Goal: Task Accomplishment & Management: Use online tool/utility

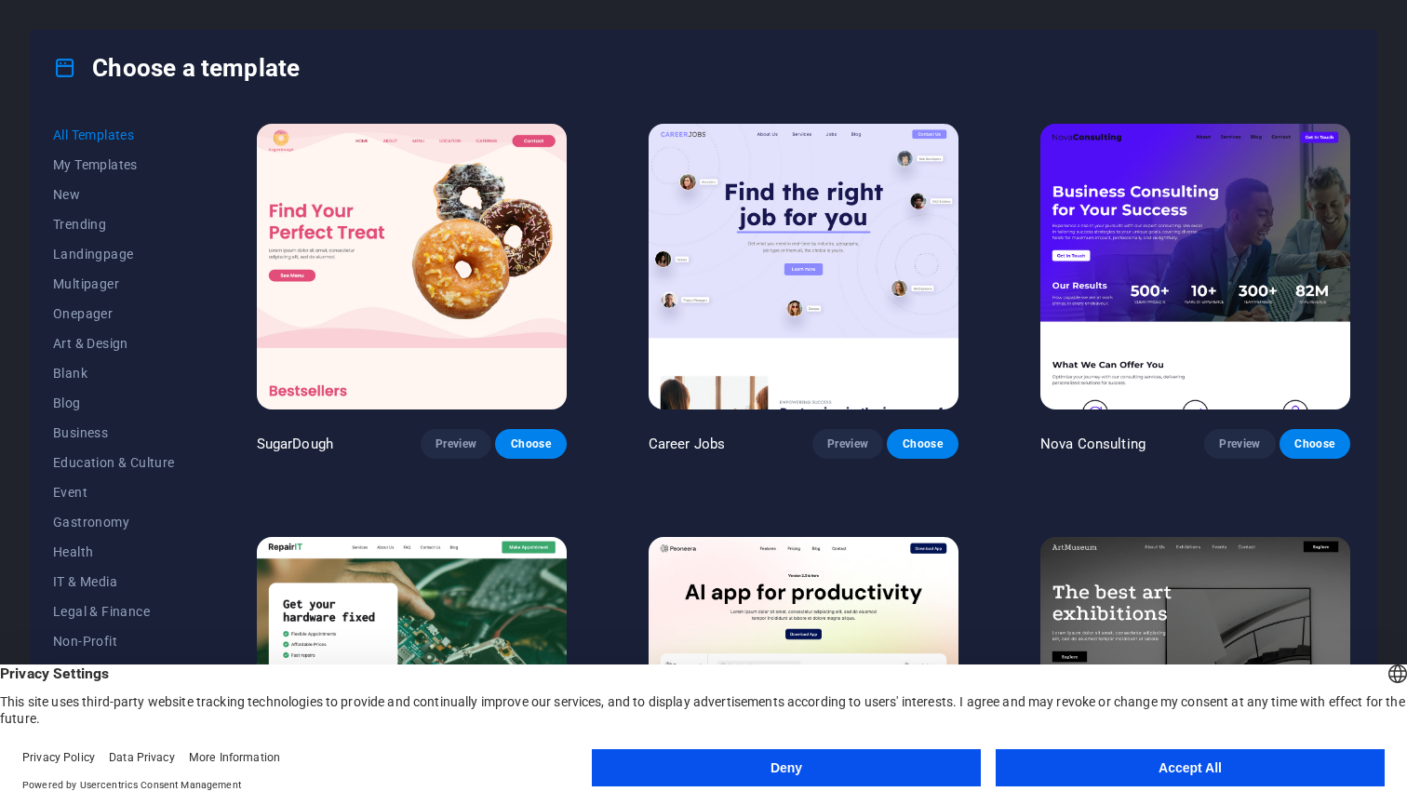
click at [1202, 775] on button "Accept All" at bounding box center [1189, 767] width 389 height 37
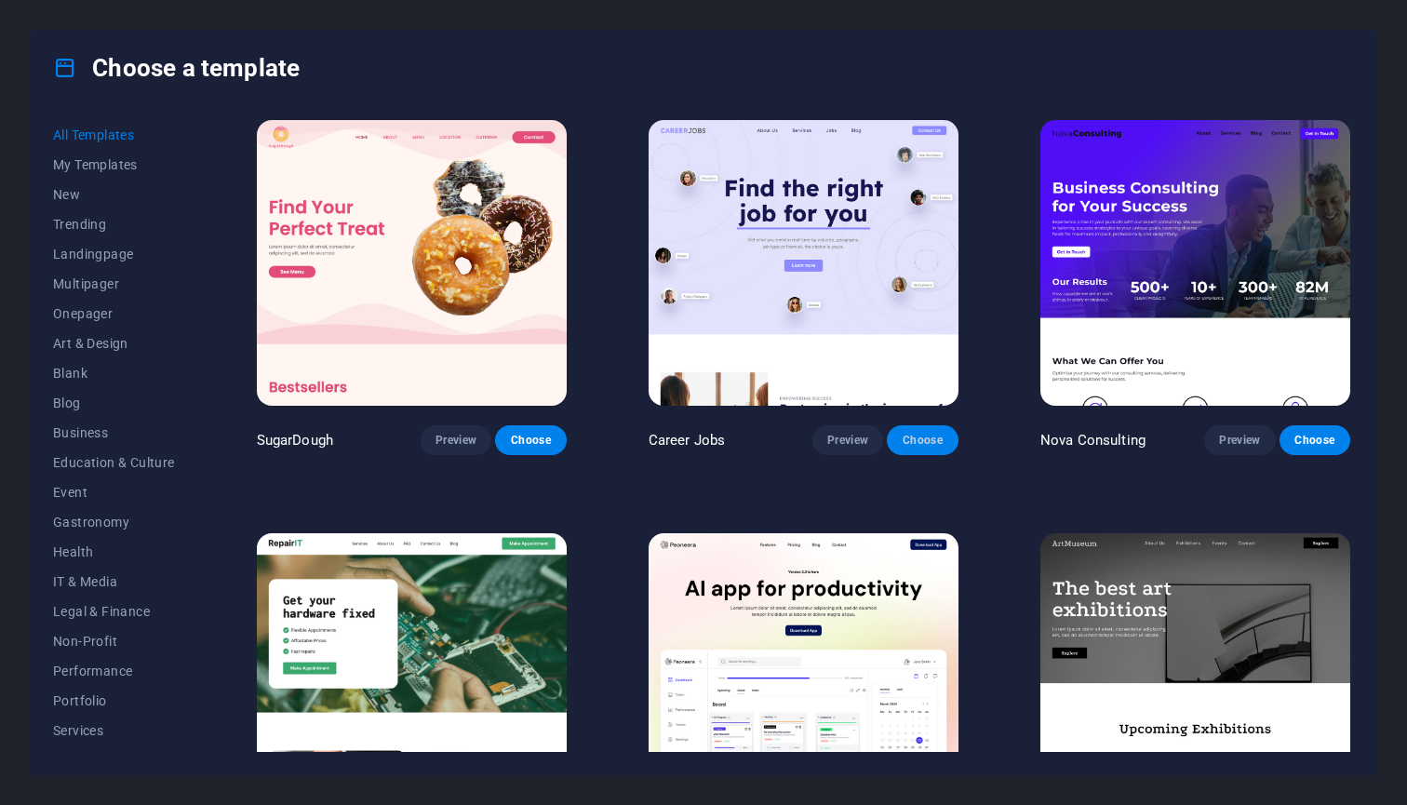
click at [921, 436] on span "Choose" at bounding box center [921, 440] width 41 height 15
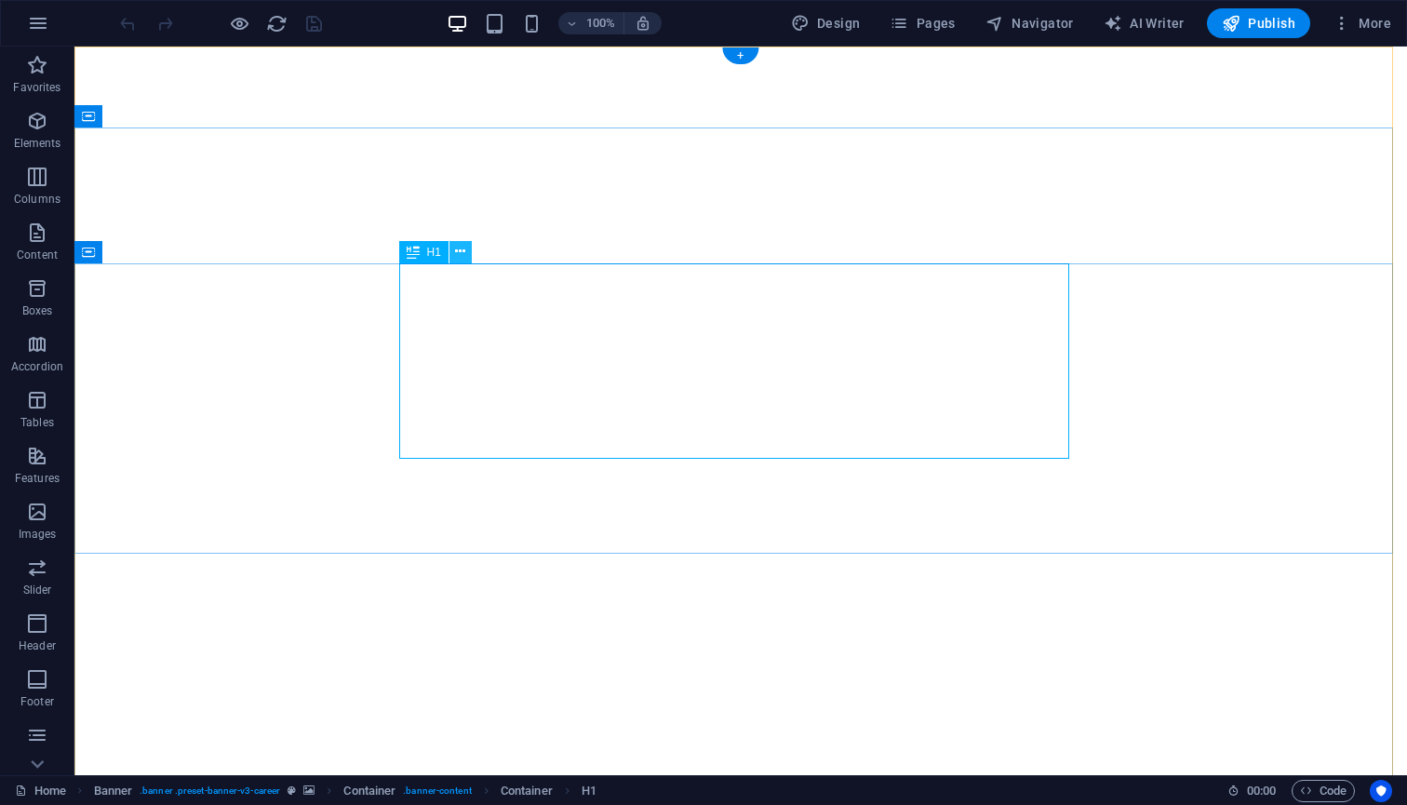
click at [463, 250] on icon at bounding box center [460, 252] width 10 height 20
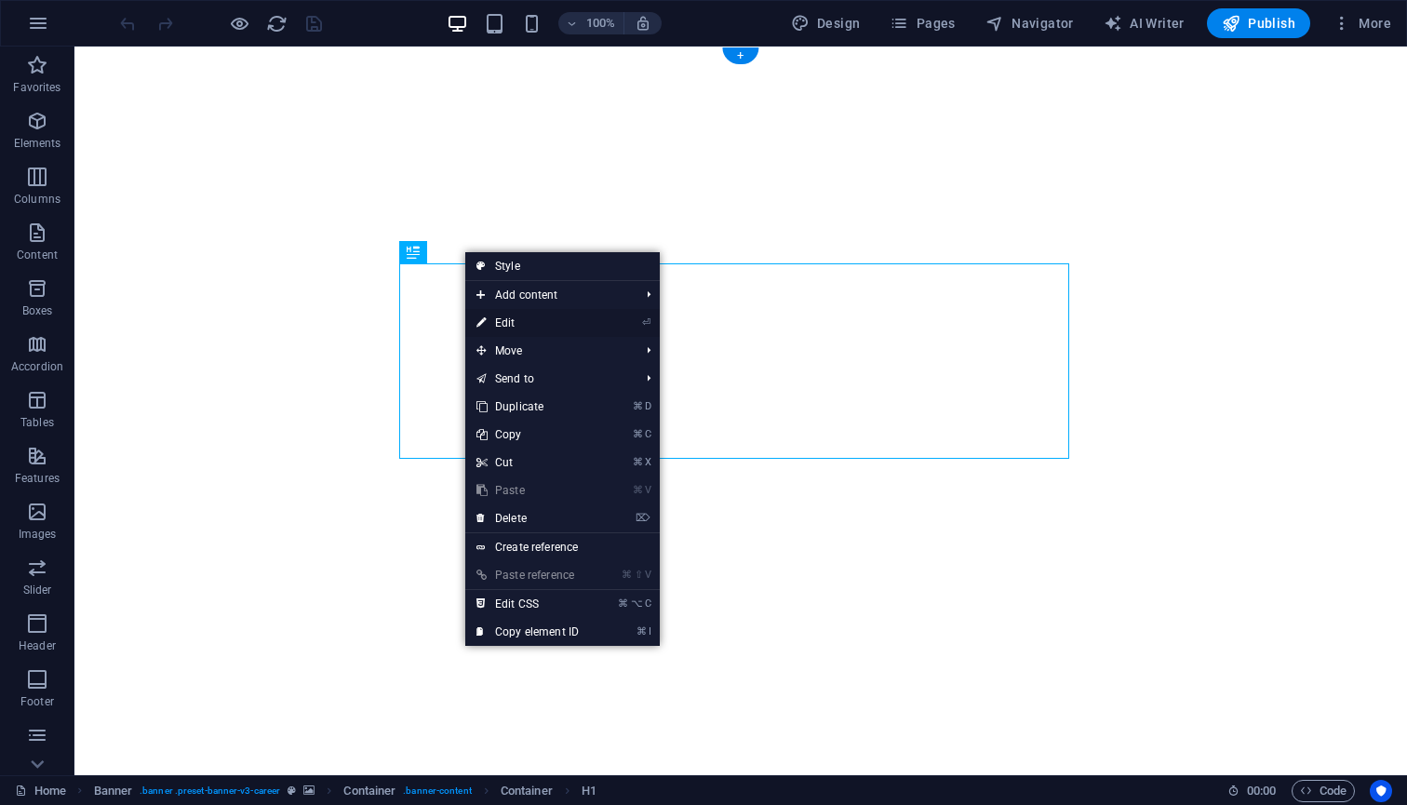
click at [533, 322] on link "⏎ Edit" at bounding box center [527, 323] width 125 height 28
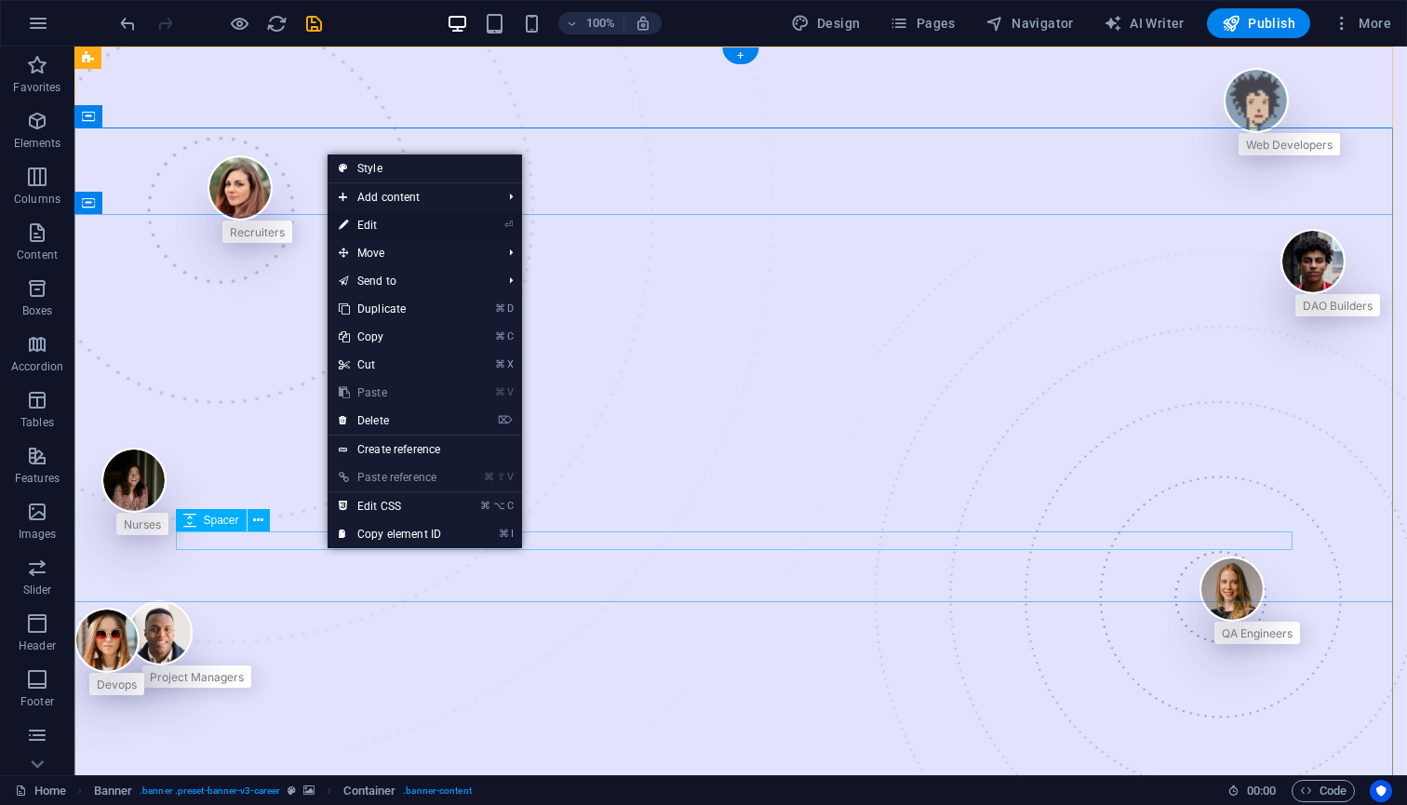
click at [382, 229] on link "⏎ Edit" at bounding box center [389, 225] width 125 height 28
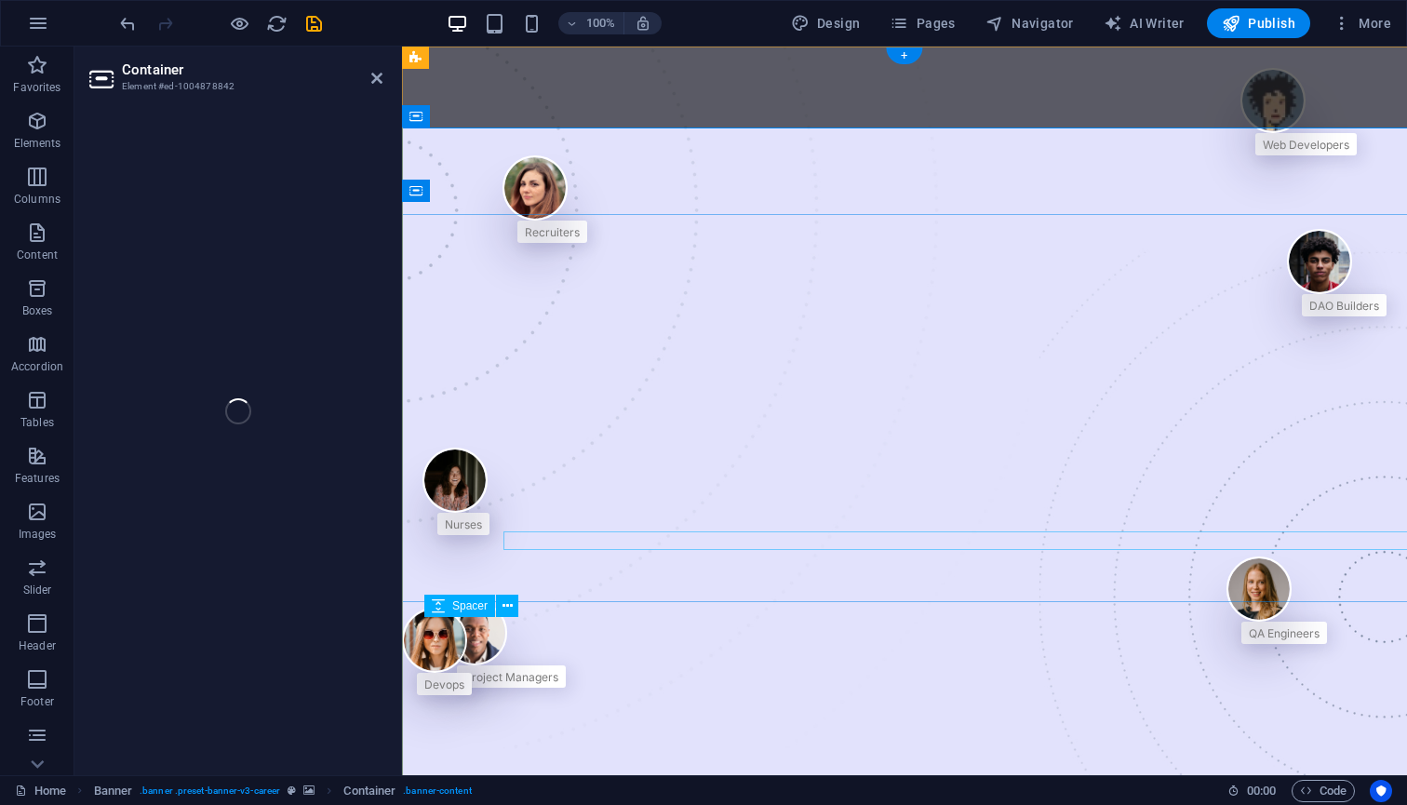
select select "%"
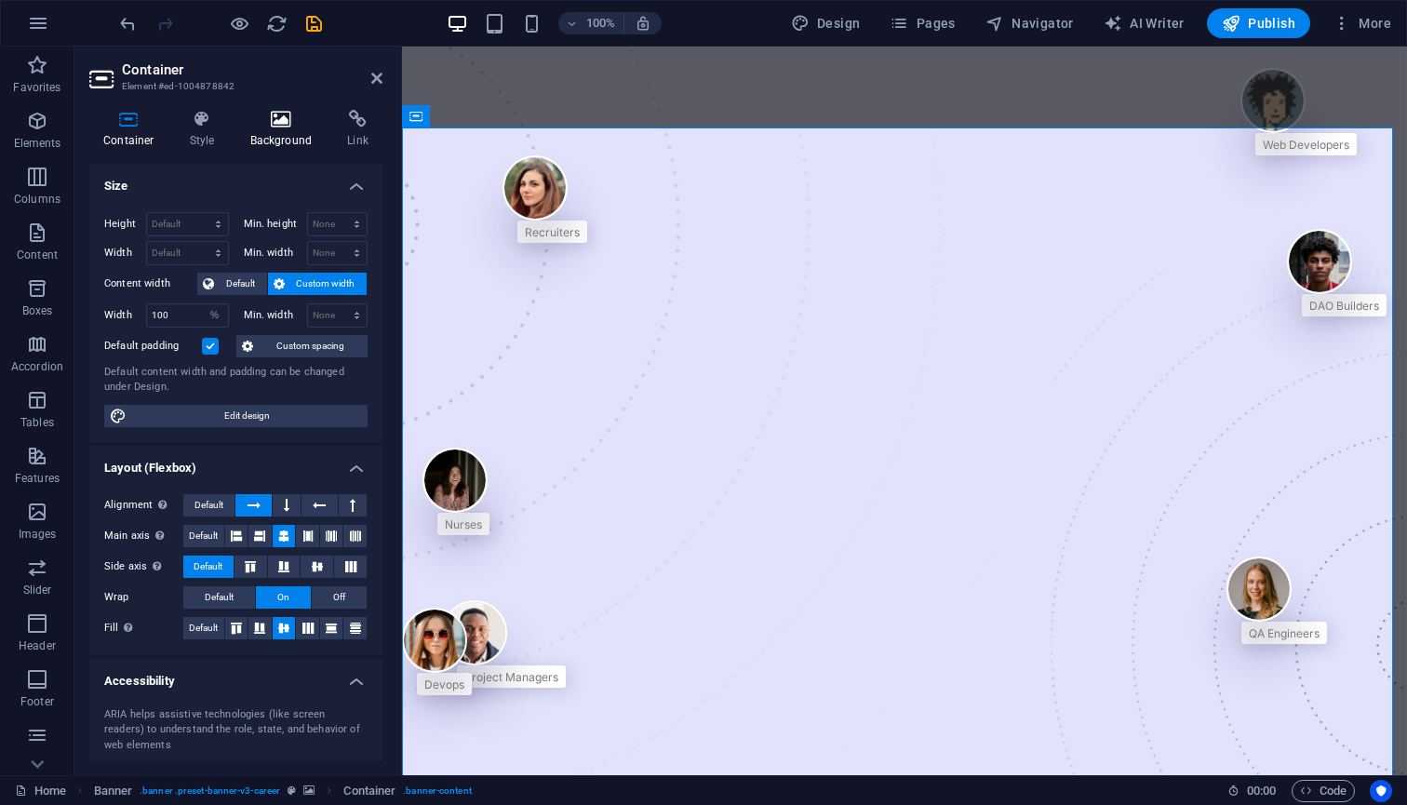
click at [279, 131] on h4 "Background" at bounding box center [285, 129] width 98 height 39
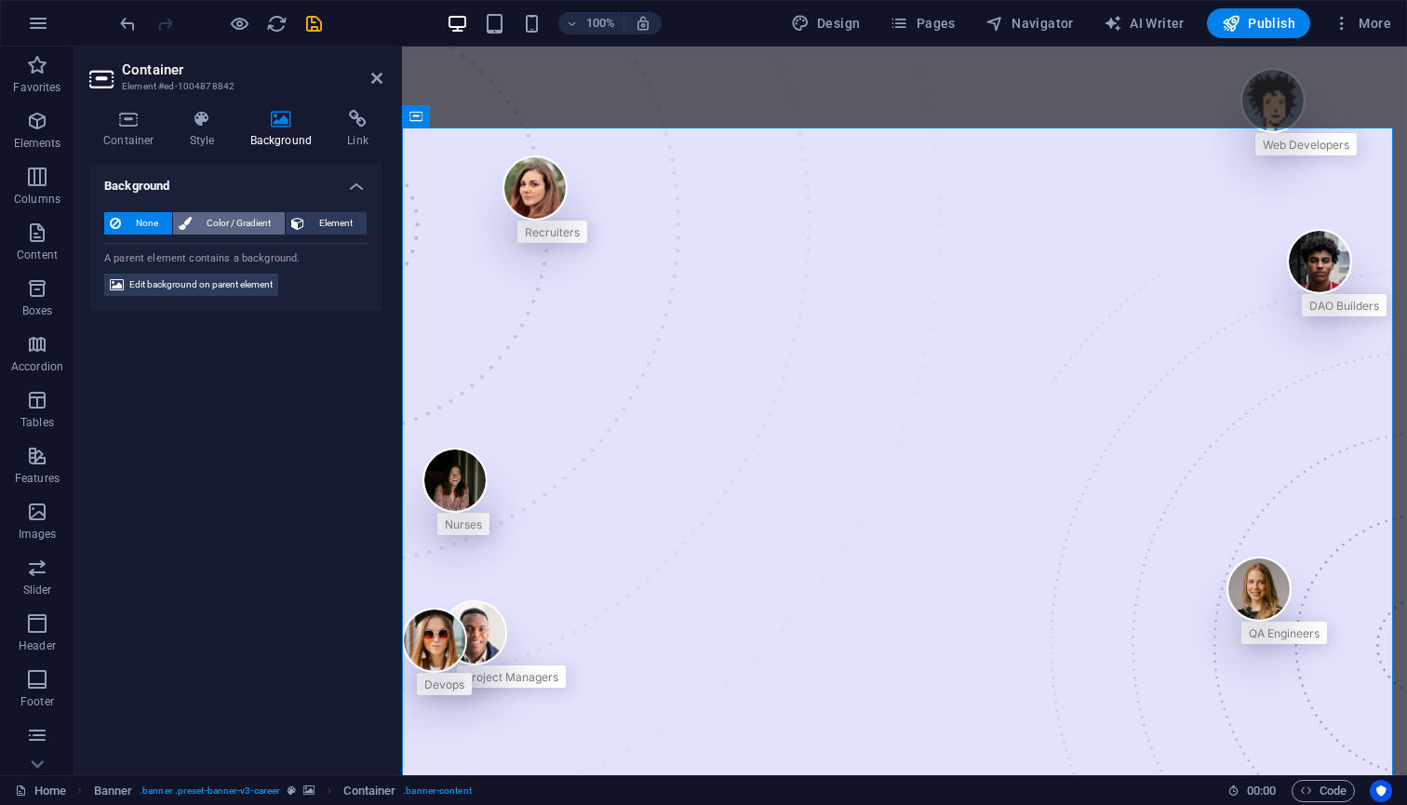
click at [220, 221] on span "Color / Gradient" at bounding box center [238, 223] width 82 height 22
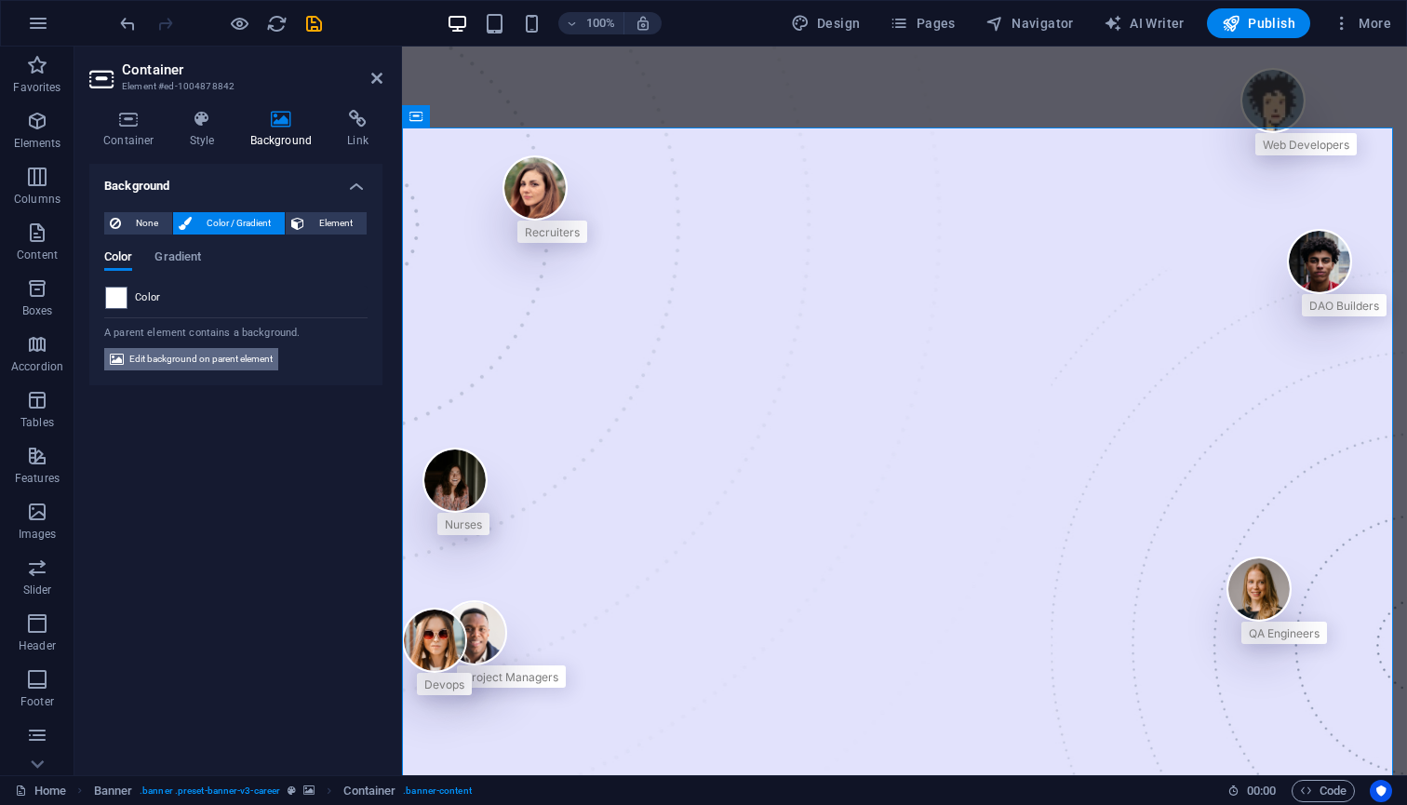
click at [164, 361] on span "Edit background on parent element" at bounding box center [200, 359] width 143 height 22
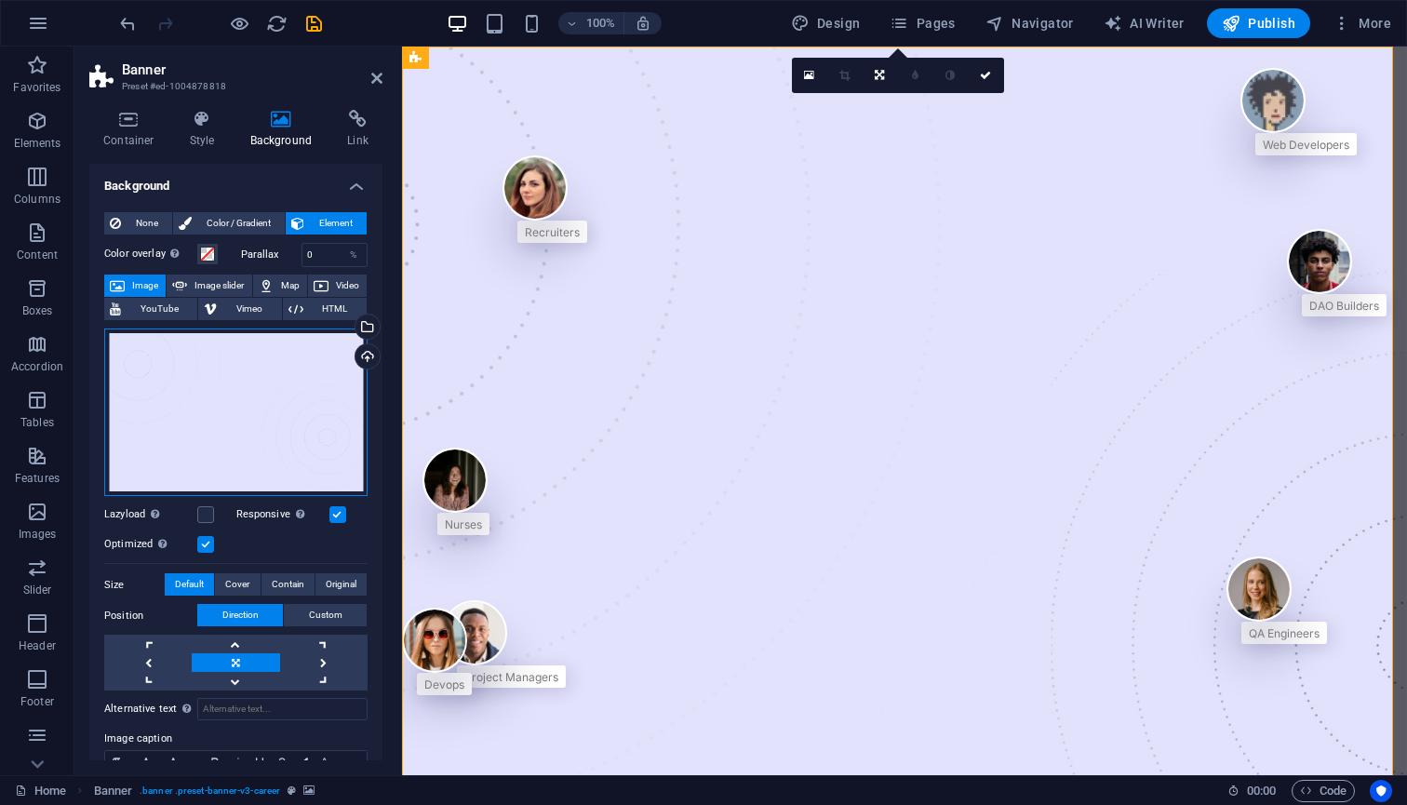
click at [153, 404] on div "Drag files here, click to choose files or select files from Files or our free s…" at bounding box center [235, 412] width 263 height 168
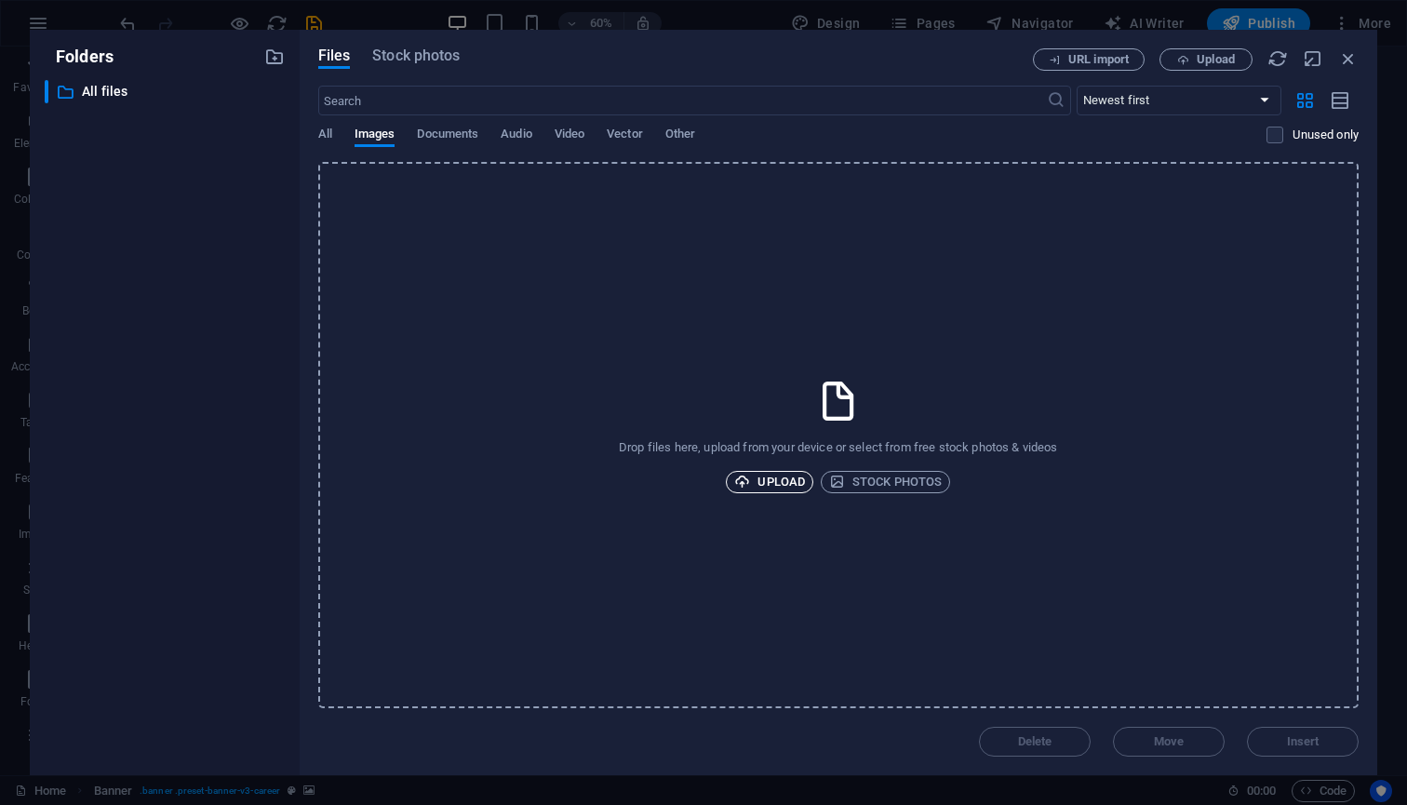
click at [765, 481] on span "Upload" at bounding box center [769, 482] width 71 height 22
click at [769, 487] on span "Upload" at bounding box center [769, 482] width 71 height 22
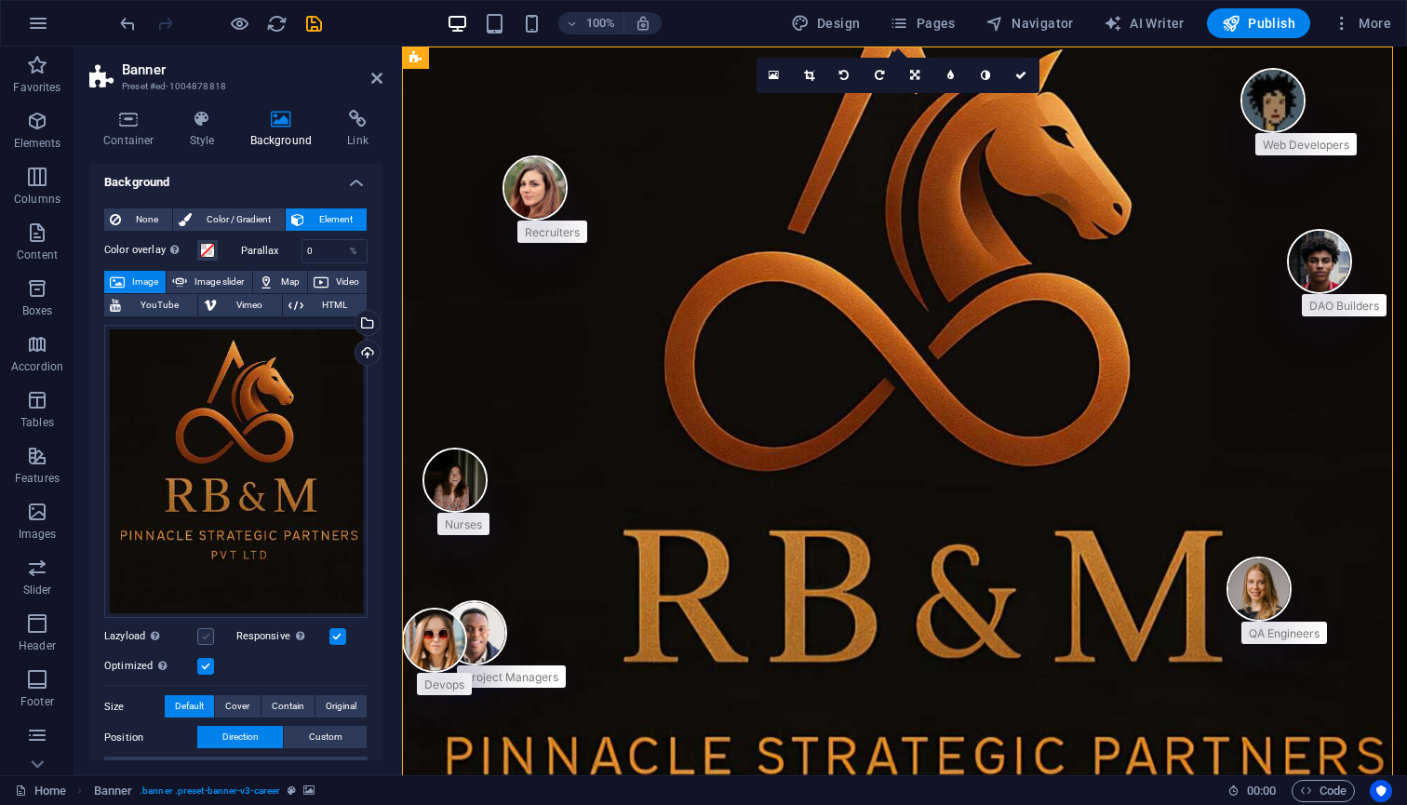
click at [207, 638] on label at bounding box center [205, 636] width 17 height 17
click at [0, 0] on input "Lazyload Loading images after the page loads improves page speed." at bounding box center [0, 0] width 0 height 0
click at [207, 638] on label at bounding box center [205, 636] width 17 height 17
click at [0, 0] on input "Lazyload Loading images after the page loads improves page speed." at bounding box center [0, 0] width 0 height 0
click at [209, 659] on label at bounding box center [205, 666] width 17 height 17
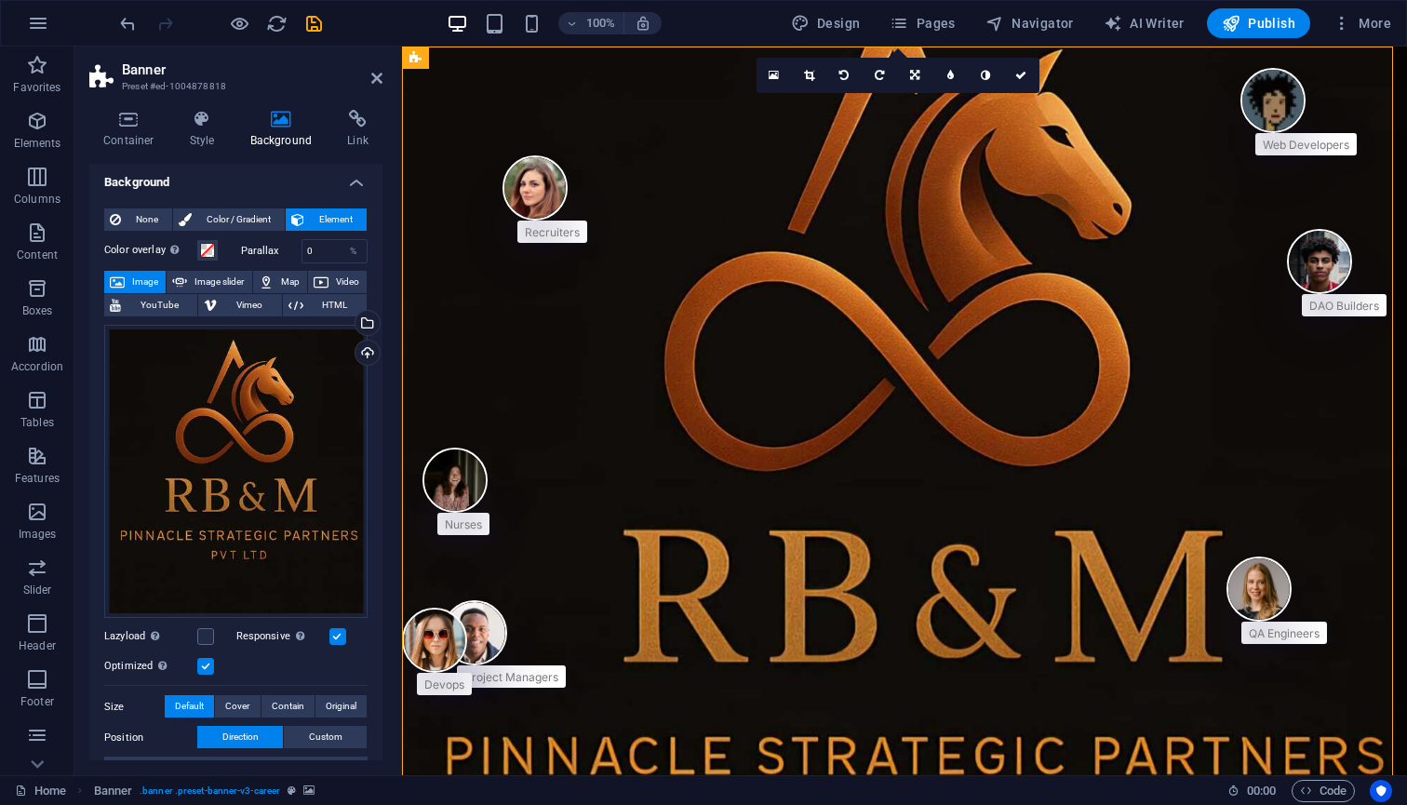
click at [0, 0] on input "Optimized Images are compressed to improve page speed." at bounding box center [0, 0] width 0 height 0
click at [209, 661] on label at bounding box center [205, 666] width 17 height 17
click at [0, 0] on input "Optimized Images are compressed to improve page speed." at bounding box center [0, 0] width 0 height 0
click at [209, 649] on div "Drag files here, click to choose files or select files from Files or our free s…" at bounding box center [235, 565] width 263 height 496
click at [208, 633] on label at bounding box center [205, 636] width 17 height 17
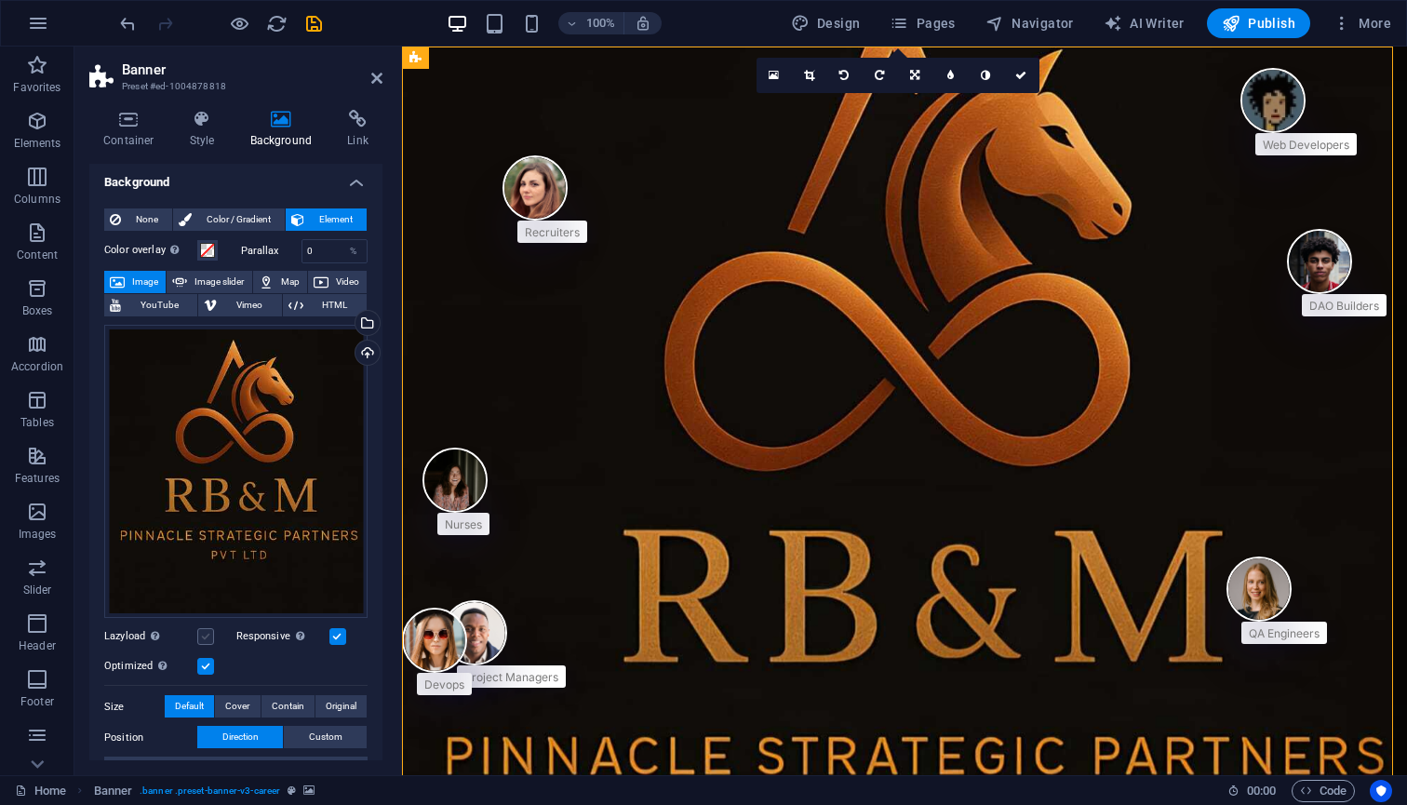
click at [0, 0] on input "Lazyload Loading images after the page loads improves page speed." at bounding box center [0, 0] width 0 height 0
click at [207, 661] on label at bounding box center [205, 666] width 17 height 17
click at [0, 0] on input "Optimized Images are compressed to improve page speed." at bounding box center [0, 0] width 0 height 0
click at [210, 641] on div "Lazyload Loading images after the page loads improves page speed." at bounding box center [170, 636] width 132 height 22
click at [216, 632] on div "Lazyload Loading images after the page loads improves page speed." at bounding box center [170, 636] width 132 height 22
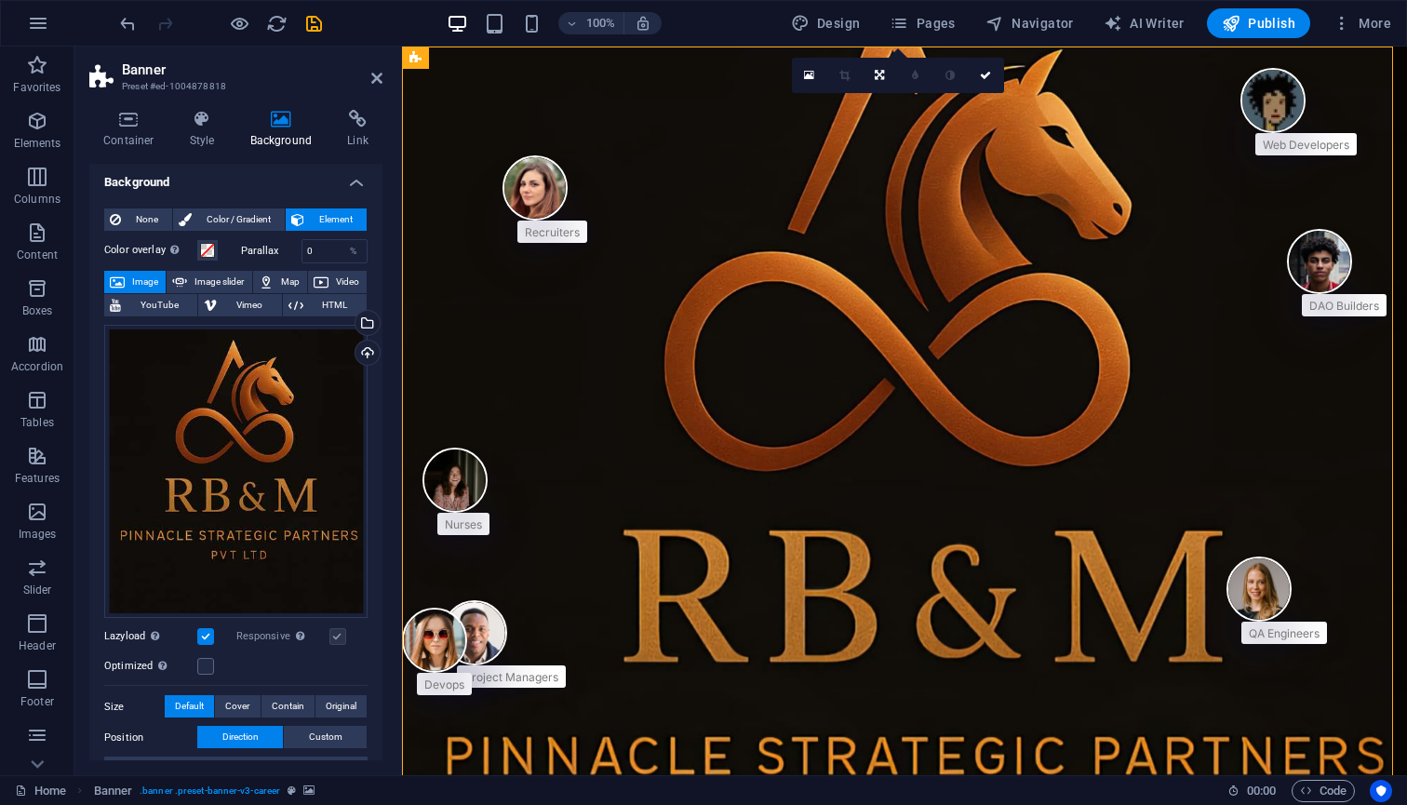
click at [212, 630] on label at bounding box center [205, 636] width 17 height 17
click at [0, 0] on input "Lazyload Loading images after the page loads improves page speed." at bounding box center [0, 0] width 0 height 0
click at [229, 287] on span "Image slider" at bounding box center [219, 282] width 53 height 22
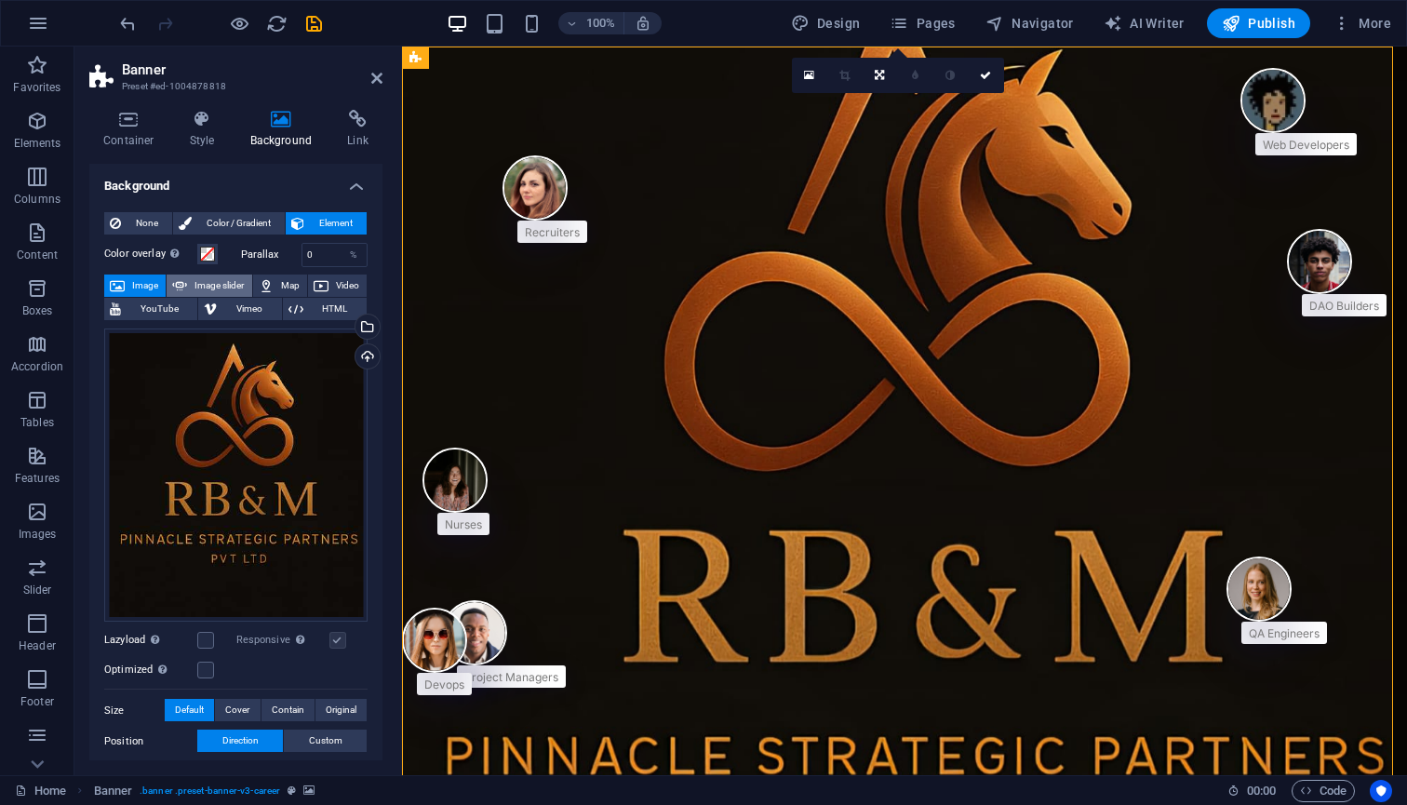
select select "ms"
select select "s"
select select "progressive"
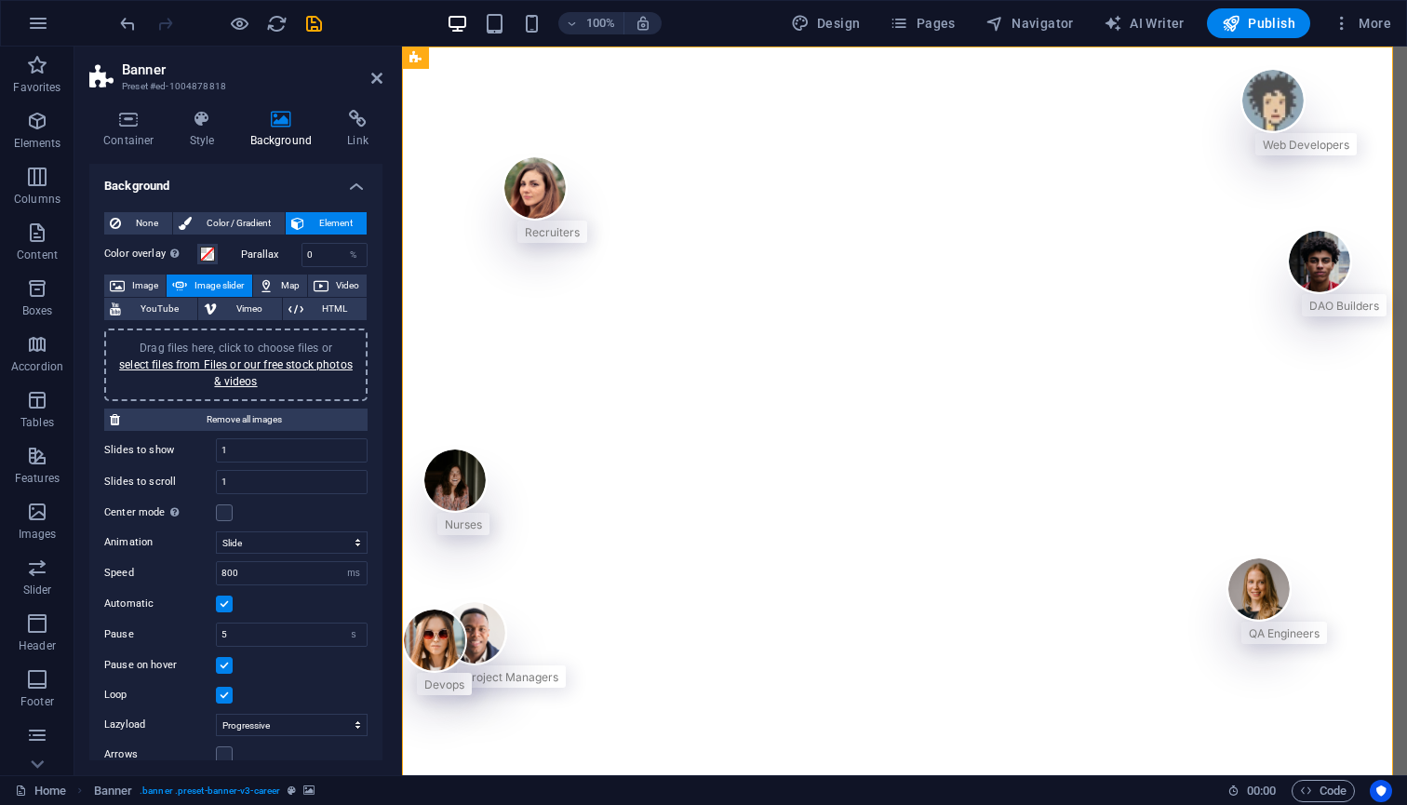
click at [229, 287] on span "Image slider" at bounding box center [219, 285] width 53 height 22
click at [138, 219] on span "None" at bounding box center [147, 223] width 40 height 22
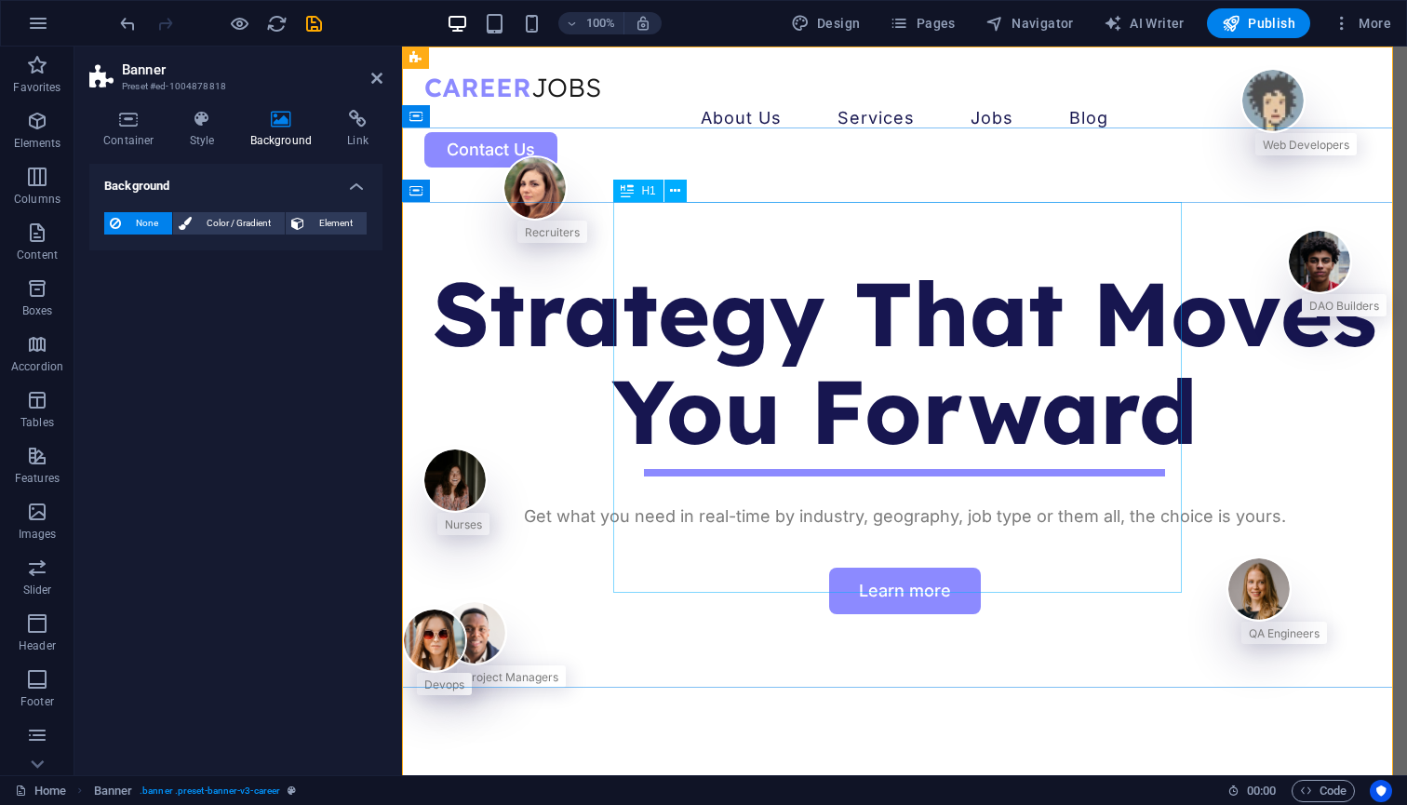
click at [691, 264] on div "Strategy That Moves You Forward" at bounding box center [904, 362] width 960 height 196
click at [709, 190] on div "Recruiters Nurses Project Managers Devops QA Engineers DAO Builders Web Develop…" at bounding box center [904, 495] width 1005 height 610
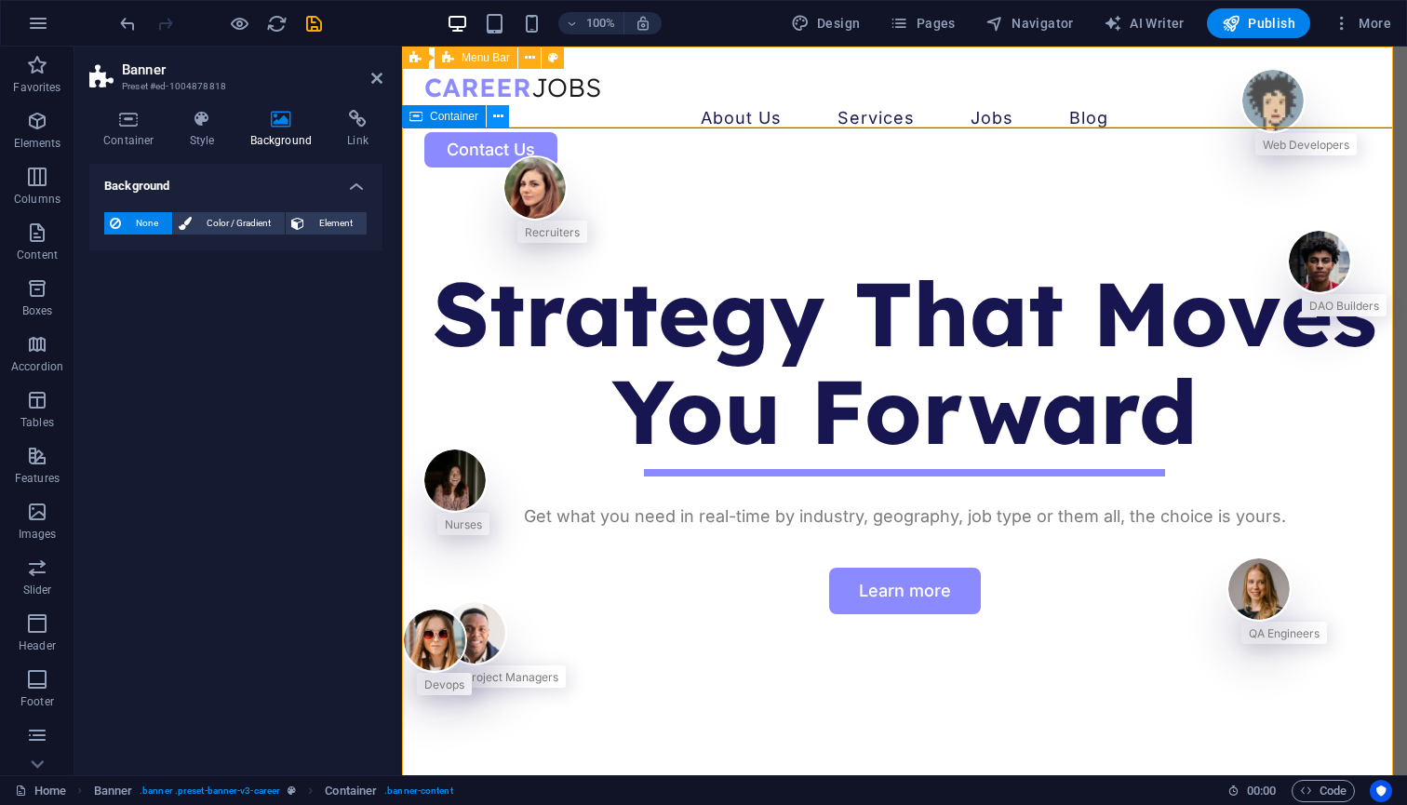
click at [502, 123] on button at bounding box center [498, 116] width 22 height 22
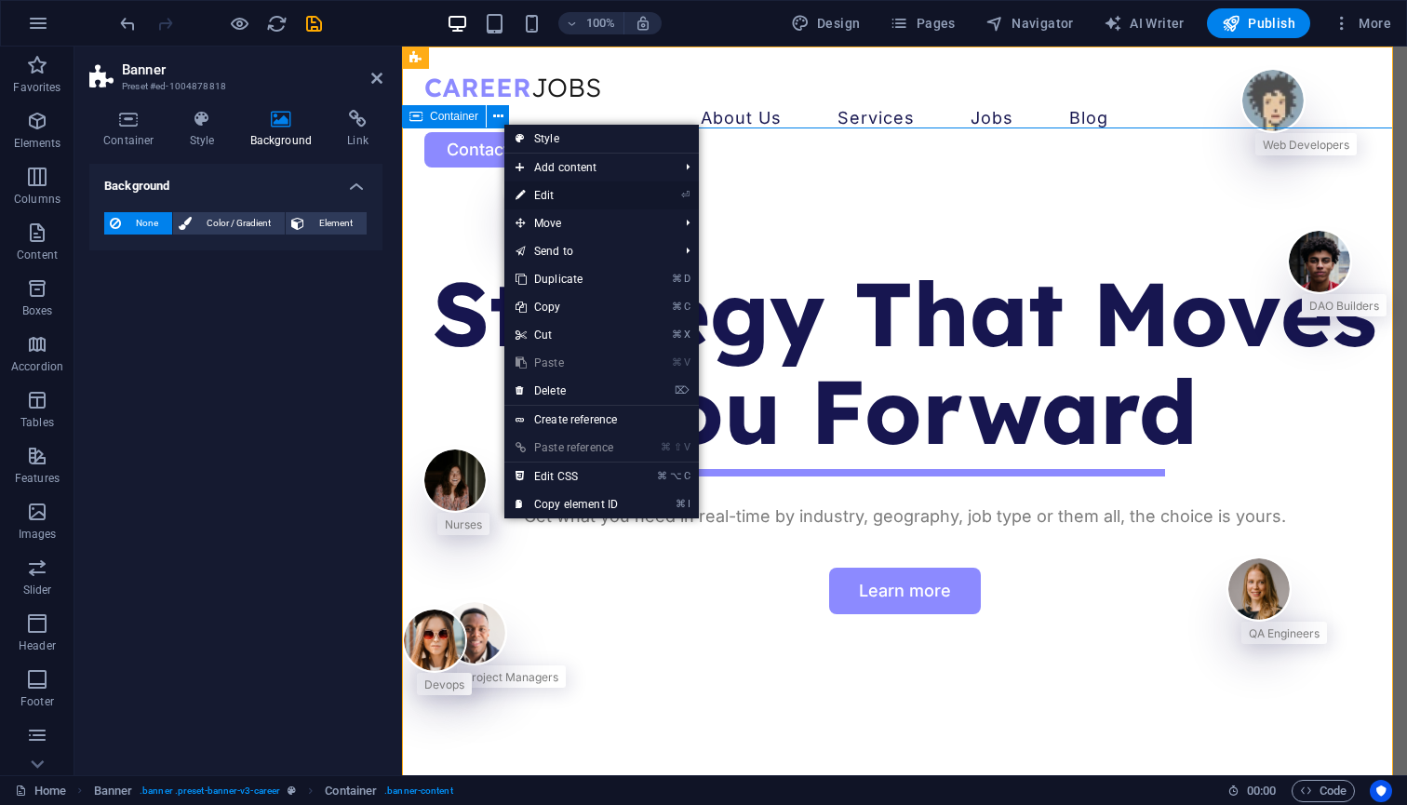
click at [552, 194] on link "⏎ Edit" at bounding box center [566, 195] width 125 height 28
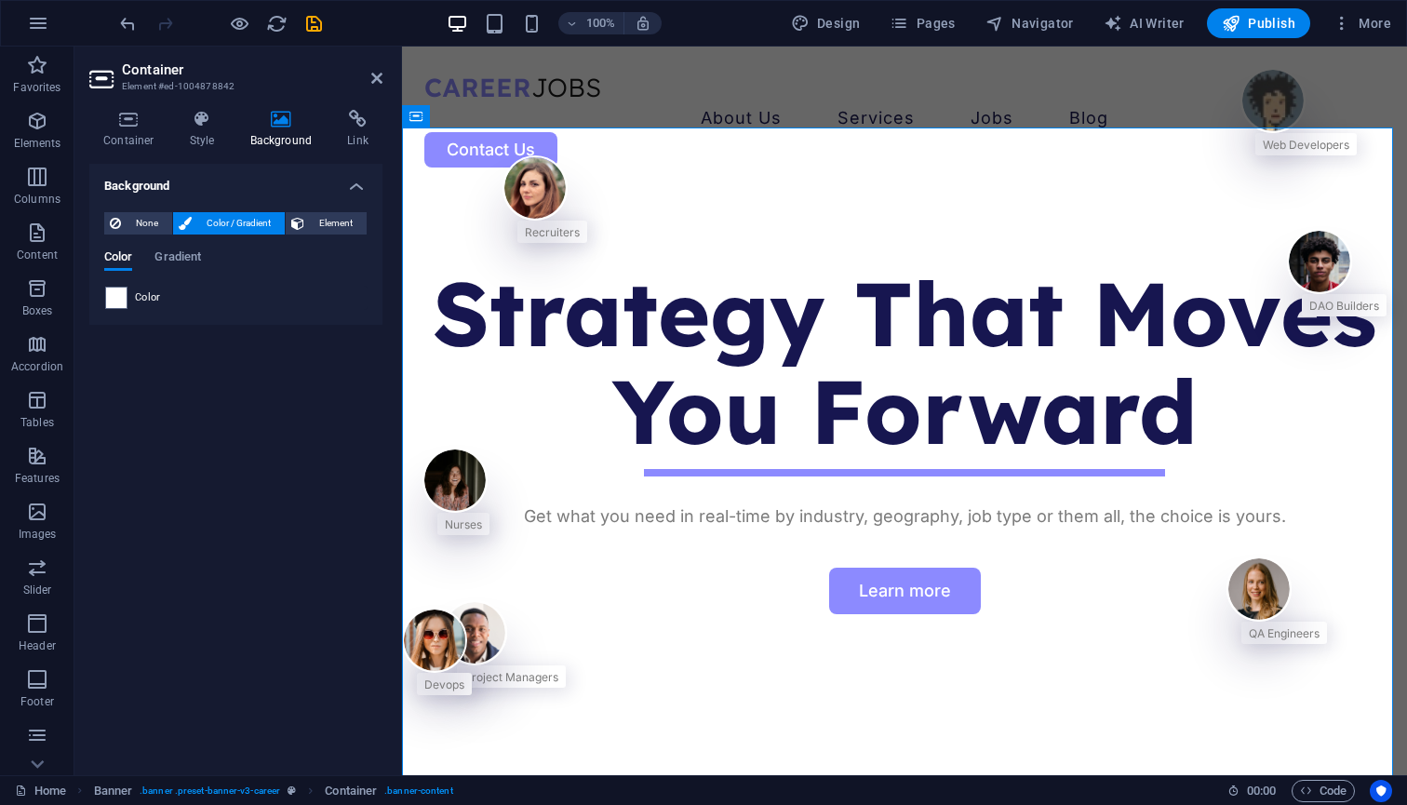
click at [198, 300] on div "Color" at bounding box center [235, 298] width 261 height 22
click at [116, 303] on span at bounding box center [116, 297] width 20 height 20
type input "#ffffff"
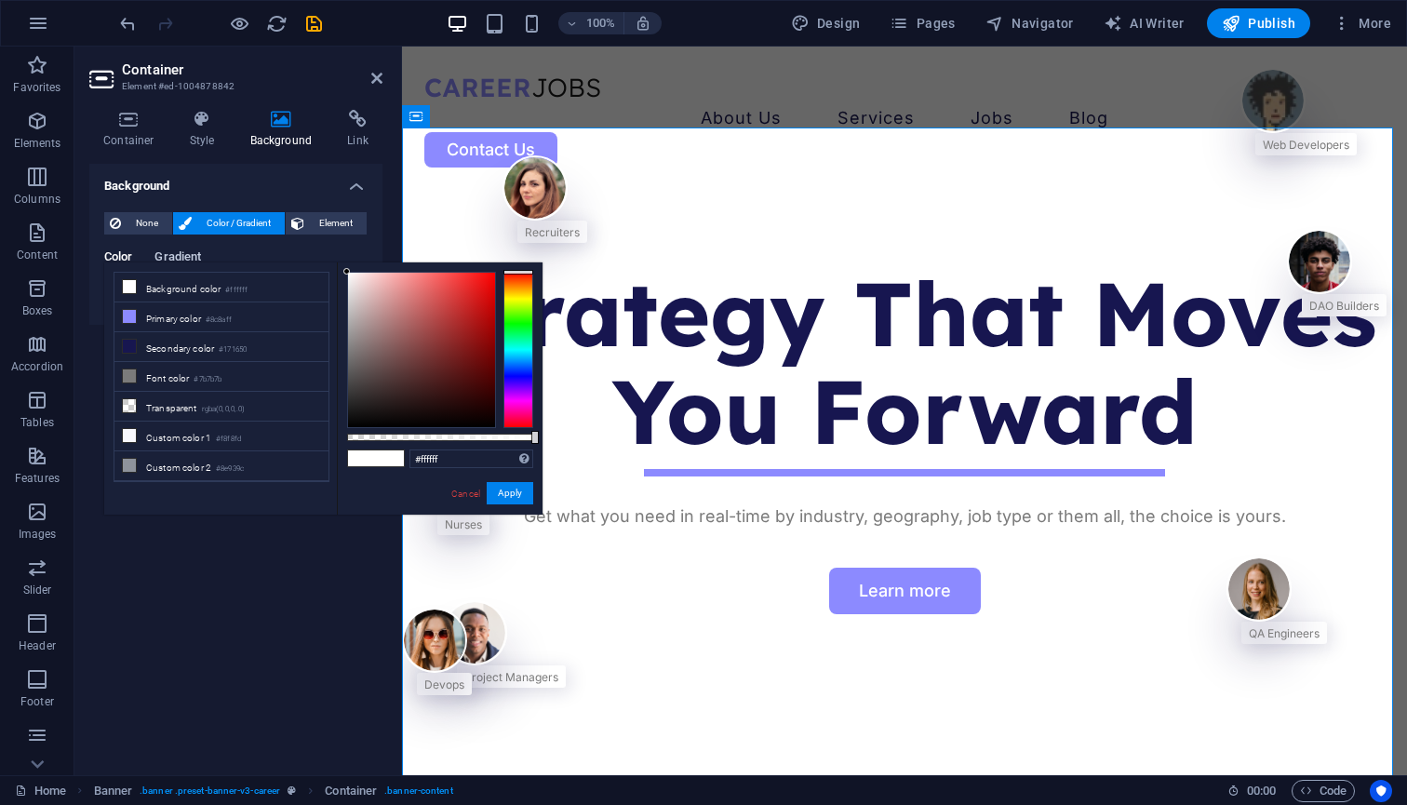
click at [194, 253] on span "Gradient" at bounding box center [177, 259] width 47 height 26
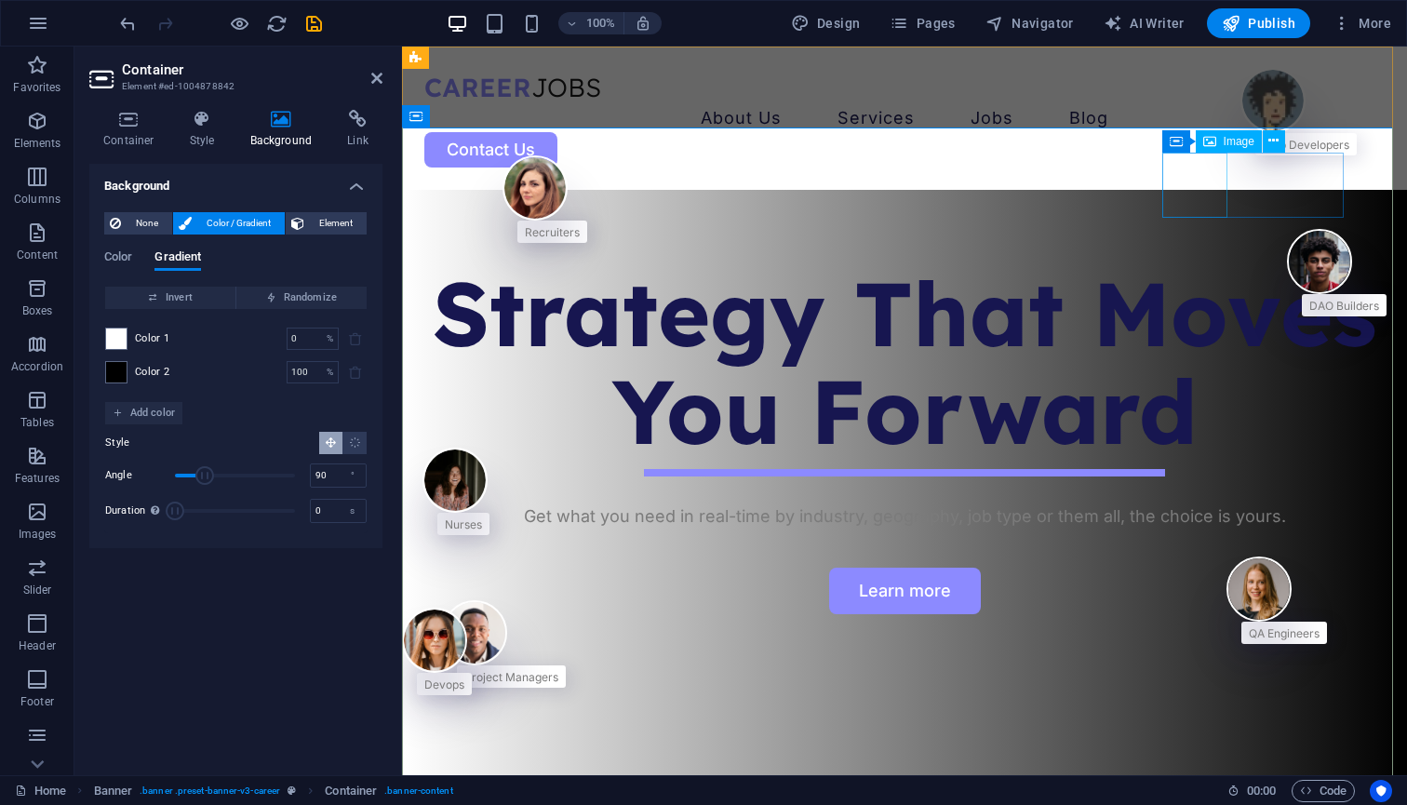
click at [1240, 133] on figure at bounding box center [1298, 100] width 116 height 65
click at [1257, 143] on icon at bounding box center [1257, 141] width 10 height 20
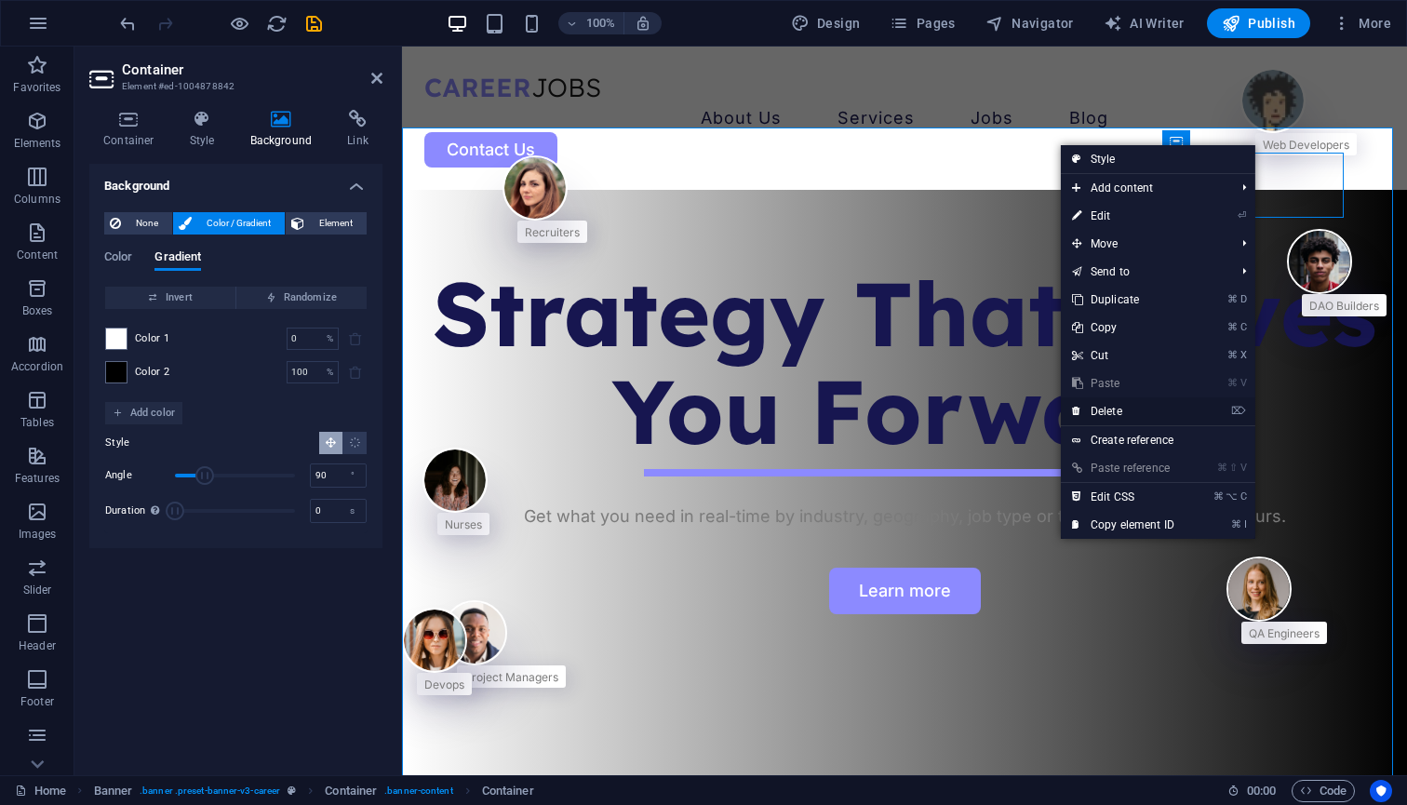
click at [1140, 405] on link "⌦ Delete" at bounding box center [1123, 411] width 125 height 28
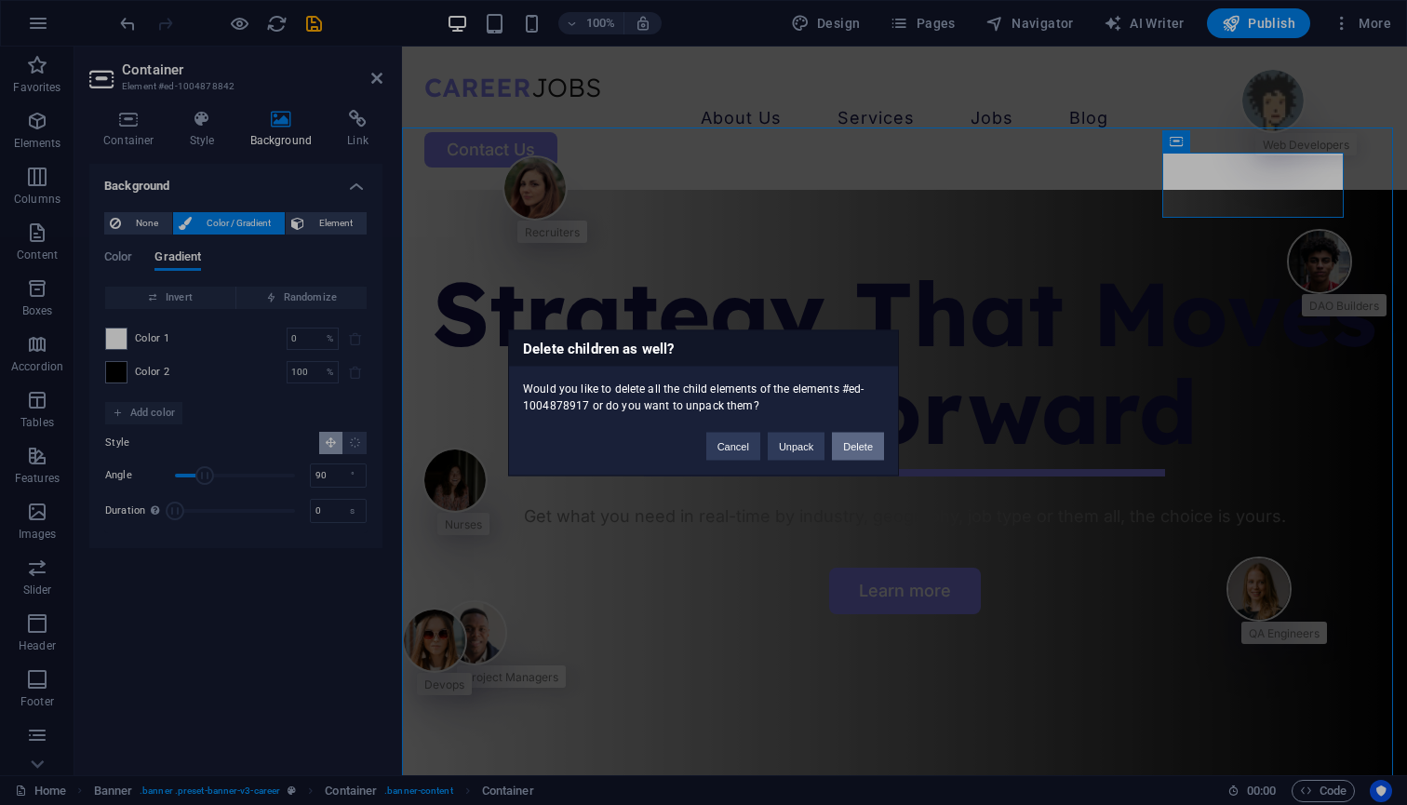
click at [847, 439] on button "Delete" at bounding box center [858, 446] width 52 height 28
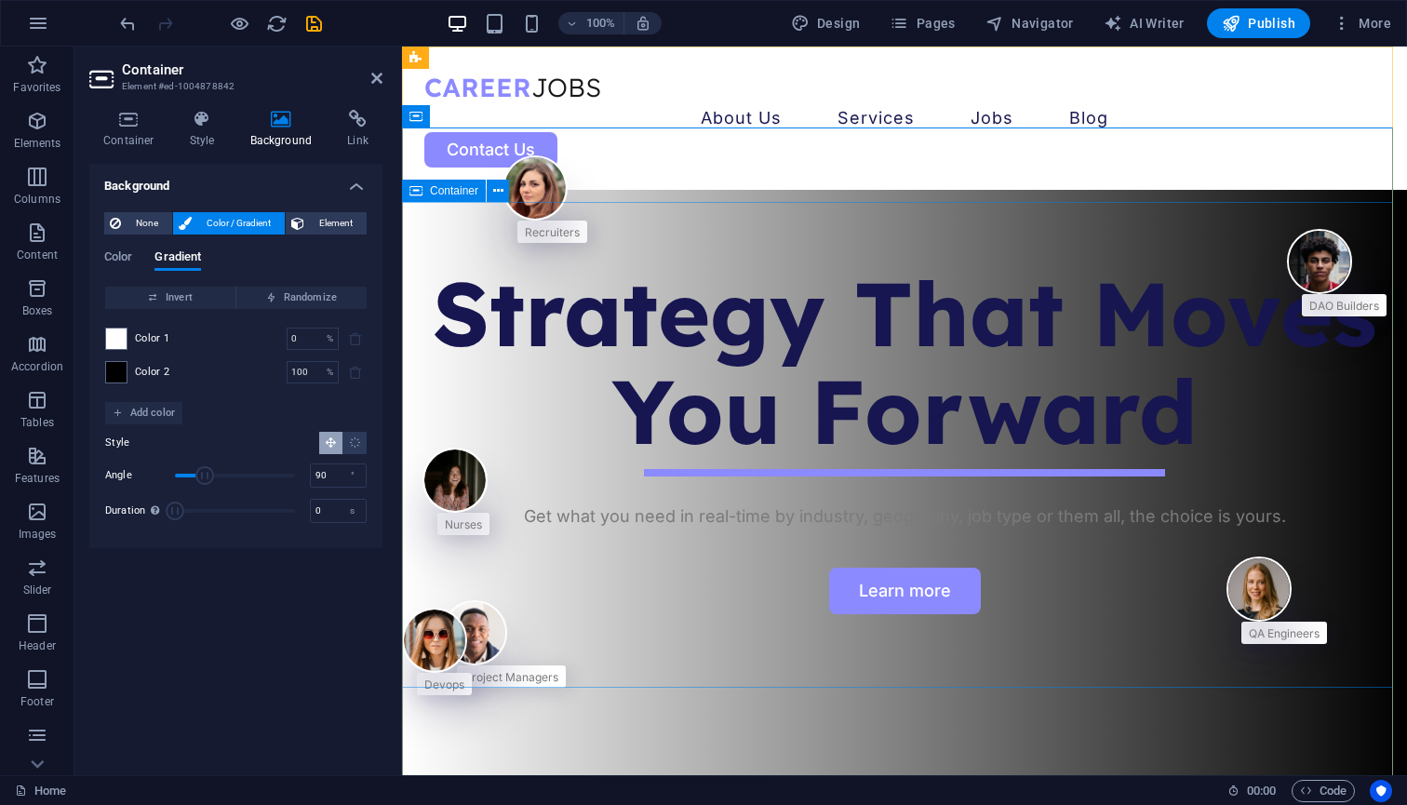
click at [549, 301] on div "Strategy That Moves You Forward Get what you need in real-time by industry, geo…" at bounding box center [904, 397] width 1005 height 266
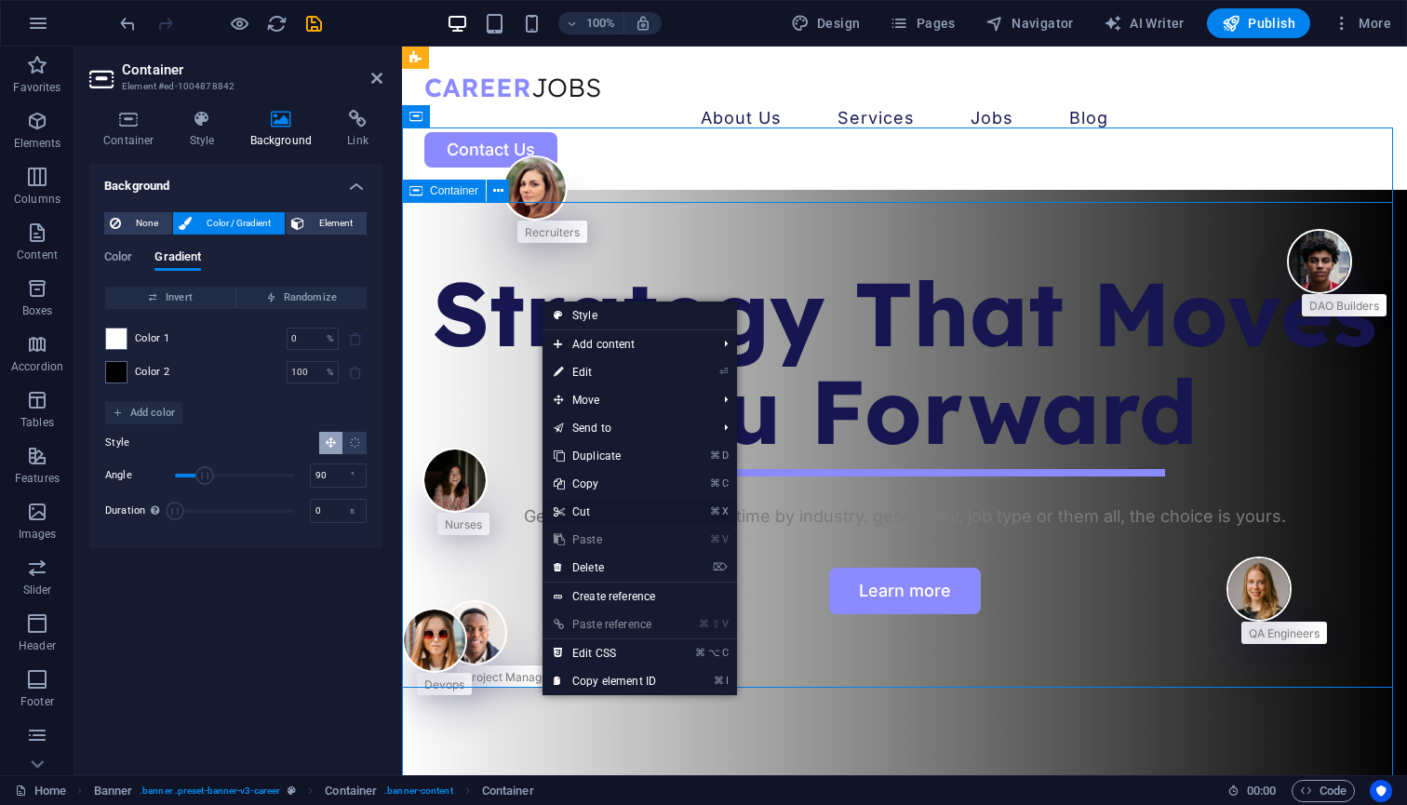
click at [604, 516] on link "⌘ X Cut" at bounding box center [604, 512] width 125 height 28
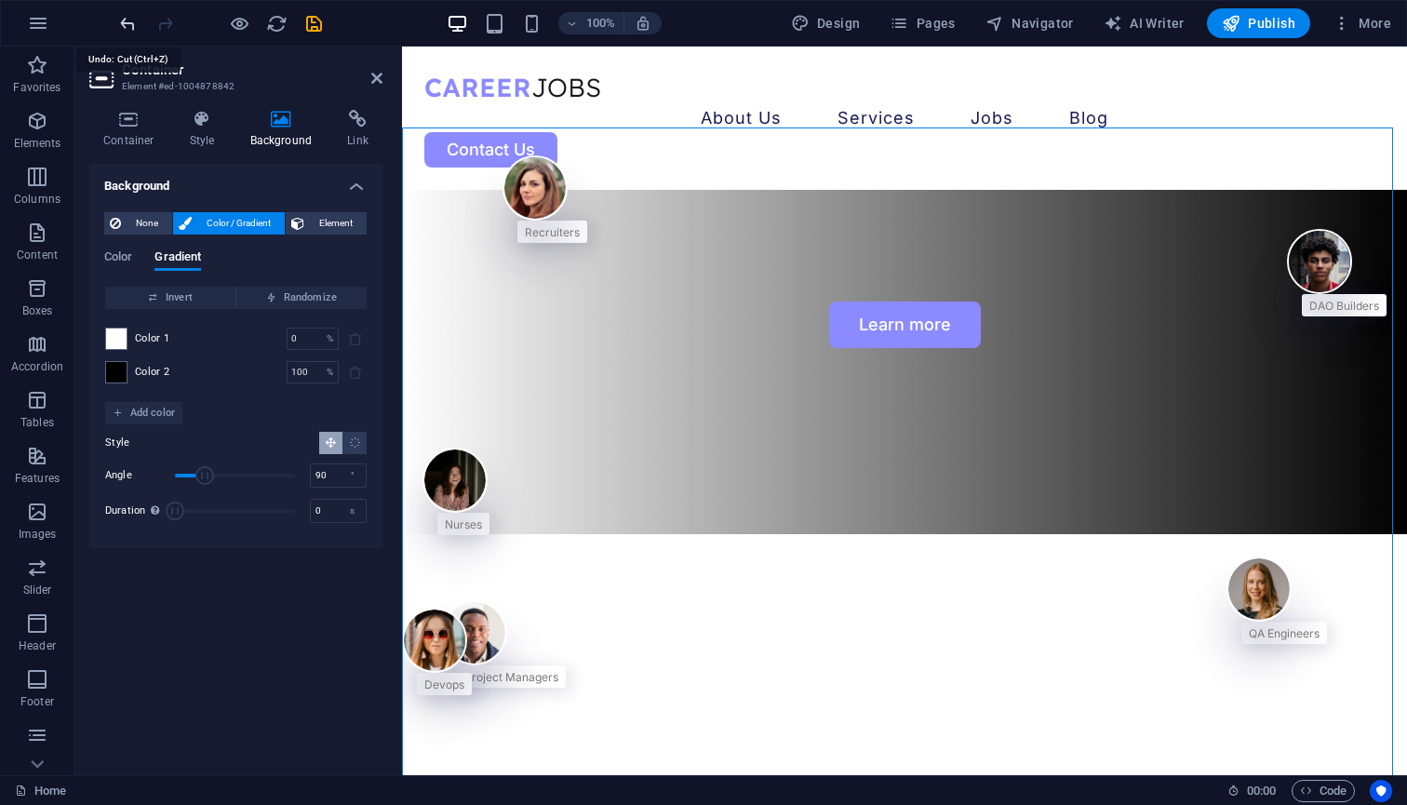
click at [128, 24] on icon "undo" at bounding box center [127, 23] width 21 height 21
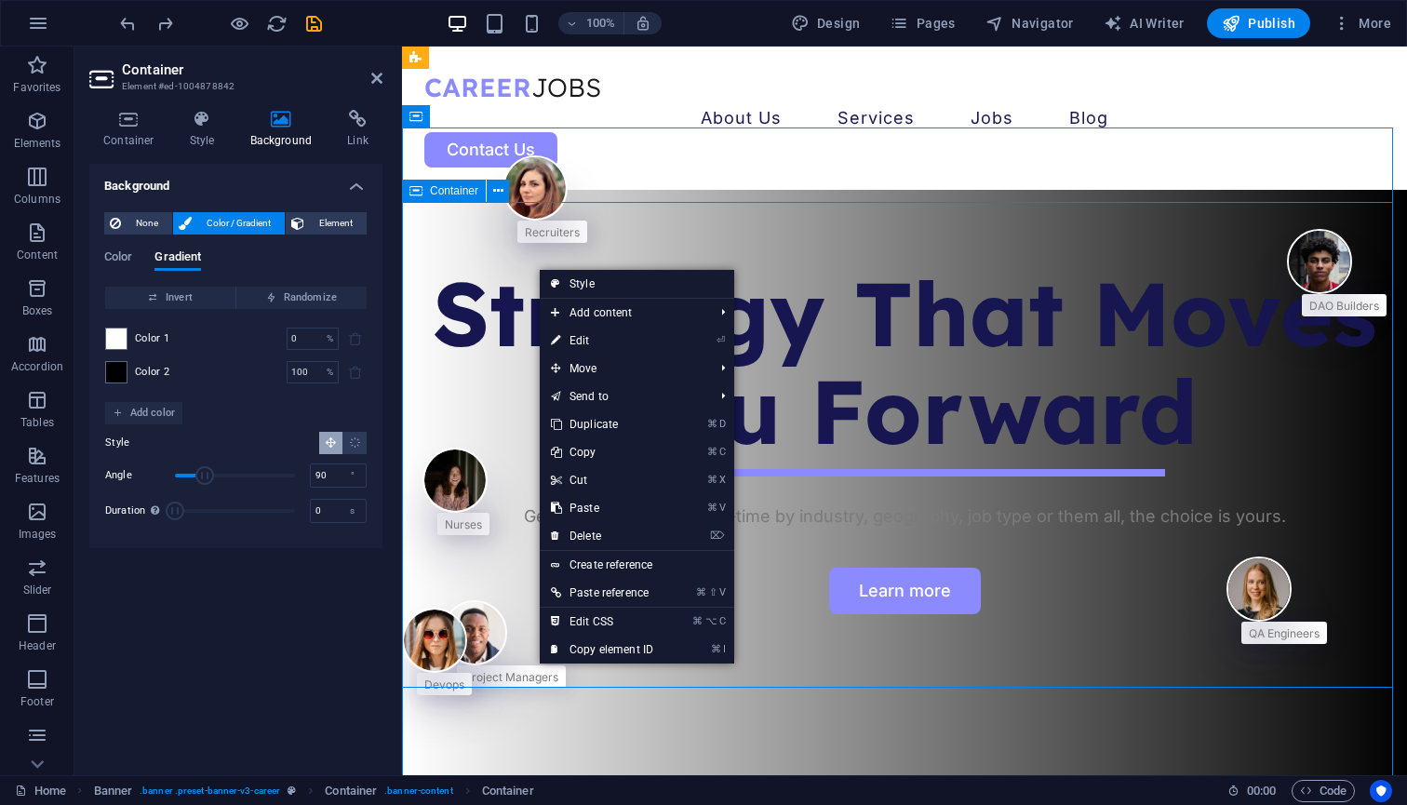
click at [525, 281] on div "Strategy That Moves You Forward Get what you need in real-time by industry, geo…" at bounding box center [904, 397] width 1005 height 266
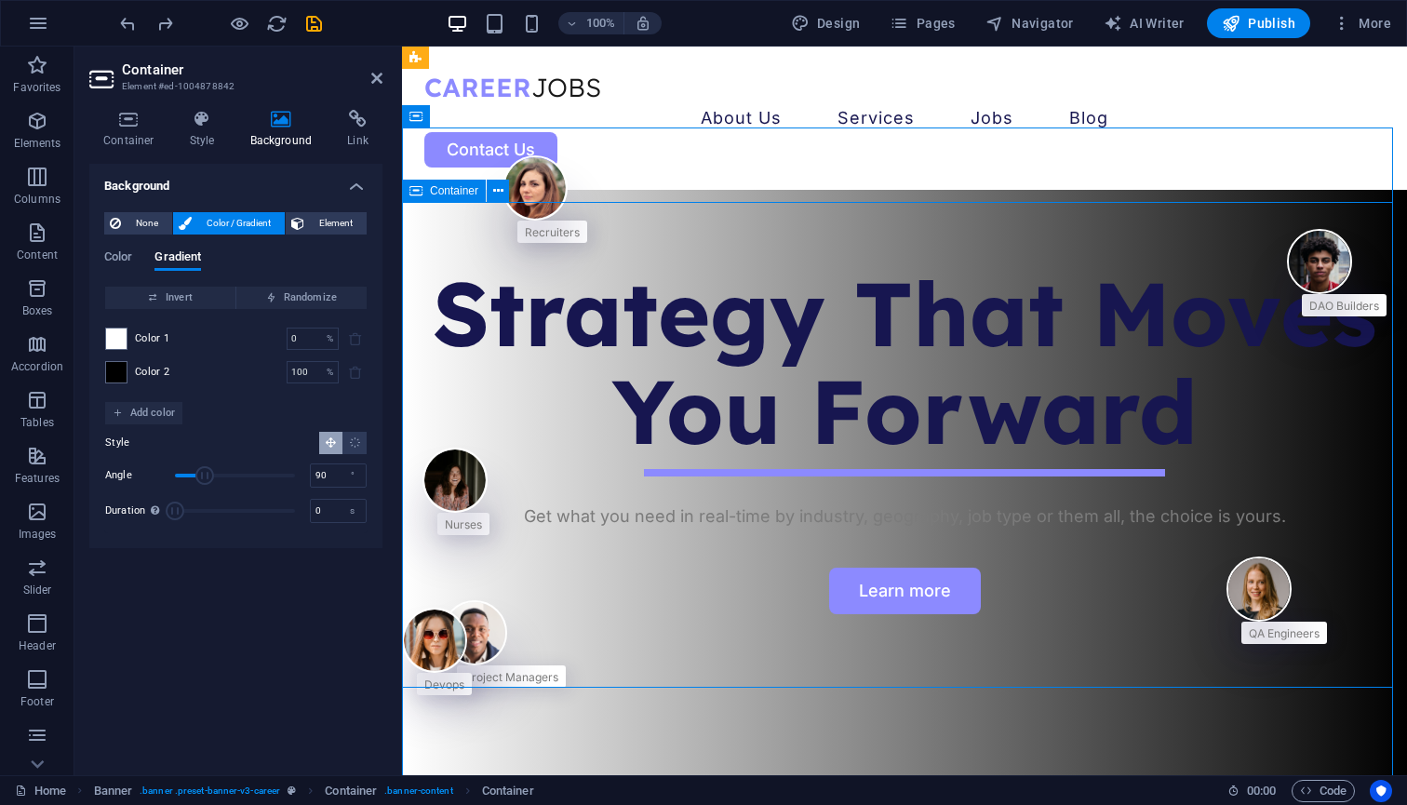
click at [525, 281] on div "Strategy That Moves You Forward Get what you need in real-time by industry, geo…" at bounding box center [904, 397] width 1005 height 266
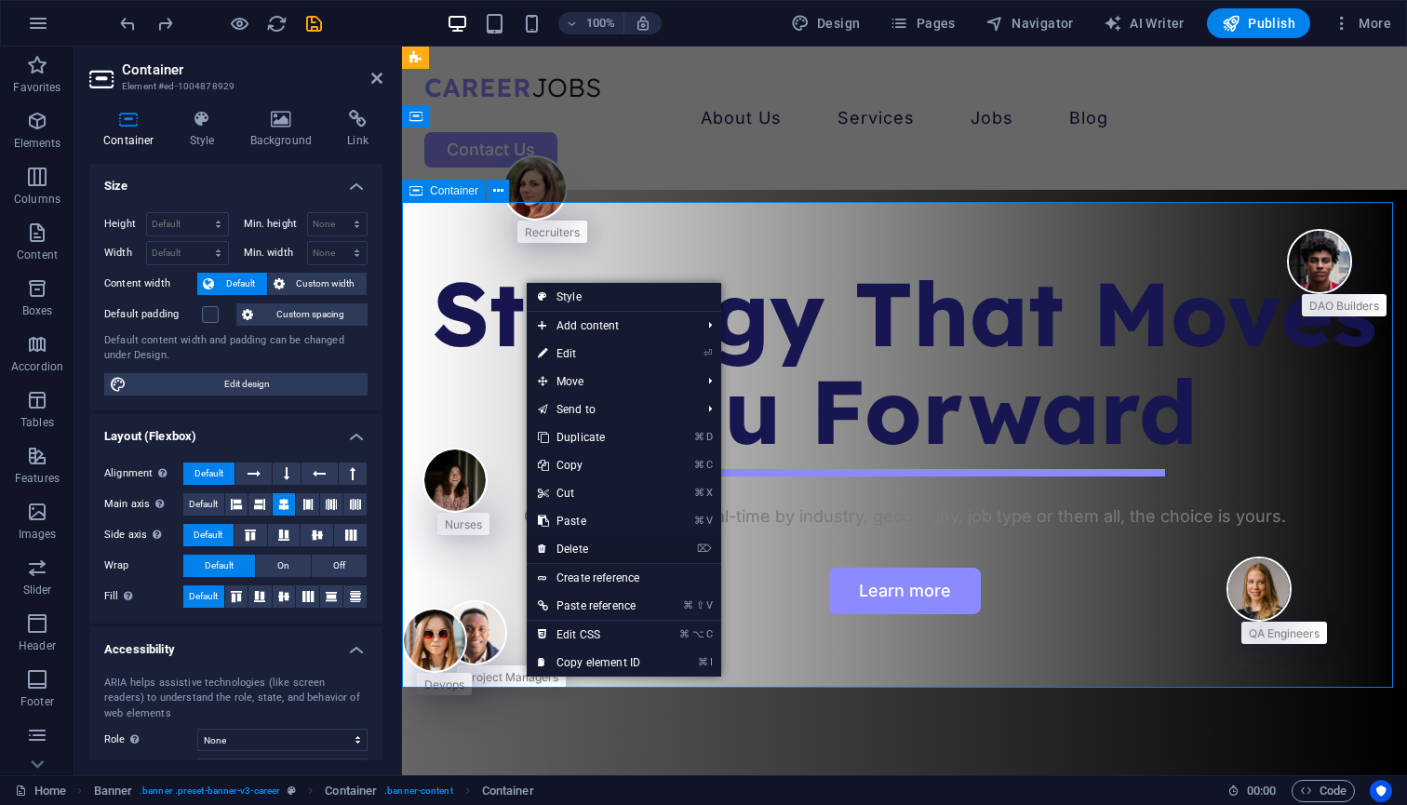
click at [581, 546] on link "⌦ Delete" at bounding box center [589, 549] width 125 height 28
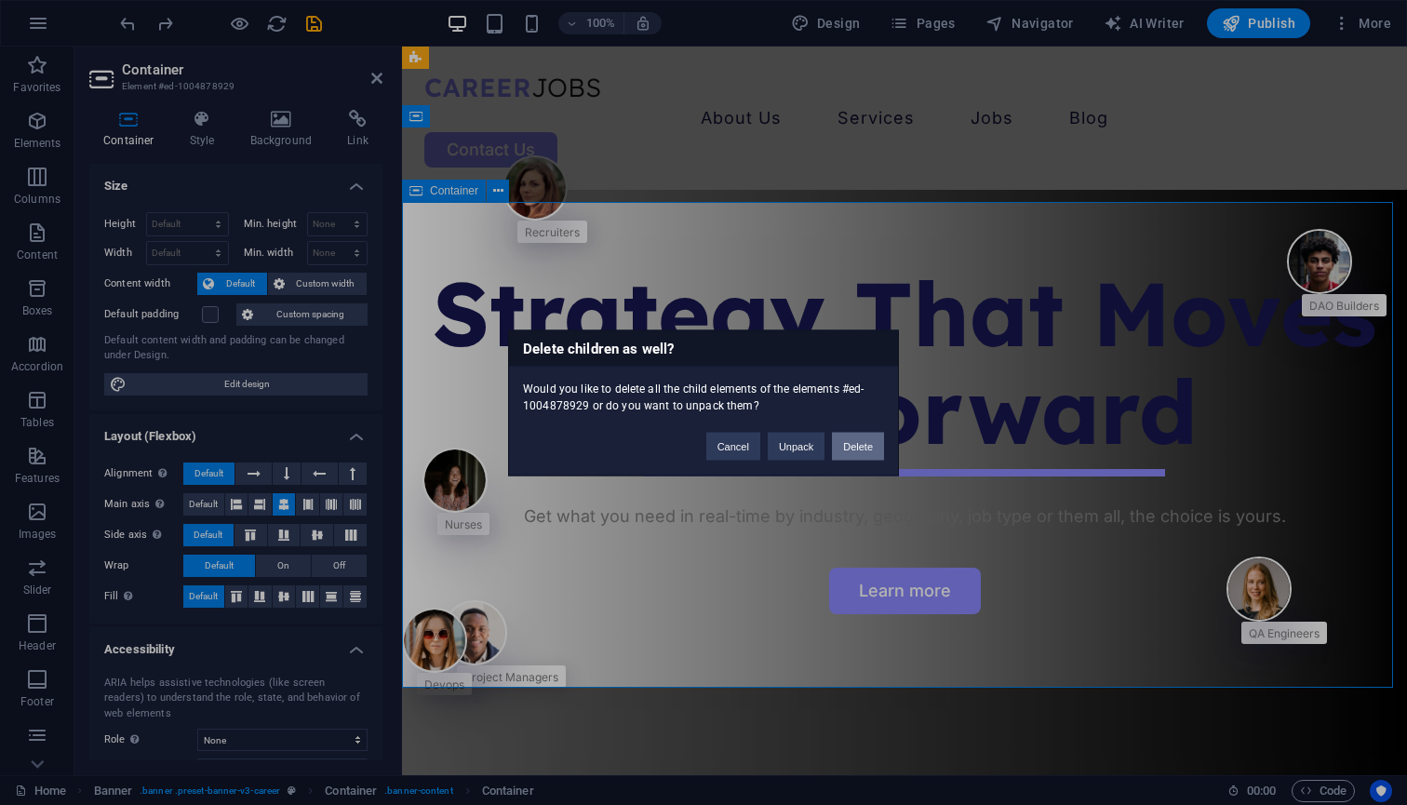
click at [861, 446] on button "Delete" at bounding box center [858, 446] width 52 height 28
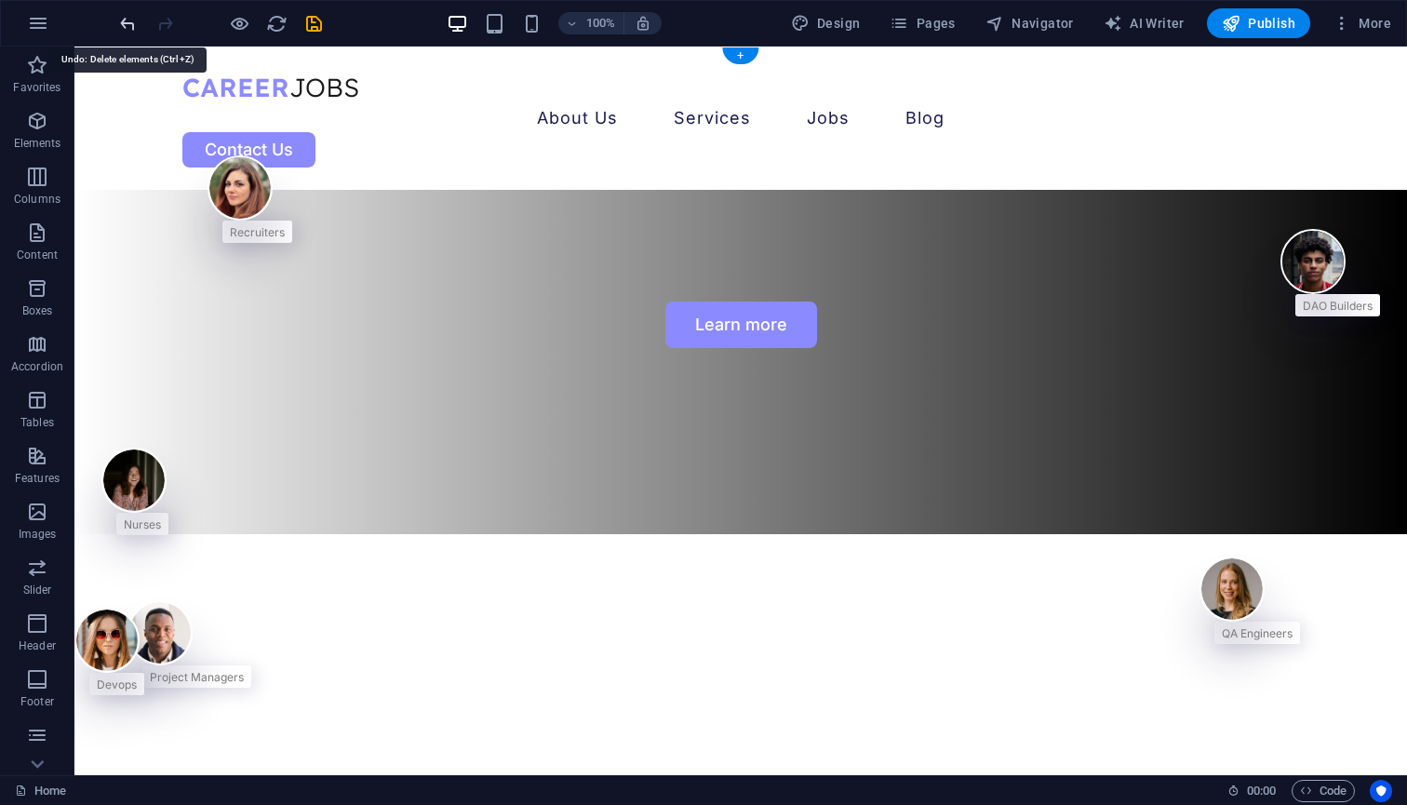
click at [122, 26] on icon "undo" at bounding box center [127, 23] width 21 height 21
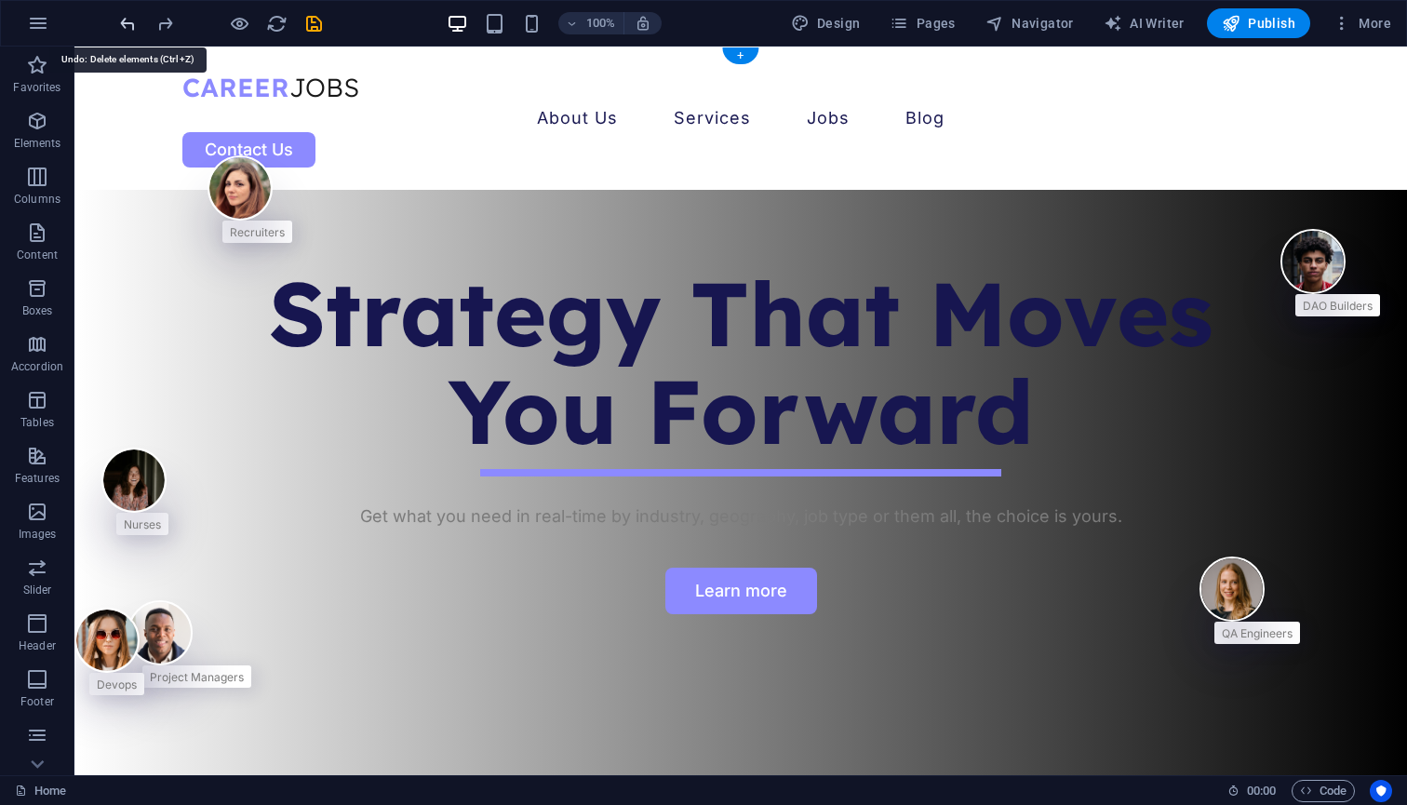
click at [130, 15] on icon "undo" at bounding box center [127, 23] width 21 height 21
click at [128, 20] on icon "undo" at bounding box center [127, 23] width 21 height 21
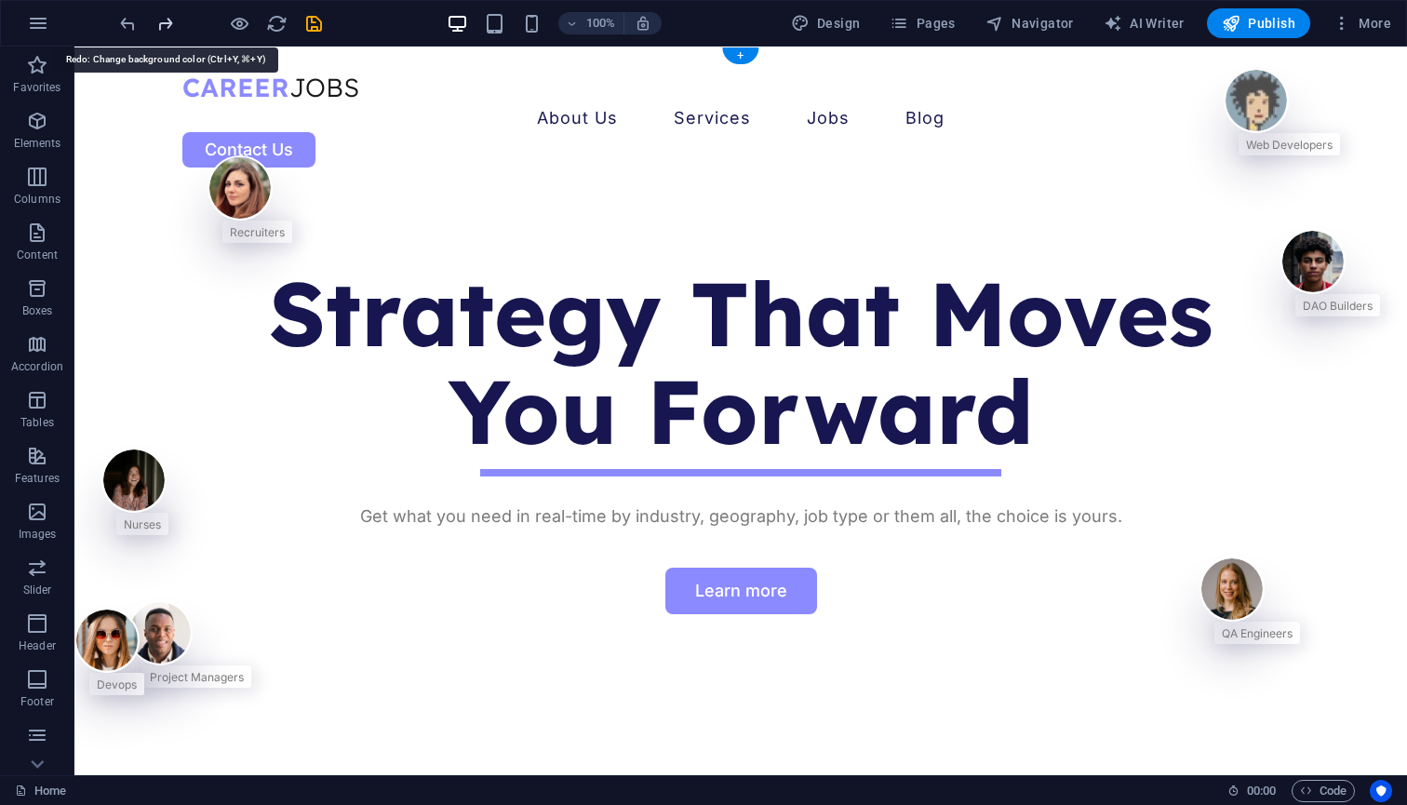
click at [159, 24] on icon "redo" at bounding box center [164, 23] width 21 height 21
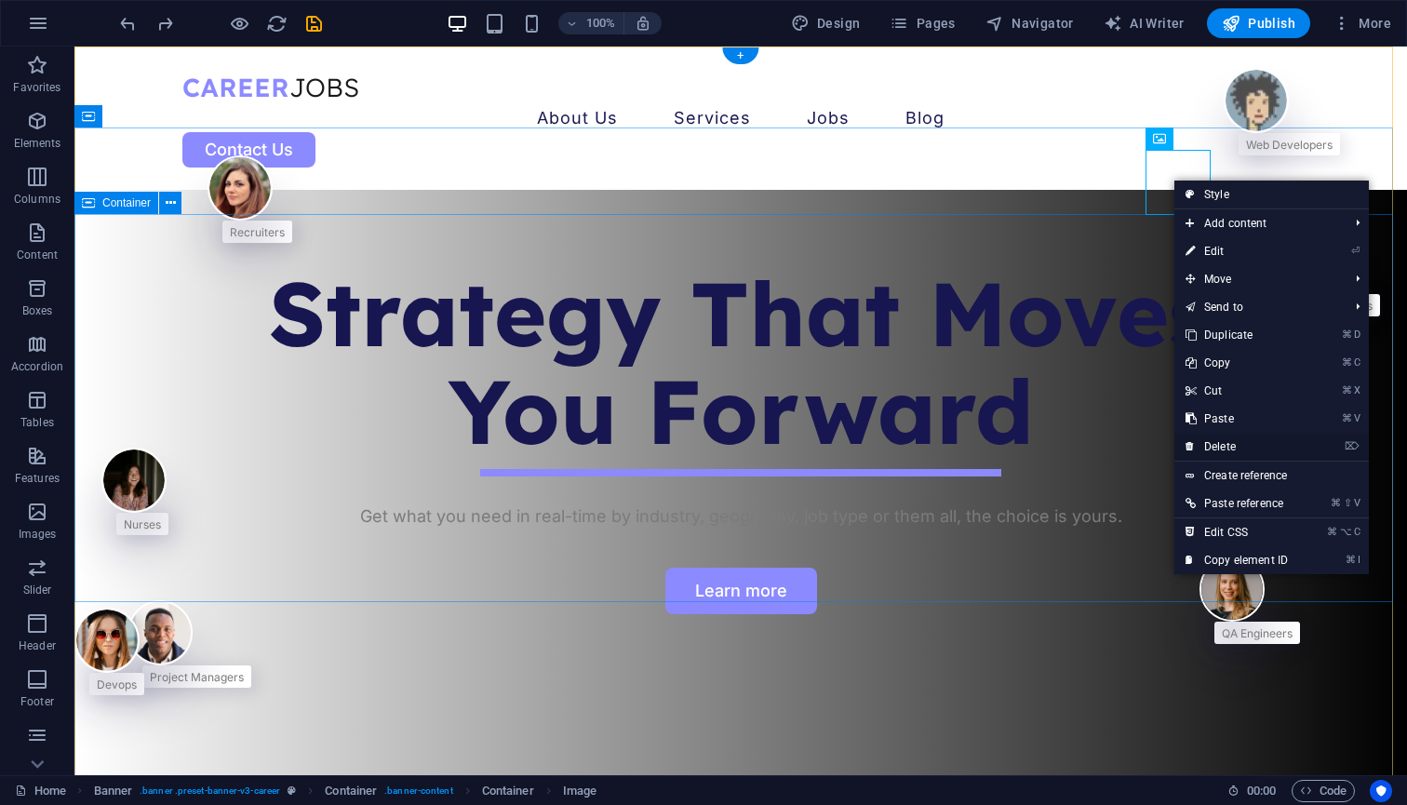
click at [1217, 447] on link "⌦ Delete" at bounding box center [1236, 447] width 125 height 28
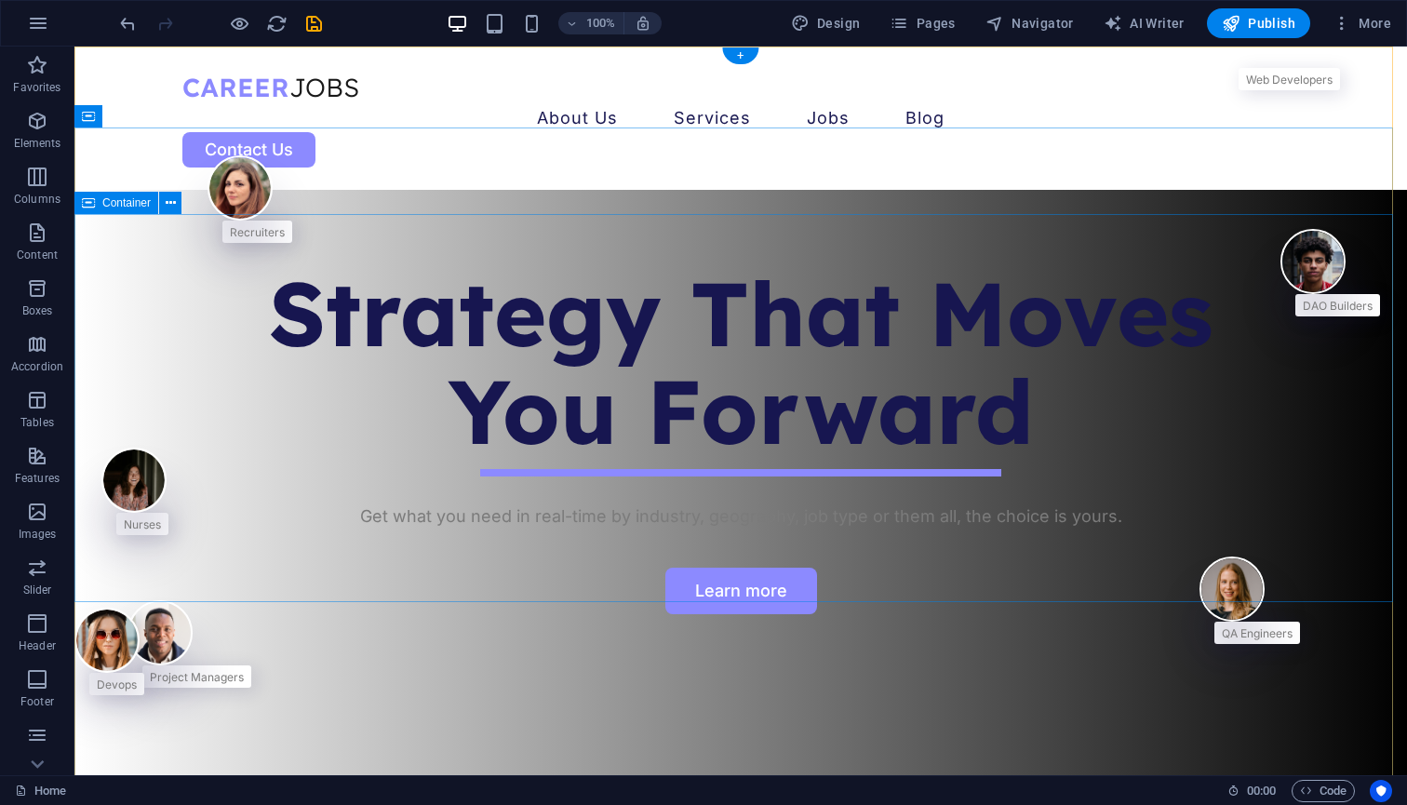
click at [247, 276] on div "Strategy That Moves You Forward Get what you need in real-time by industry, geo…" at bounding box center [740, 397] width 1332 height 266
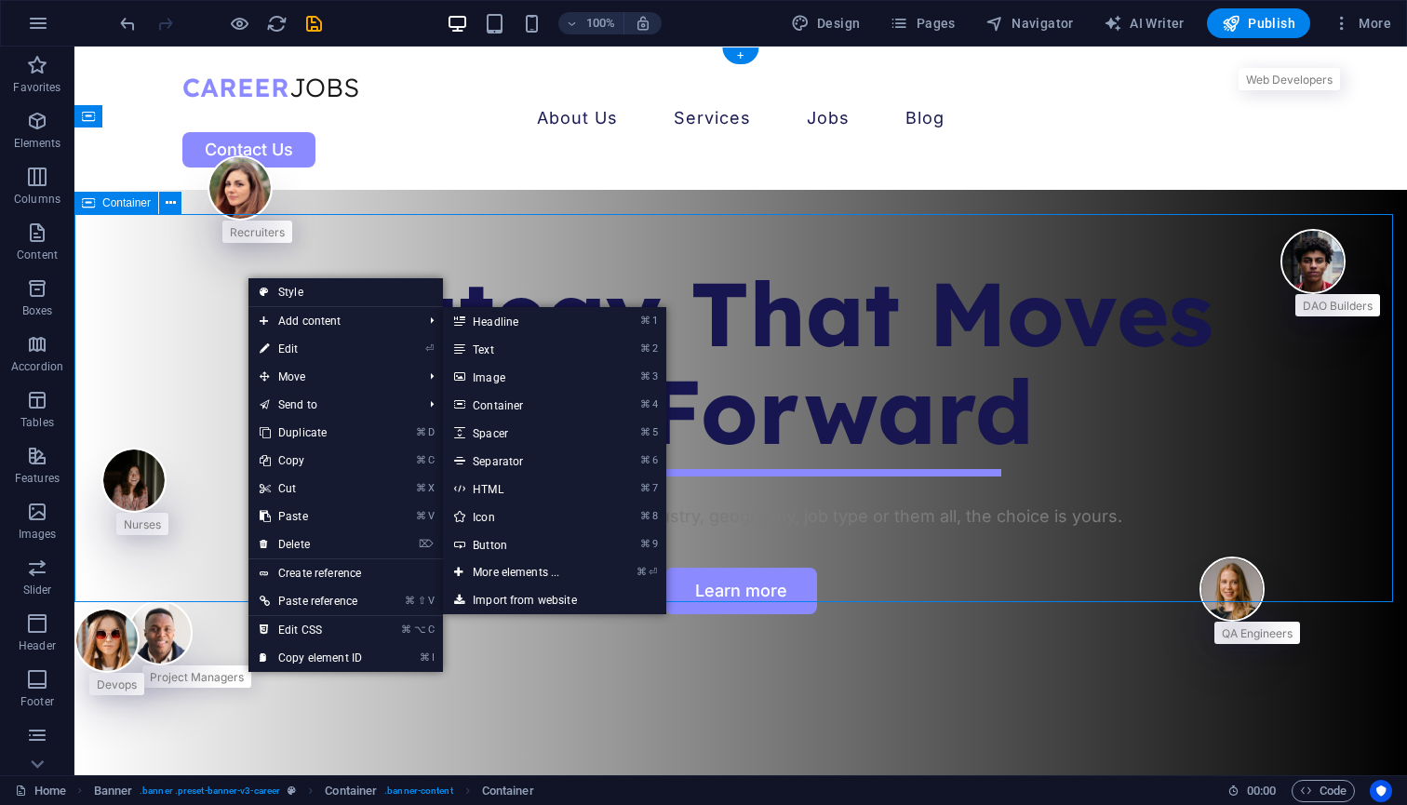
click at [213, 264] on div "Strategy That Moves You Forward Get what you need in real-time by industry, geo…" at bounding box center [740, 397] width 1332 height 266
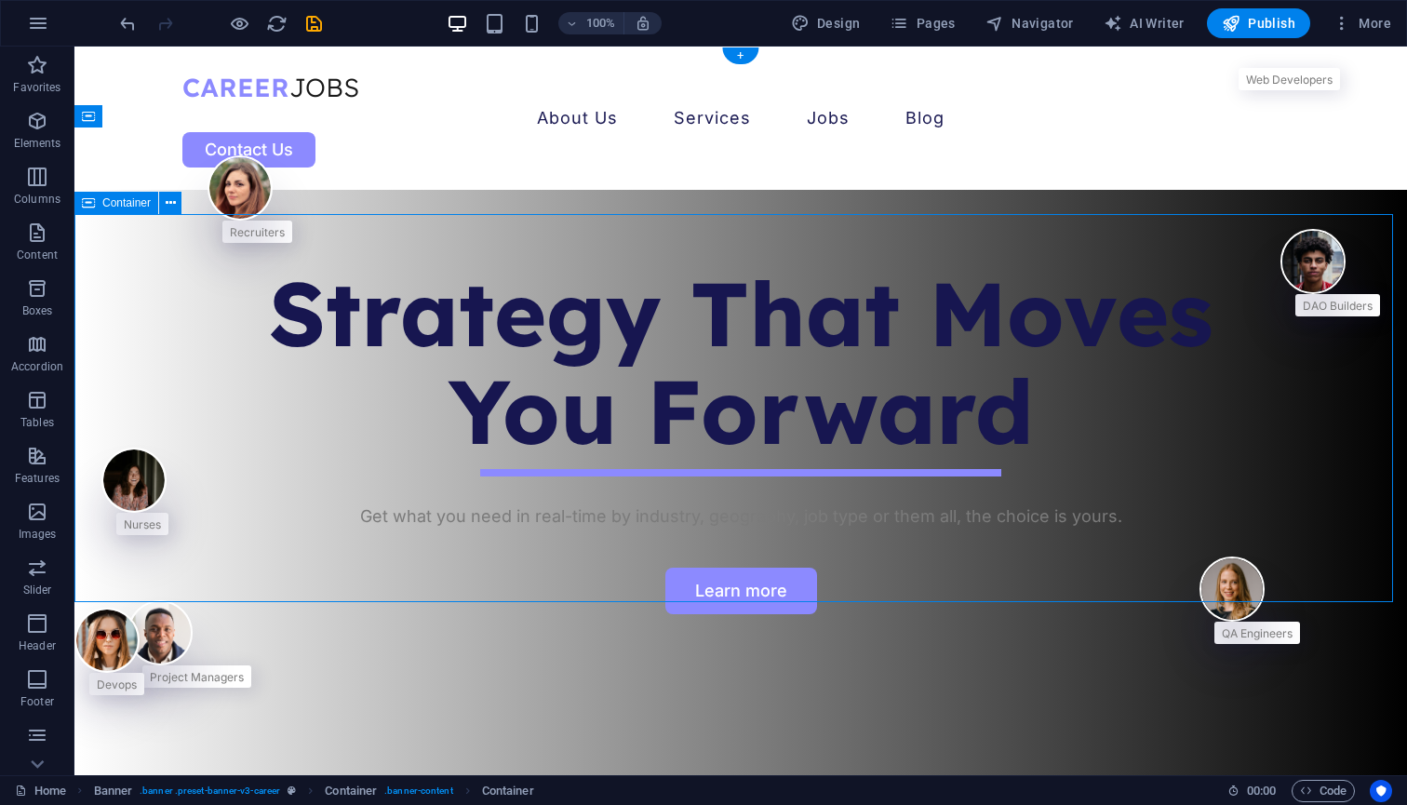
click at [221, 266] on div "Strategy That Moves You Forward Get what you need in real-time by industry, geo…" at bounding box center [740, 397] width 1332 height 266
click at [168, 198] on icon at bounding box center [171, 204] width 10 height 20
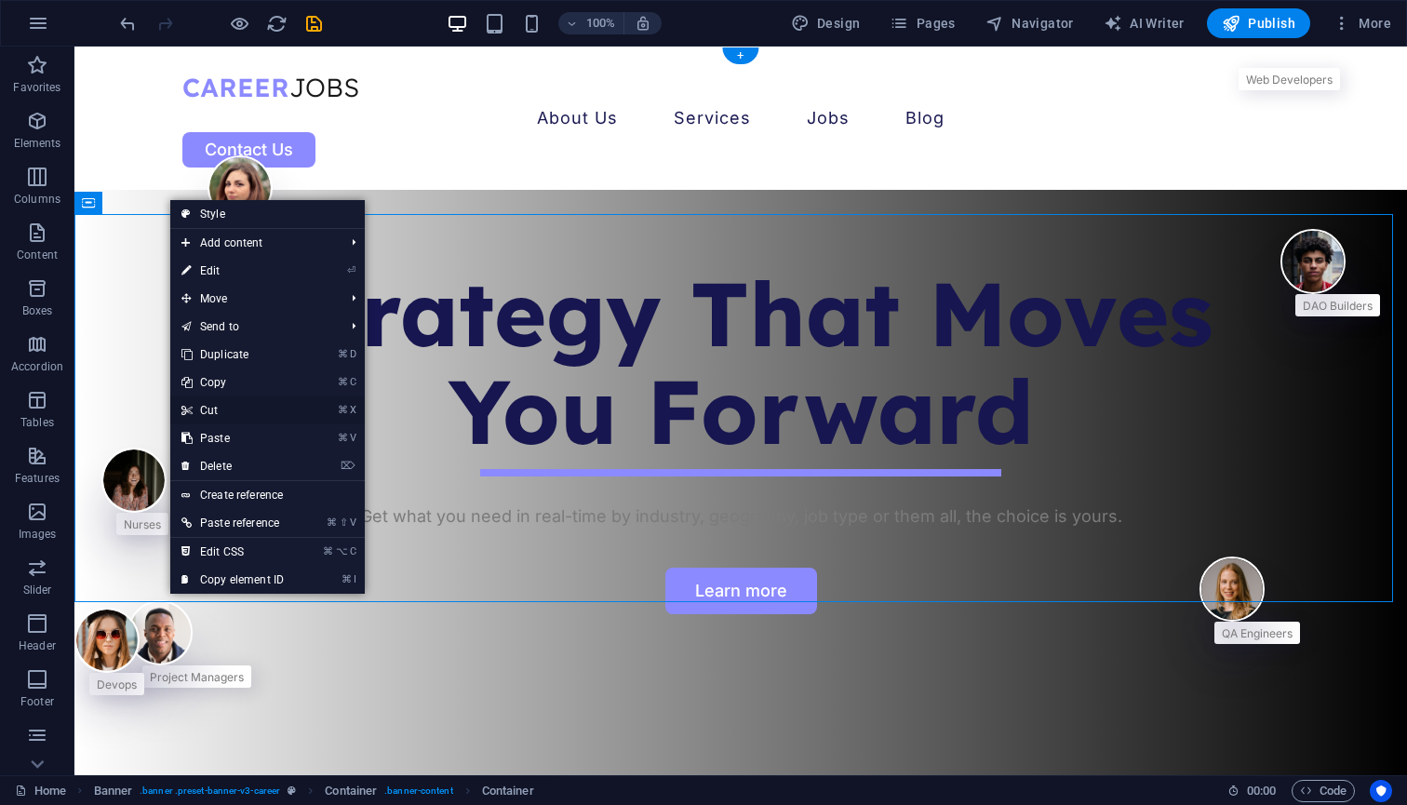
click at [244, 400] on link "⌘ X Cut" at bounding box center [232, 410] width 125 height 28
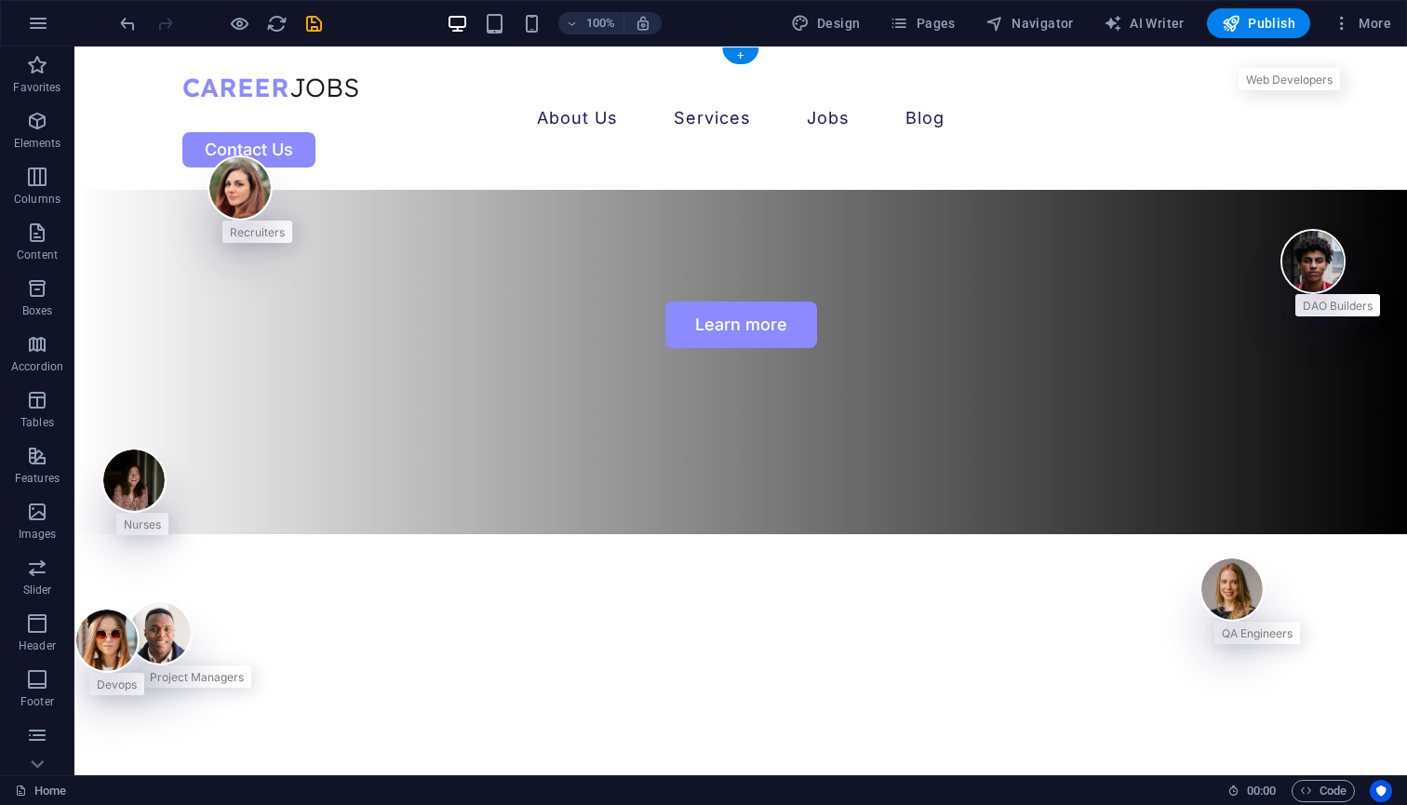
click at [131, 9] on div at bounding box center [220, 23] width 208 height 30
click at [127, 32] on icon "undo" at bounding box center [127, 23] width 21 height 21
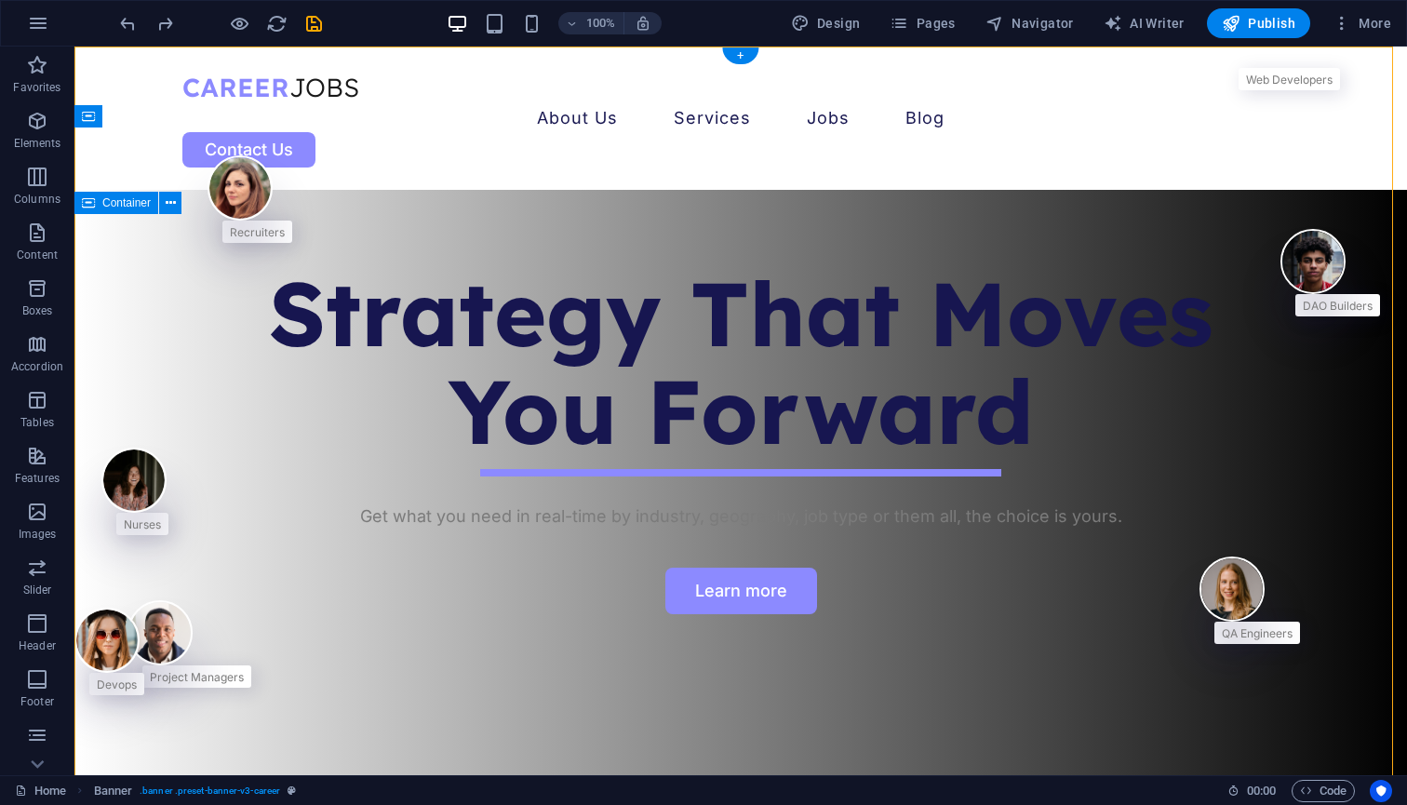
click at [244, 274] on div "Strategy That Moves You Forward Get what you need in real-time by industry, geo…" at bounding box center [740, 397] width 1332 height 266
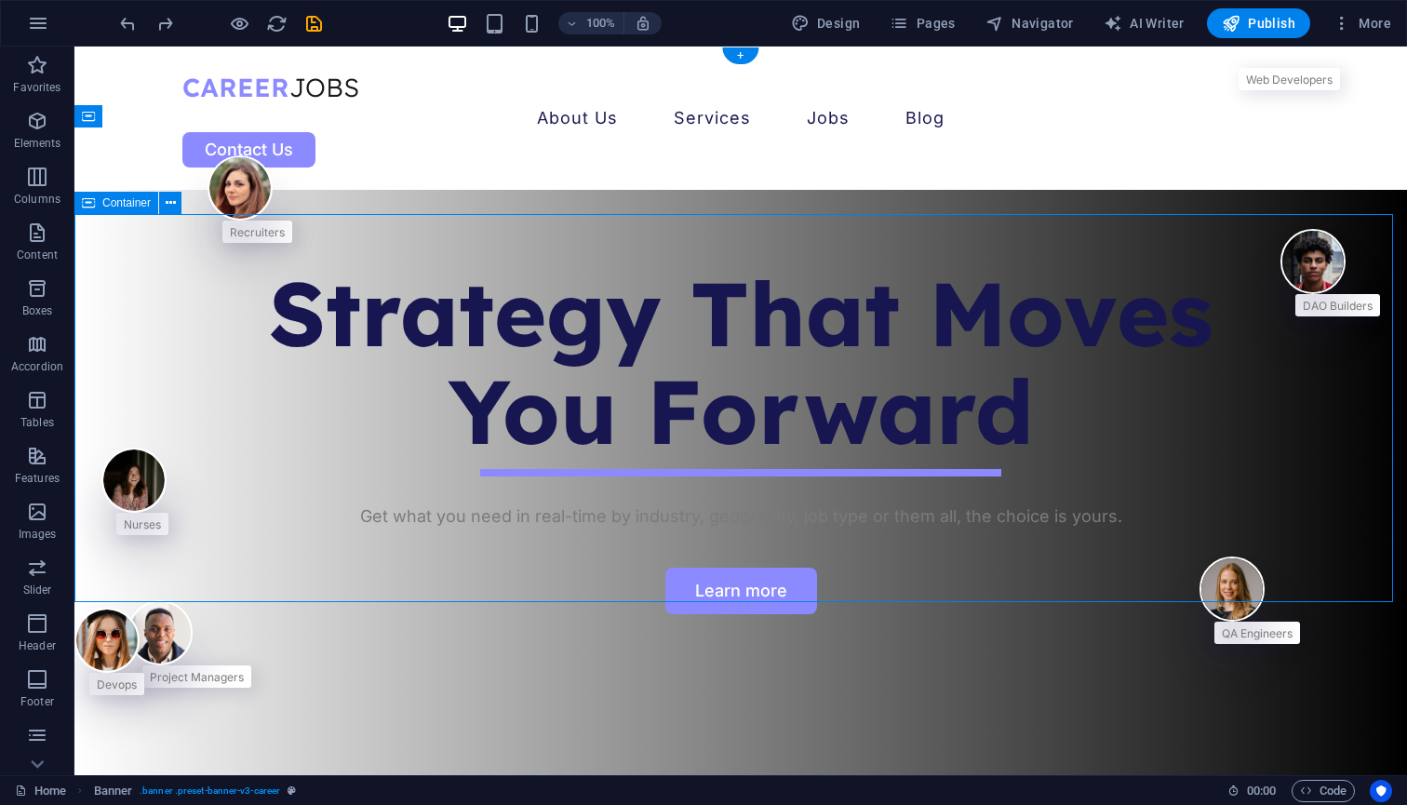
drag, startPoint x: 246, startPoint y: 275, endPoint x: 260, endPoint y: 279, distance: 14.4
click at [254, 282] on div "Strategy That Moves You Forward Get what you need in real-time by industry, geo…" at bounding box center [740, 397] width 1332 height 266
drag, startPoint x: 260, startPoint y: 278, endPoint x: 336, endPoint y: 284, distance: 76.5
click at [294, 284] on div "Strategy That Moves You Forward Get what you need in real-time by industry, geo…" at bounding box center [740, 397] width 1332 height 266
drag, startPoint x: 349, startPoint y: 284, endPoint x: 495, endPoint y: 327, distance: 152.5
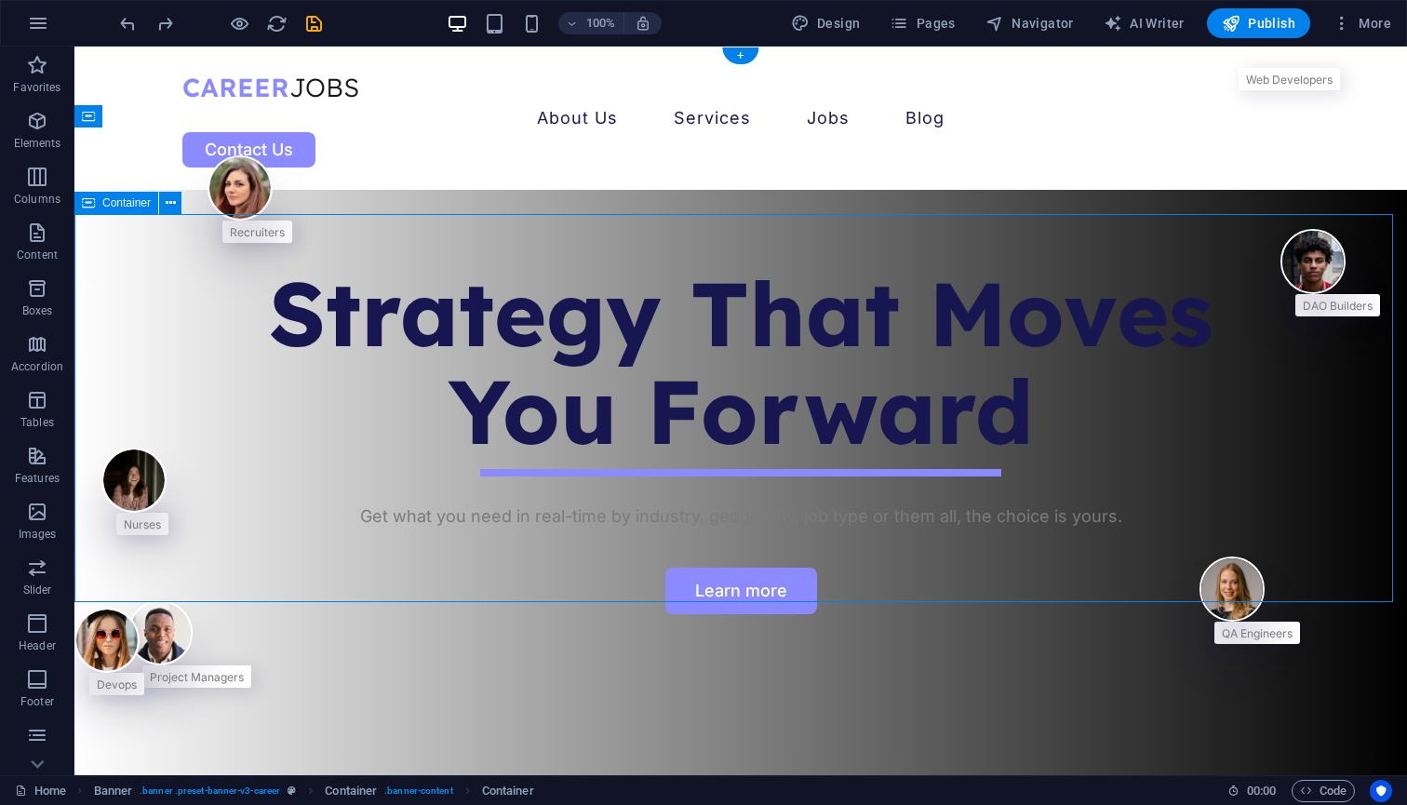
click at [495, 327] on div "Strategy That Moves You Forward Get what you need in real-time by industry, geo…" at bounding box center [740, 397] width 1332 height 266
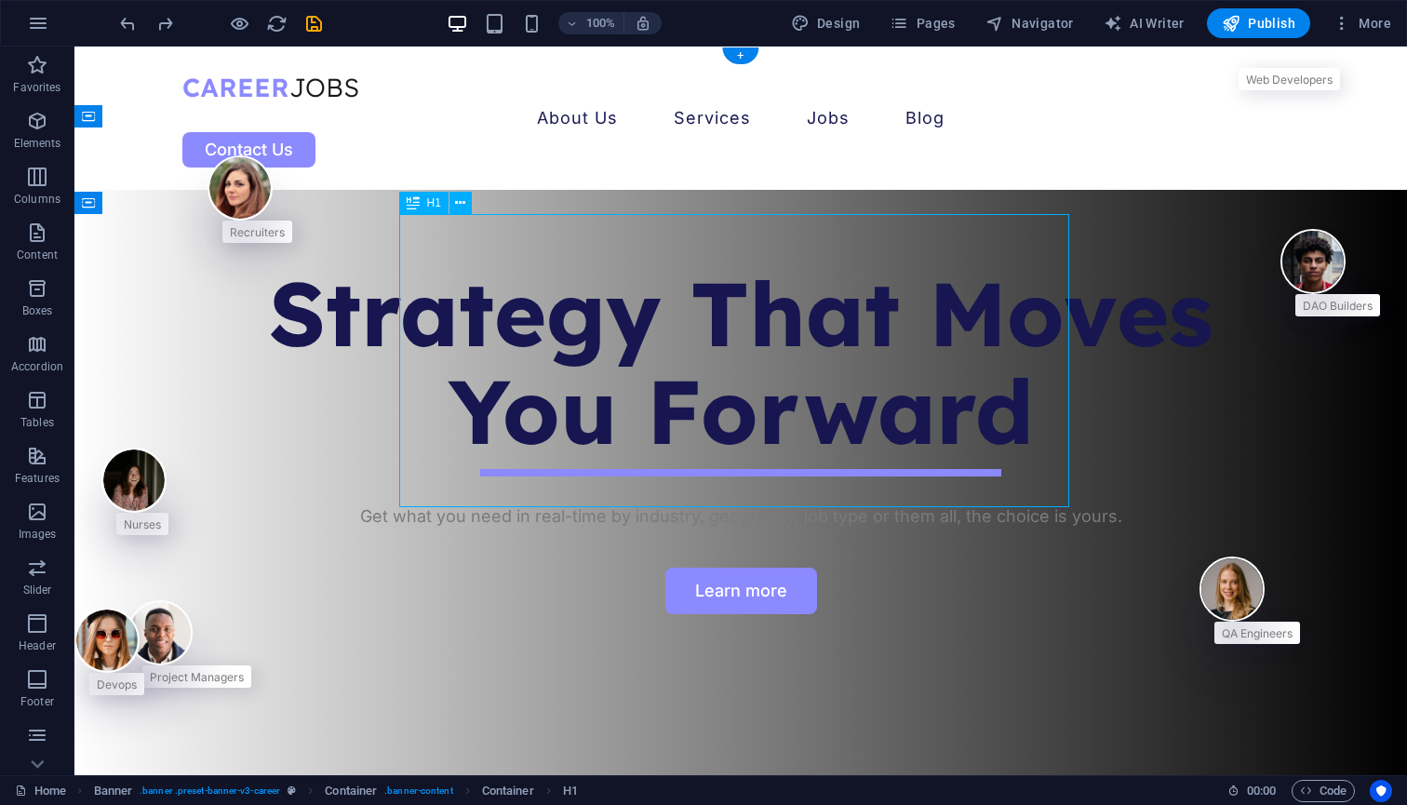
drag, startPoint x: 501, startPoint y: 314, endPoint x: 541, endPoint y: 354, distance: 57.2
click at [541, 354] on div "Strategy That Moves You Forward" at bounding box center [740, 362] width 1116 height 196
click at [397, 264] on div "Strategy That Moves You Forward Get what you need in real-time by industry, geo…" at bounding box center [740, 397] width 1332 height 266
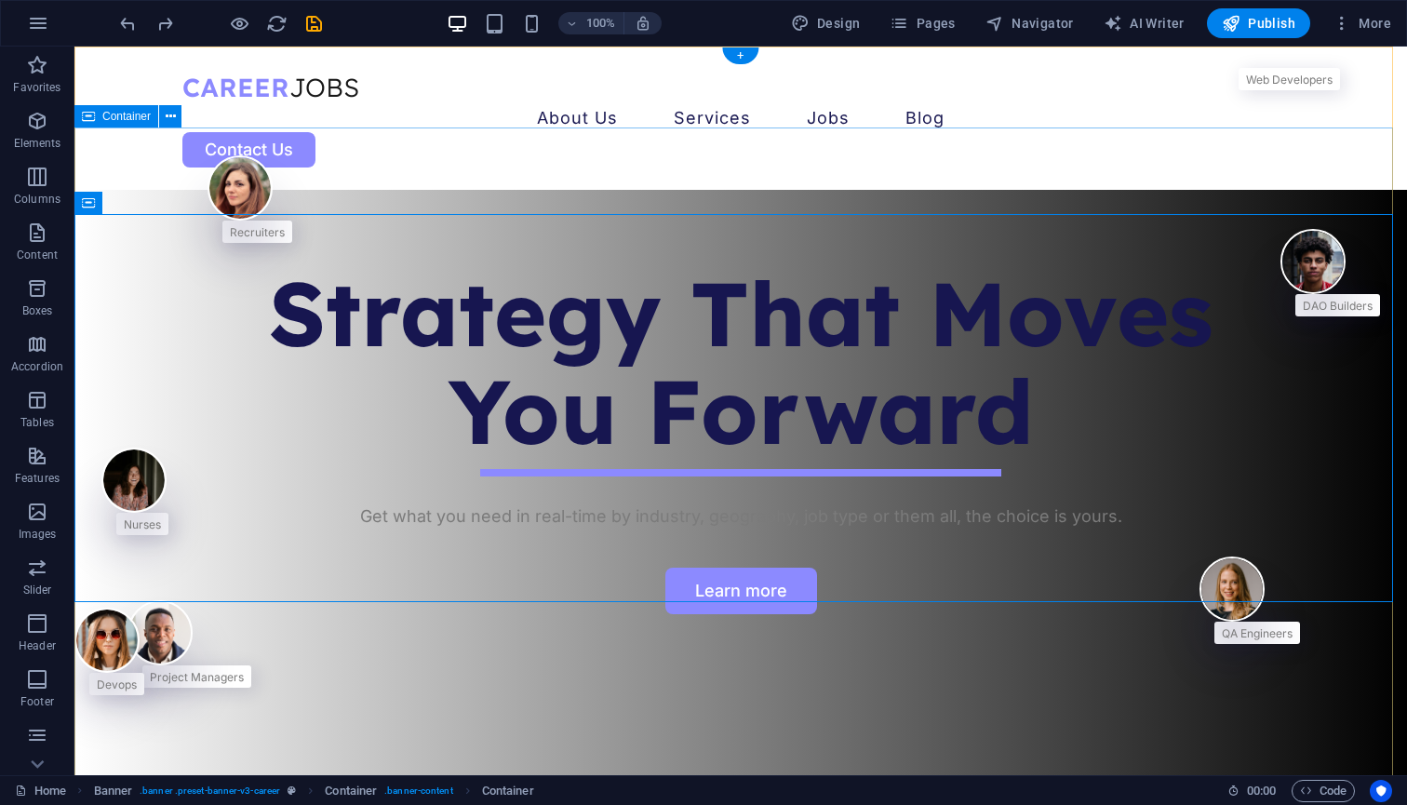
click at [573, 190] on div "Recruiters Nurses Project Managers Devops QA Engineers DAO Builders Web Develop…" at bounding box center [740, 495] width 1332 height 610
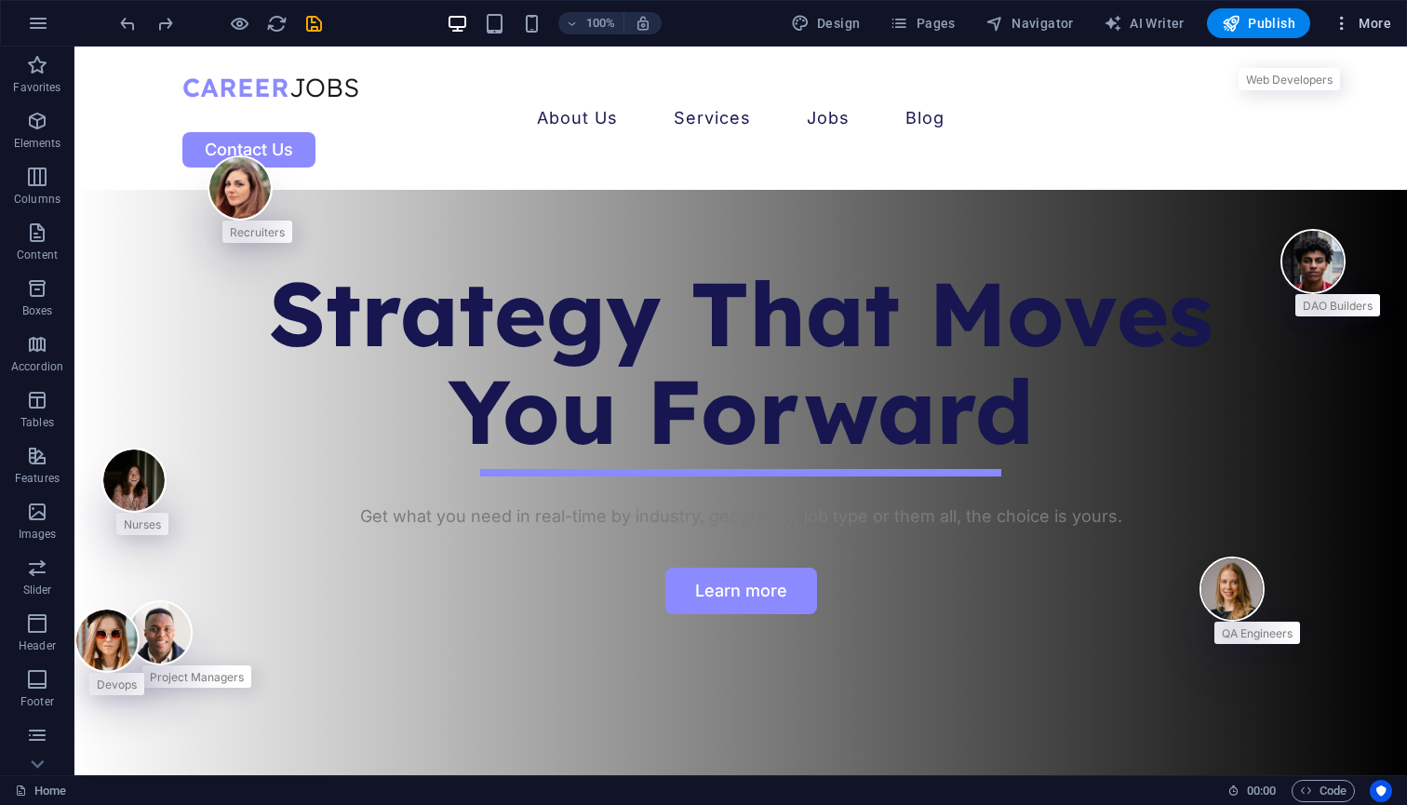
click at [1345, 36] on button "More" at bounding box center [1361, 23] width 73 height 30
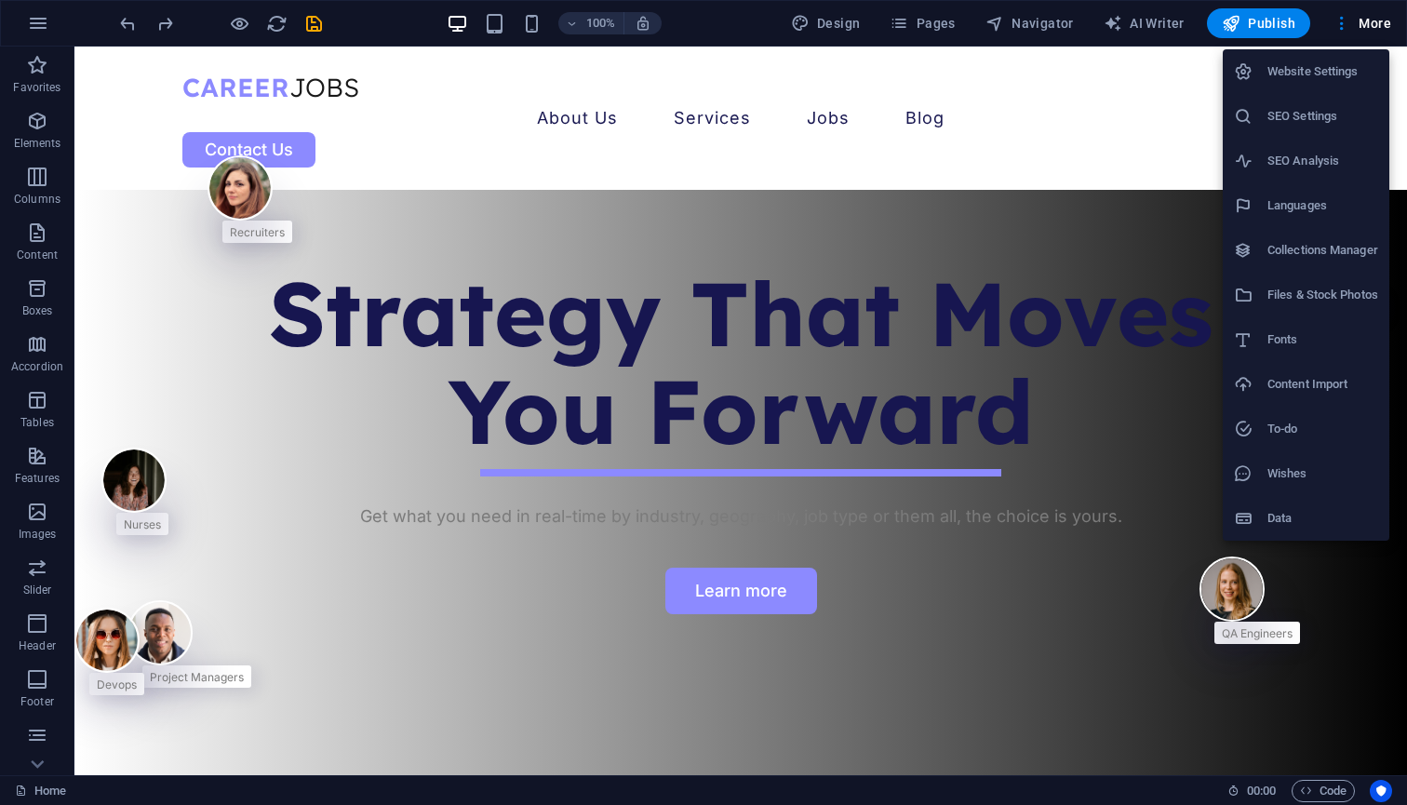
click at [601, 217] on div at bounding box center [703, 402] width 1407 height 805
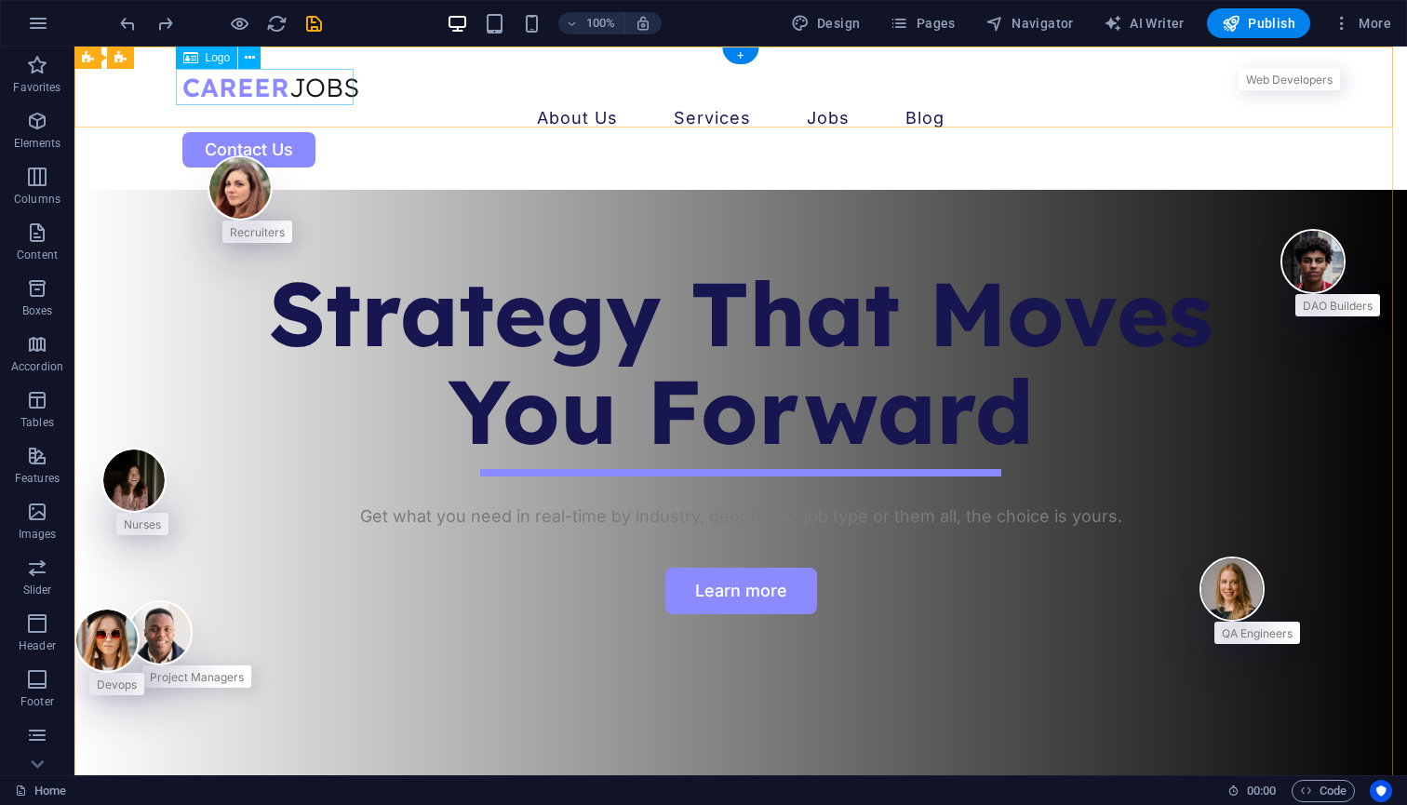
click at [220, 95] on div at bounding box center [740, 87] width 1116 height 36
click at [209, 63] on span "Logo" at bounding box center [218, 57] width 25 height 11
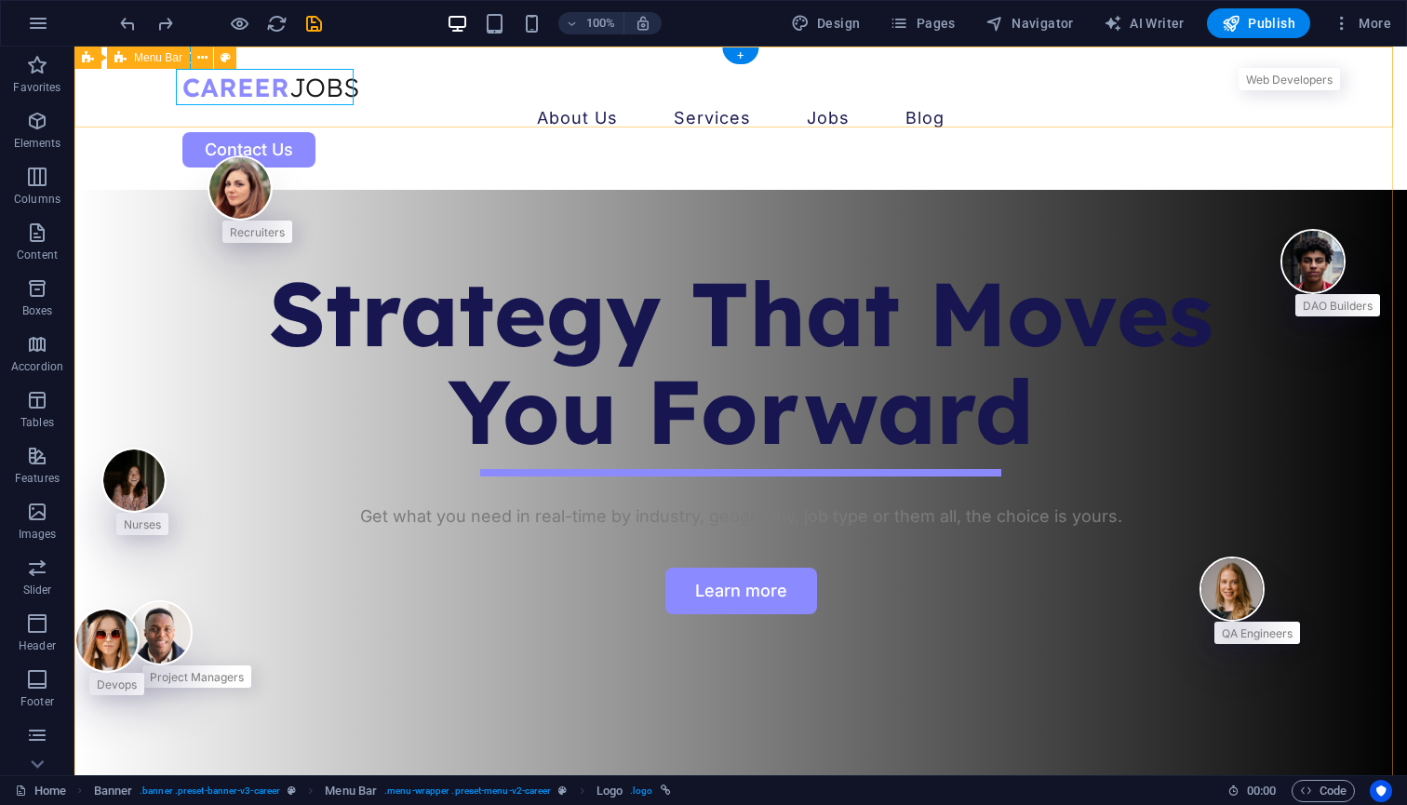
click at [741, 49] on div "+" at bounding box center [740, 55] width 36 height 17
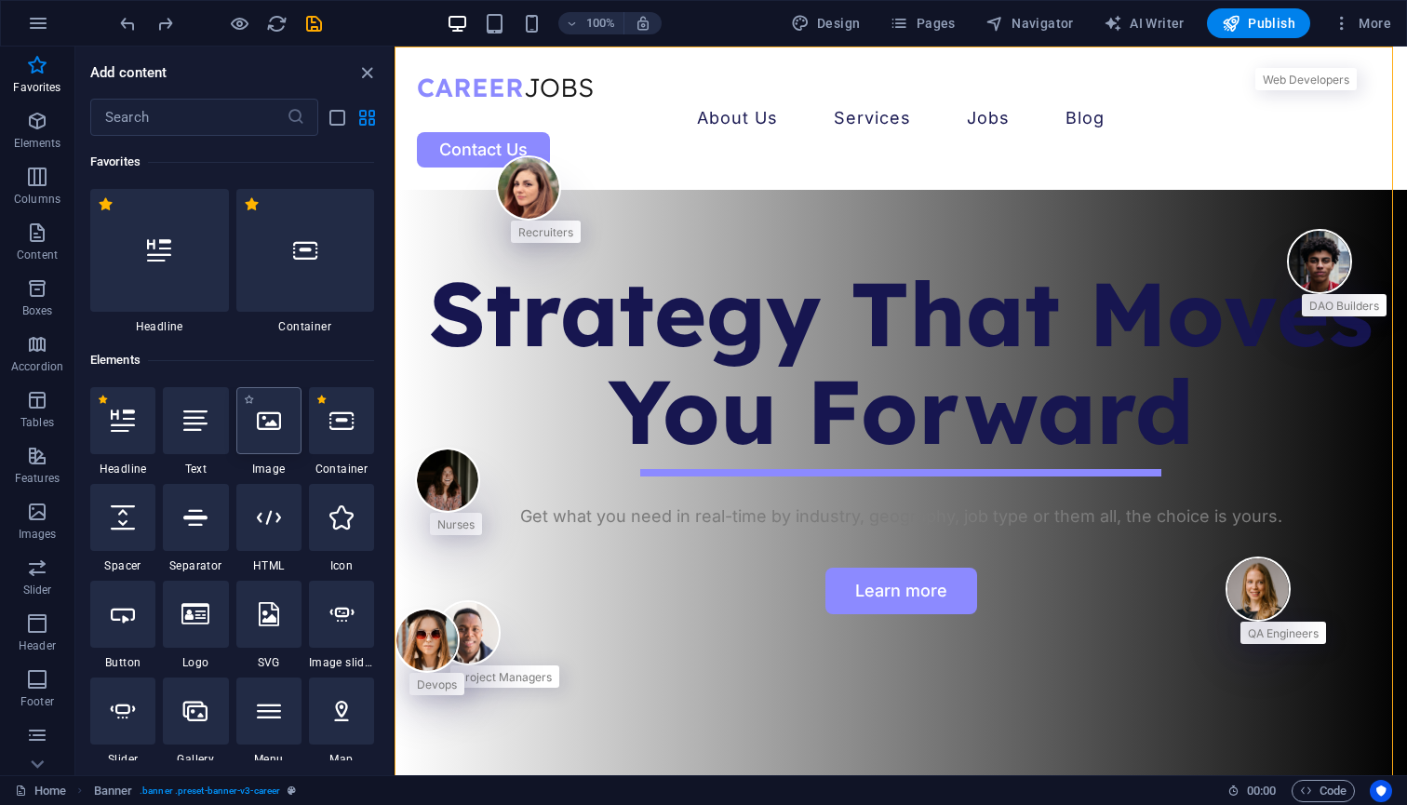
click at [263, 437] on div at bounding box center [268, 420] width 65 height 67
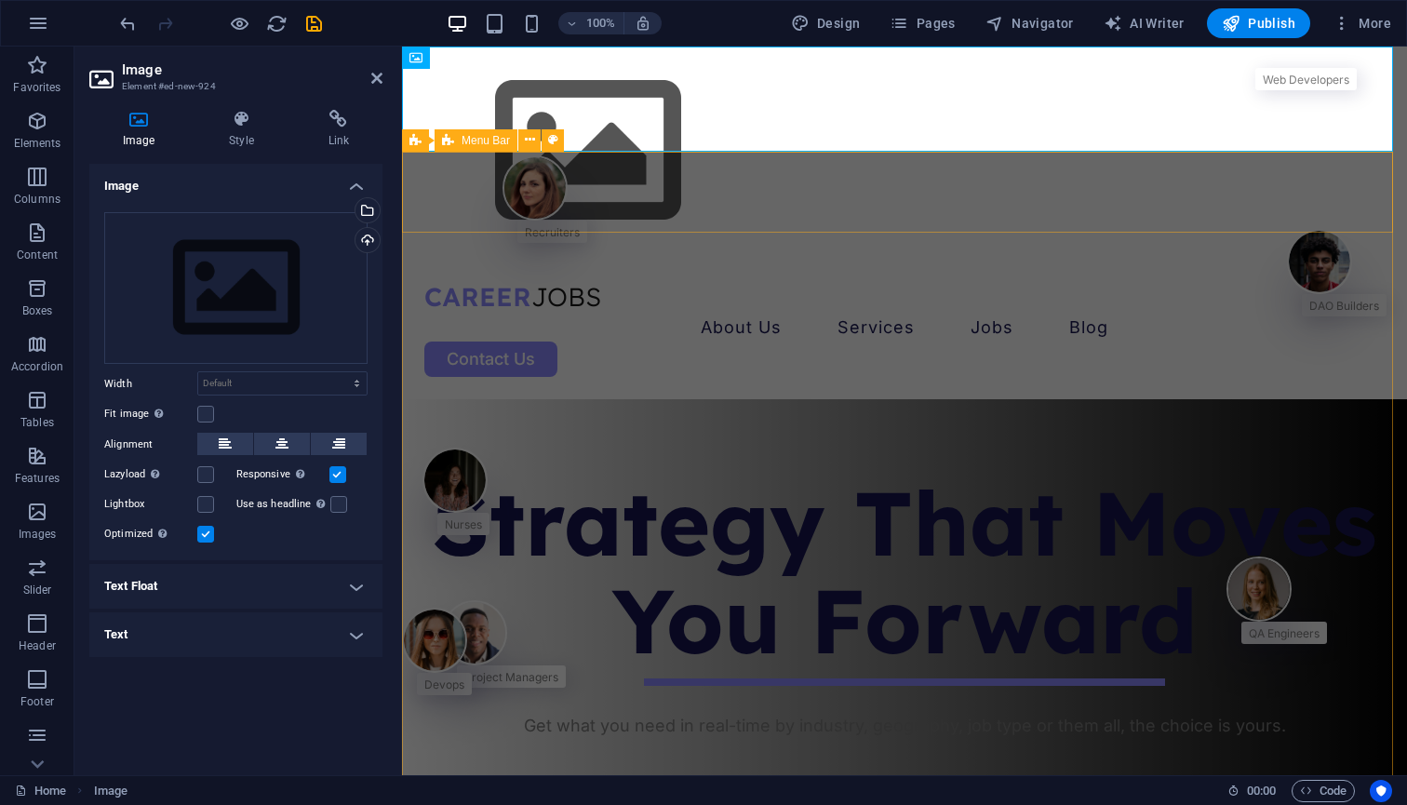
click at [731, 256] on div "About Us Services Job Seeking For Hiring Jobs Blog Contact Us" at bounding box center [904, 327] width 1005 height 143
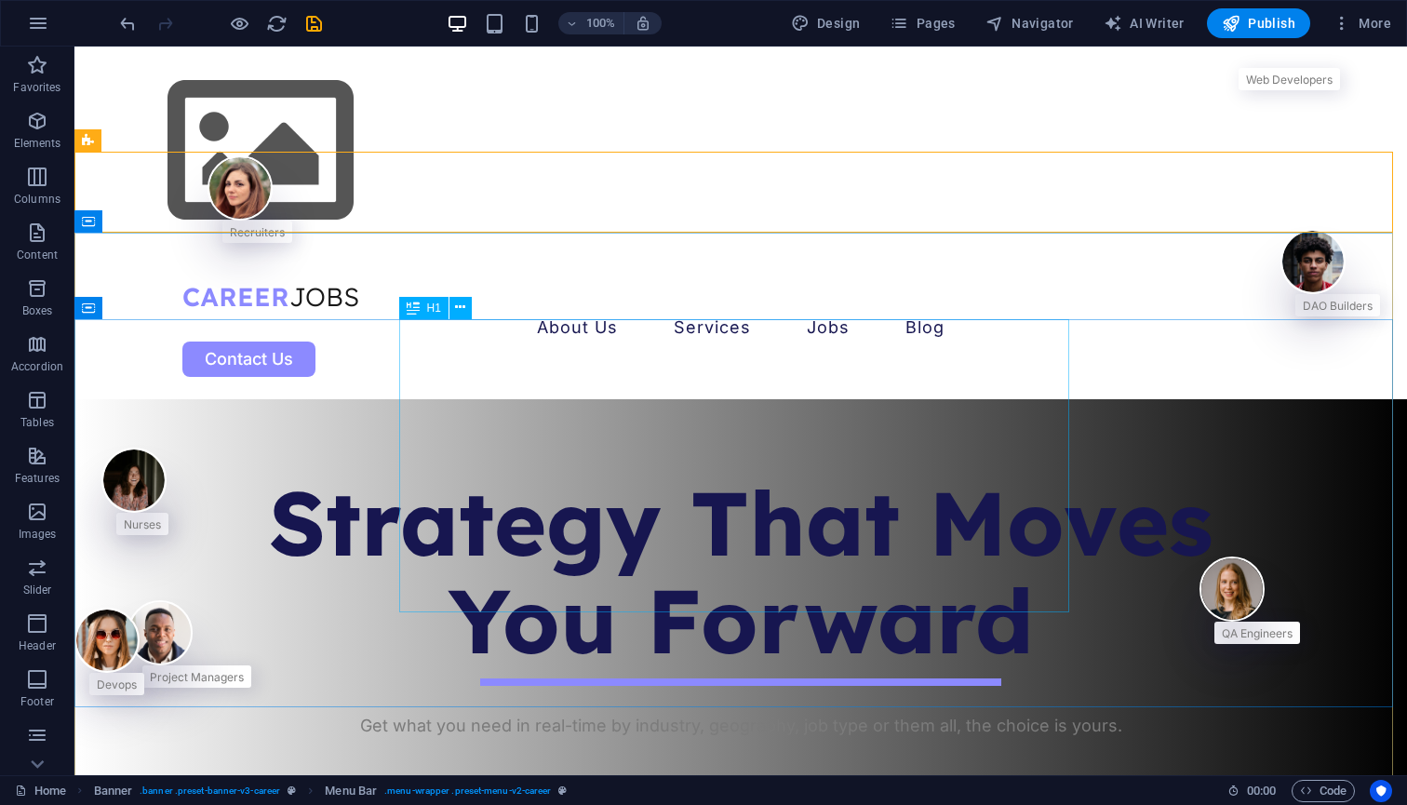
click at [754, 474] on div "Strategy That Moves You Forward" at bounding box center [740, 572] width 1116 height 196
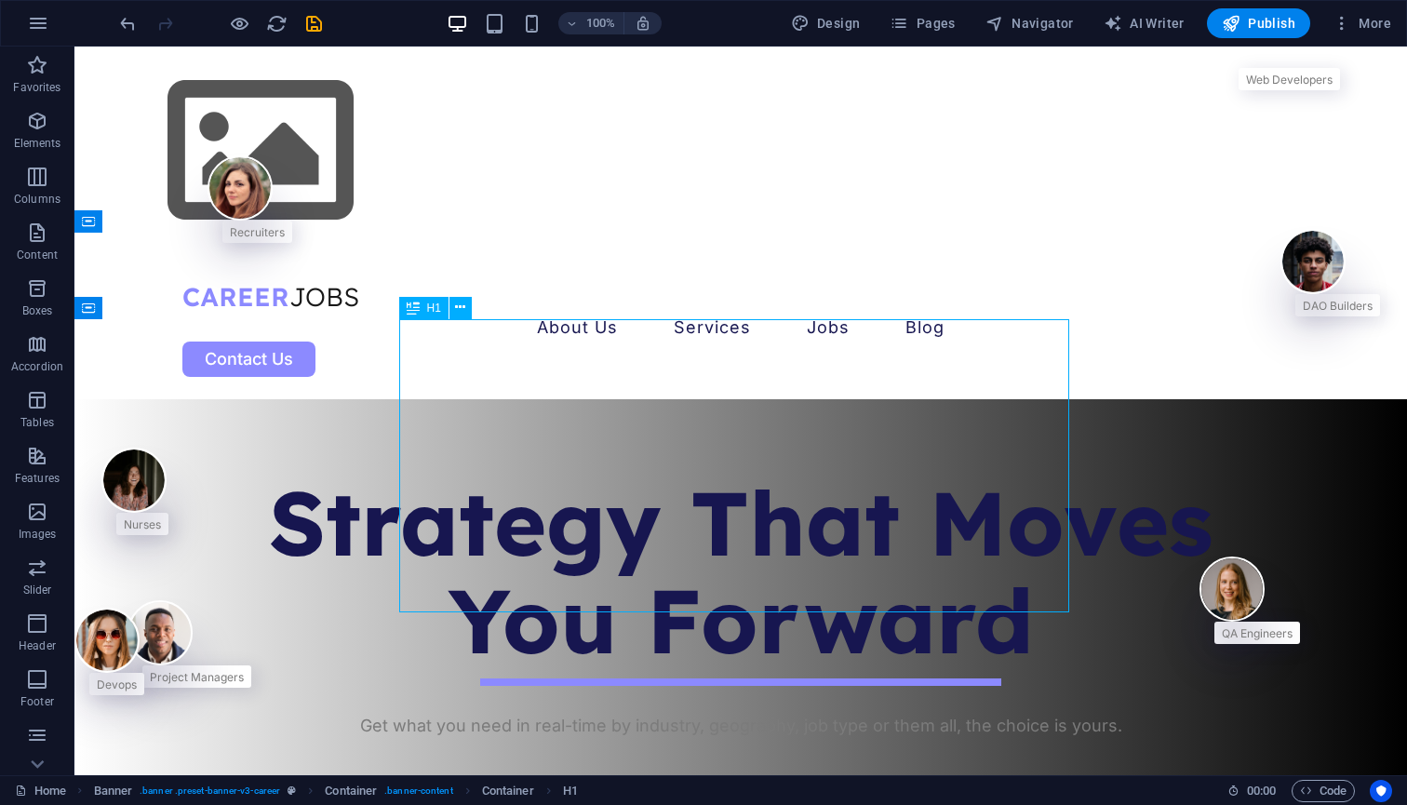
click at [728, 478] on div "Strategy That Moves You Forward" at bounding box center [740, 572] width 1116 height 196
click at [45, 25] on icon "button" at bounding box center [38, 23] width 22 height 22
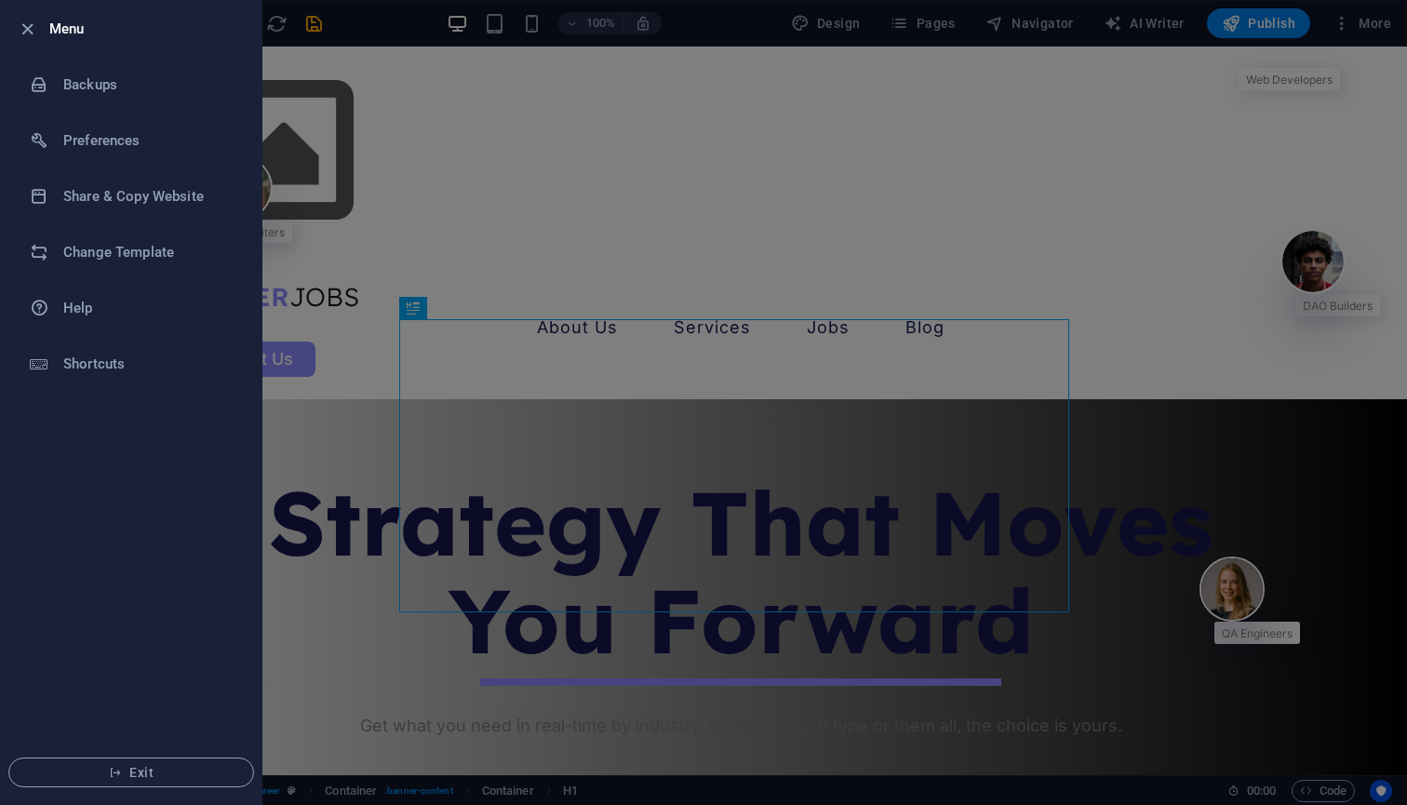
click at [429, 426] on div at bounding box center [703, 402] width 1407 height 805
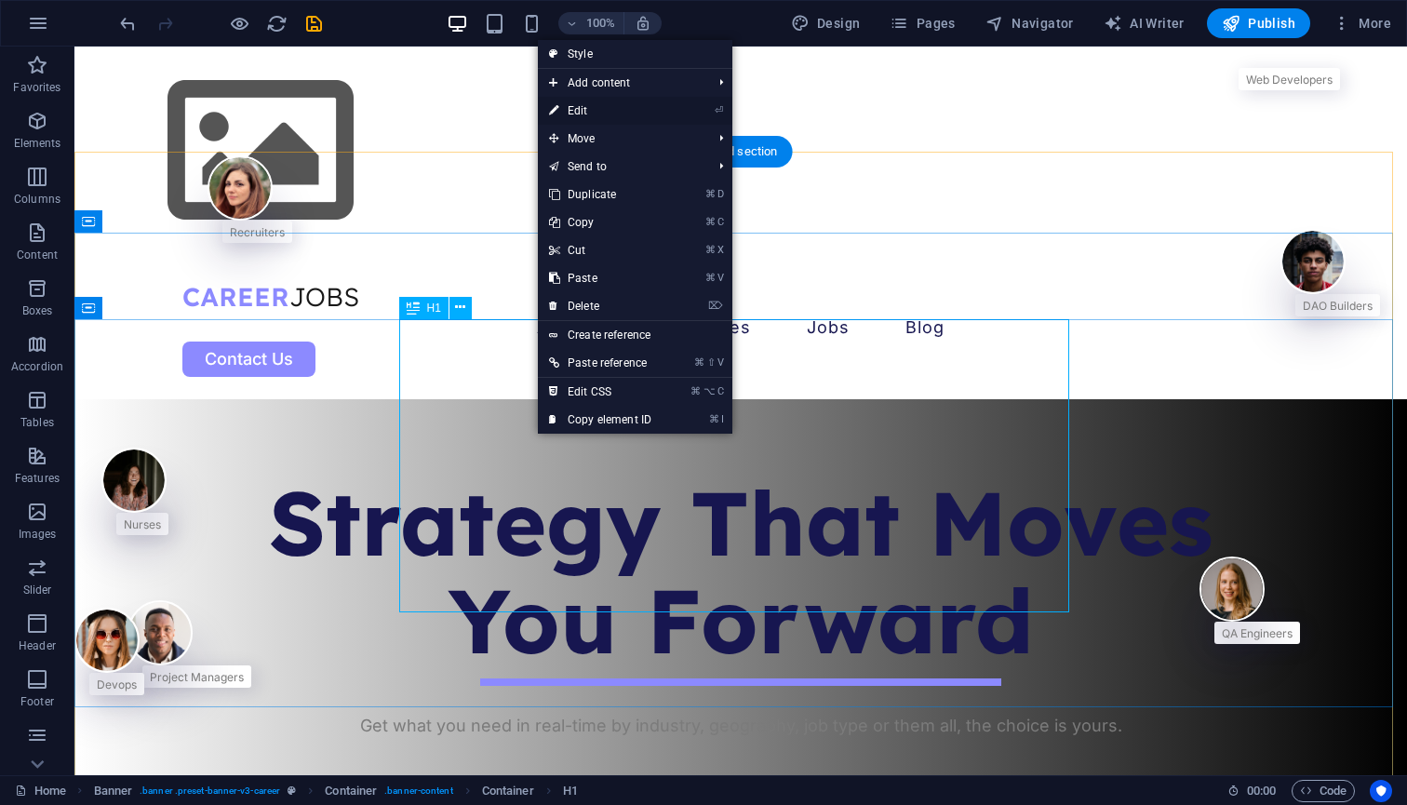
click at [581, 101] on link "⏎ Edit" at bounding box center [600, 111] width 125 height 28
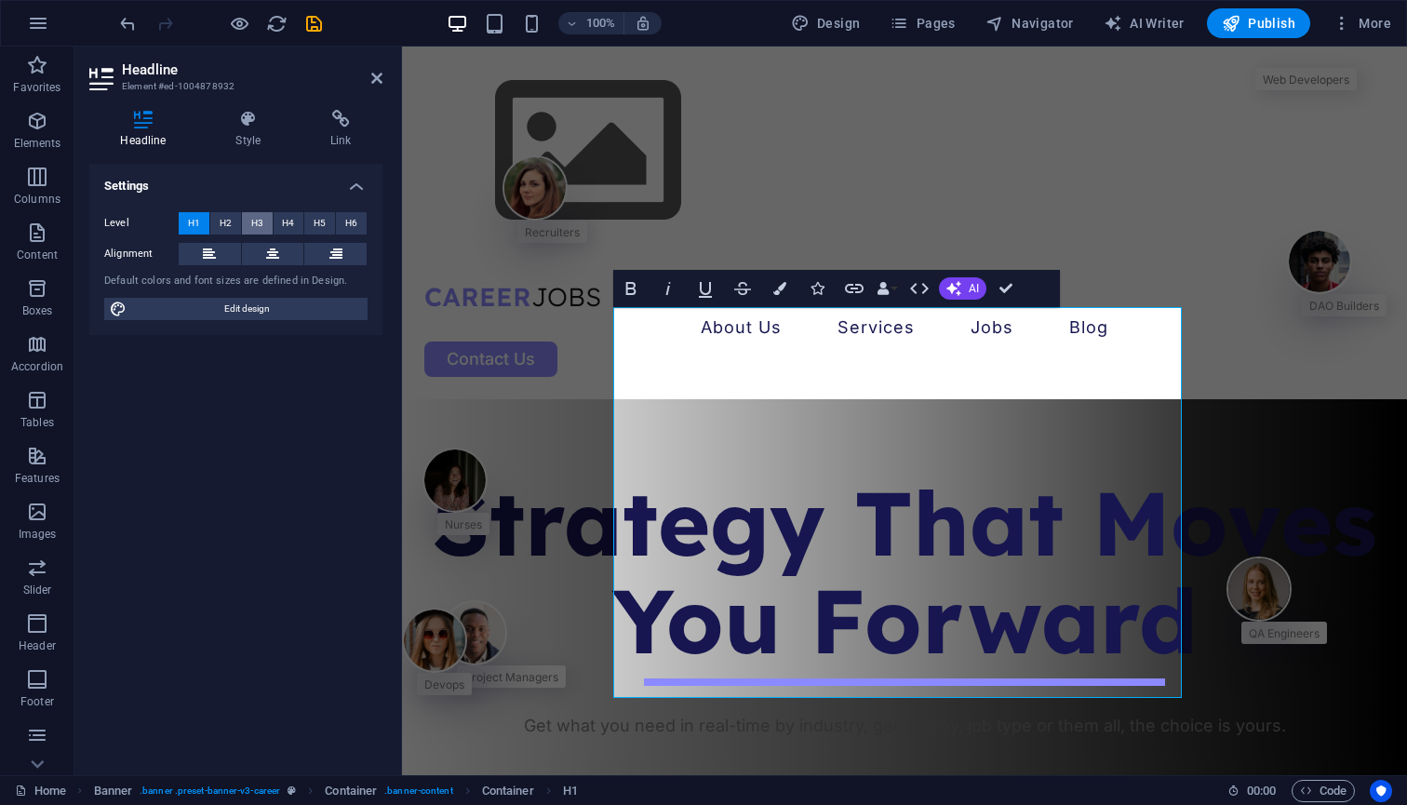
click at [272, 216] on button "H3" at bounding box center [257, 223] width 31 height 22
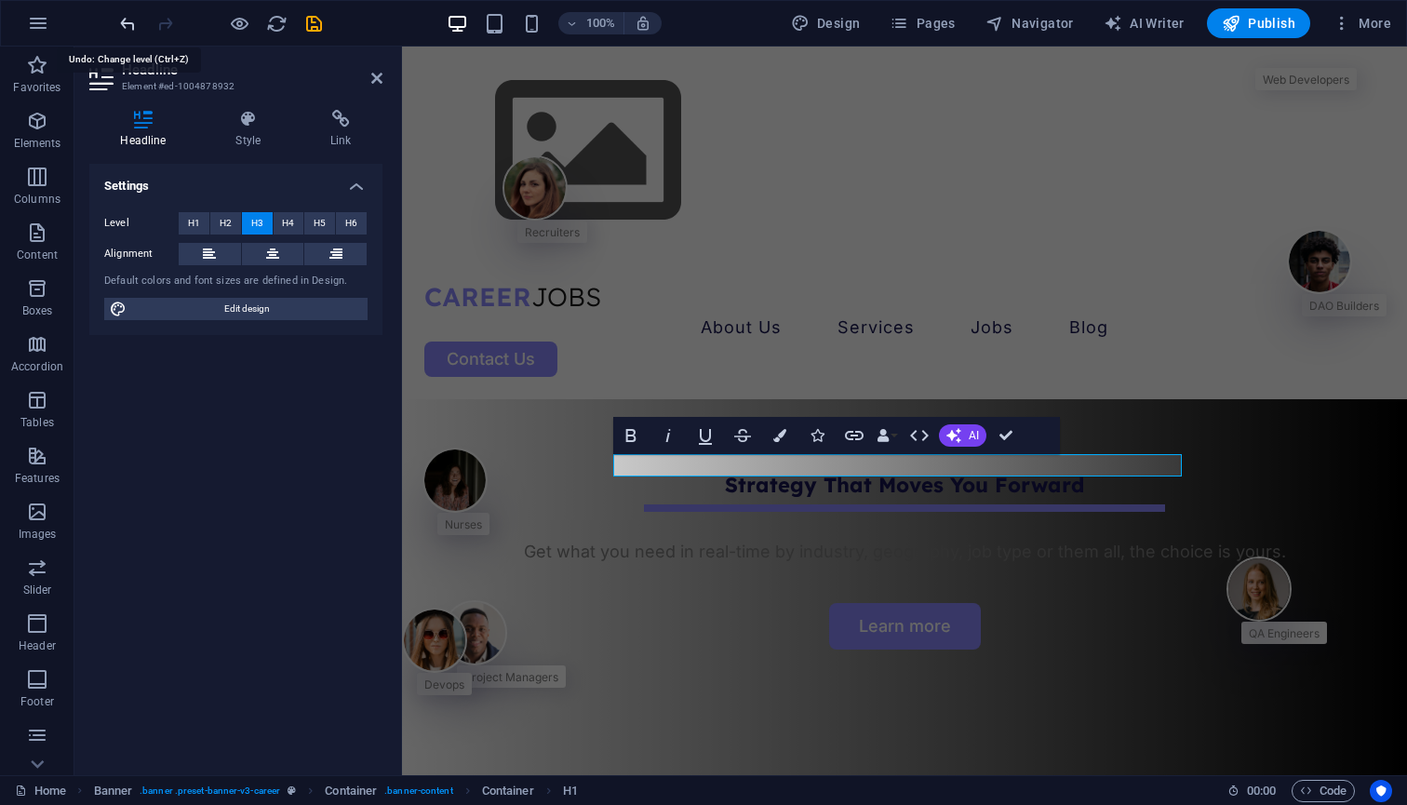
click at [133, 28] on icon "undo" at bounding box center [127, 23] width 21 height 21
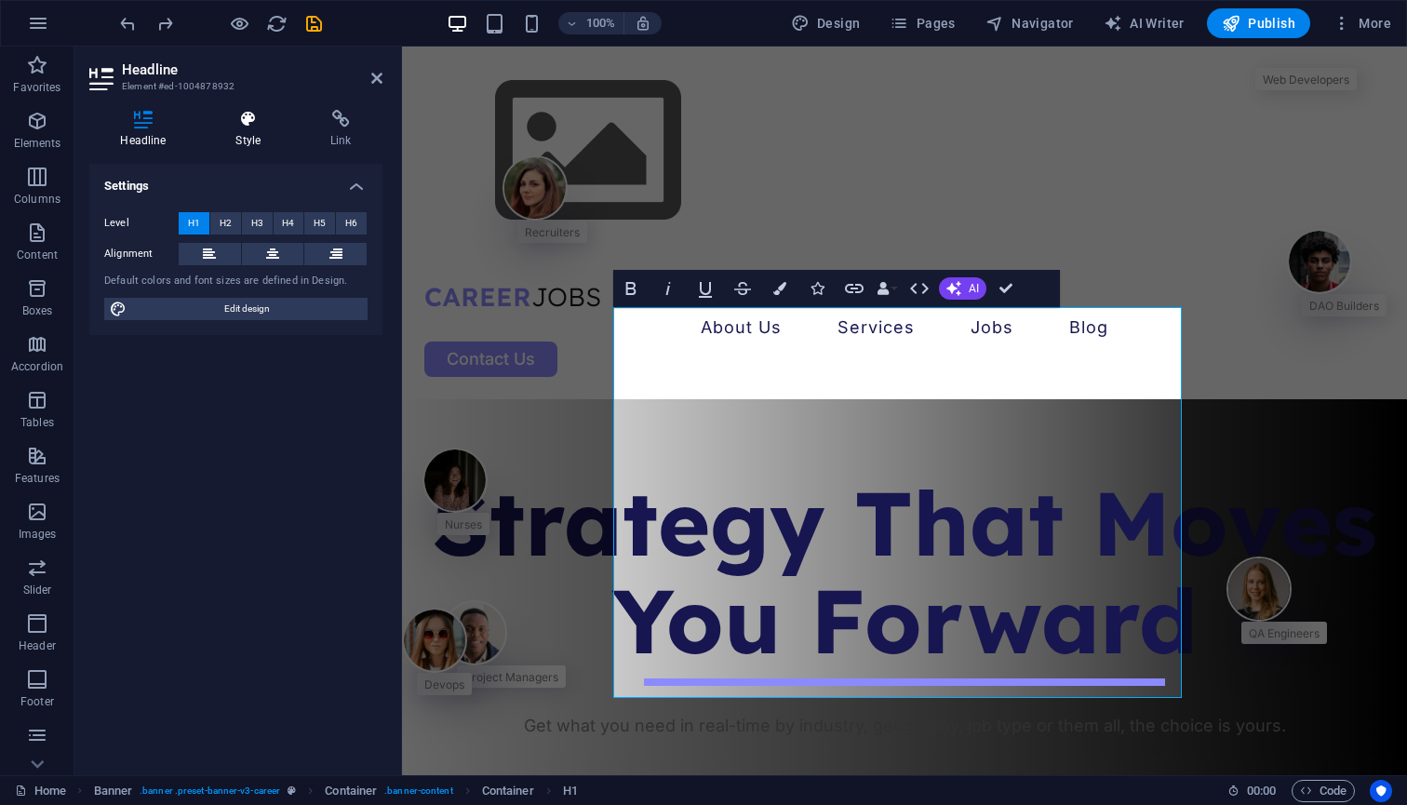
click at [237, 127] on icon at bounding box center [248, 119] width 87 height 19
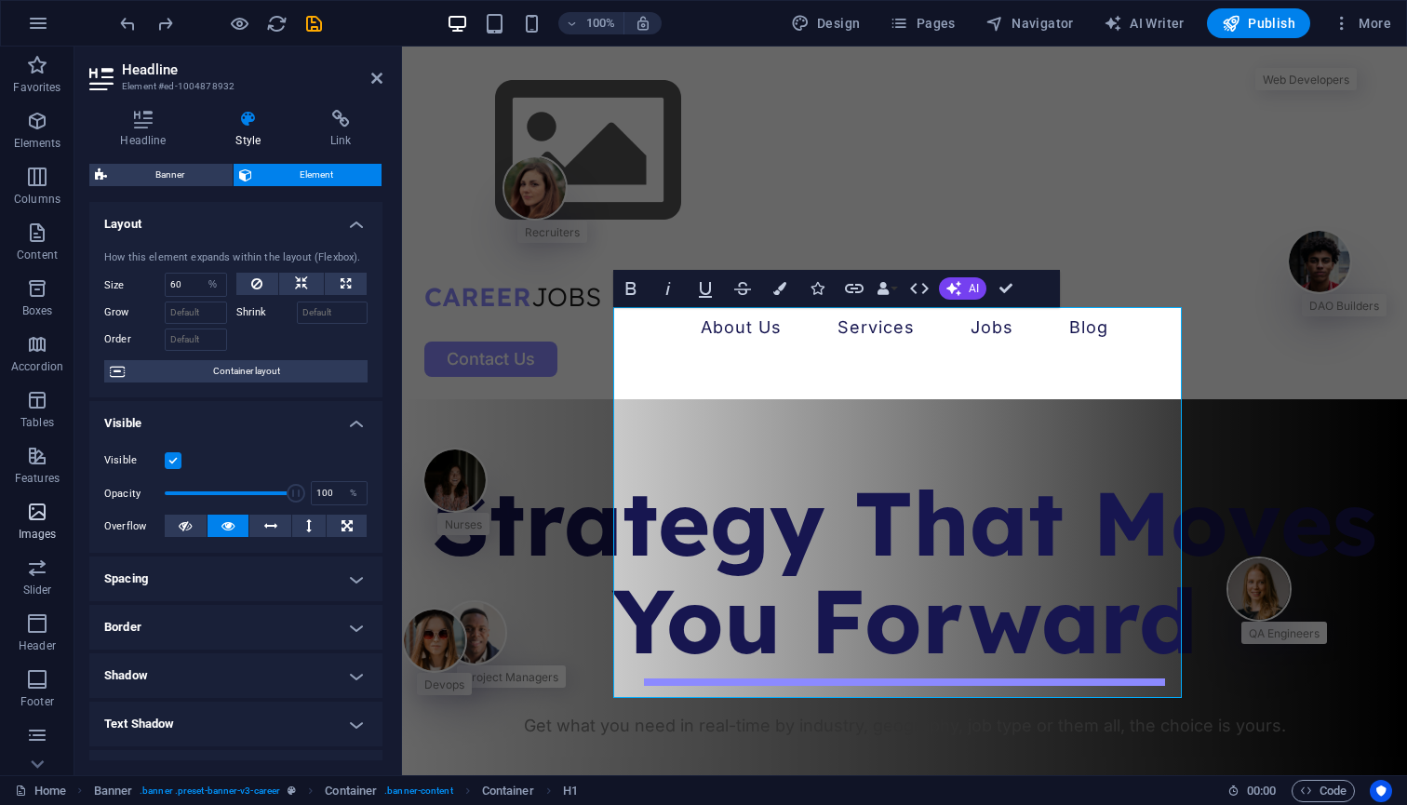
click at [47, 517] on icon "button" at bounding box center [37, 512] width 22 height 22
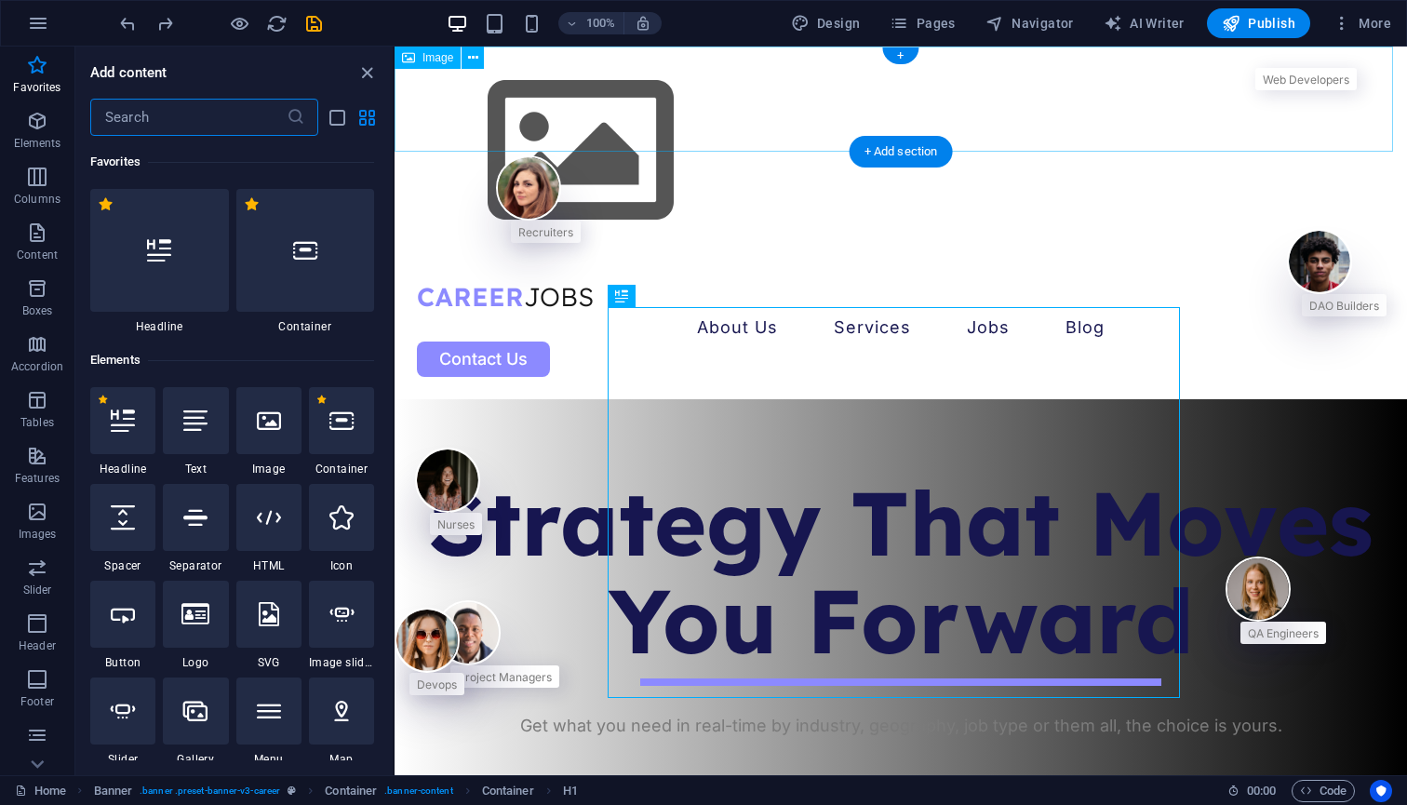
click at [512, 92] on figure at bounding box center [900, 151] width 1012 height 209
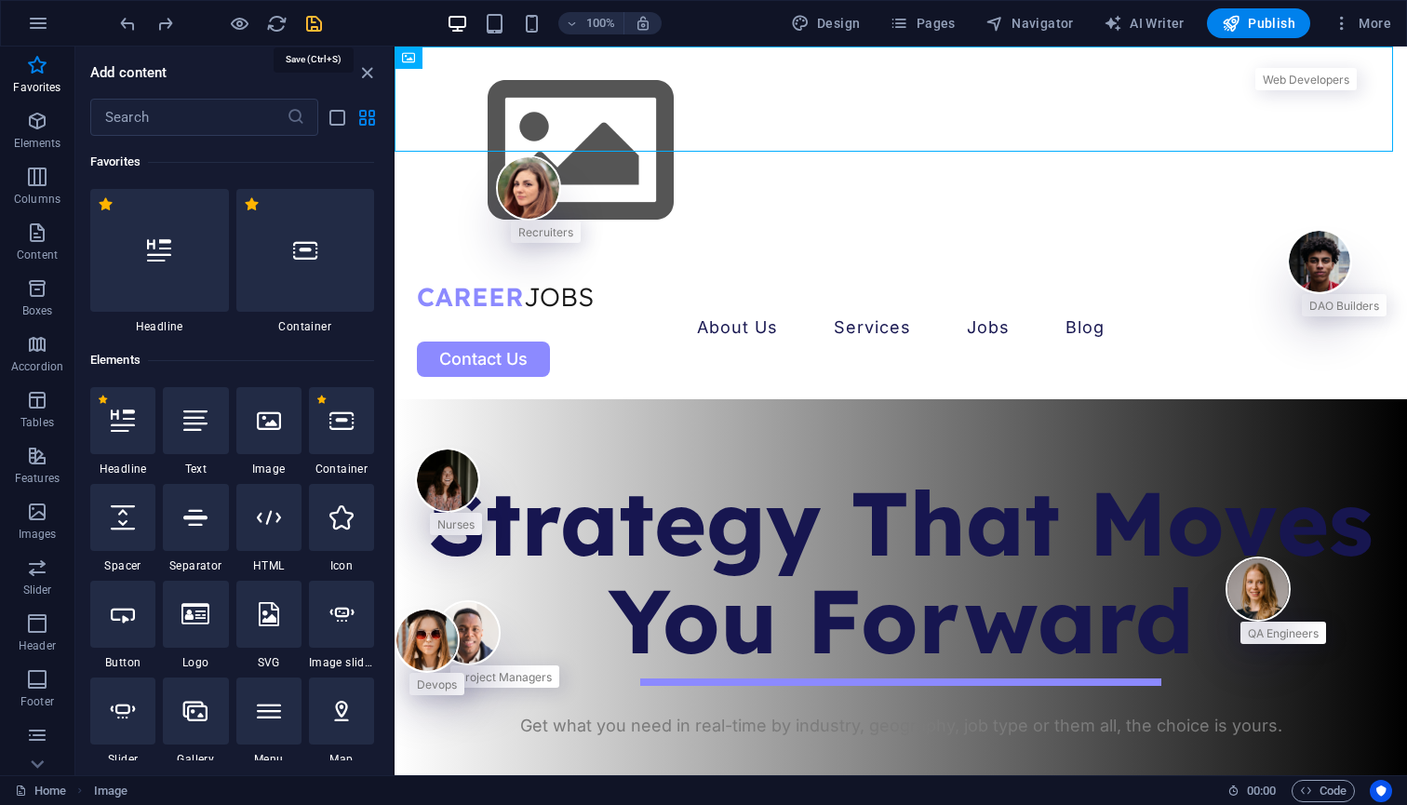
click at [313, 27] on icon "save" at bounding box center [313, 23] width 21 height 21
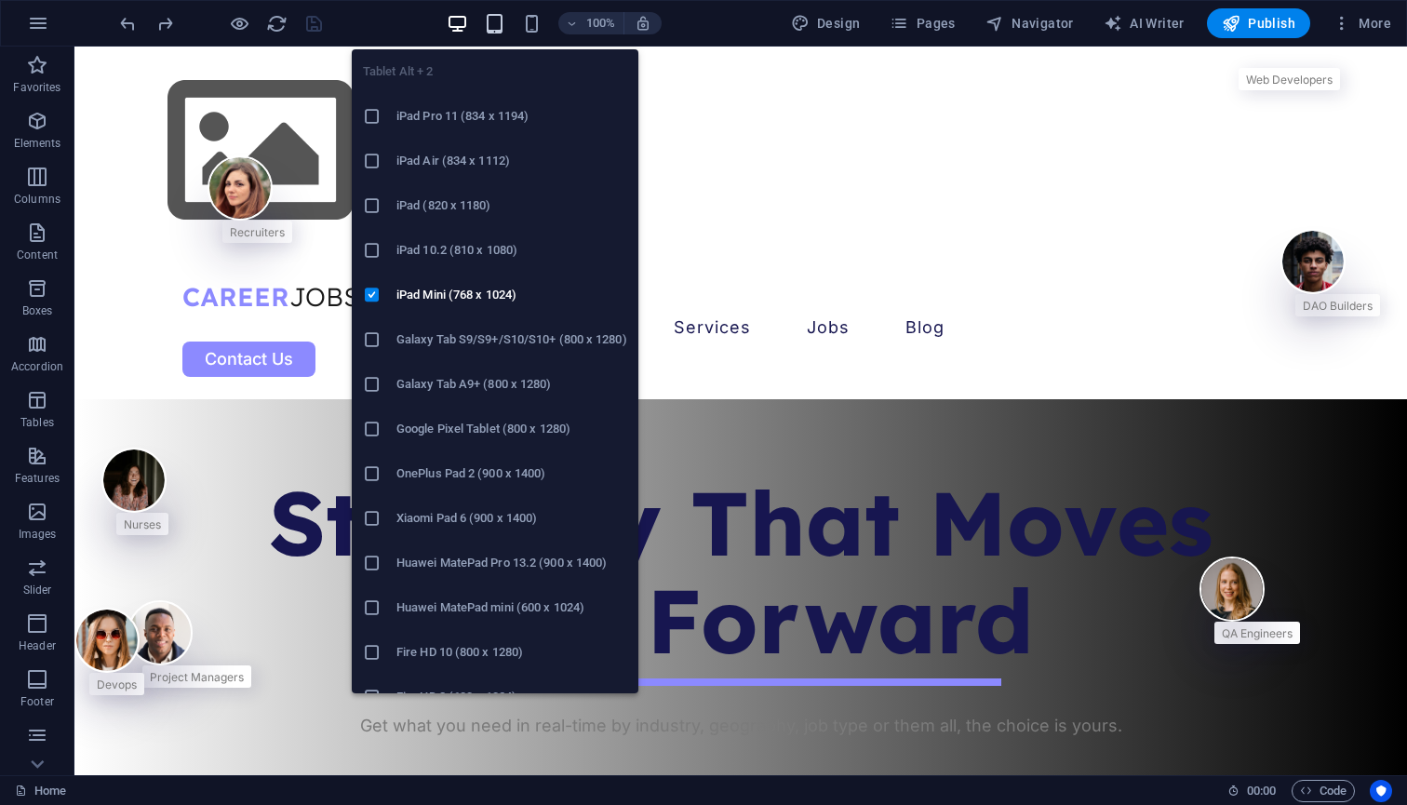
click at [496, 27] on icon "button" at bounding box center [494, 23] width 21 height 21
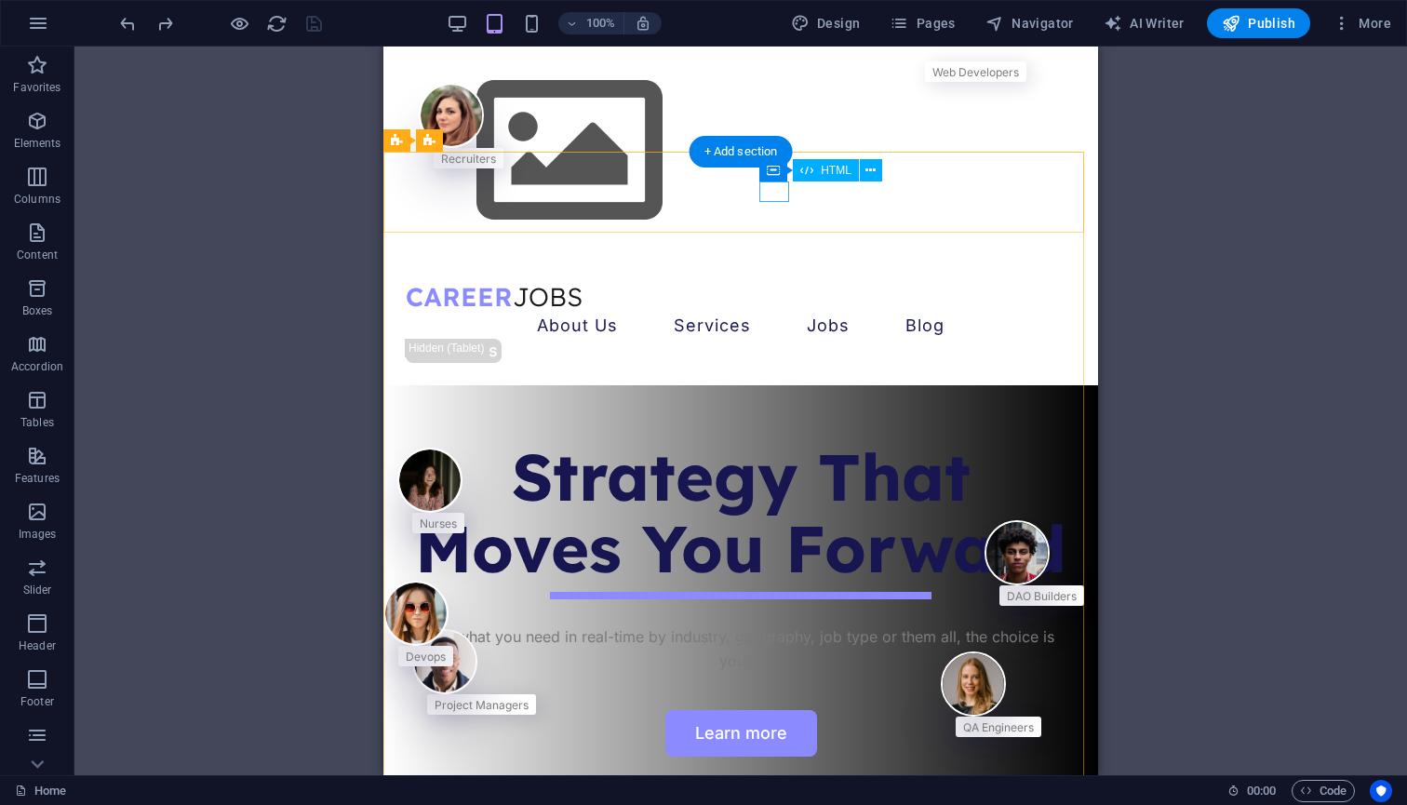
click at [383, 47] on div at bounding box center [383, 47] width 0 height 0
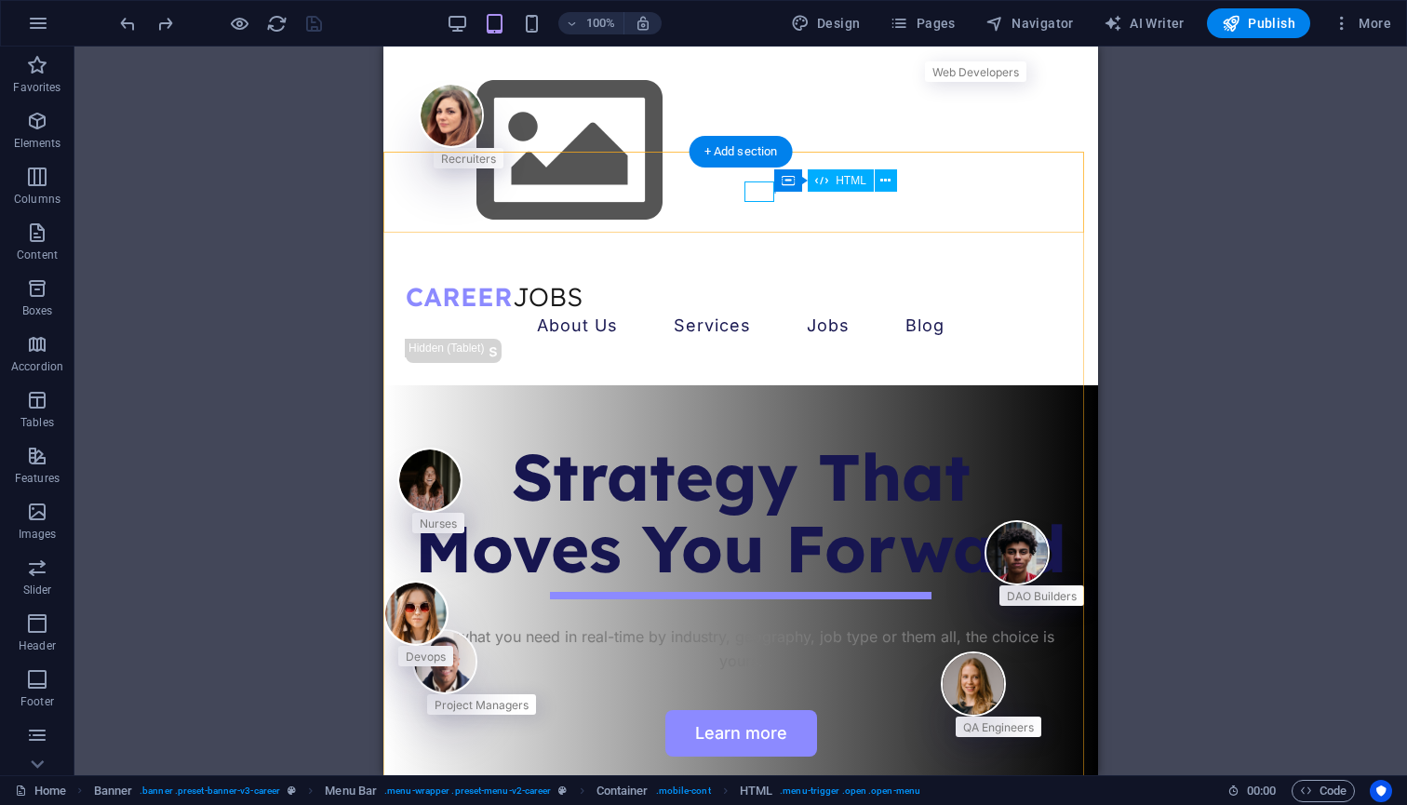
click at [383, 47] on div at bounding box center [383, 47] width 0 height 0
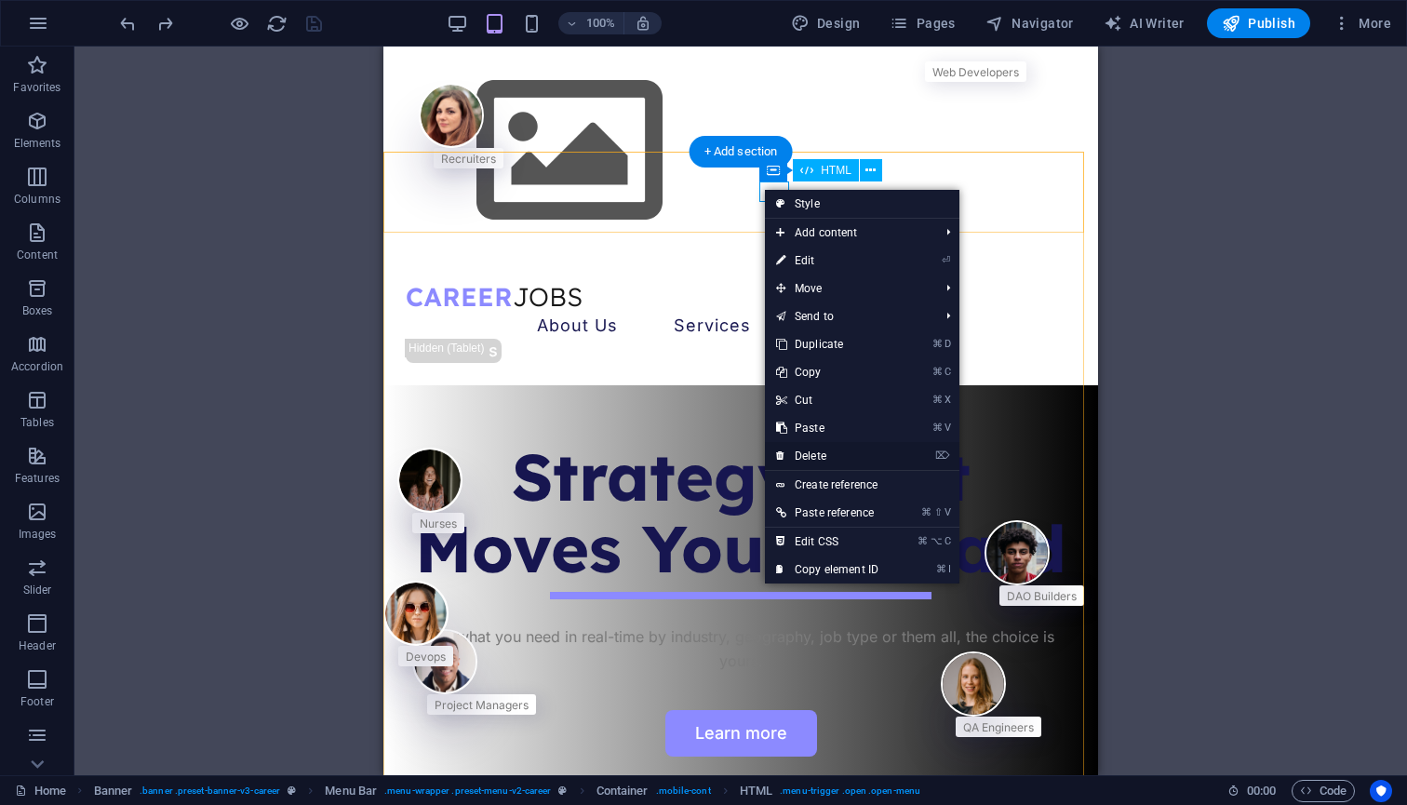
click at [832, 451] on link "⌦ Delete" at bounding box center [827, 456] width 125 height 28
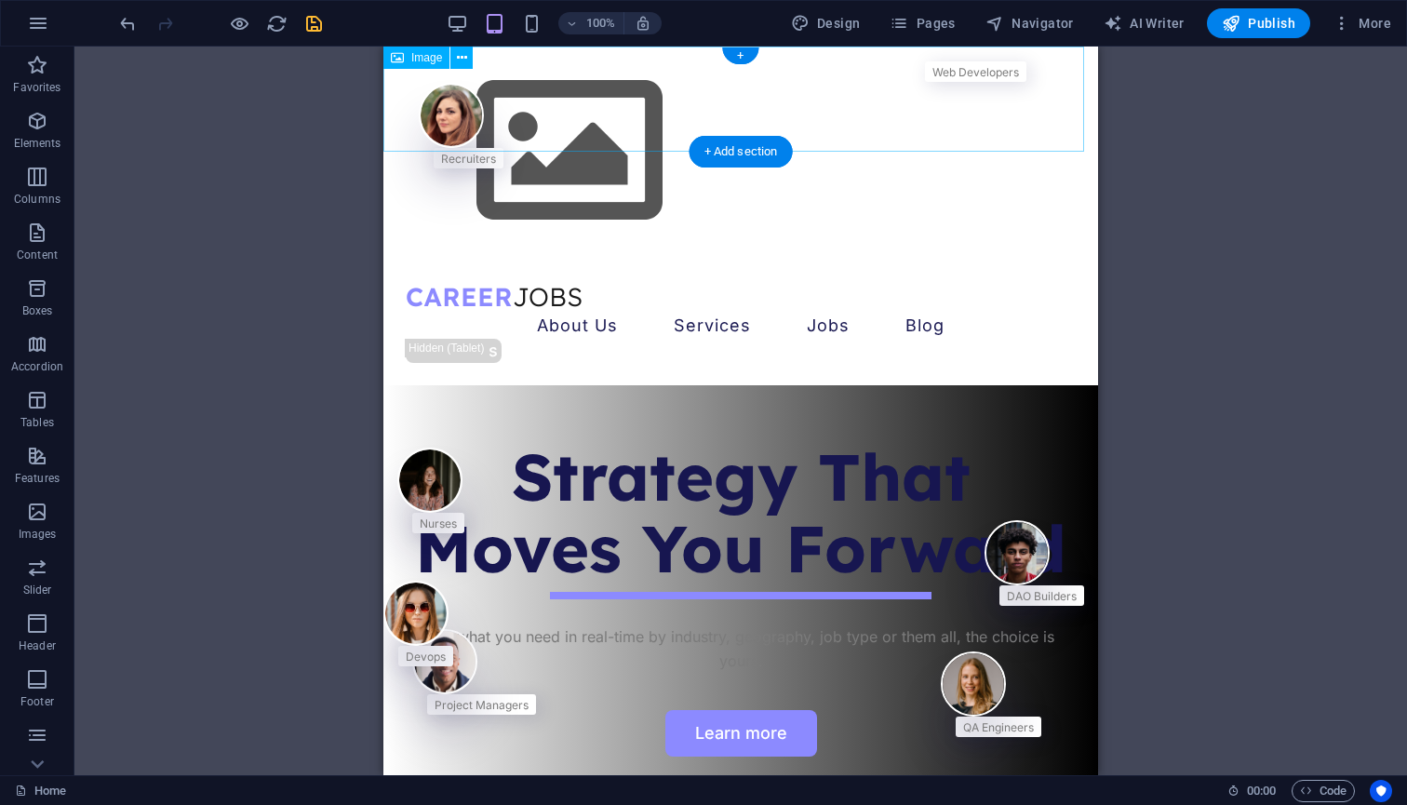
click at [524, 97] on figure at bounding box center [740, 151] width 714 height 209
click at [410, 60] on div "Image" at bounding box center [416, 58] width 66 height 22
click at [423, 55] on span "Image" at bounding box center [426, 57] width 31 height 11
click at [399, 60] on icon at bounding box center [397, 58] width 13 height 22
click at [457, 58] on icon at bounding box center [462, 58] width 10 height 20
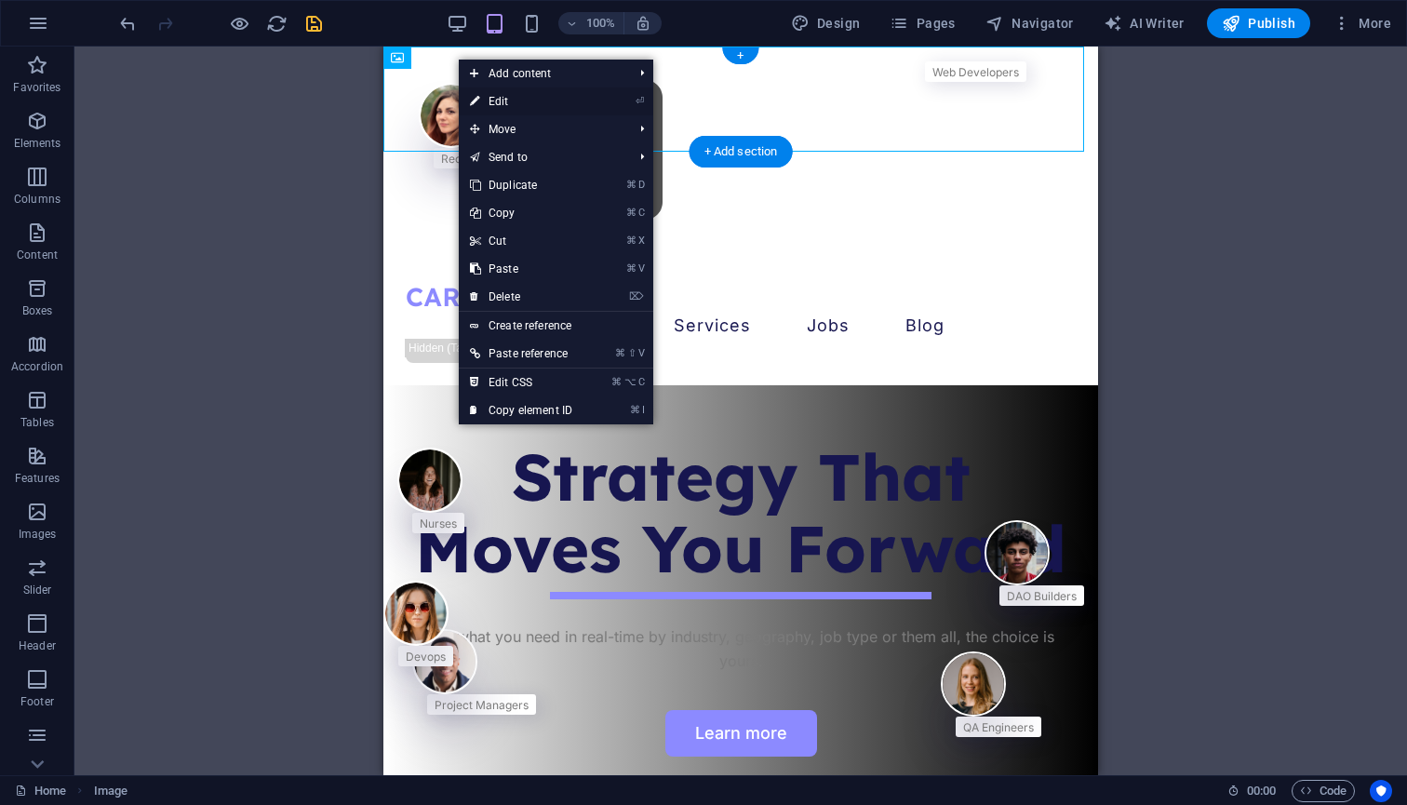
click at [512, 94] on link "⏎ Edit" at bounding box center [521, 101] width 125 height 28
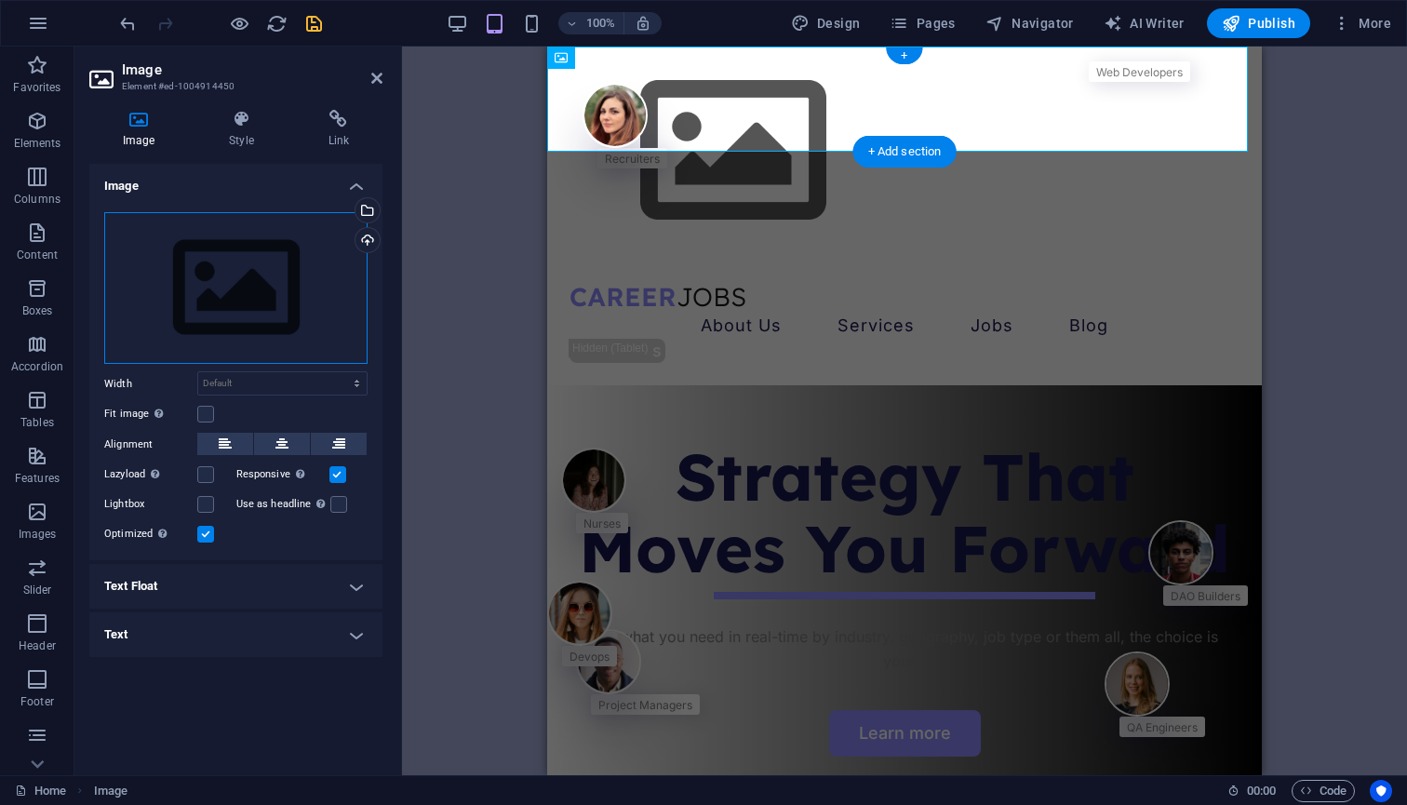
click at [269, 310] on div "Drag files here, click to choose files or select files from Files or our free s…" at bounding box center [235, 288] width 263 height 153
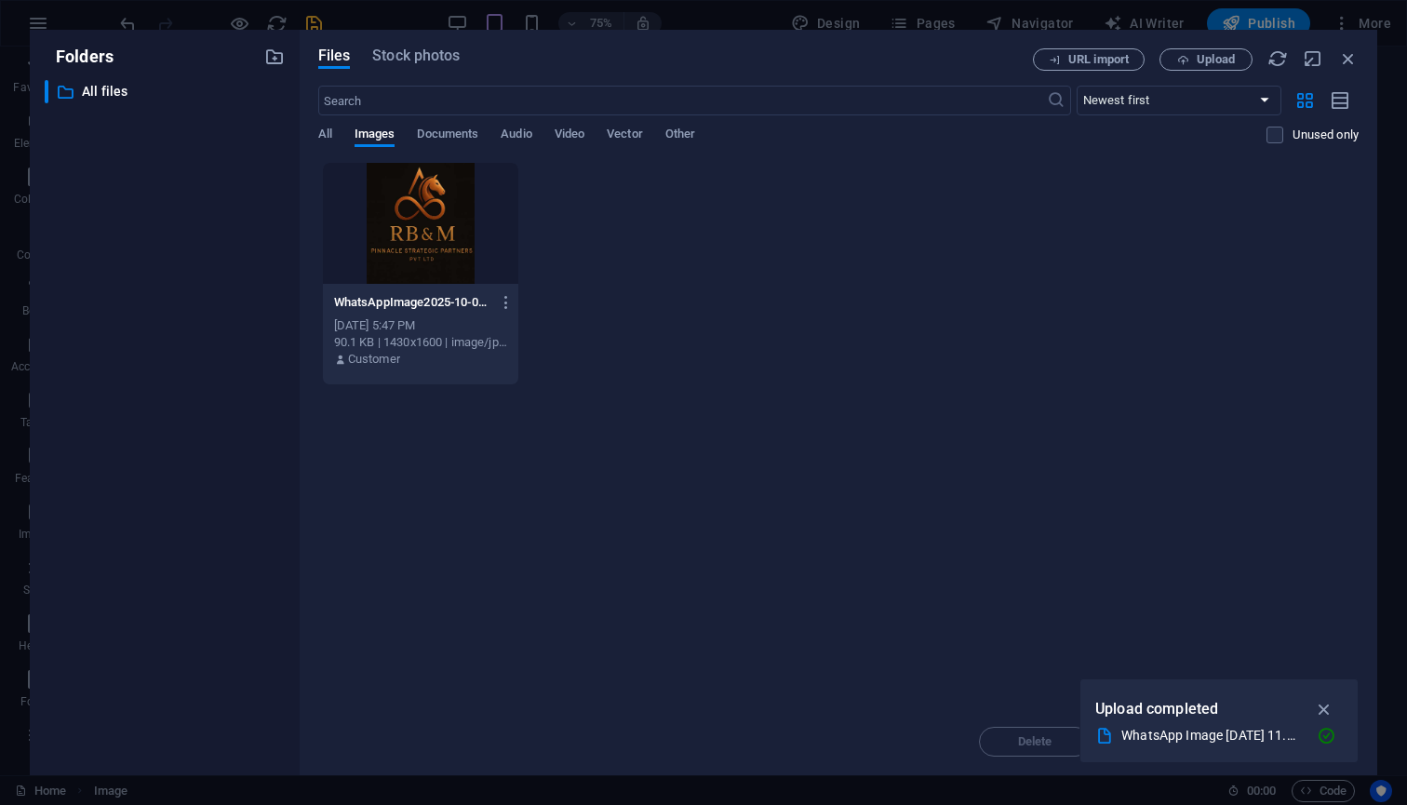
click at [414, 204] on div at bounding box center [420, 223] width 195 height 121
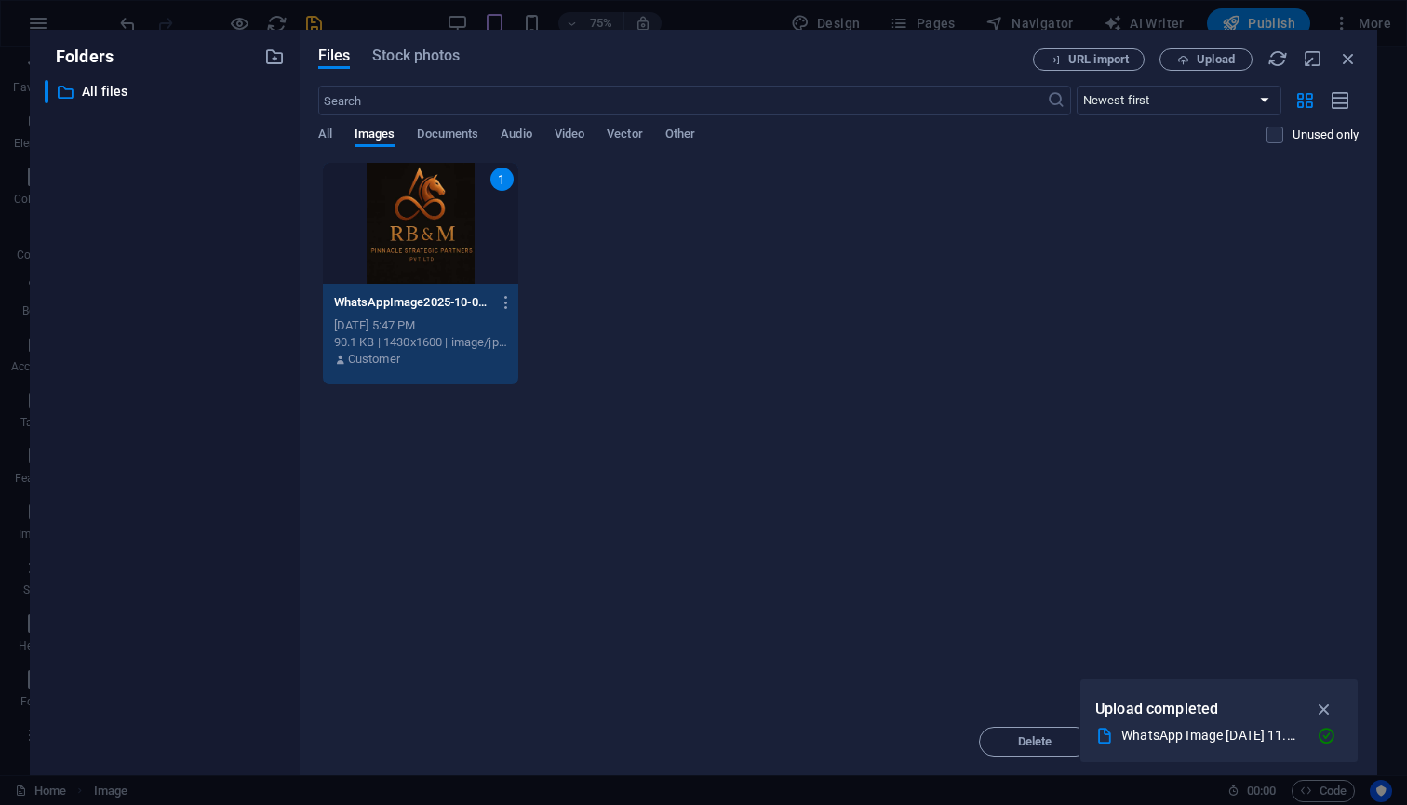
click at [414, 204] on div "1" at bounding box center [420, 223] width 195 height 121
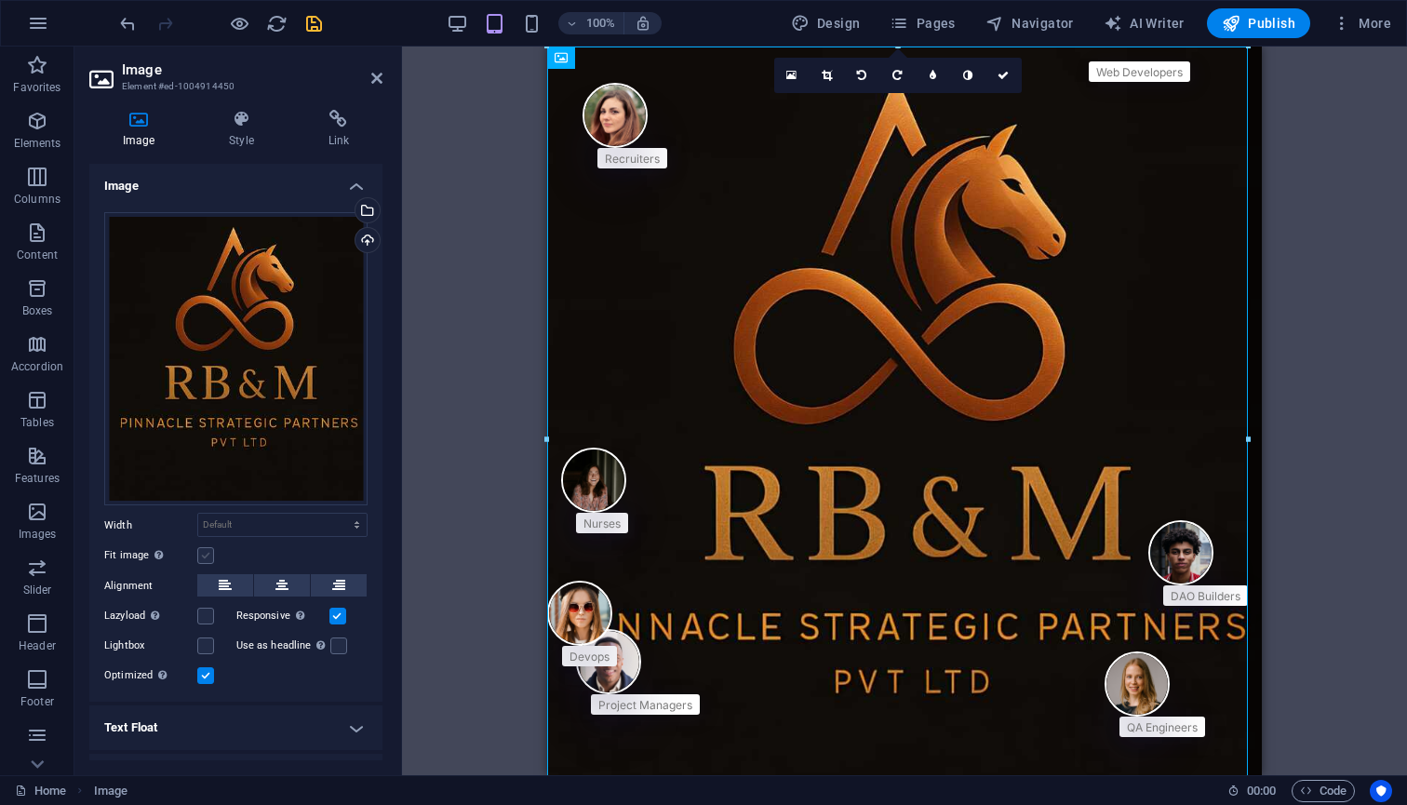
click at [199, 551] on label at bounding box center [205, 555] width 17 height 17
click at [0, 0] on input "Fit image Automatically fit image to a fixed width and height" at bounding box center [0, 0] width 0 height 0
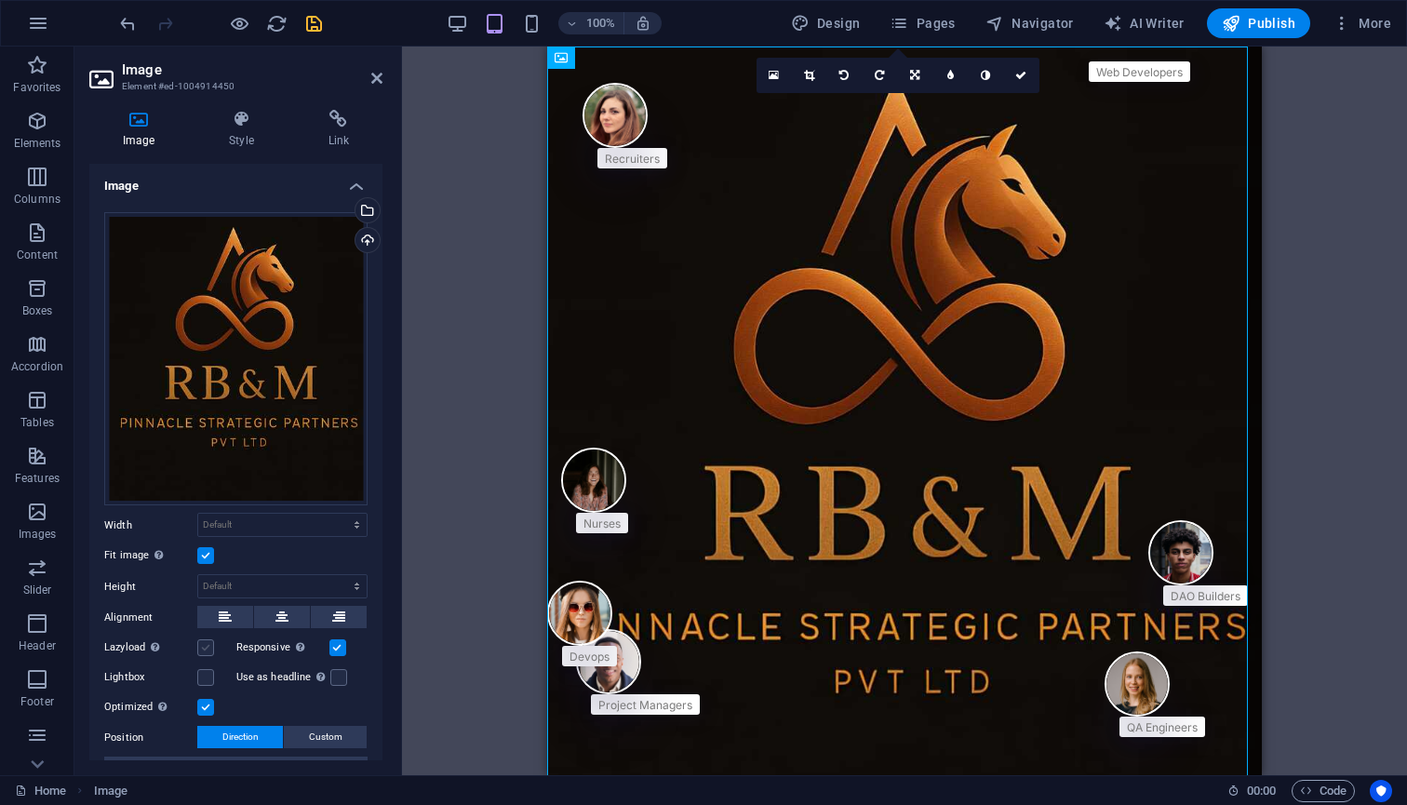
click at [210, 644] on label at bounding box center [205, 647] width 17 height 17
click at [0, 0] on input "Lazyload Loading images after the page loads improves page speed." at bounding box center [0, 0] width 0 height 0
click at [211, 669] on label at bounding box center [205, 677] width 17 height 17
click at [0, 0] on input "Lightbox" at bounding box center [0, 0] width 0 height 0
click at [330, 671] on label at bounding box center [338, 677] width 17 height 17
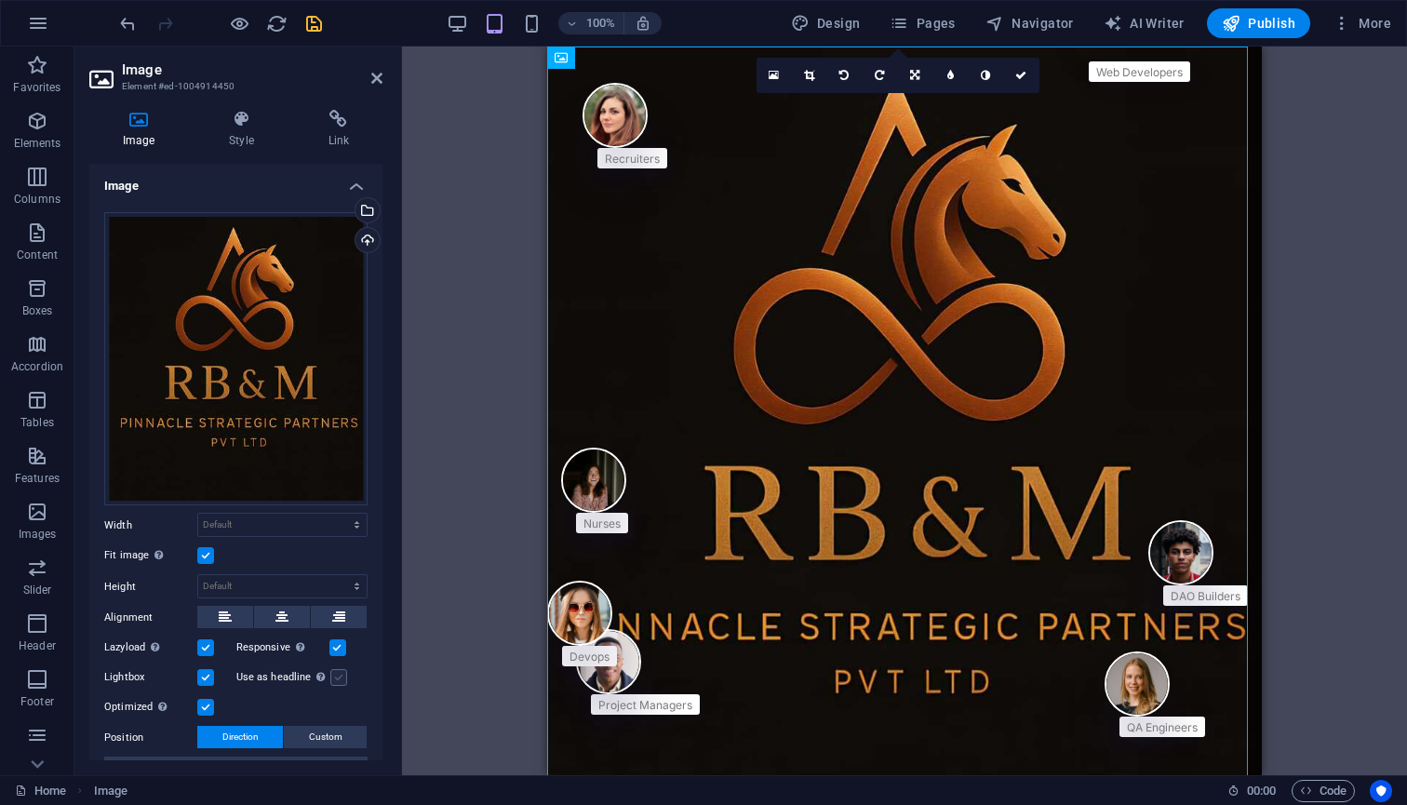
click at [0, 0] on input "Use as headline The image will be wrapped in an H1 headline tag. Useful for giv…" at bounding box center [0, 0] width 0 height 0
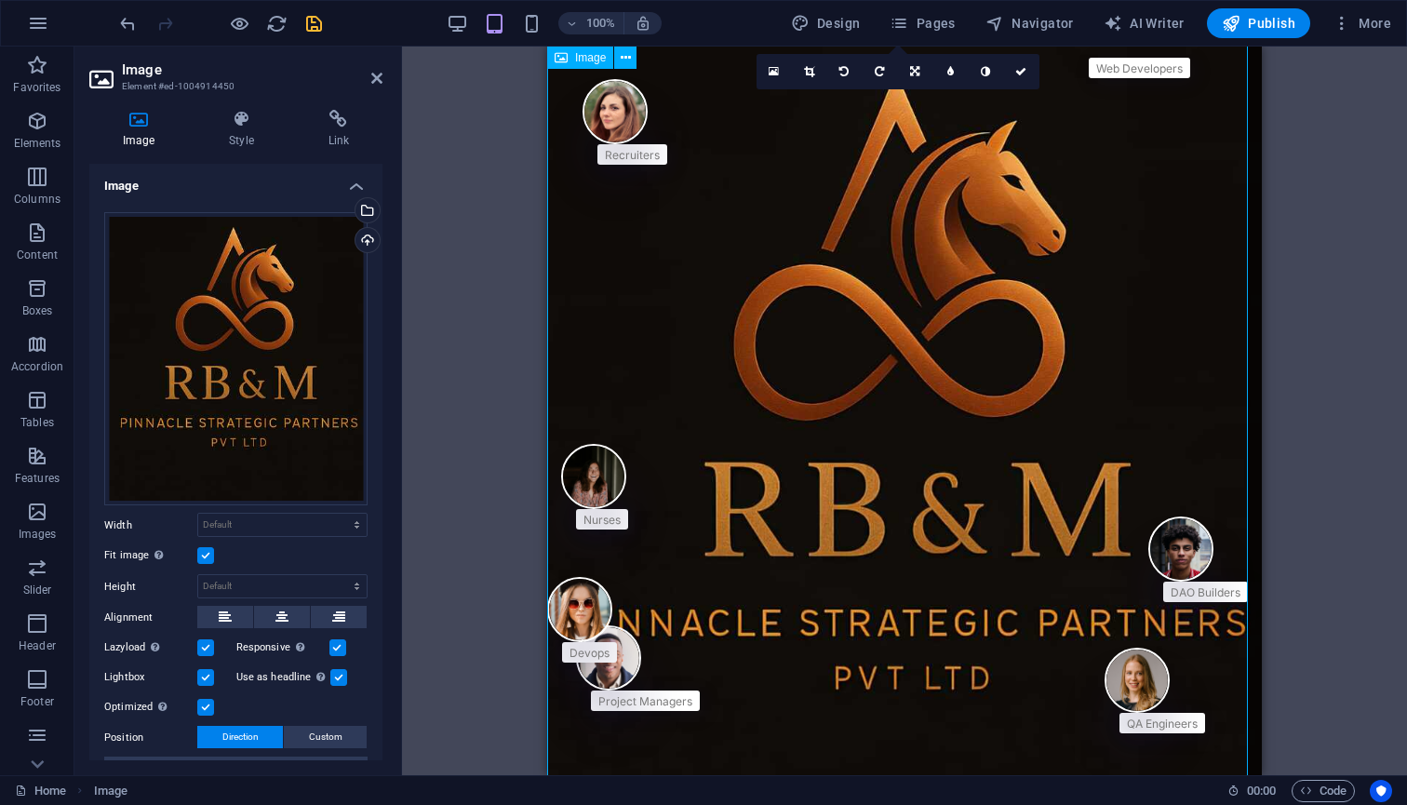
click at [766, 461] on figure at bounding box center [904, 442] width 714 height 799
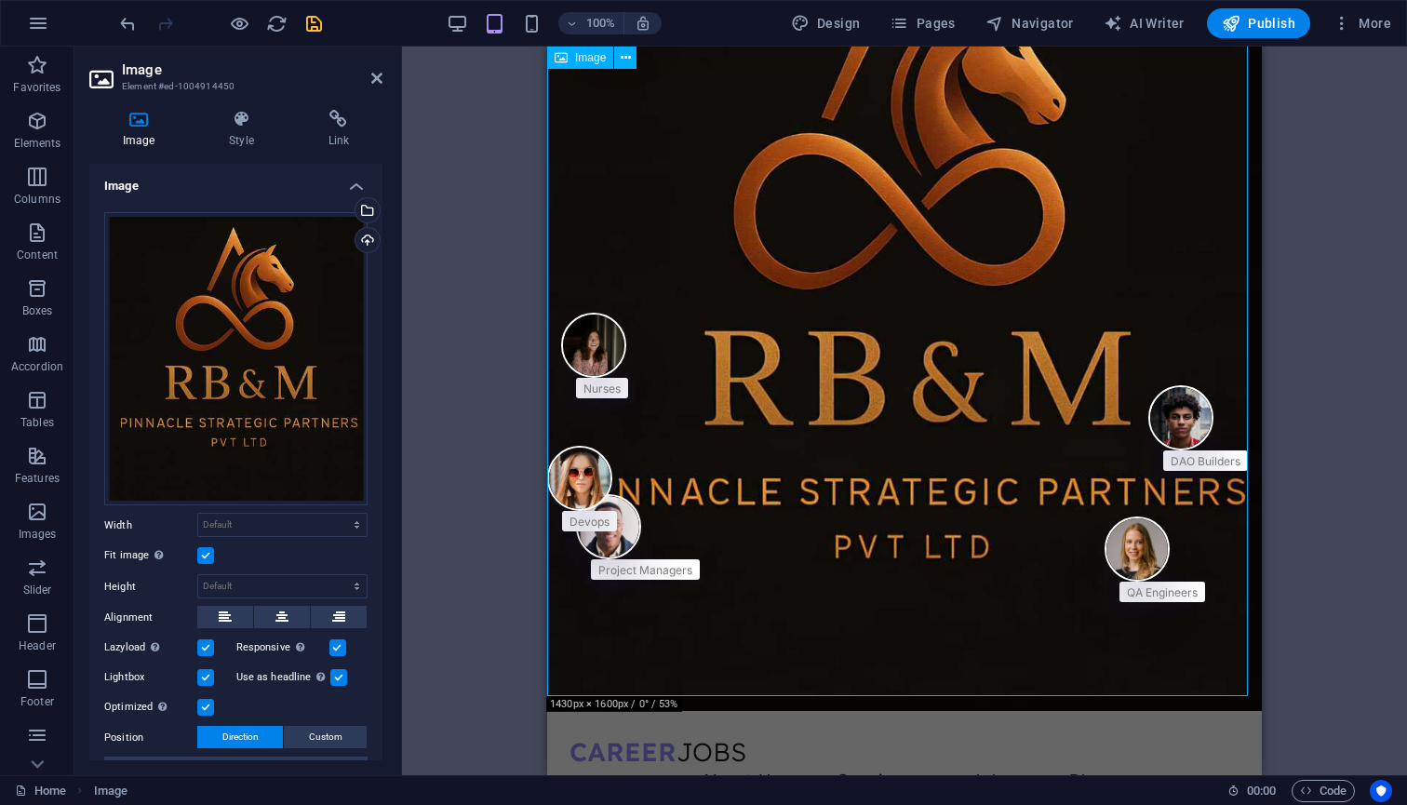
scroll to position [25, 0]
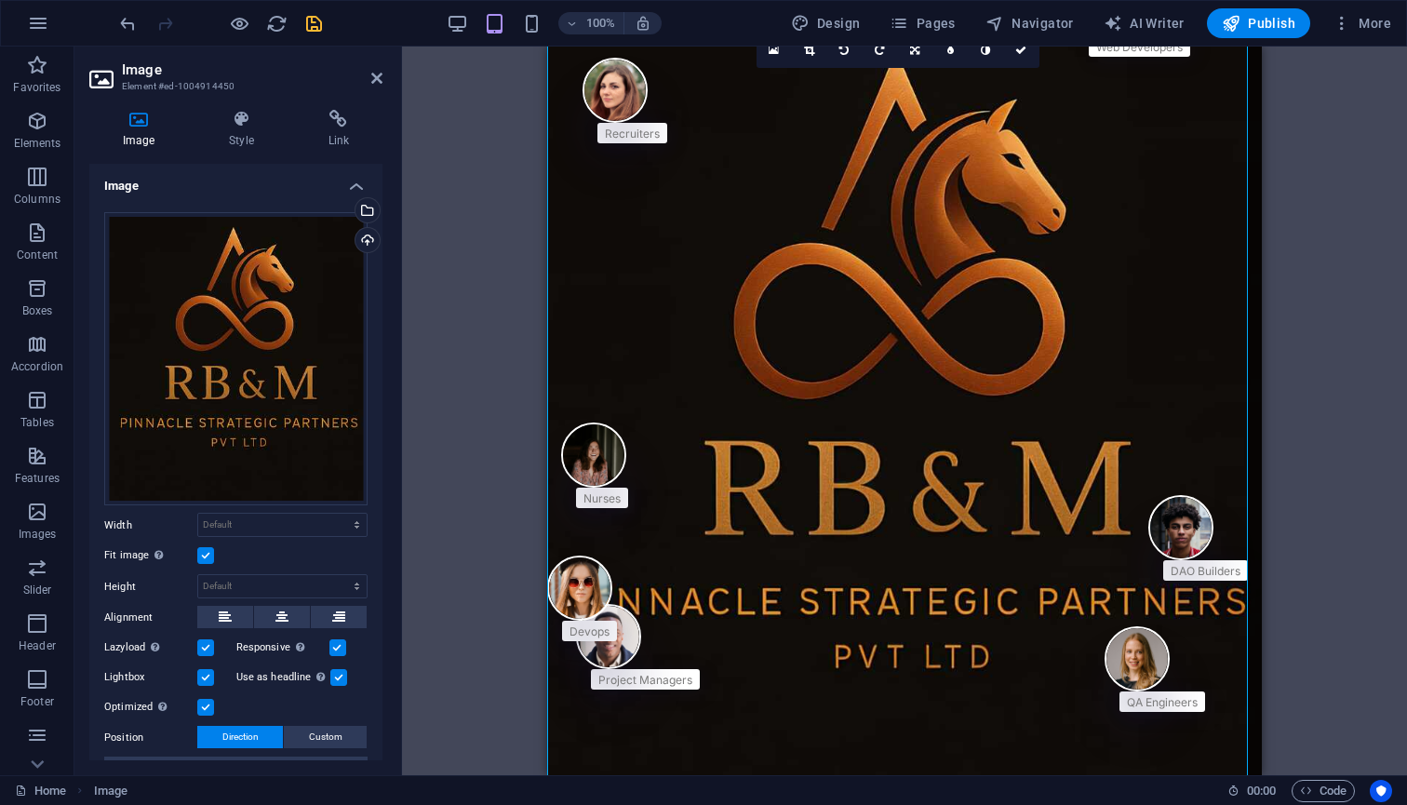
drag, startPoint x: 1406, startPoint y: 265, endPoint x: 1293, endPoint y: 243, distance: 114.8
click at [1406, 265] on div "Drag here to replace the existing content. Press “Ctrl” if you want to create a…" at bounding box center [904, 411] width 1005 height 728
click at [336, 22] on div "100% Design Pages Navigator AI Writer Publish More" at bounding box center [757, 23] width 1282 height 30
click at [324, 25] on icon "save" at bounding box center [313, 23] width 21 height 21
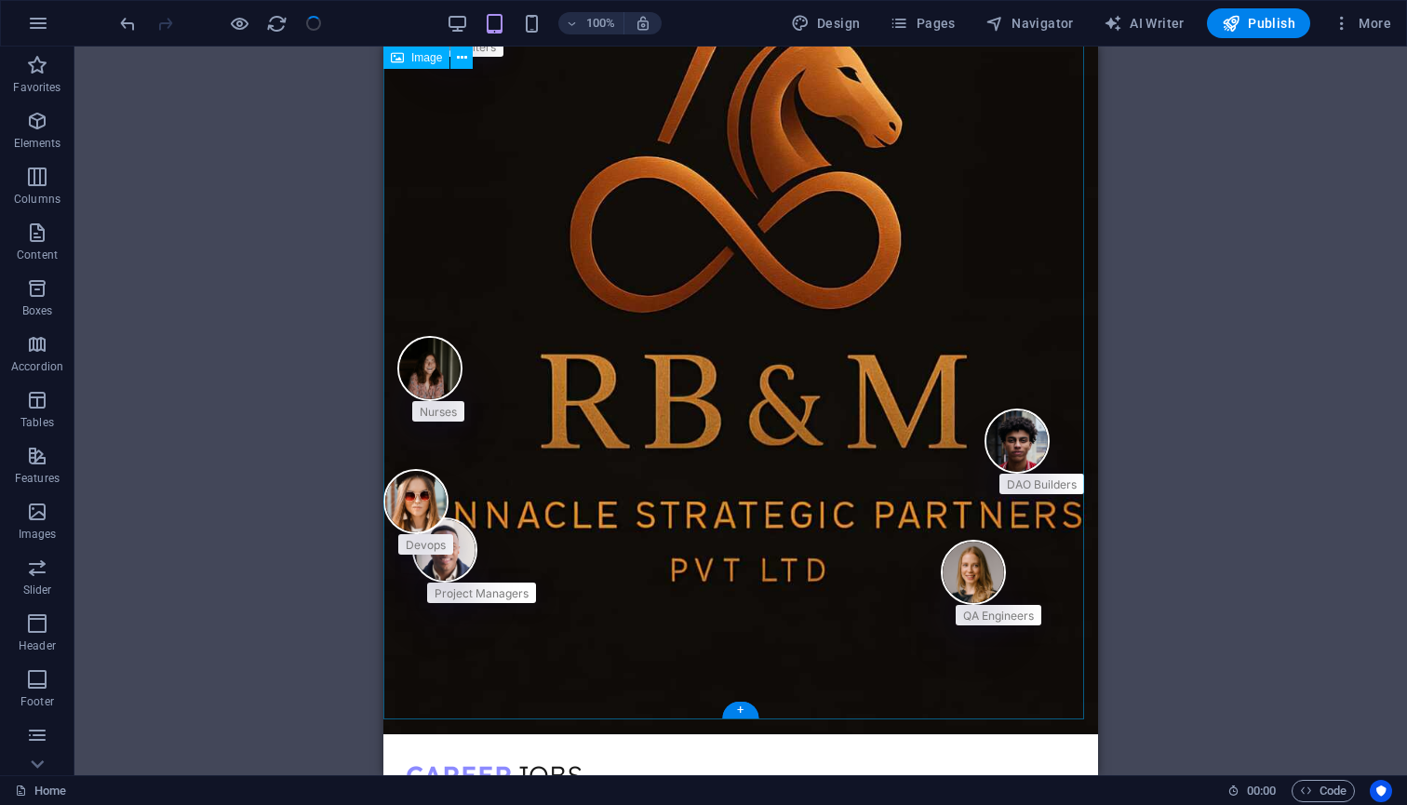
scroll to position [260, 0]
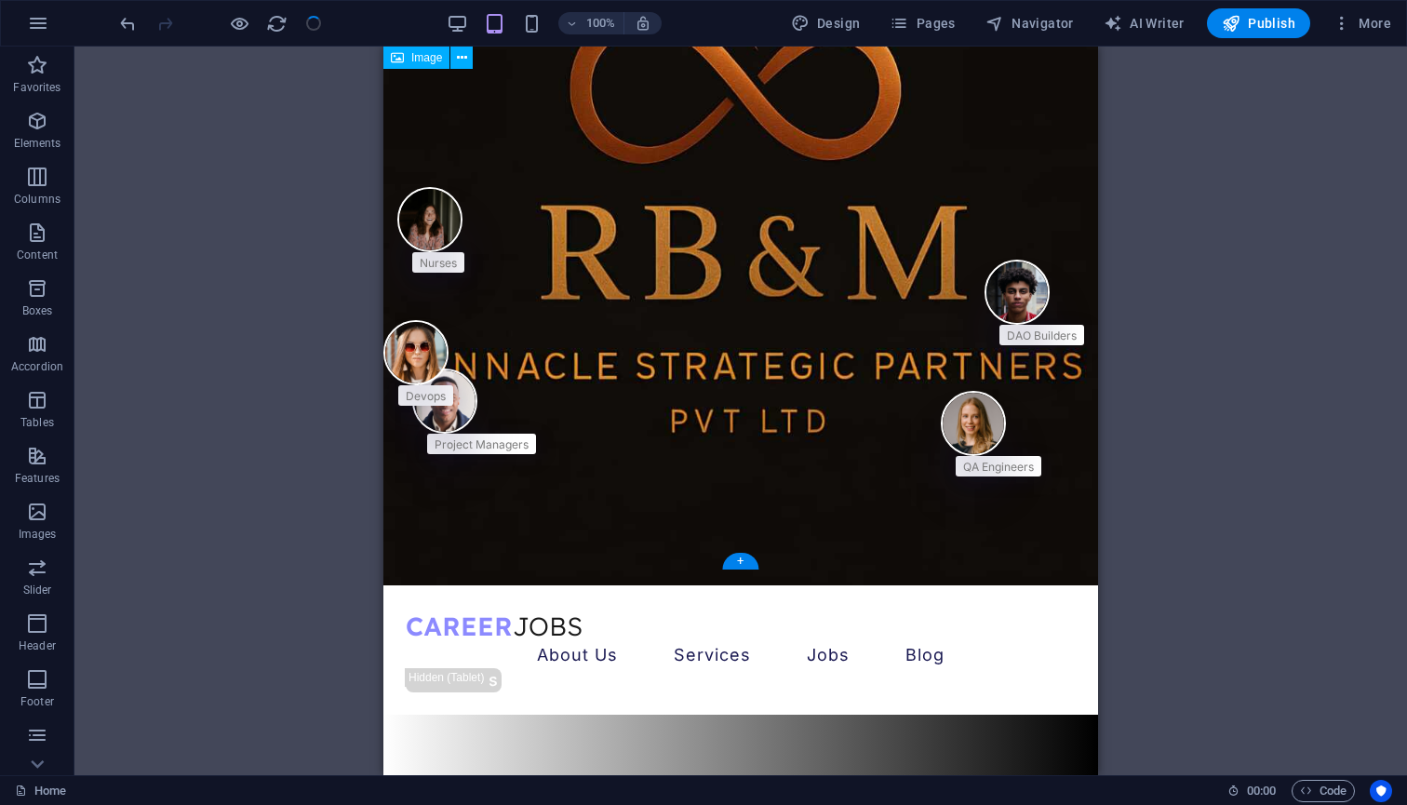
drag, startPoint x: 1126, startPoint y: 599, endPoint x: 742, endPoint y: 504, distance: 394.9
drag, startPoint x: 357, startPoint y: 506, endPoint x: 741, endPoint y: 554, distance: 387.1
click at [741, 554] on div "+" at bounding box center [740, 561] width 36 height 17
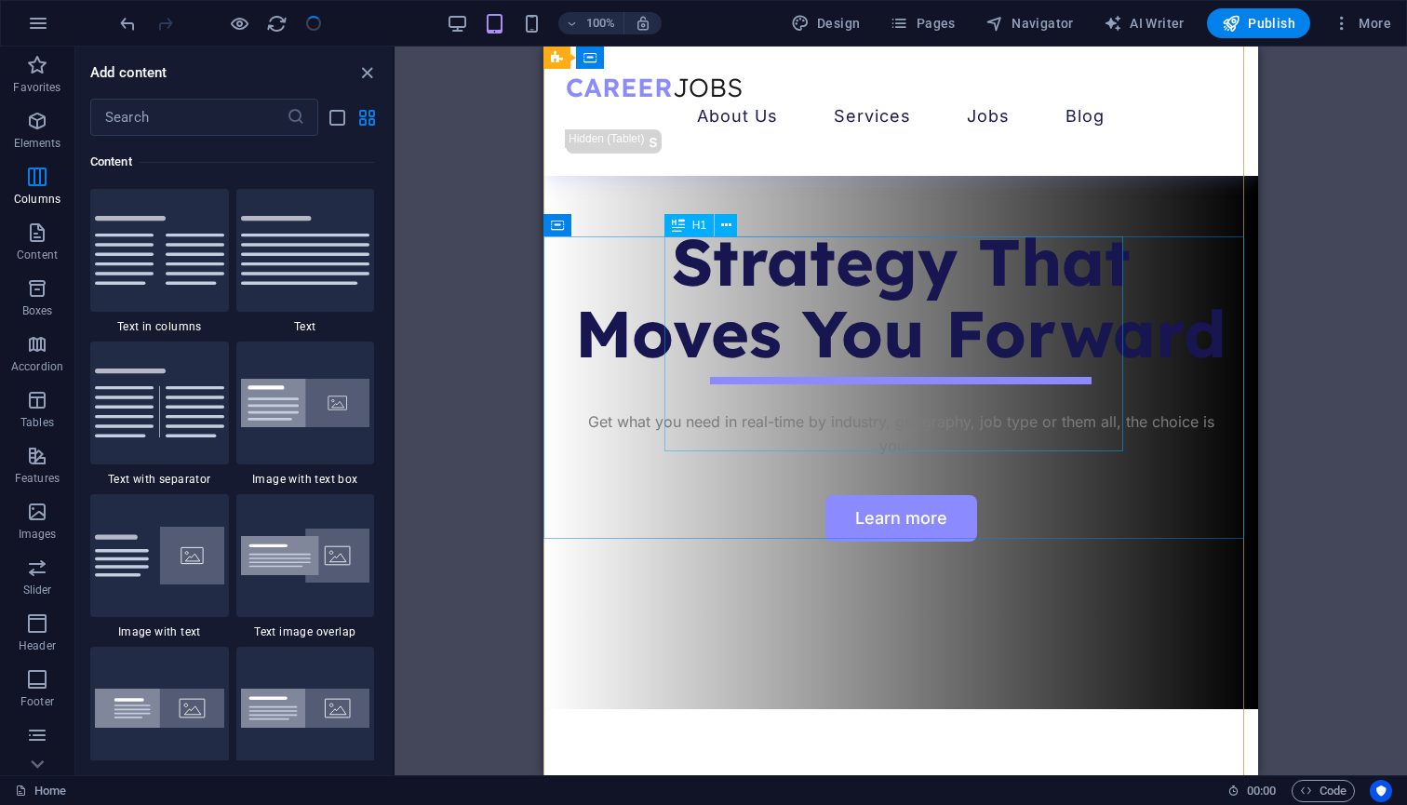
scroll to position [819, 0]
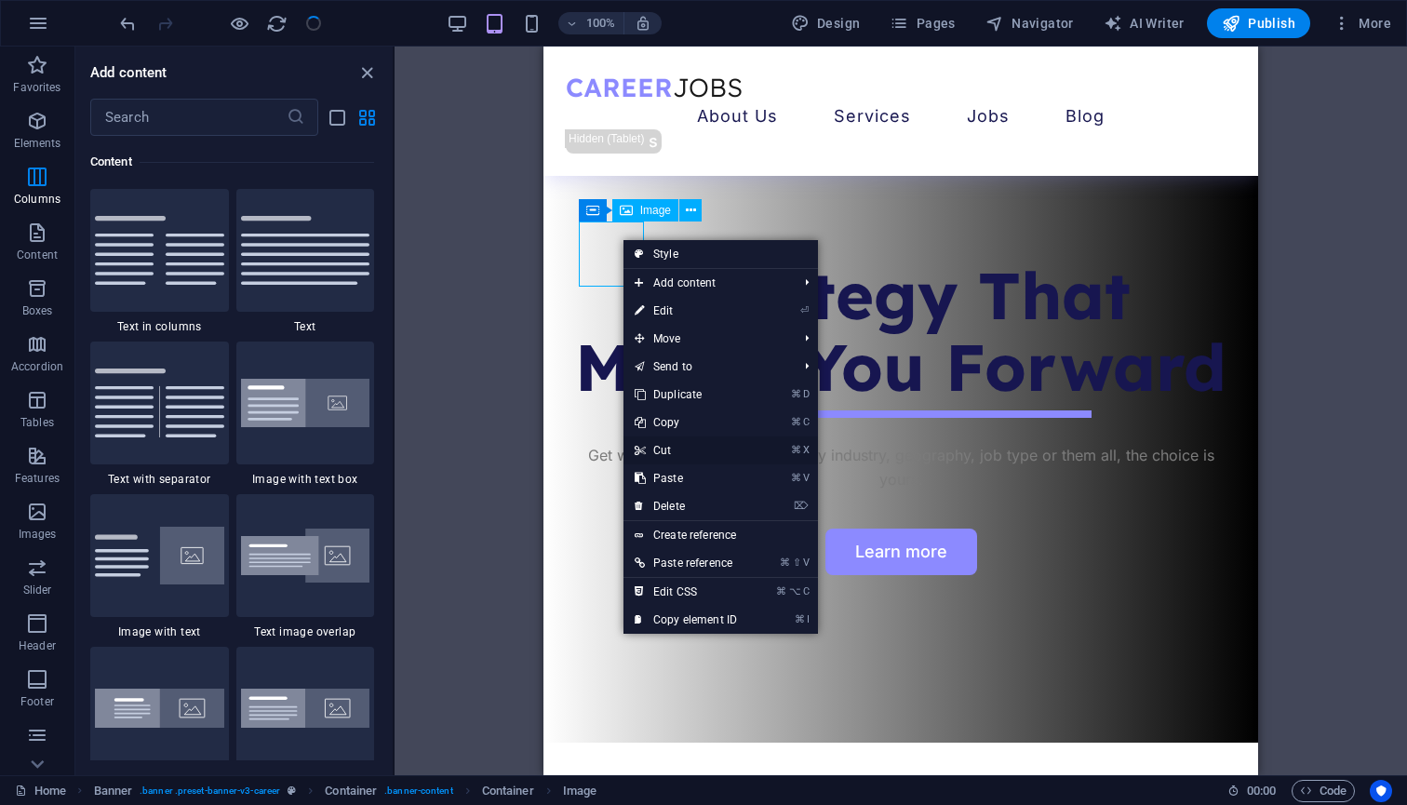
click at [671, 444] on link "⌘ X Cut" at bounding box center [685, 450] width 125 height 28
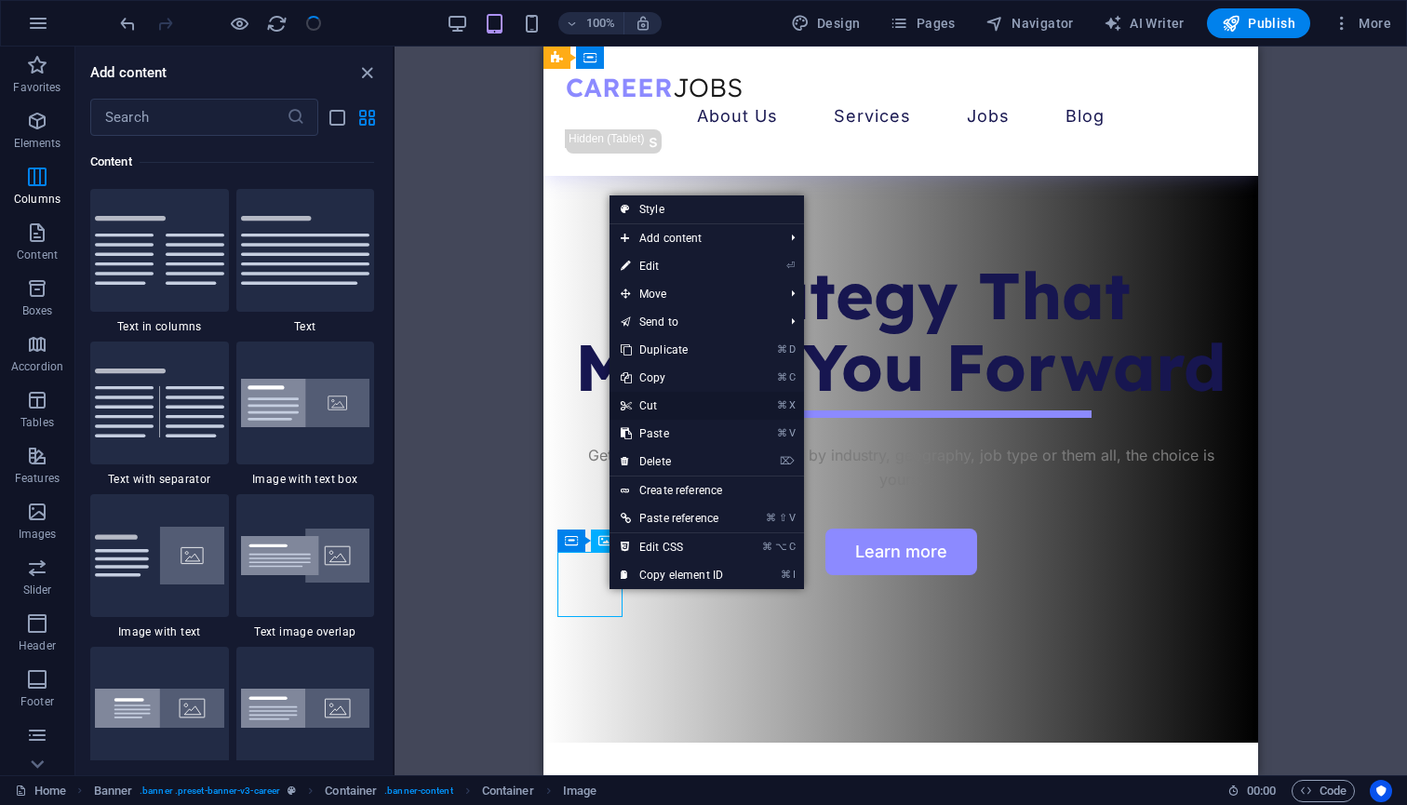
click at [662, 407] on link "⌘ X Cut" at bounding box center [671, 406] width 125 height 28
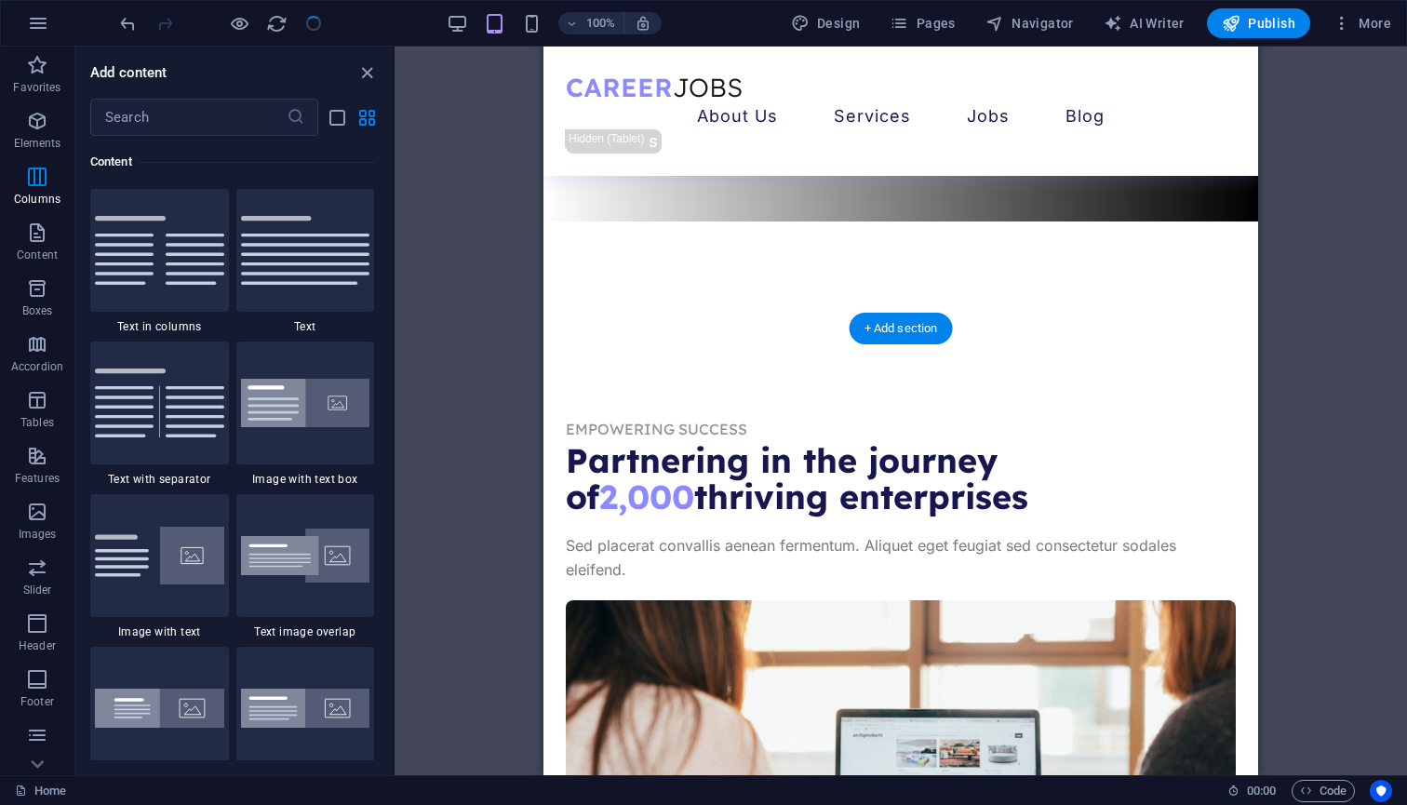
scroll to position [1190, 0]
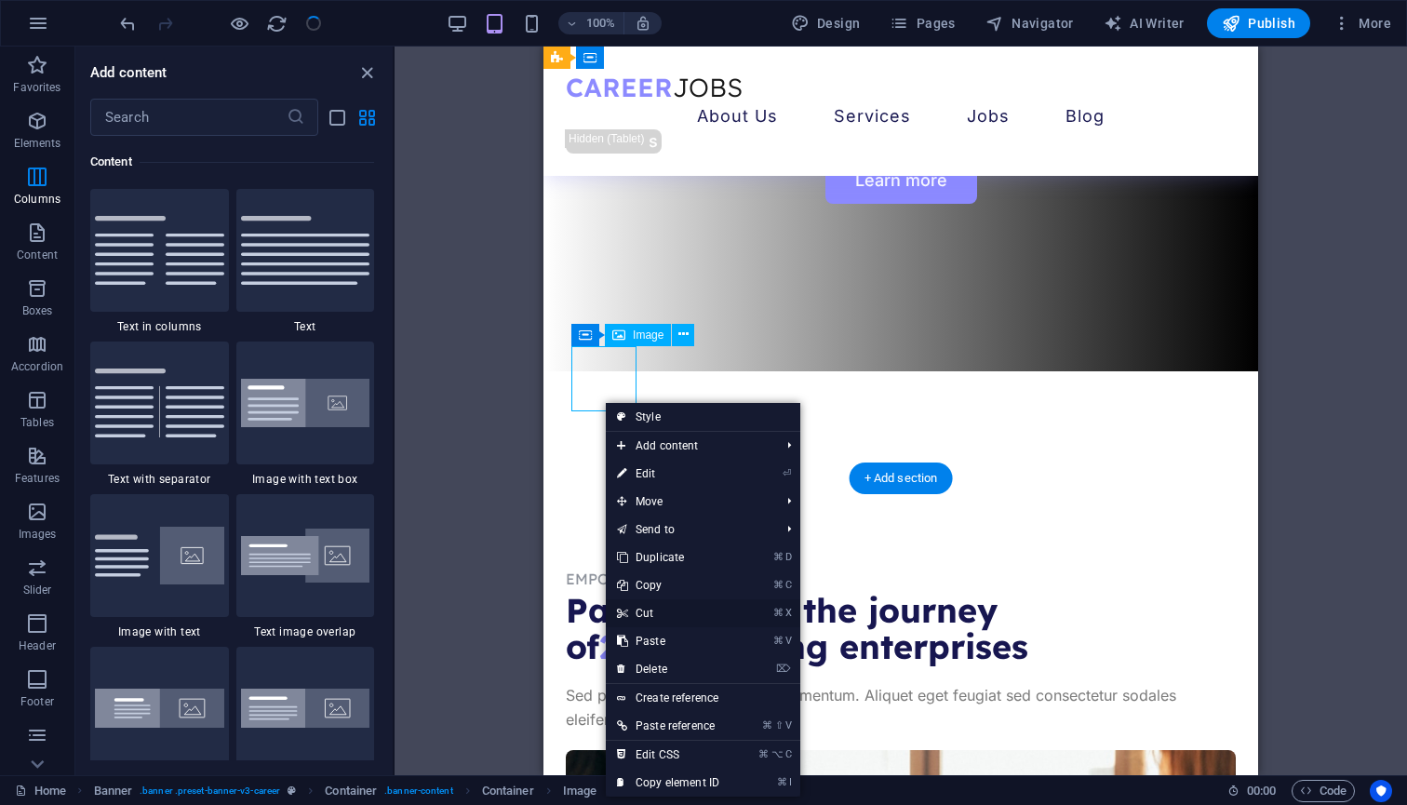
click at [654, 607] on link "⌘ X Cut" at bounding box center [668, 613] width 125 height 28
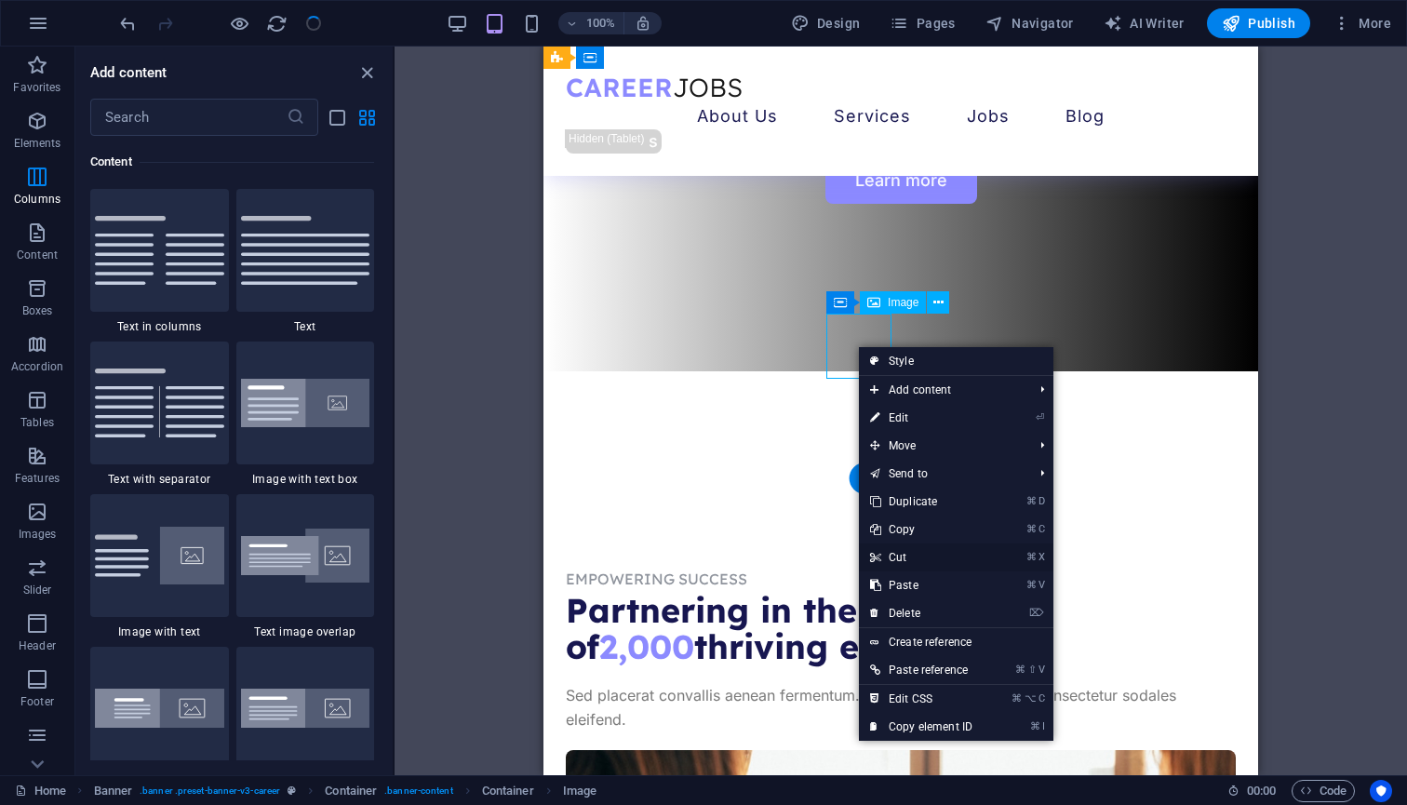
drag, startPoint x: 894, startPoint y: 555, endPoint x: 351, endPoint y: 509, distance: 545.3
click at [894, 555] on link "⌘ X Cut" at bounding box center [921, 557] width 125 height 28
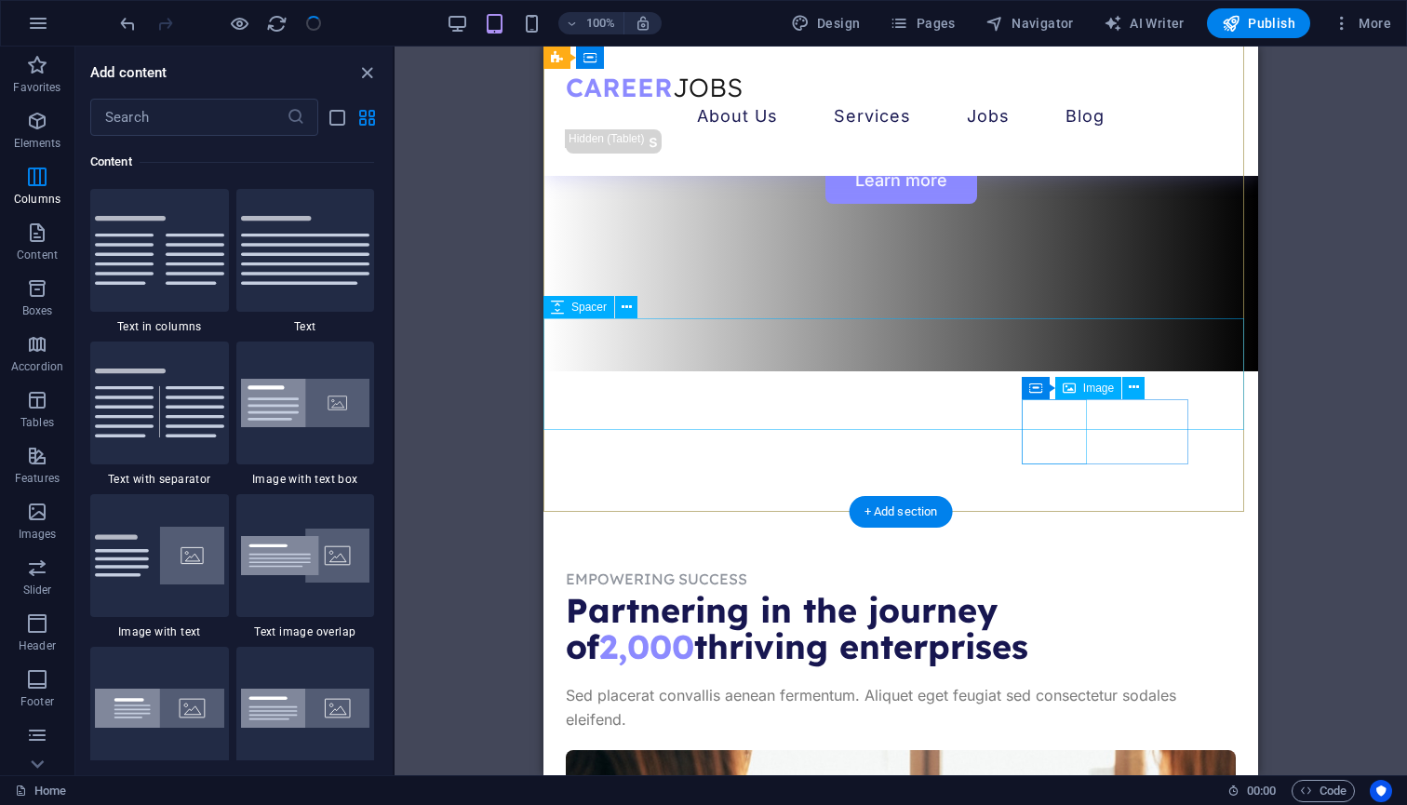
scroll to position [1156, 0]
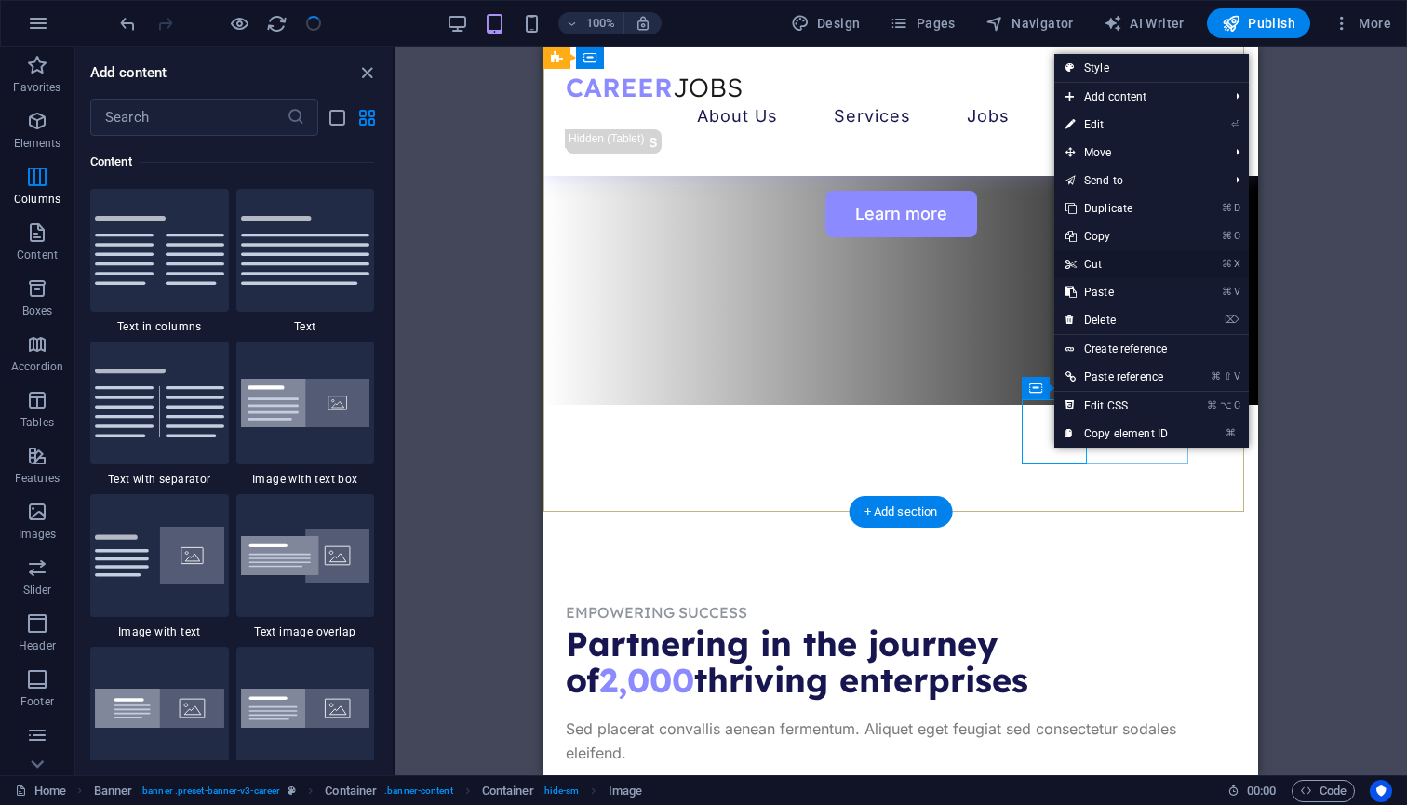
click at [1106, 263] on link "⌘ X Cut" at bounding box center [1116, 264] width 125 height 28
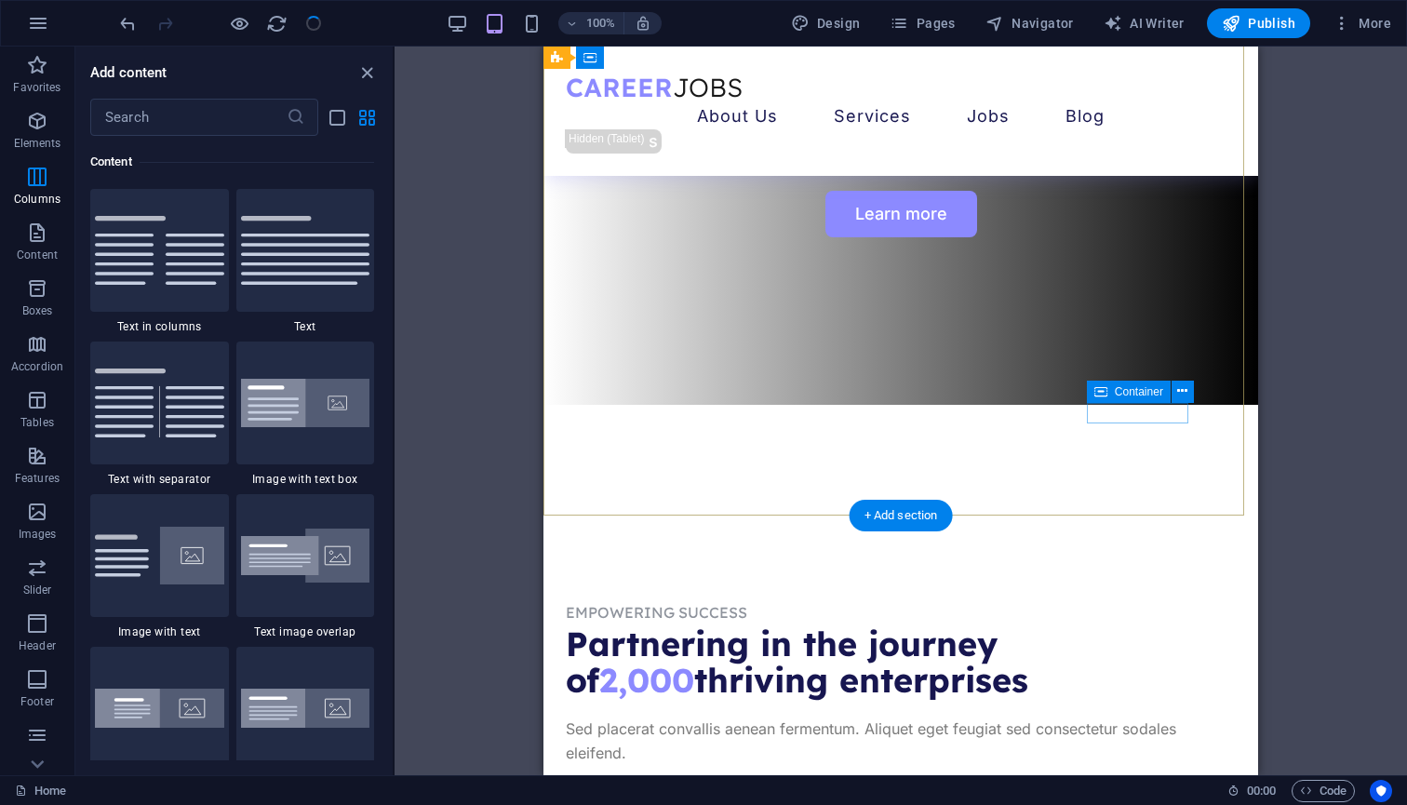
scroll to position [1153, 0]
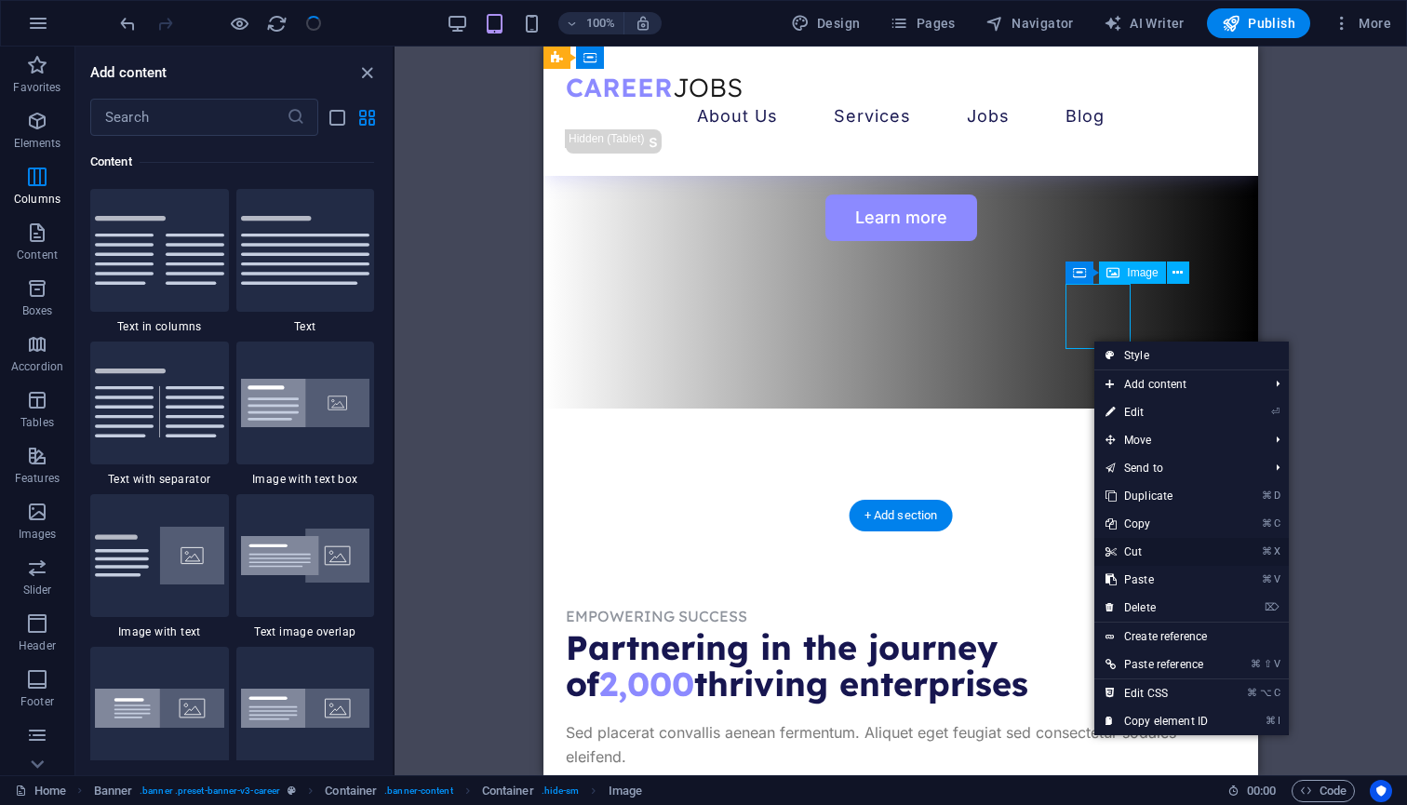
click at [1139, 554] on link "⌘ X Cut" at bounding box center [1156, 552] width 125 height 28
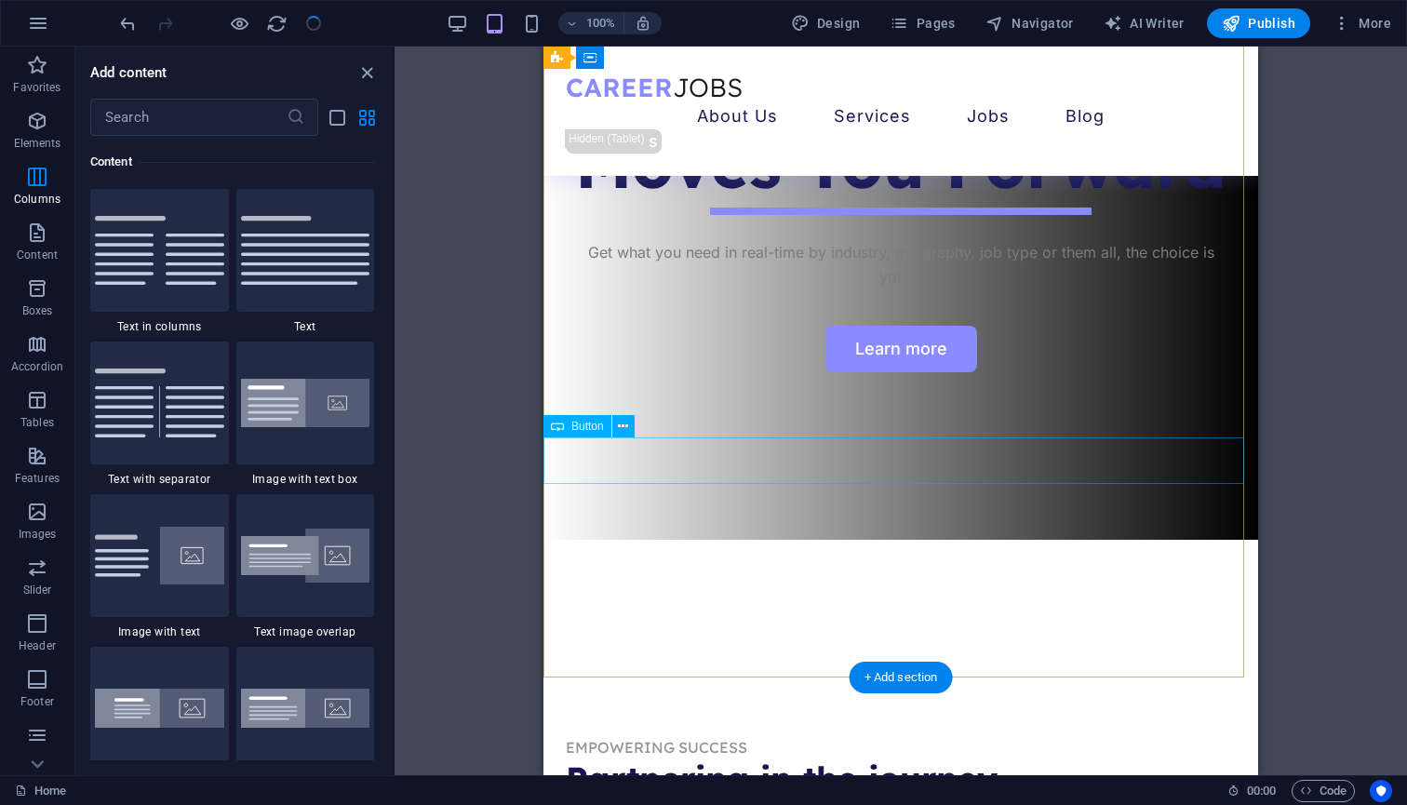
scroll to position [991, 0]
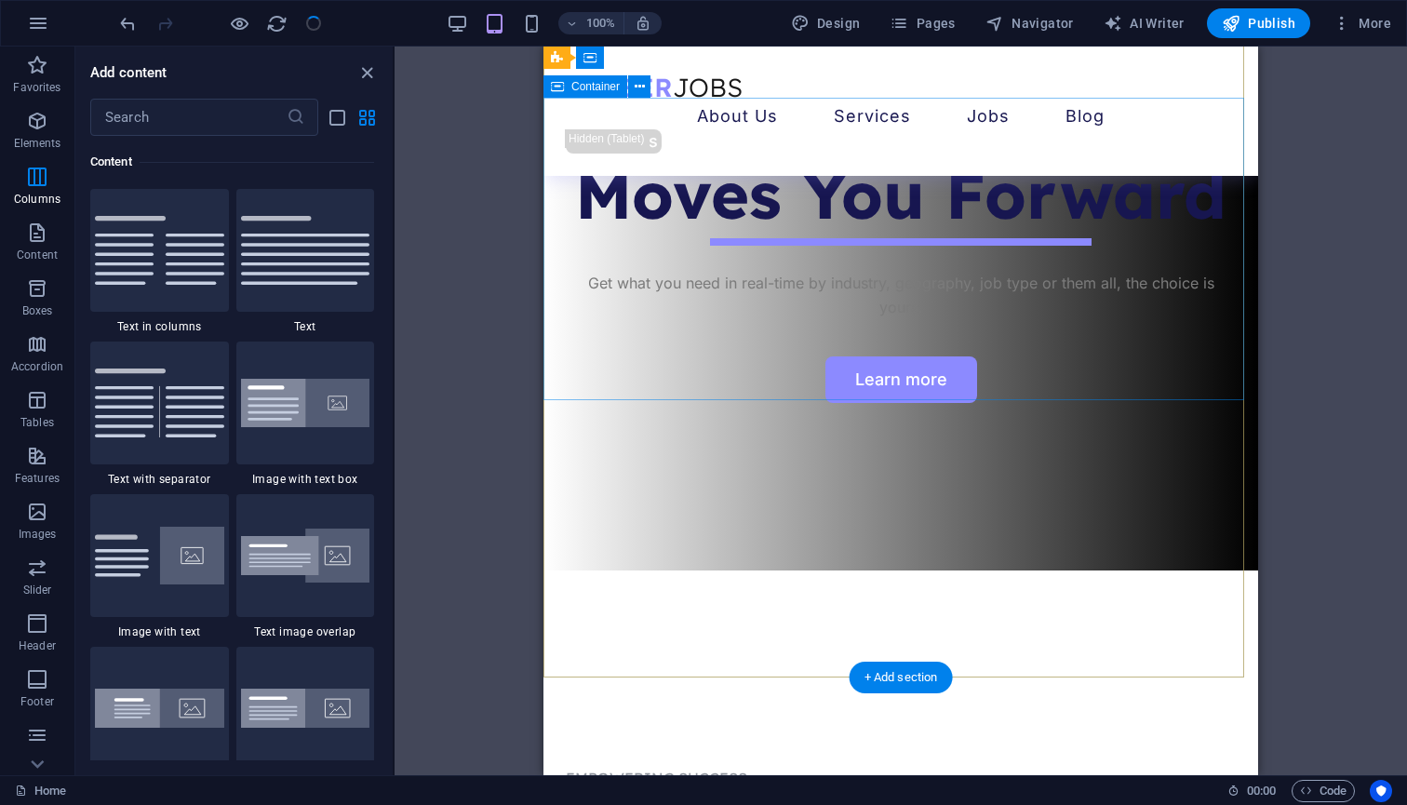
click at [612, 319] on div "Strategy That Moves You Forward Get what you need in real-time by industry, geo…" at bounding box center [900, 203] width 714 height 232
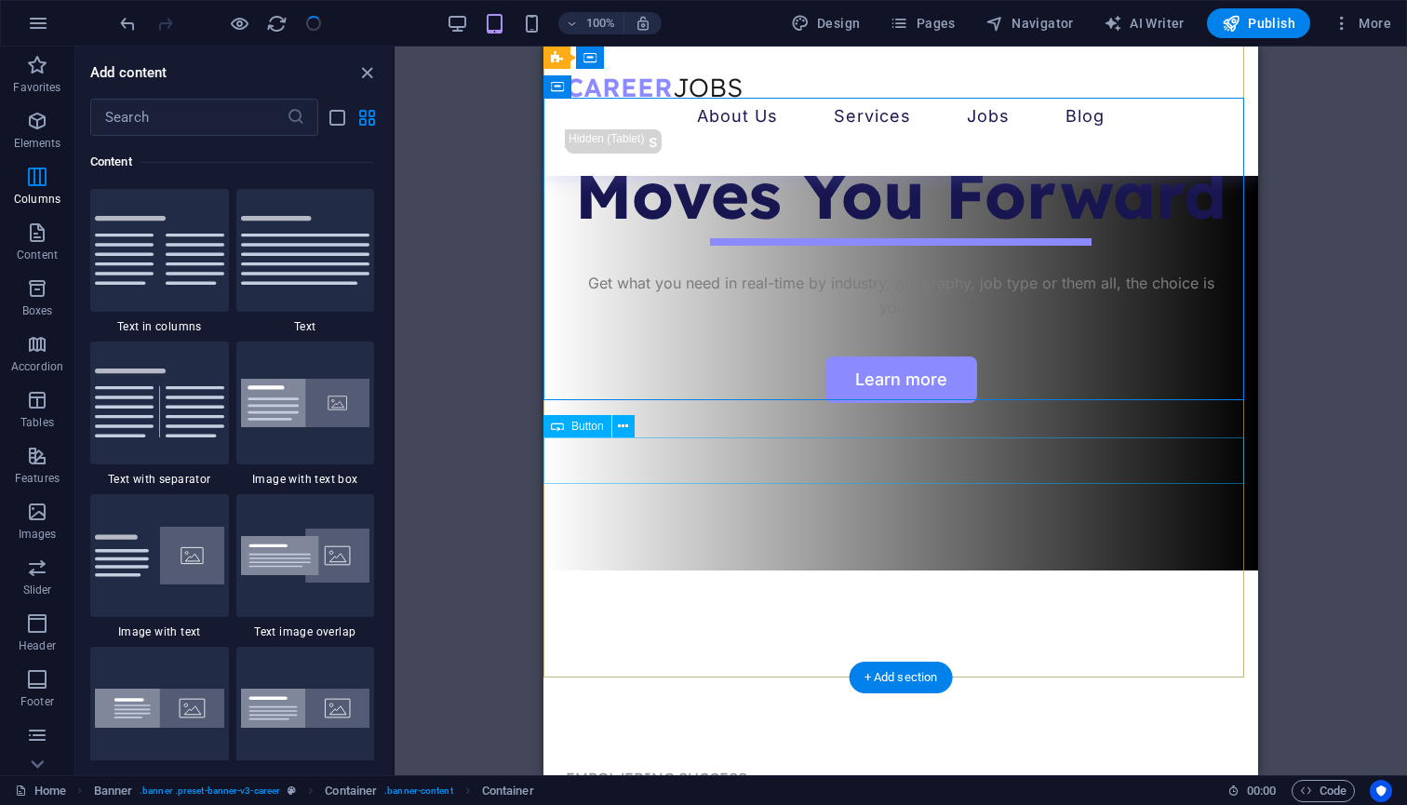
click at [713, 403] on div "Learn more" at bounding box center [900, 379] width 714 height 47
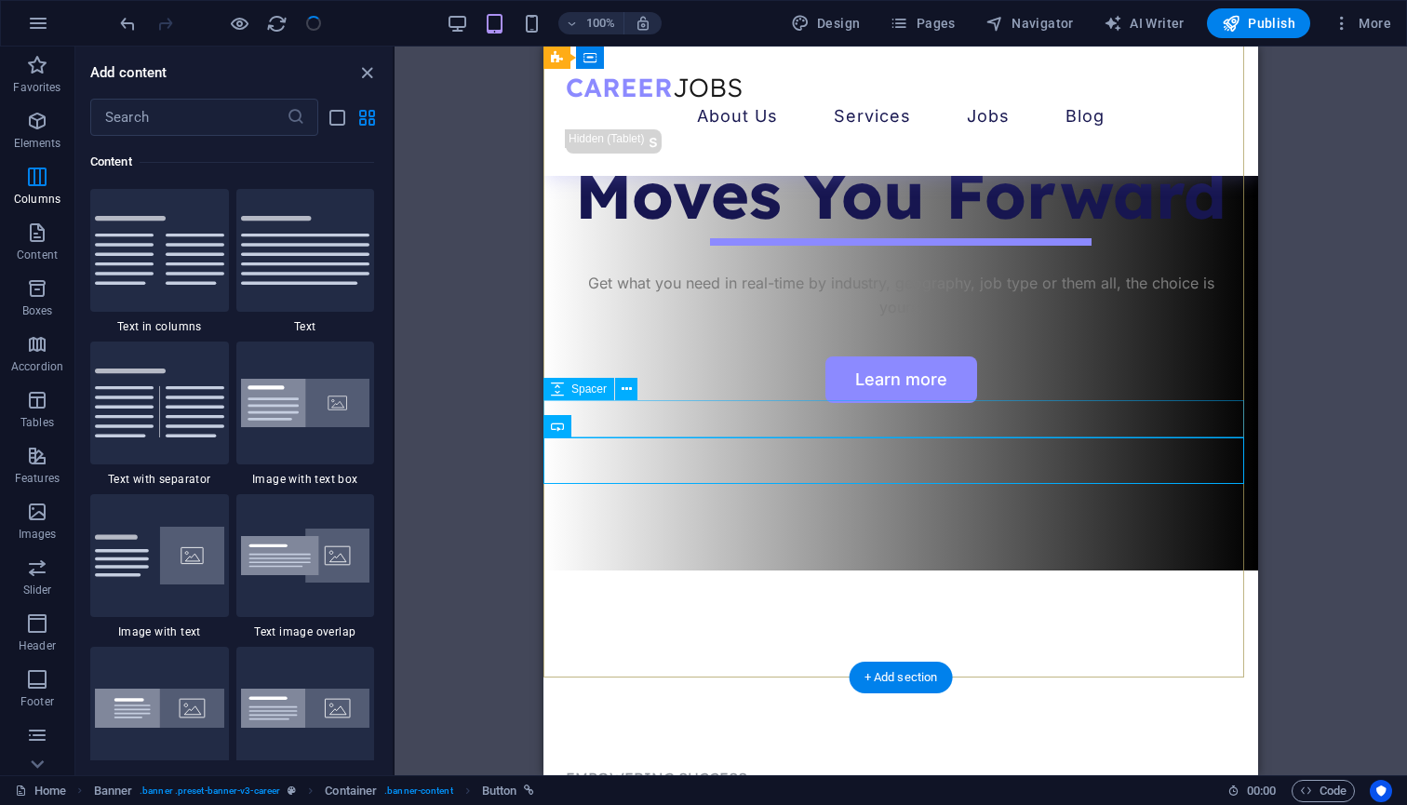
scroll to position [960, 0]
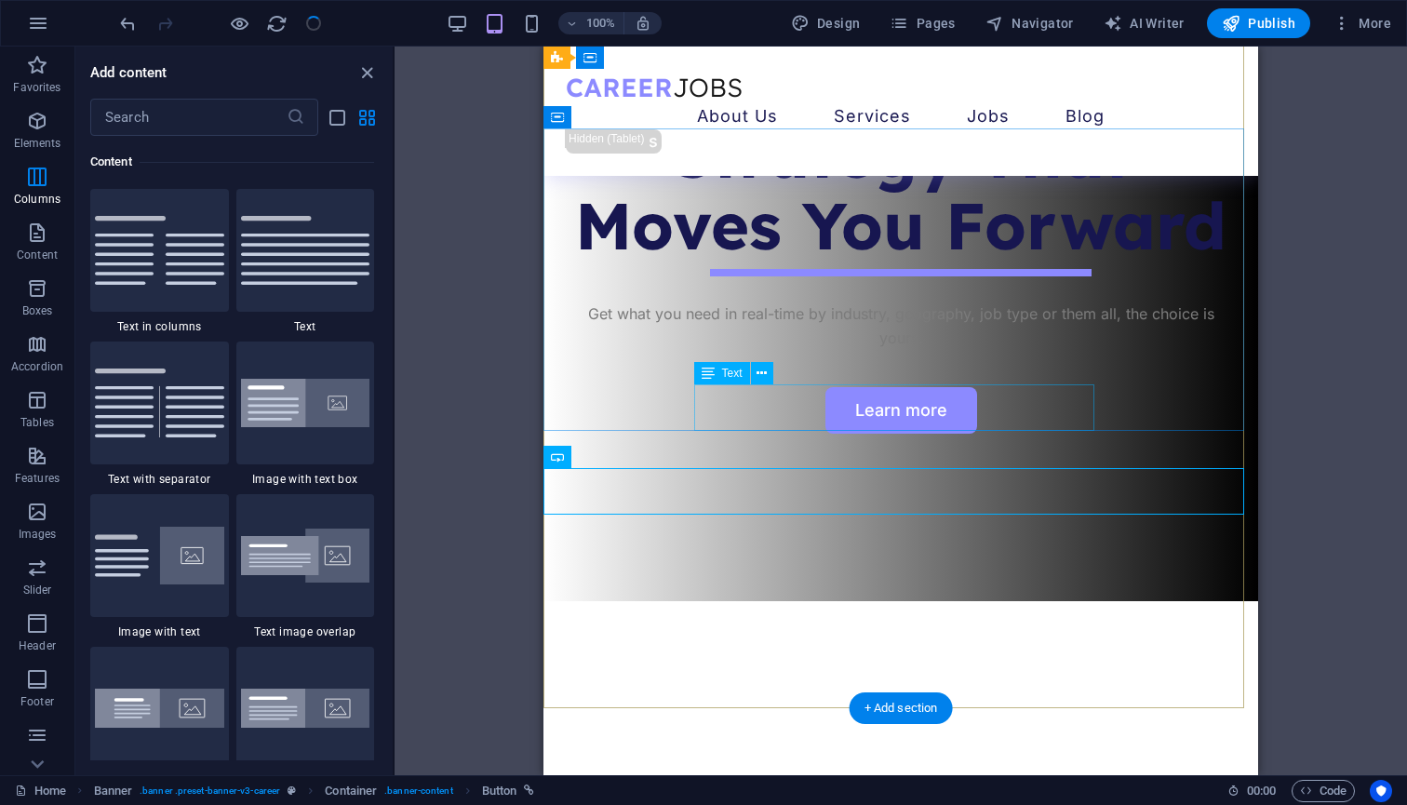
click at [812, 350] on div "Get what you need in real-time by industry, geography, job type or them all, th…" at bounding box center [901, 325] width 670 height 47
click at [823, 350] on div "Get what you need in real-time by industry, geography, job type or them all, th…" at bounding box center [901, 325] width 670 height 47
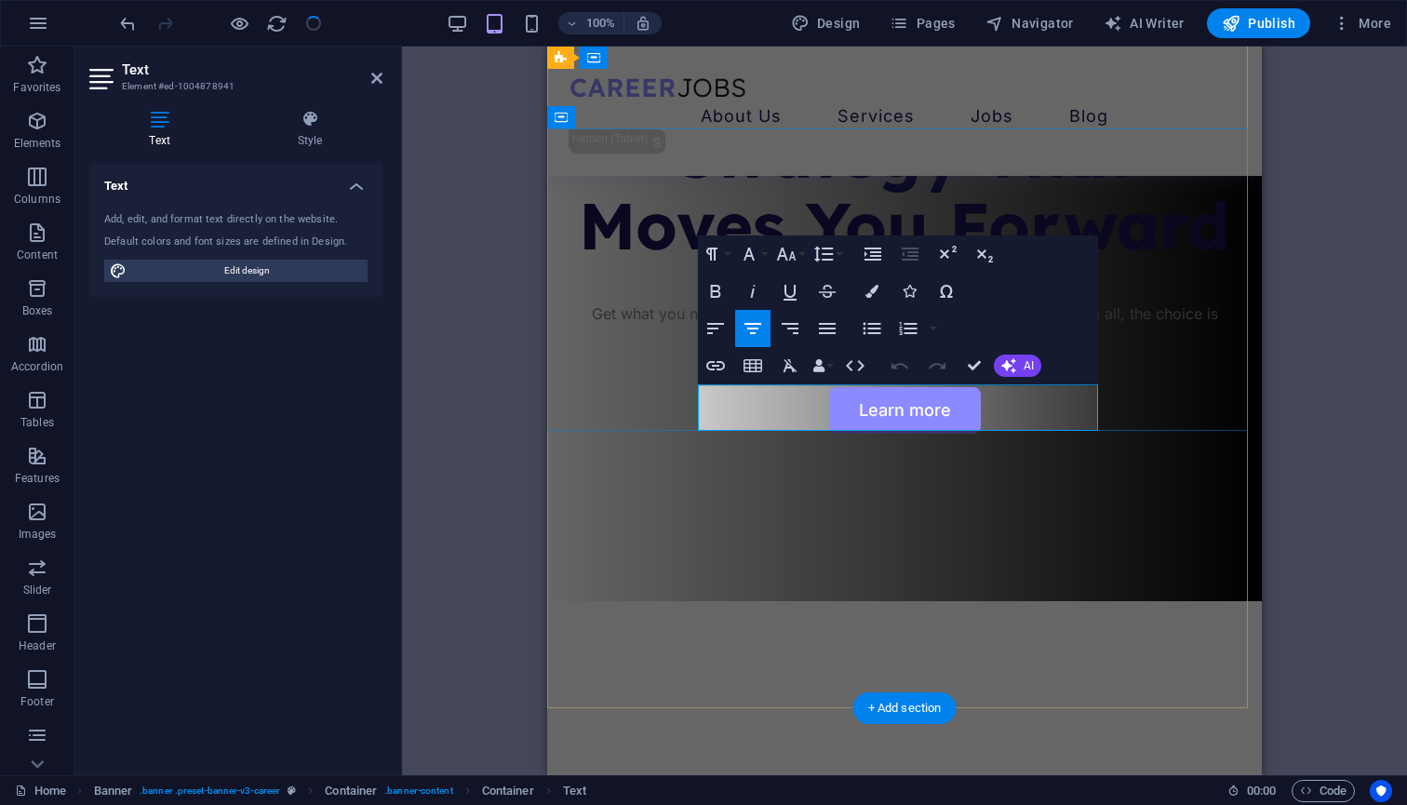
click at [979, 350] on p "Get what you need in real-time by industry, geography, job type or them all, th…" at bounding box center [904, 325] width 670 height 47
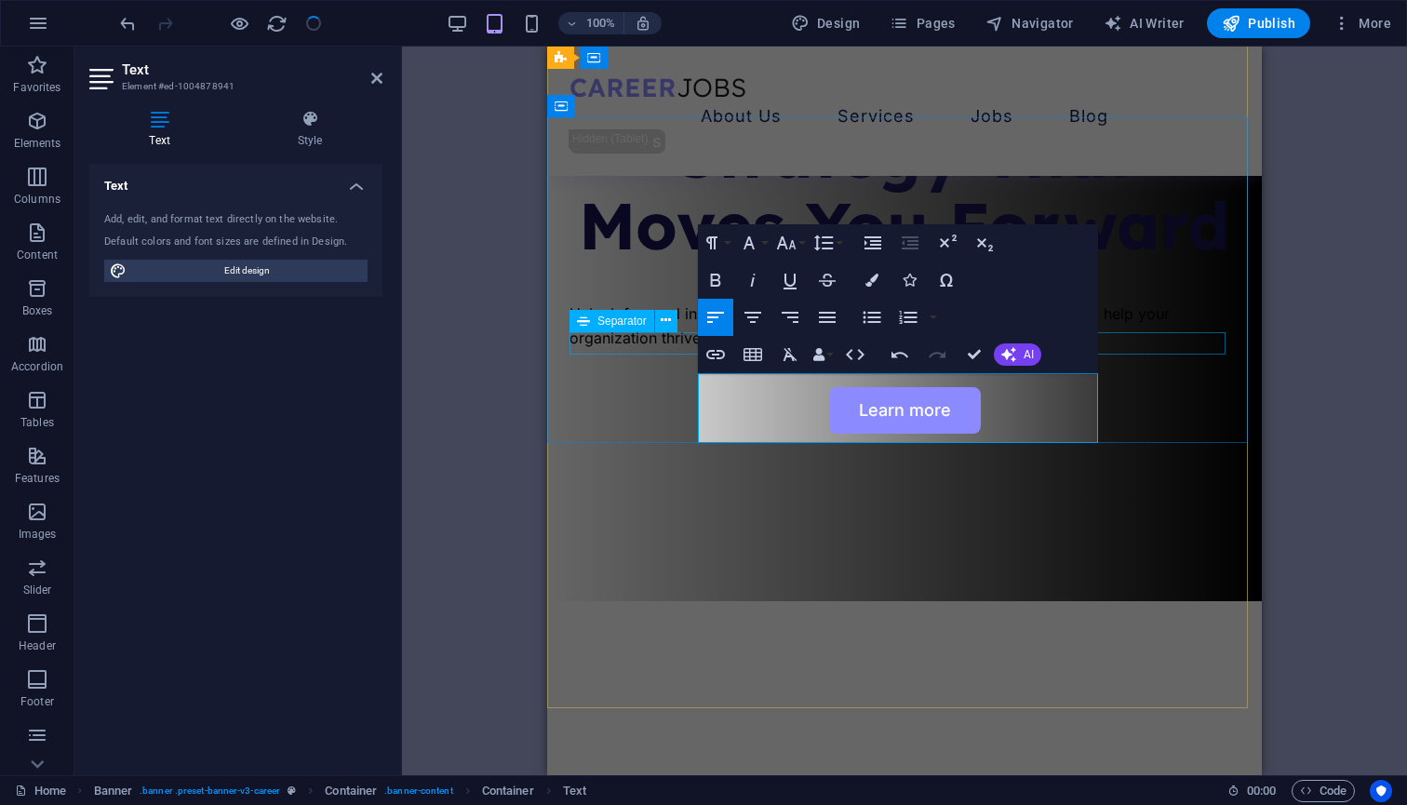
click at [1193, 276] on div at bounding box center [904, 272] width 670 height 7
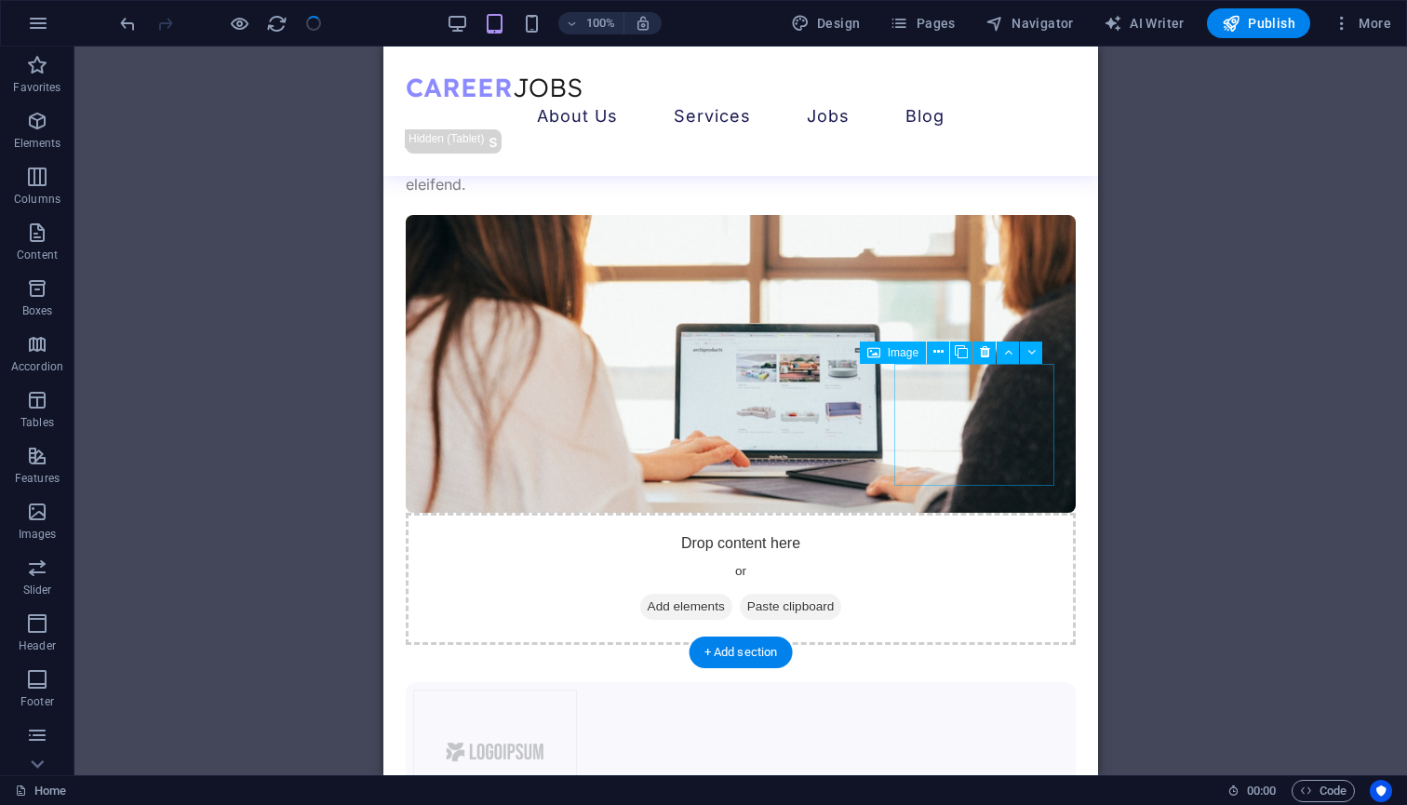
scroll to position [2089, 0]
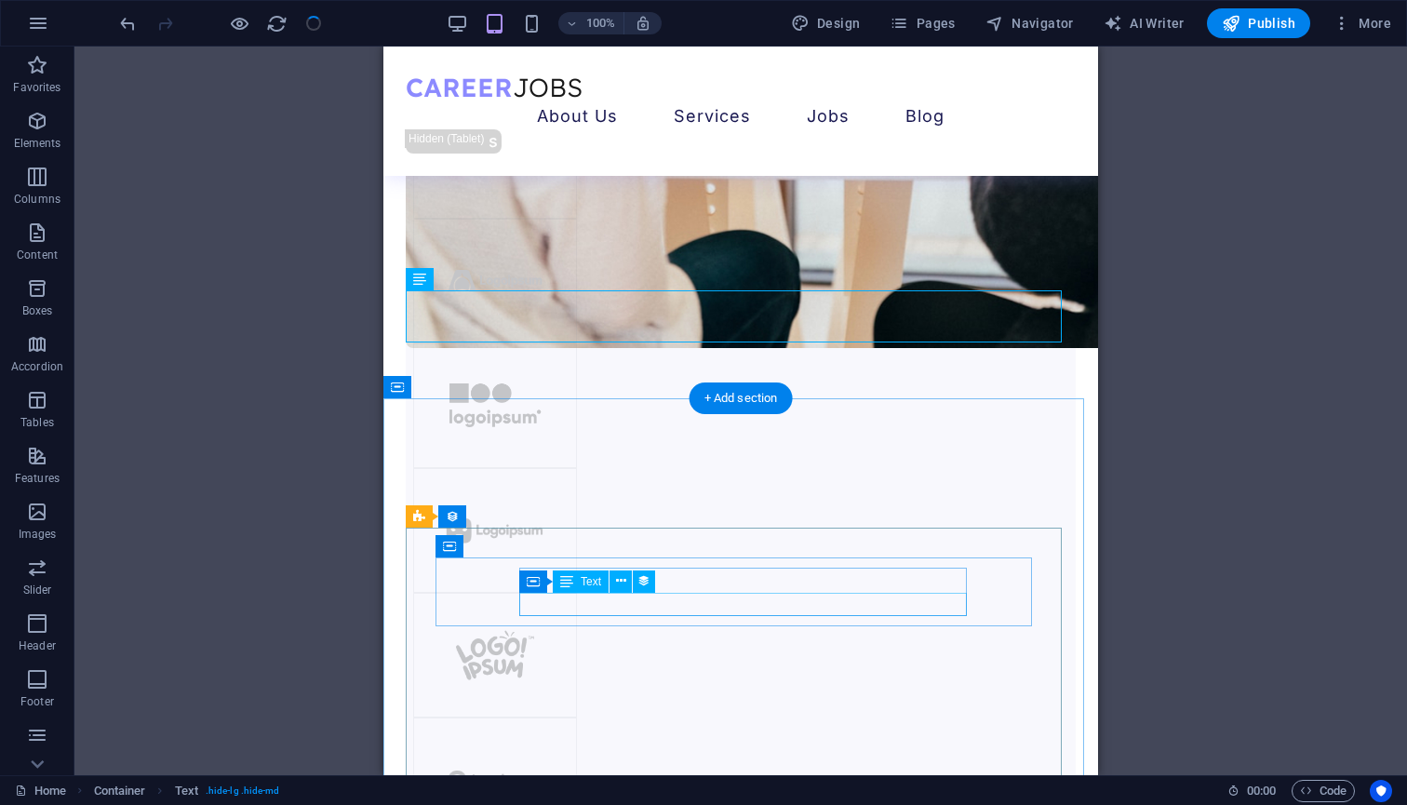
scroll to position [2324, 0]
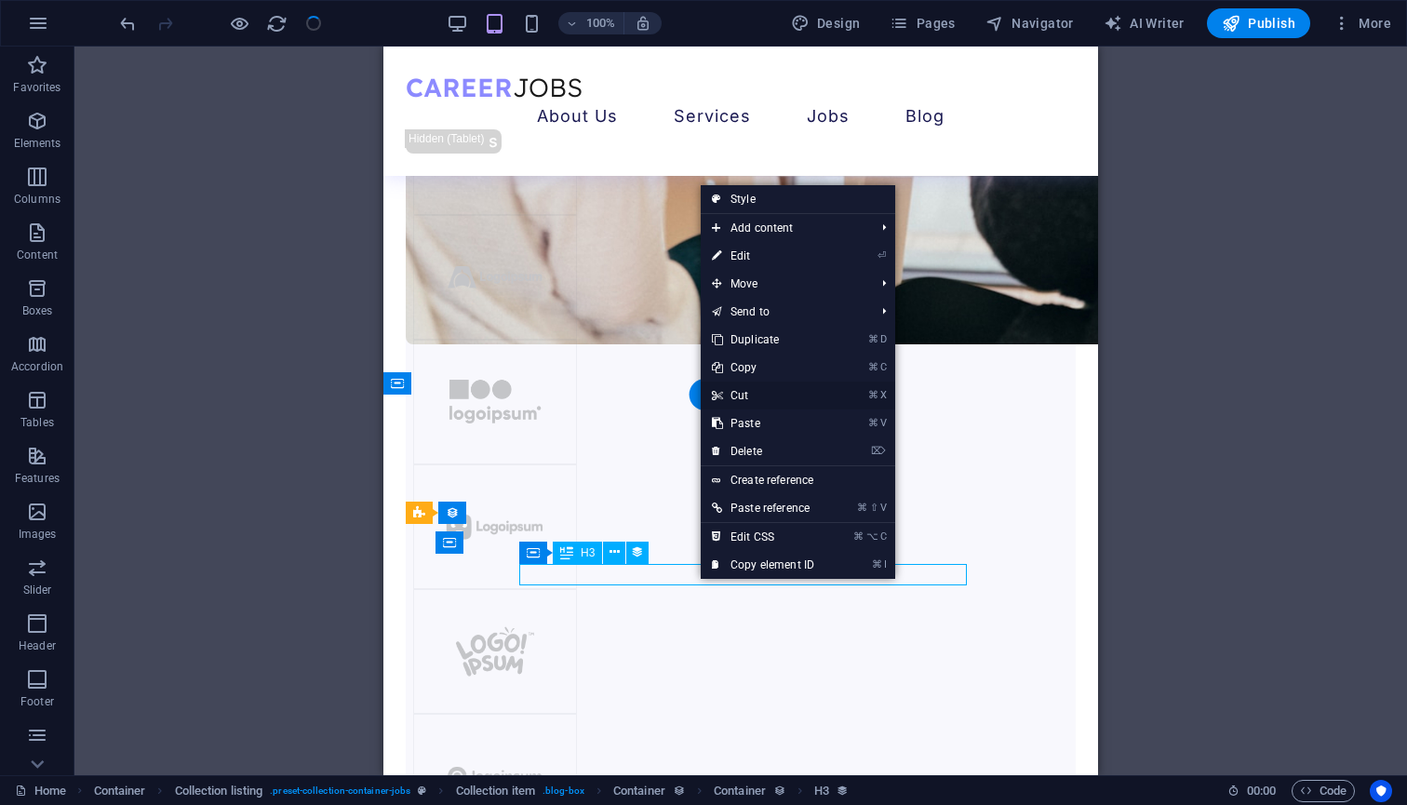
click at [741, 403] on link "⌘ X Cut" at bounding box center [763, 395] width 125 height 28
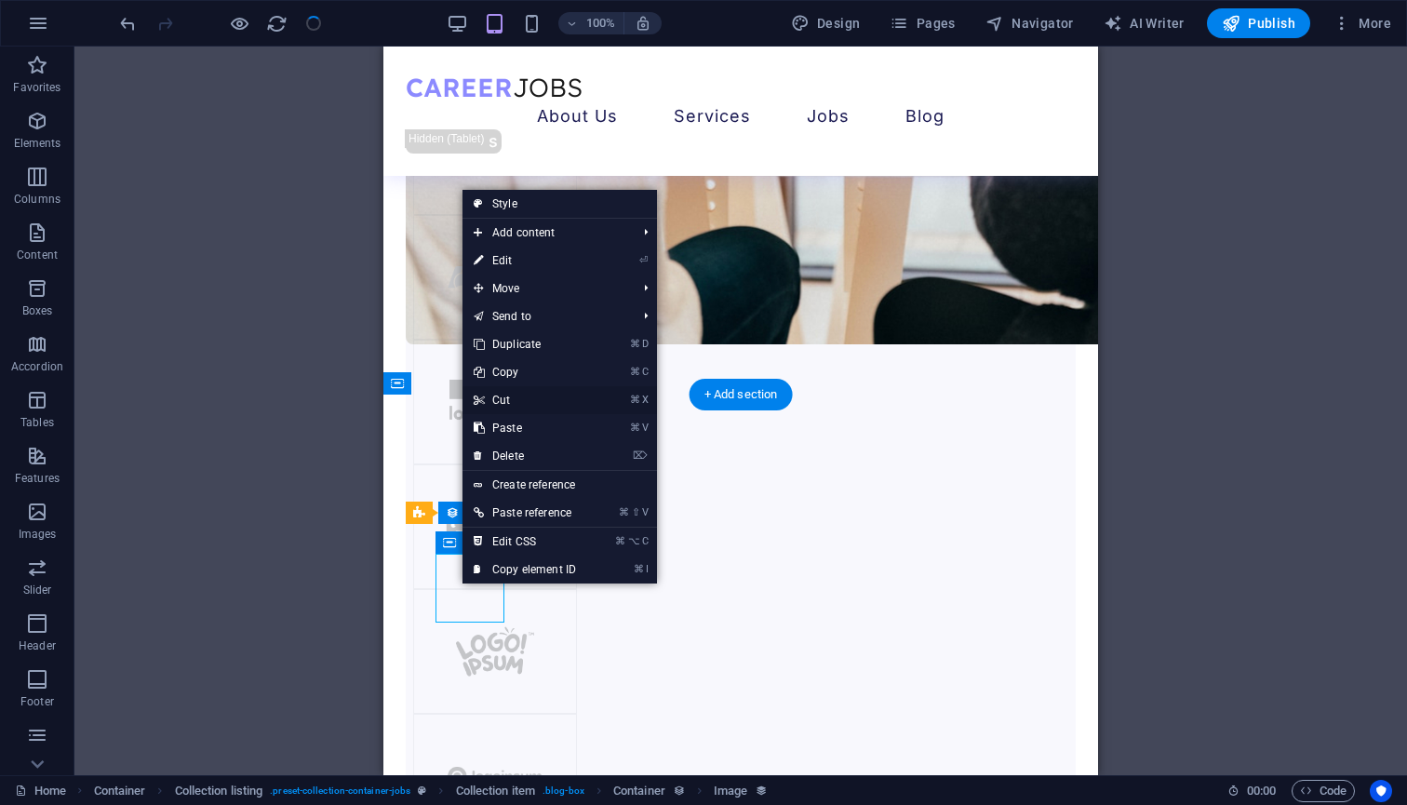
click at [513, 406] on link "⌘ X Cut" at bounding box center [524, 400] width 125 height 28
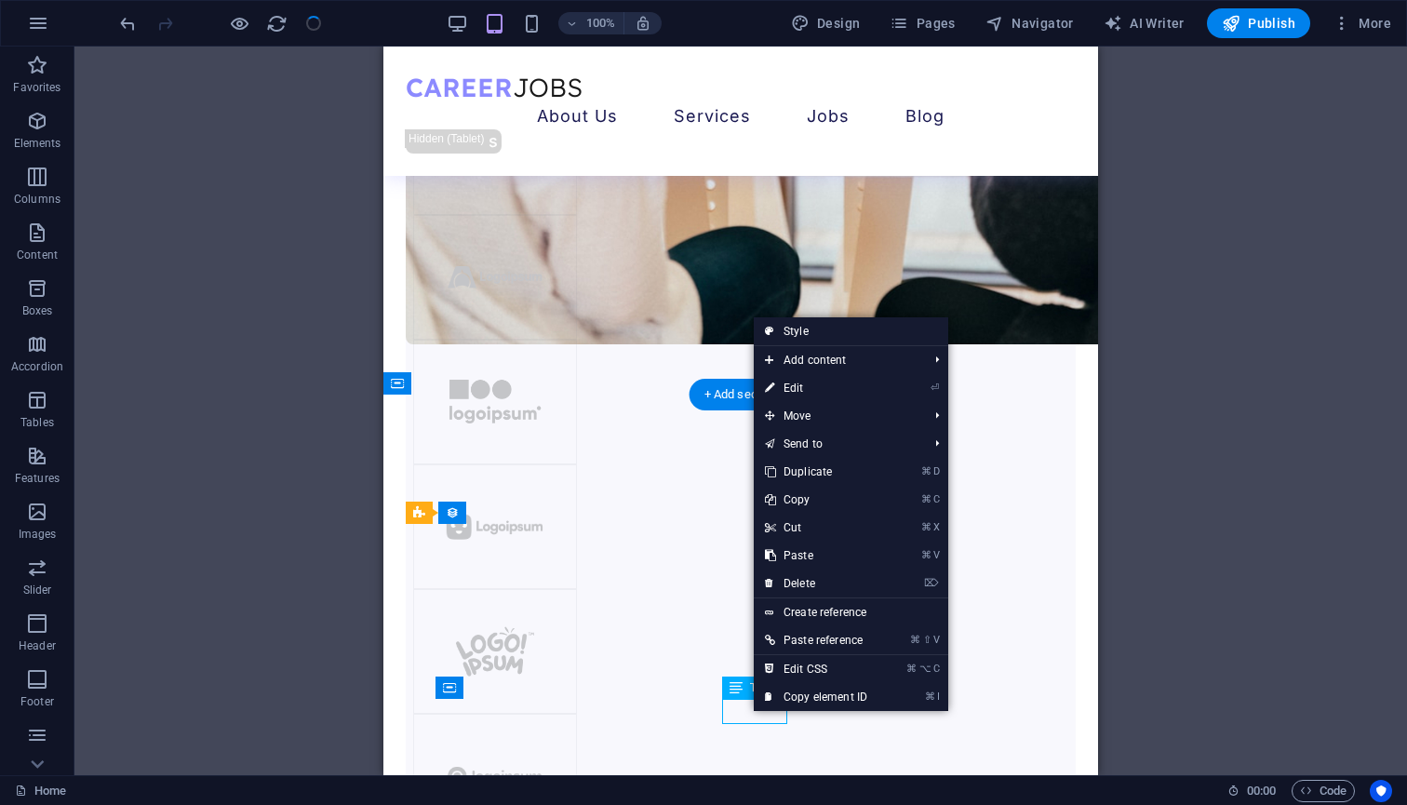
drag, startPoint x: 752, startPoint y: 713, endPoint x: 1157, endPoint y: 725, distance: 405.8
click at [801, 529] on link "⌘ X Cut" at bounding box center [816, 528] width 125 height 28
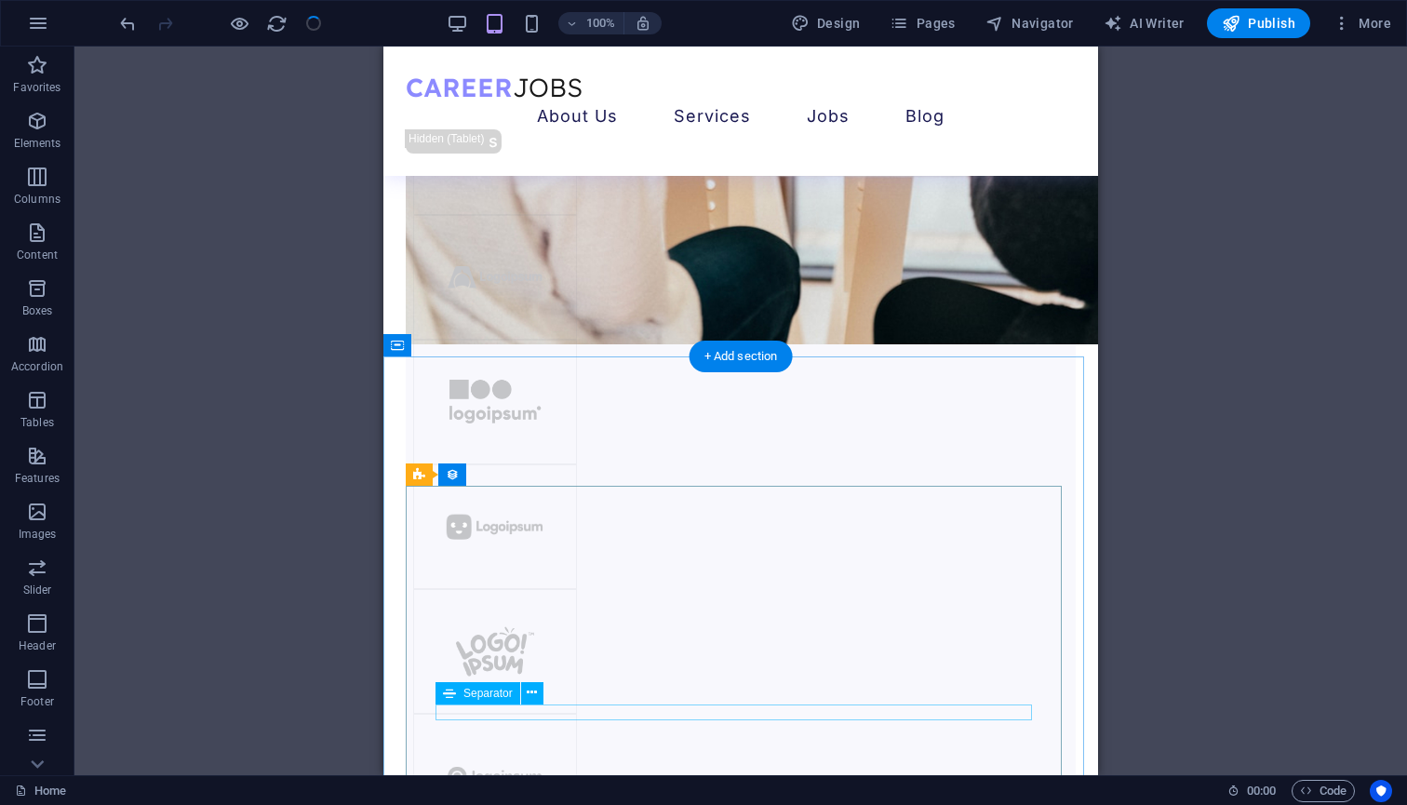
scroll to position [2685, 0]
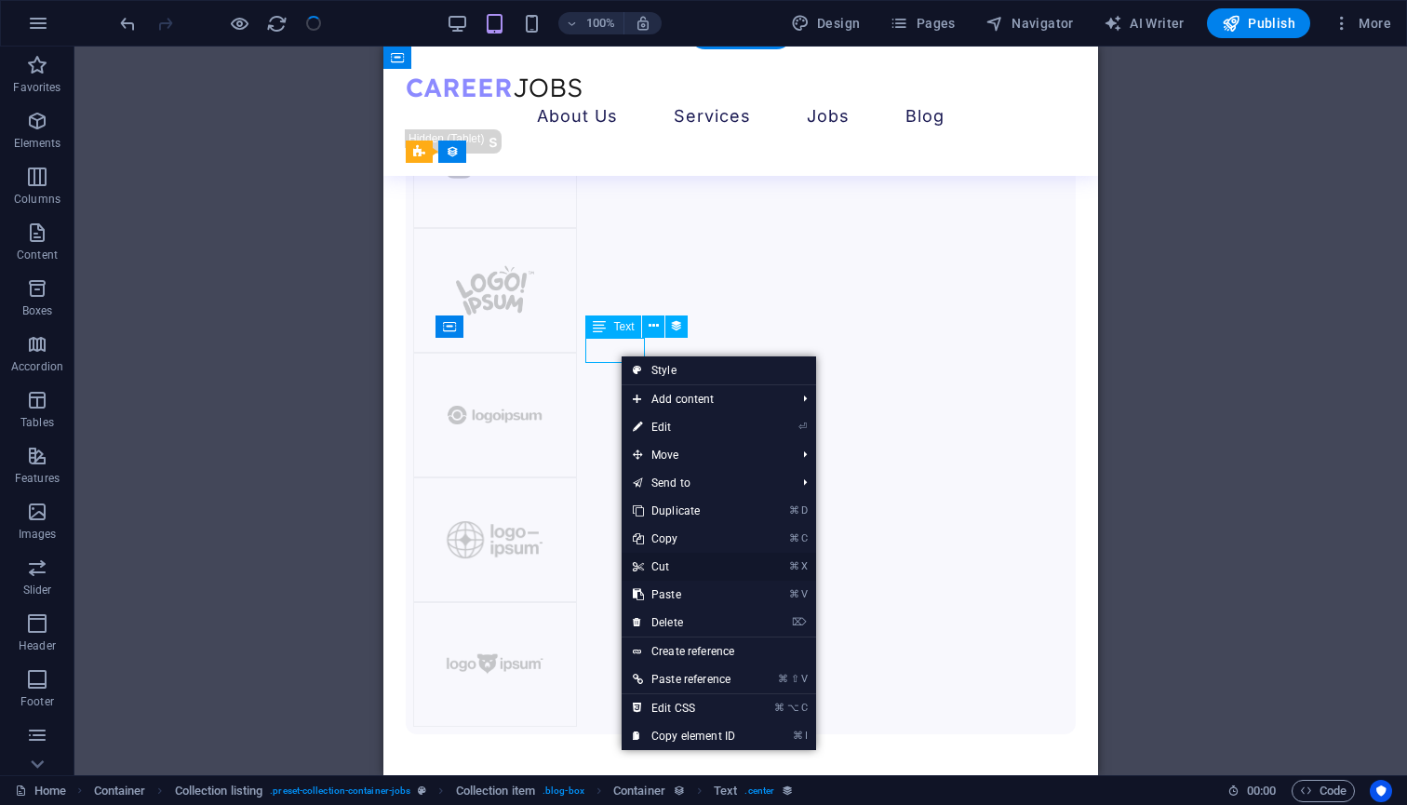
click at [671, 556] on link "⌘ X Cut" at bounding box center [683, 567] width 125 height 28
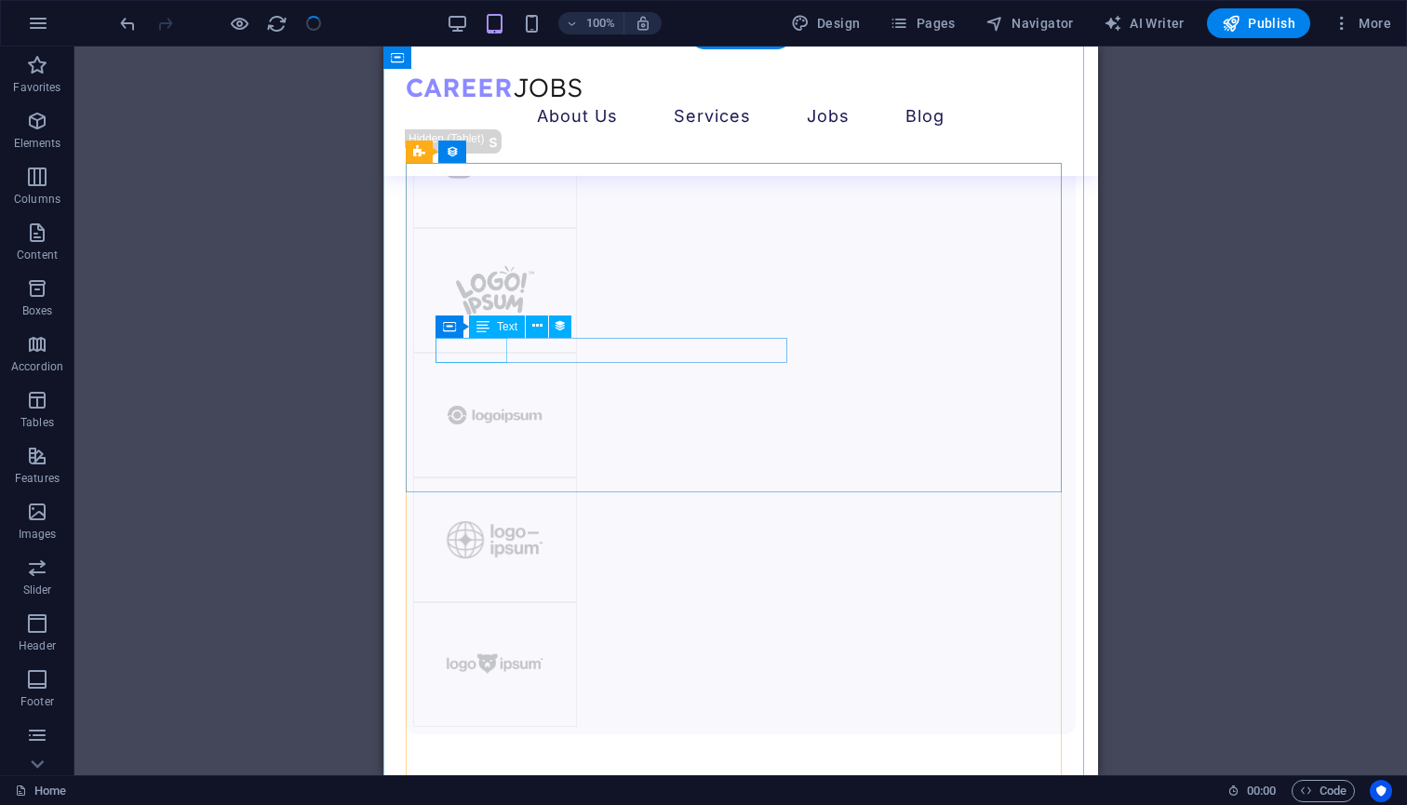
scroll to position [2533, 0]
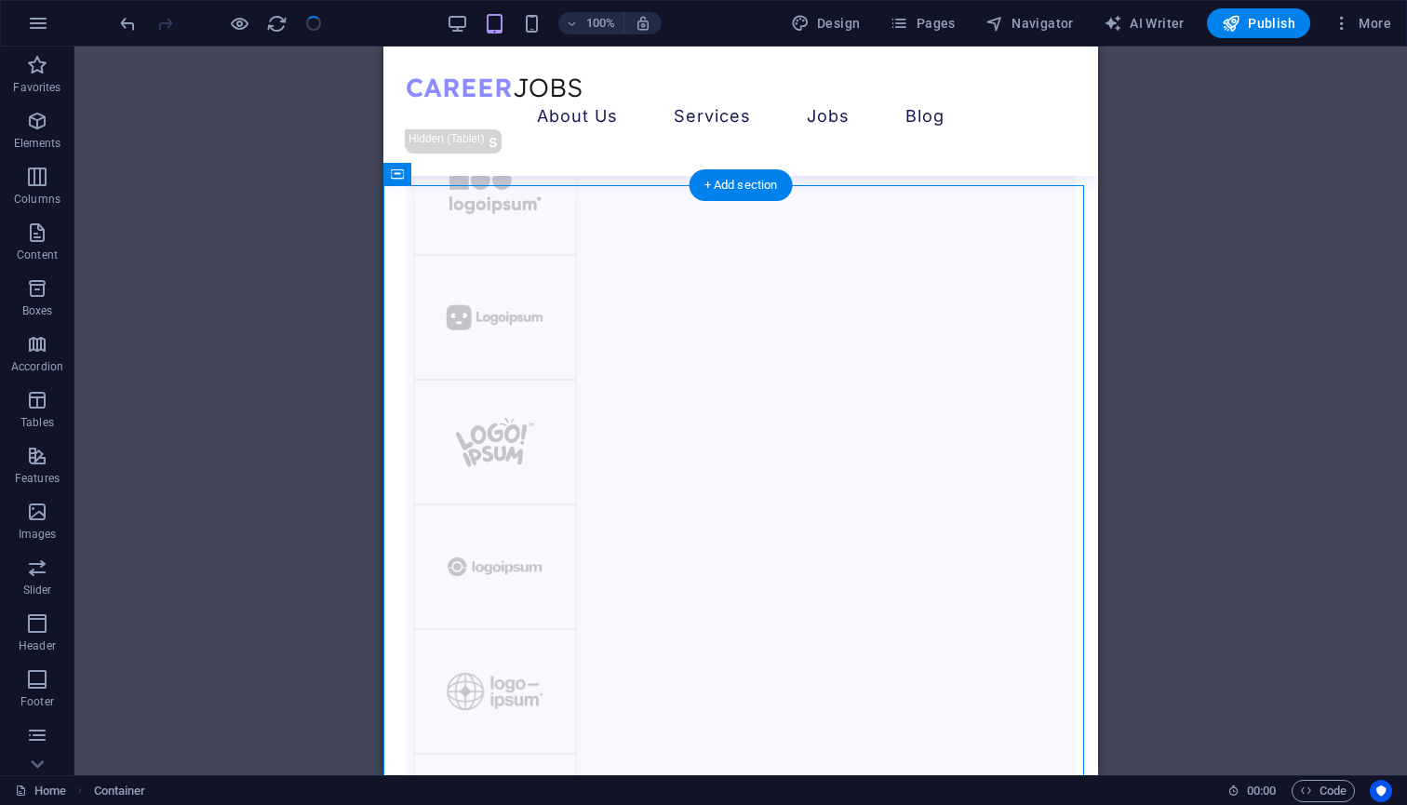
drag, startPoint x: 420, startPoint y: 287, endPoint x: 495, endPoint y: 430, distance: 161.9
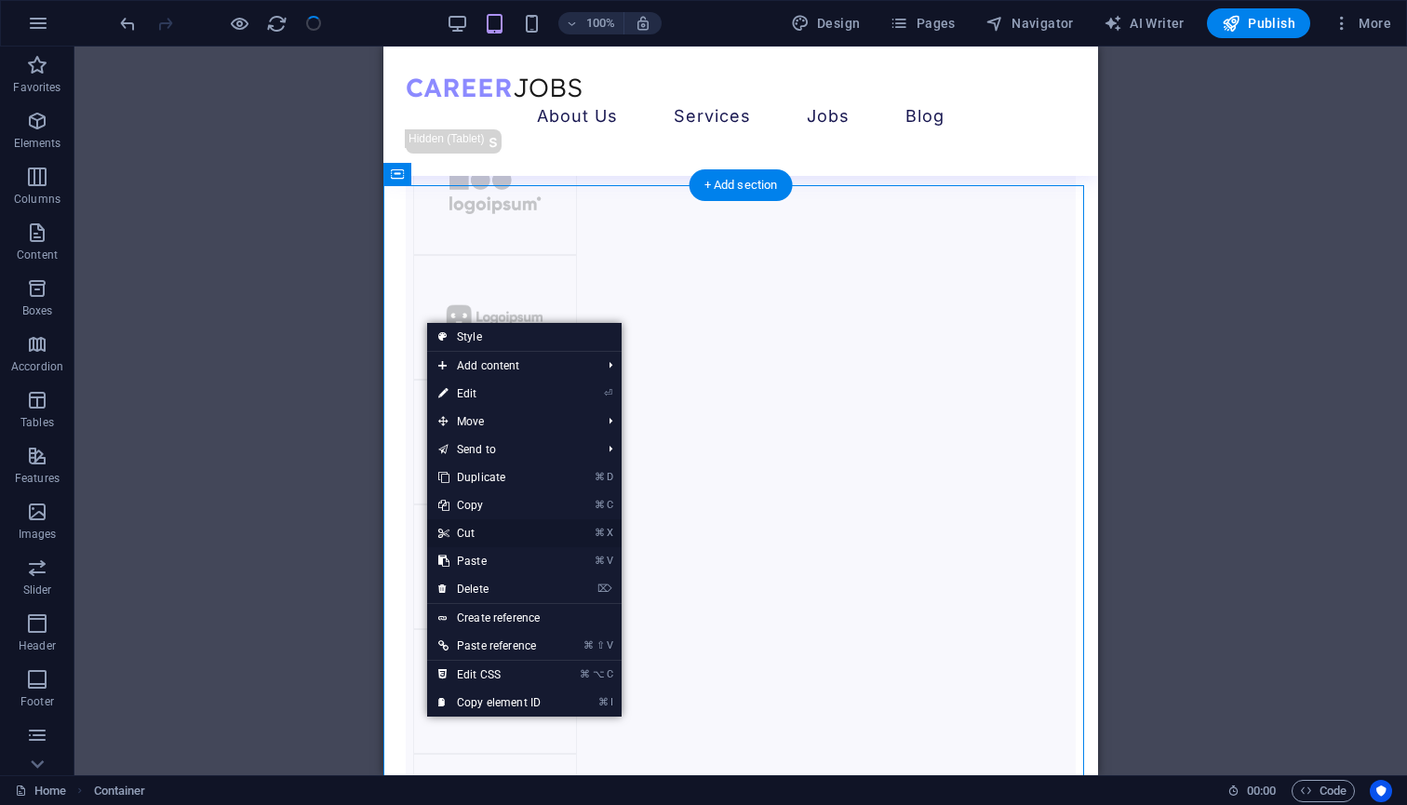
click at [467, 529] on link "⌘ X Cut" at bounding box center [489, 533] width 125 height 28
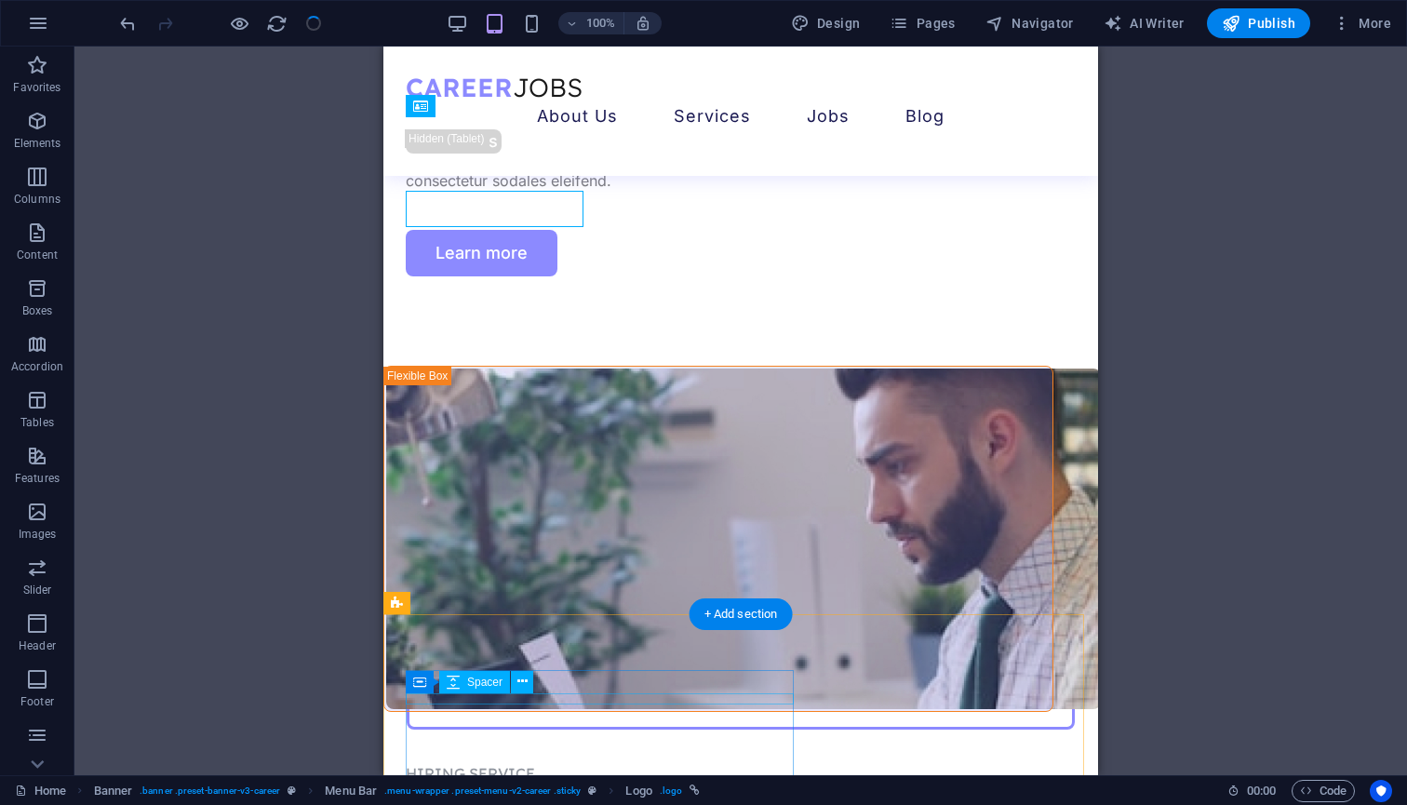
scroll to position [5126, 0]
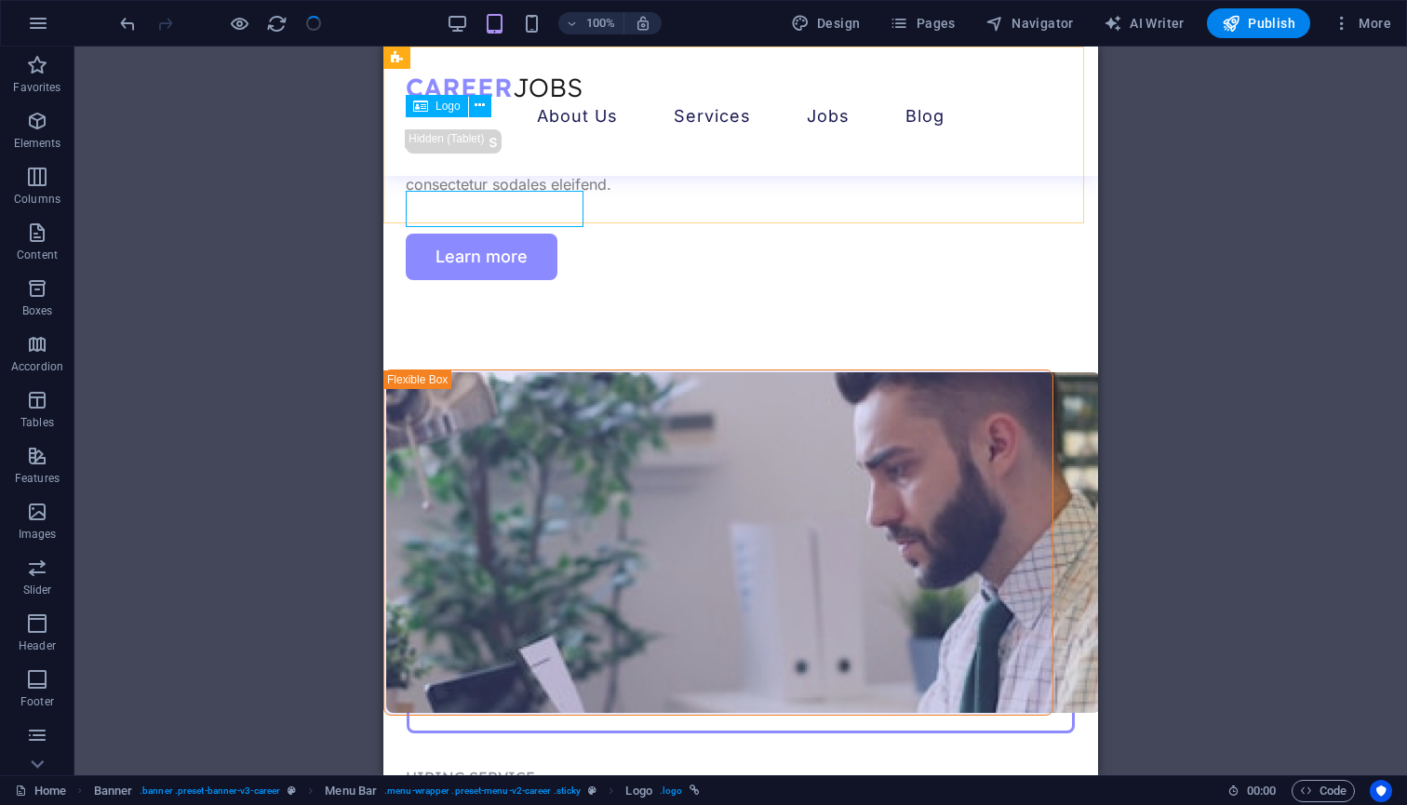
click at [501, 105] on div at bounding box center [741, 87] width 670 height 36
click at [499, 105] on div at bounding box center [741, 87] width 670 height 36
click at [483, 110] on icon at bounding box center [479, 106] width 10 height 20
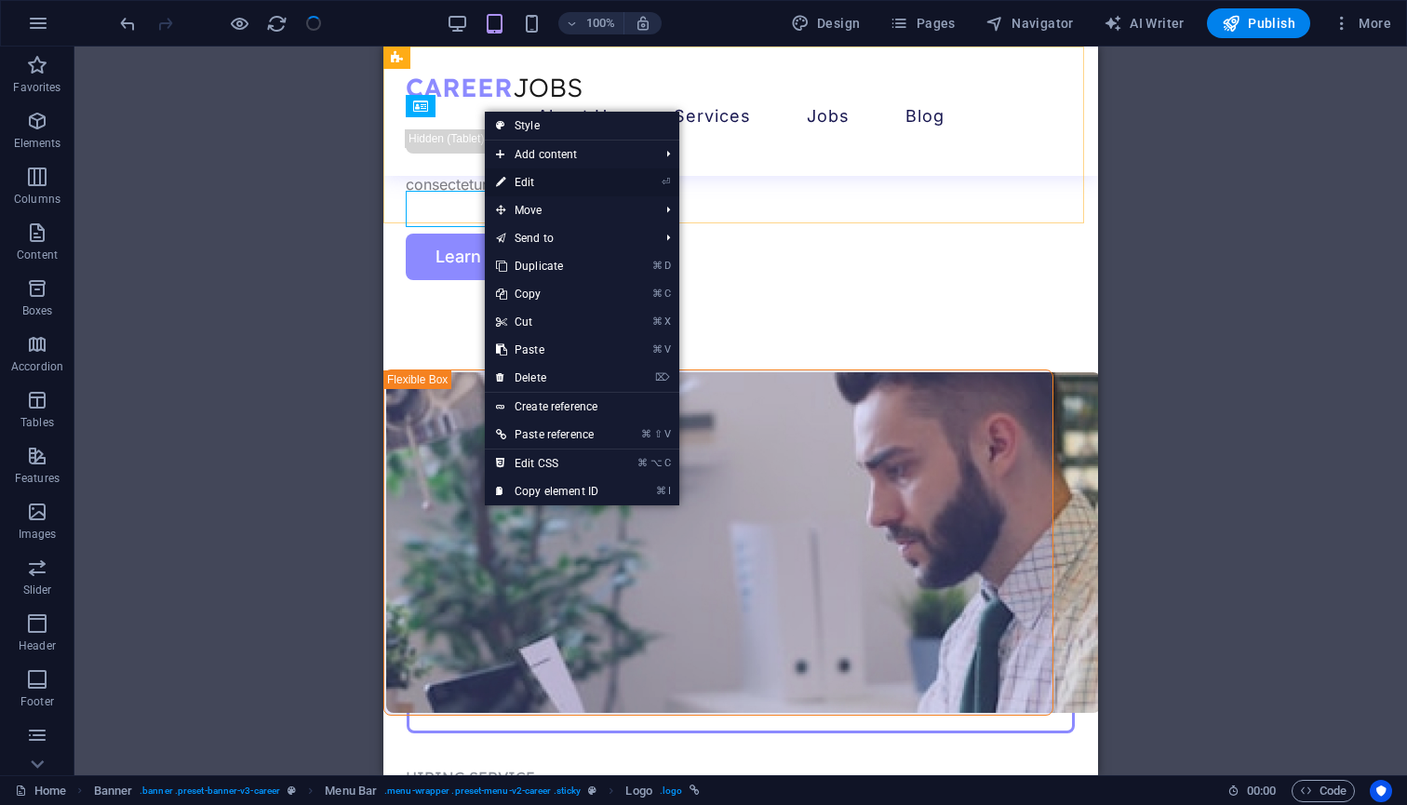
click at [514, 183] on link "⏎ Edit" at bounding box center [547, 182] width 125 height 28
select select "px"
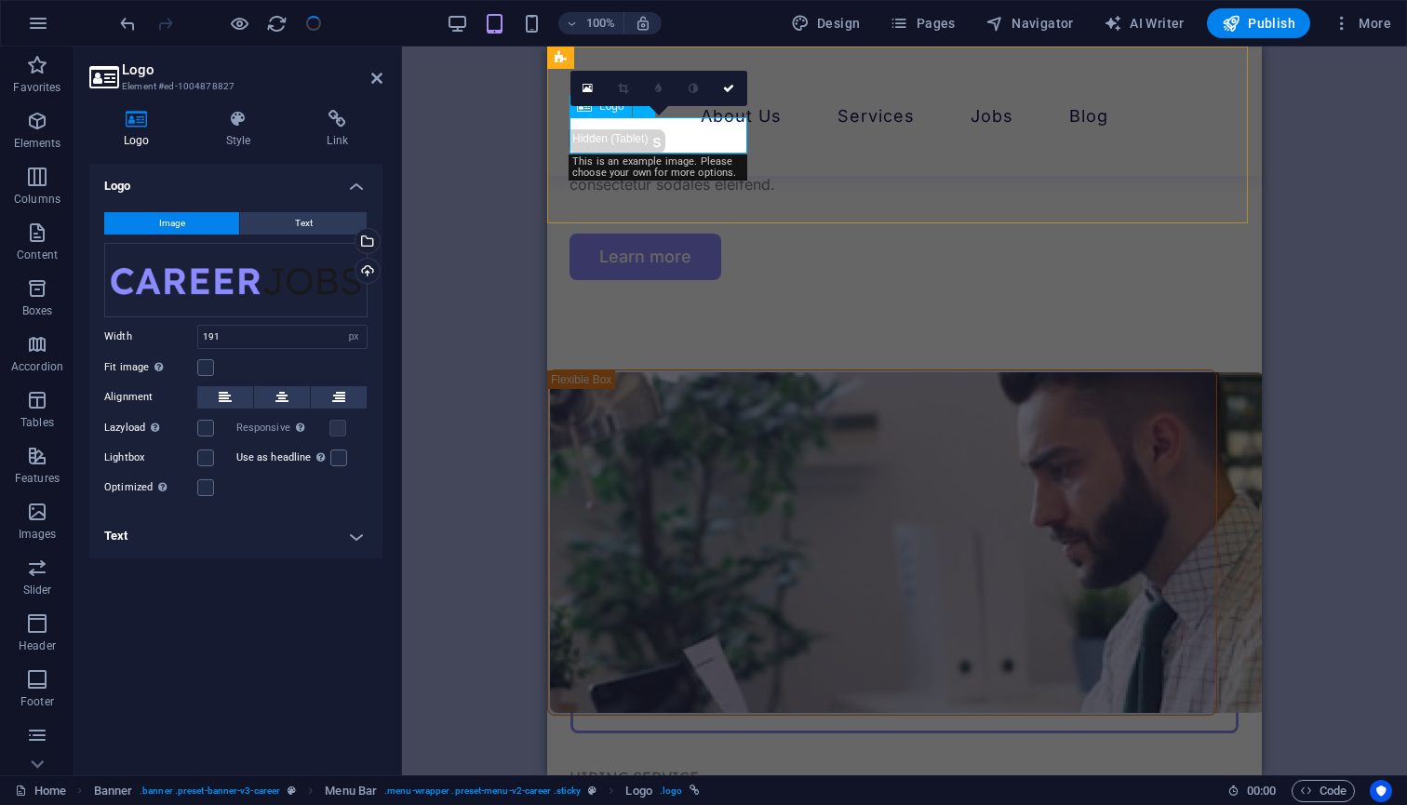
click at [625, 105] on div at bounding box center [904, 87] width 670 height 36
click at [207, 278] on div "Drag files here, click to choose files or select files from Files or our free s…" at bounding box center [235, 280] width 263 height 74
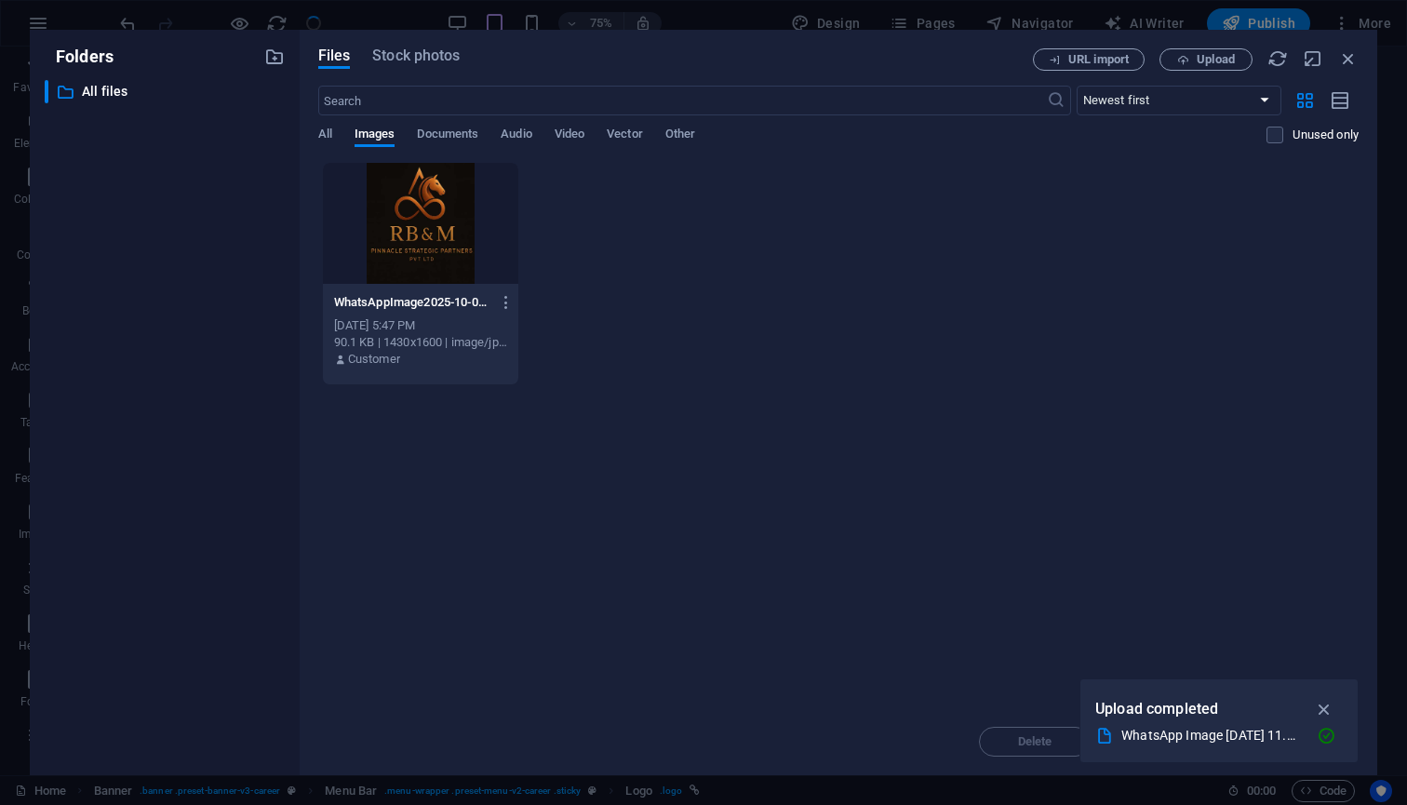
click at [207, 278] on div "​ All files All files" at bounding box center [165, 420] width 240 height 680
click at [151, 22] on div "Folders ​ All files All files Files Stock photos URL import Upload ​ Newest fir…" at bounding box center [703, 402] width 1407 height 805
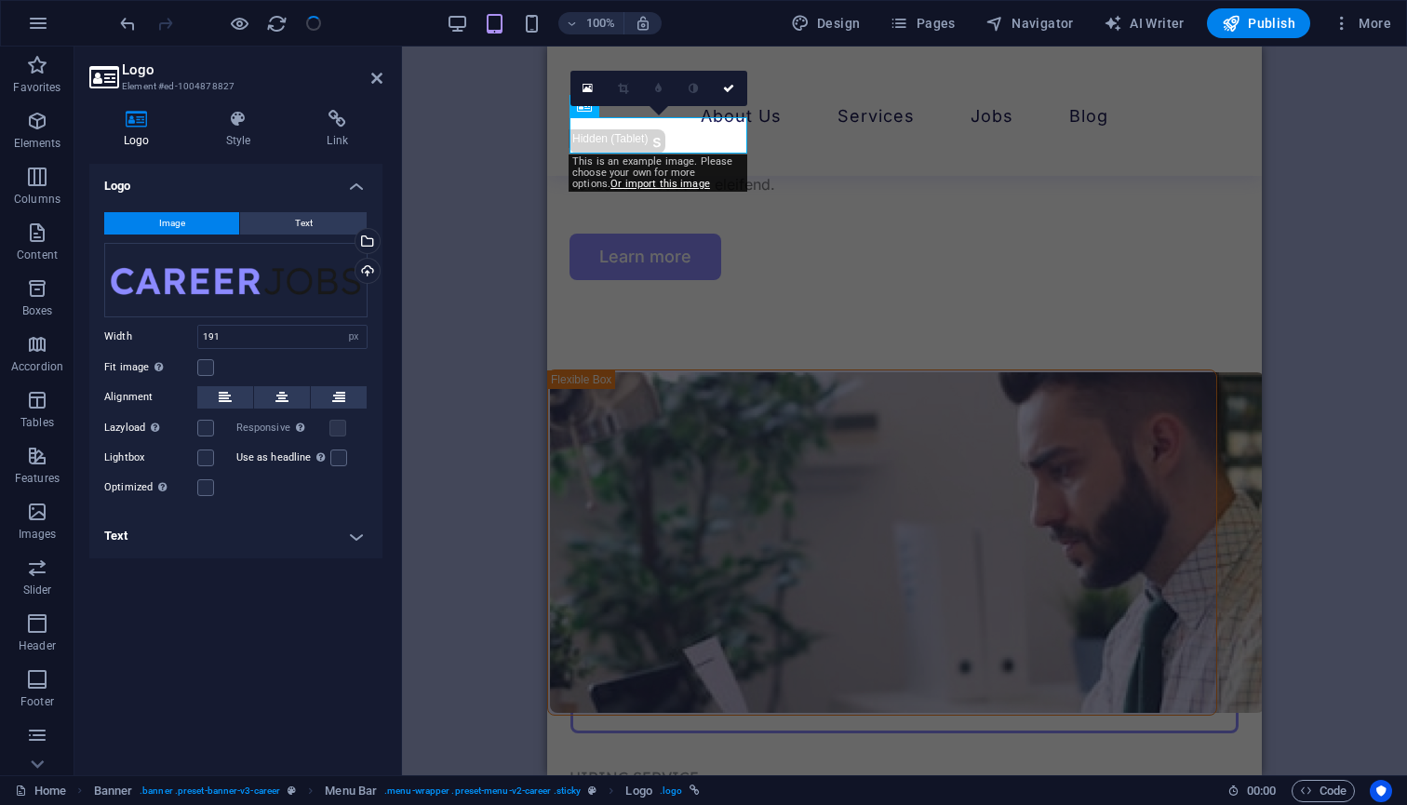
click at [382, 81] on aside "Logo Element #ed-1004878827 Logo Style Link Logo Image Text Drag files here, cl…" at bounding box center [237, 411] width 327 height 728
click at [378, 82] on icon at bounding box center [376, 78] width 11 height 15
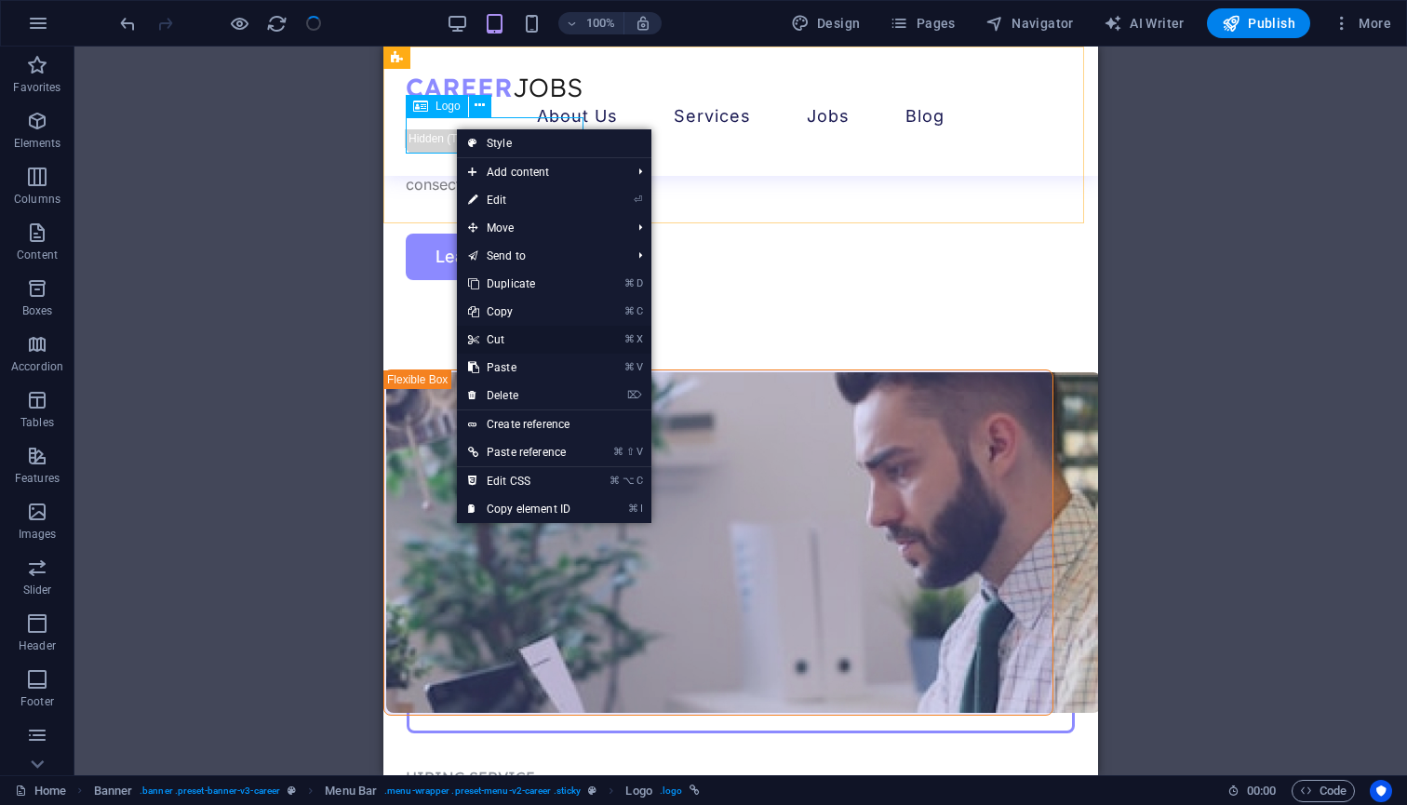
click at [507, 333] on link "⌘ X Cut" at bounding box center [519, 340] width 125 height 28
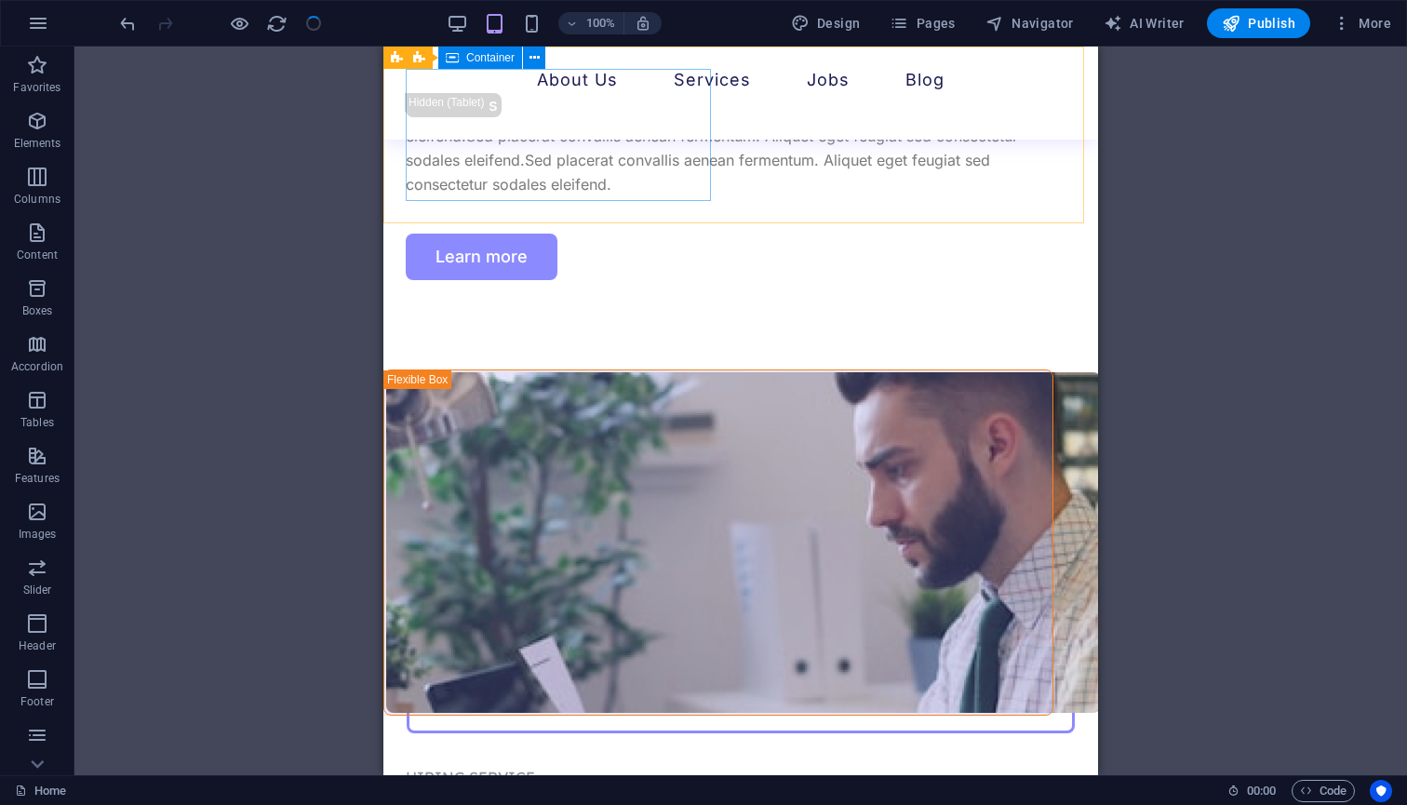
click at [383, 47] on div "Drop content here or Add elements Paste clipboard" at bounding box center [383, 47] width 0 height 0
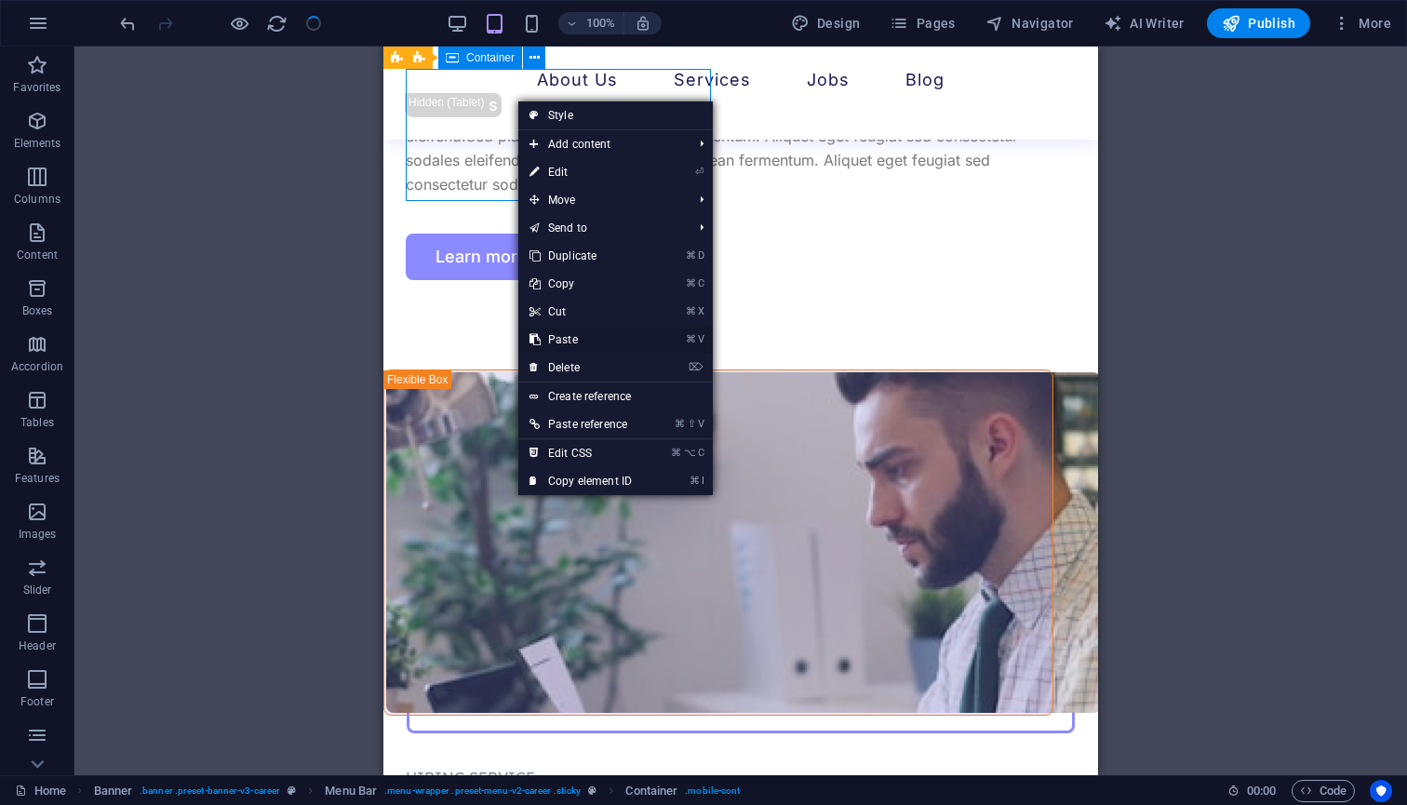
click at [577, 335] on link "⌘ V Paste" at bounding box center [580, 340] width 125 height 28
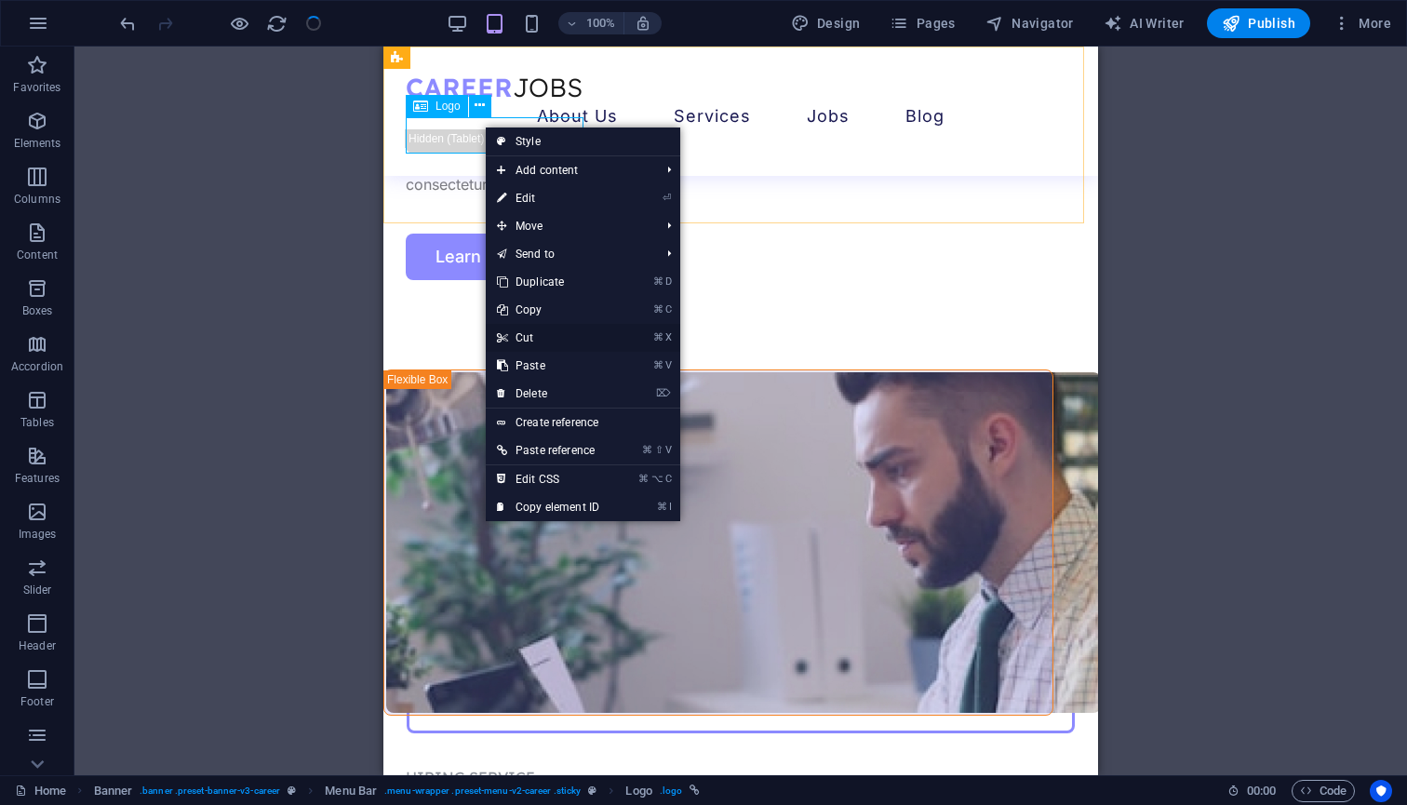
click at [543, 331] on link "⌘ X Cut" at bounding box center [548, 338] width 125 height 28
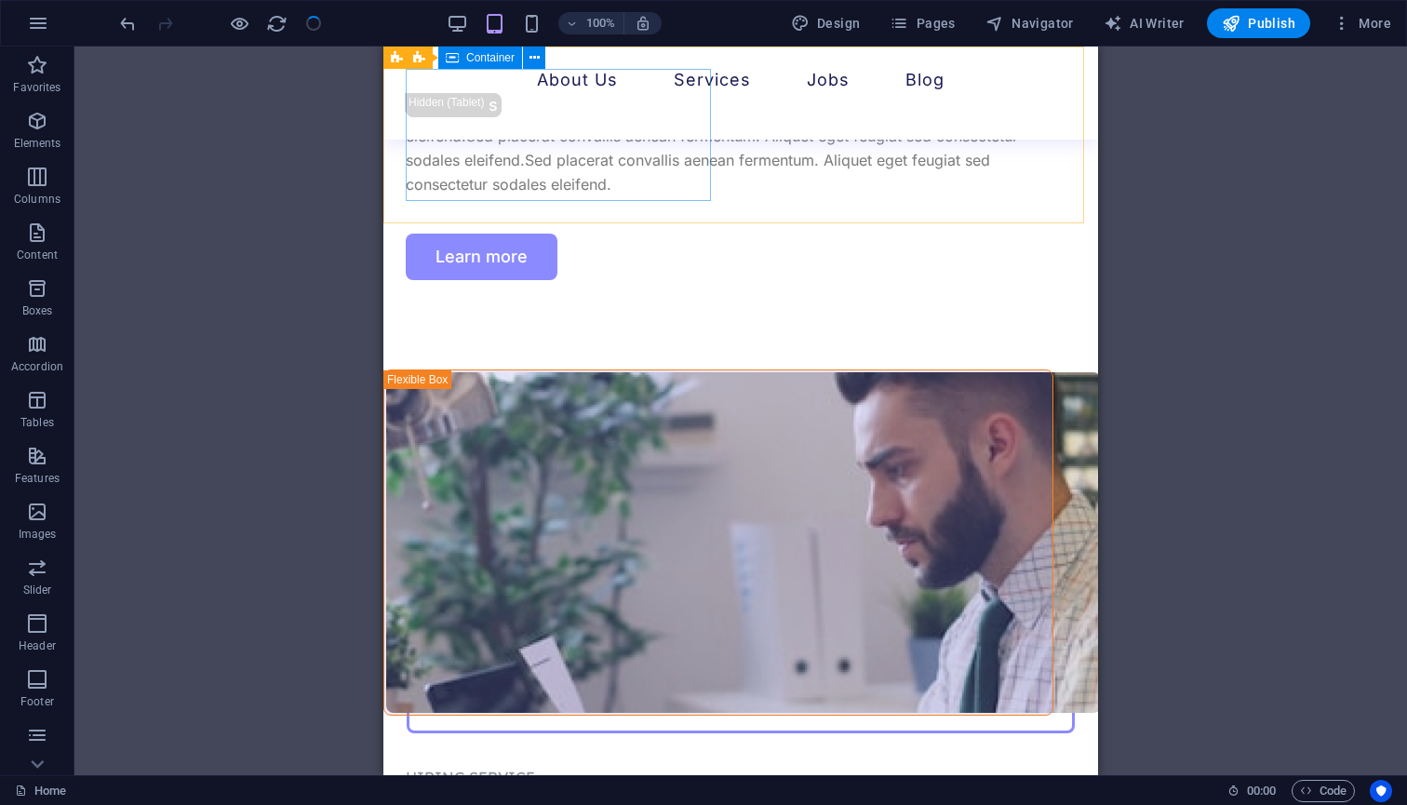
click at [383, 47] on div "Drop content here or Add elements Paste clipboard" at bounding box center [383, 47] width 0 height 0
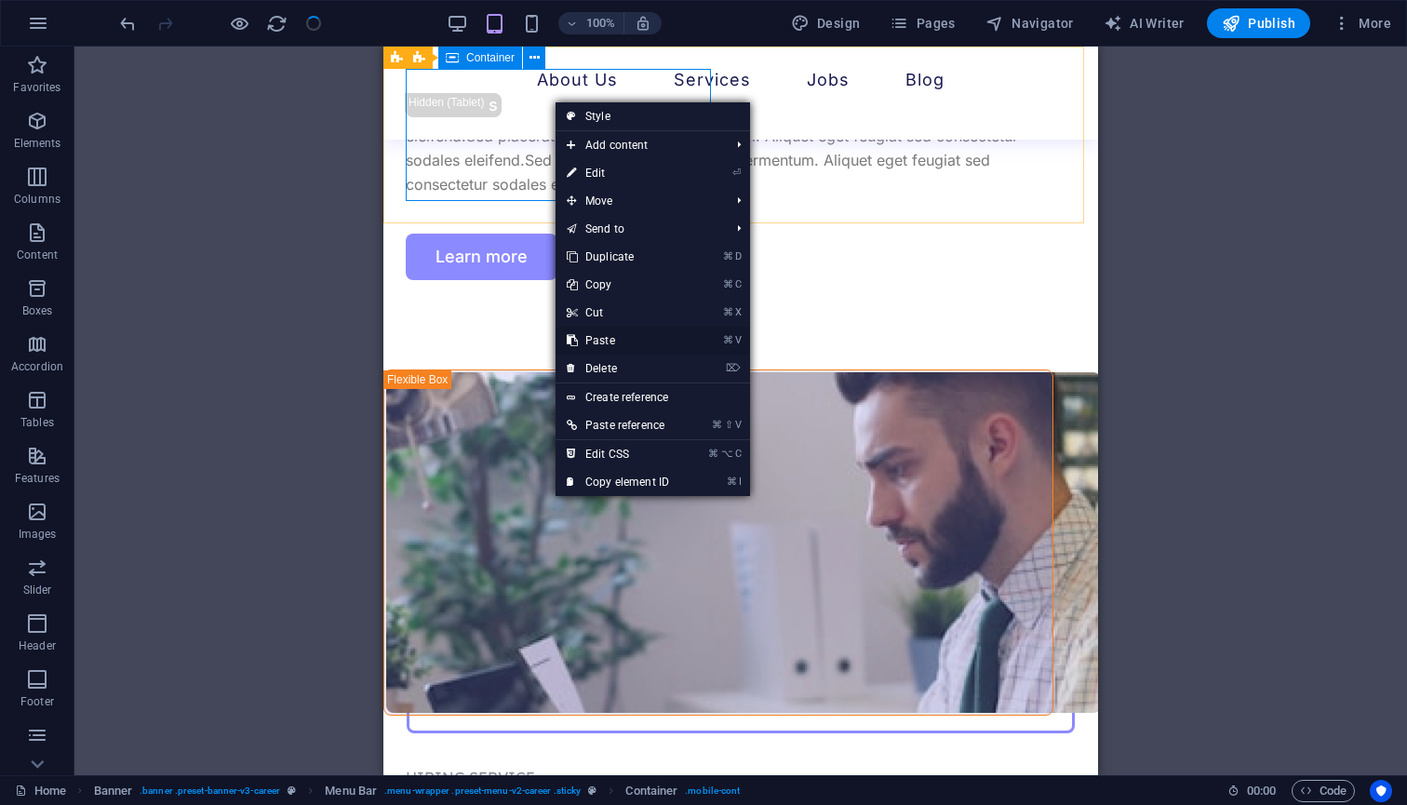
click at [595, 337] on link "⌘ V Paste" at bounding box center [617, 341] width 125 height 28
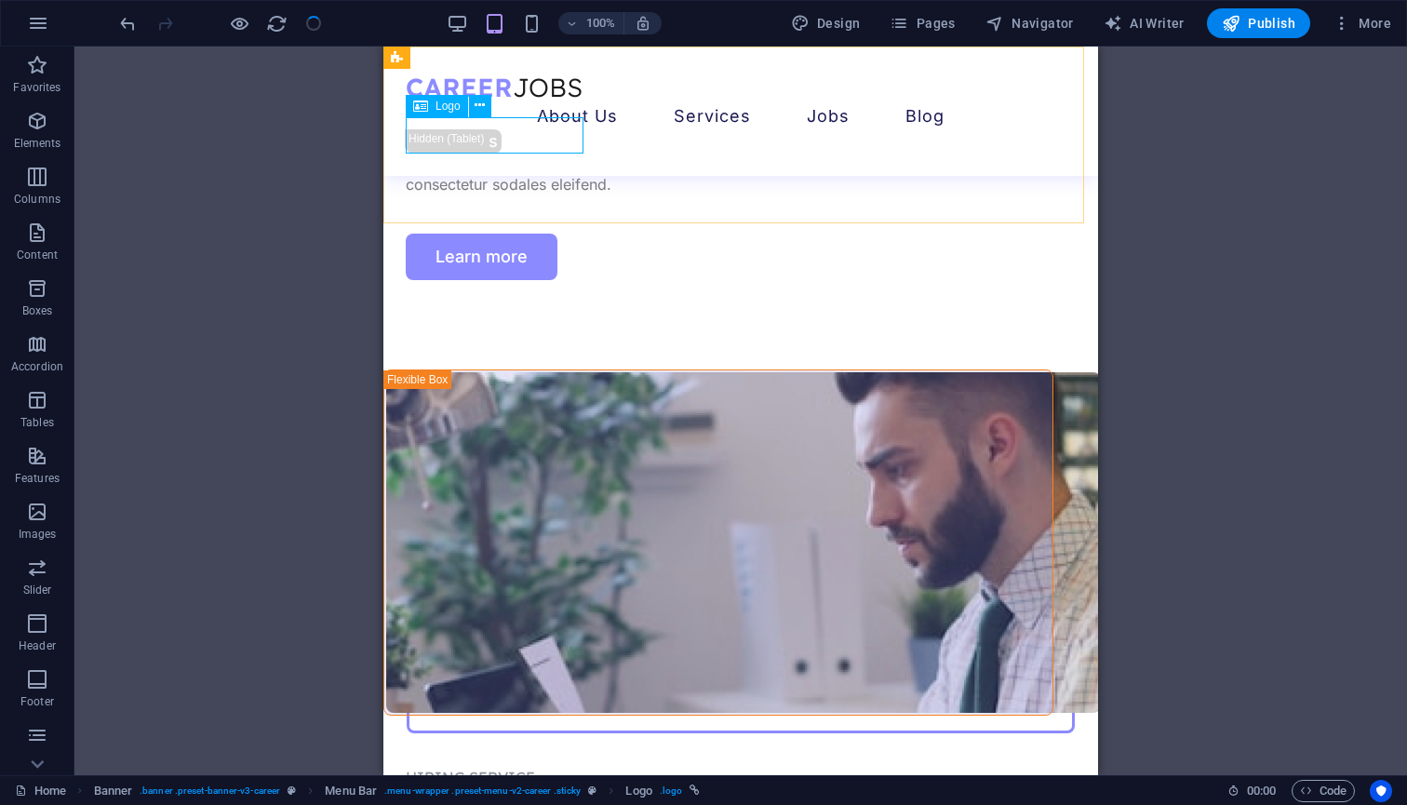
click at [551, 105] on div at bounding box center [741, 87] width 670 height 36
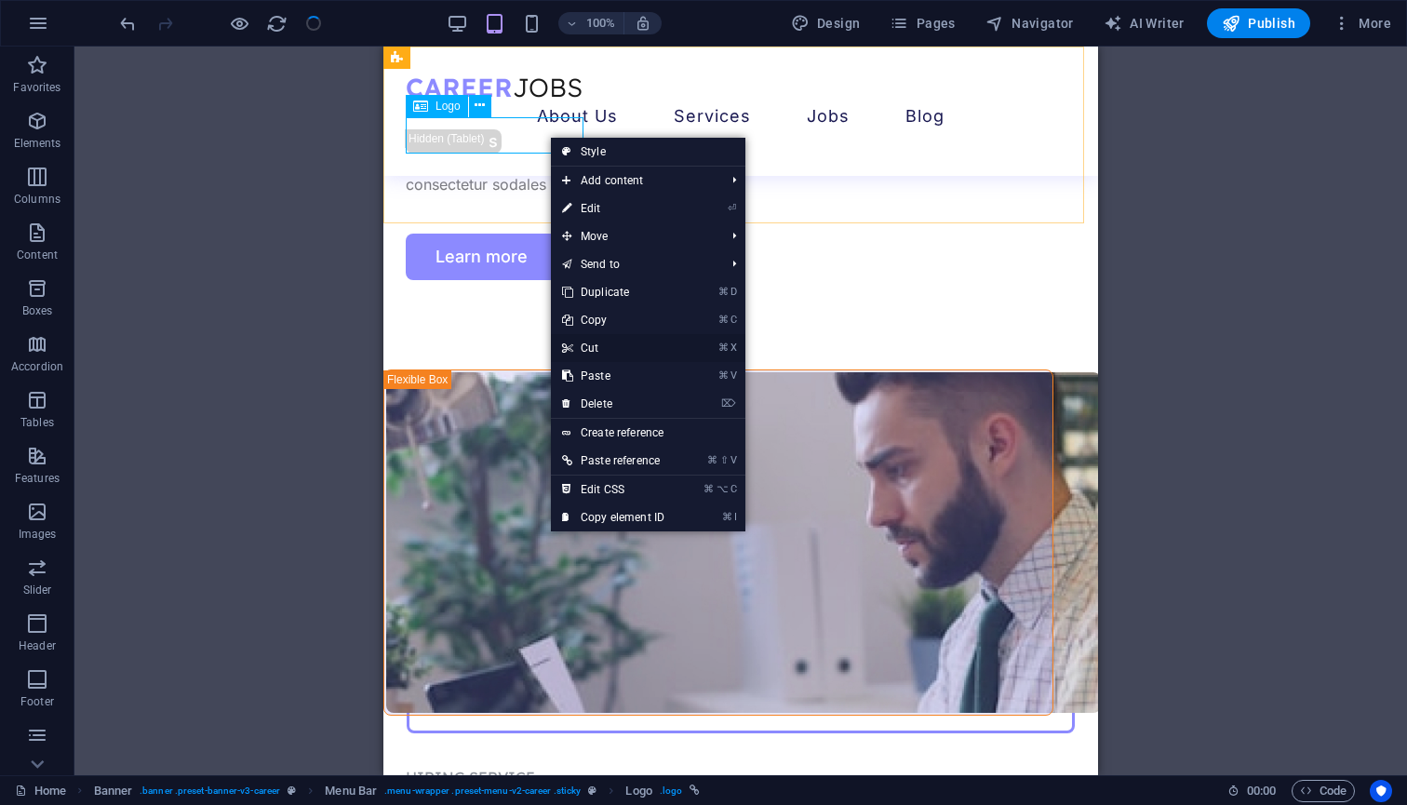
click at [596, 345] on link "⌘ X Cut" at bounding box center [613, 348] width 125 height 28
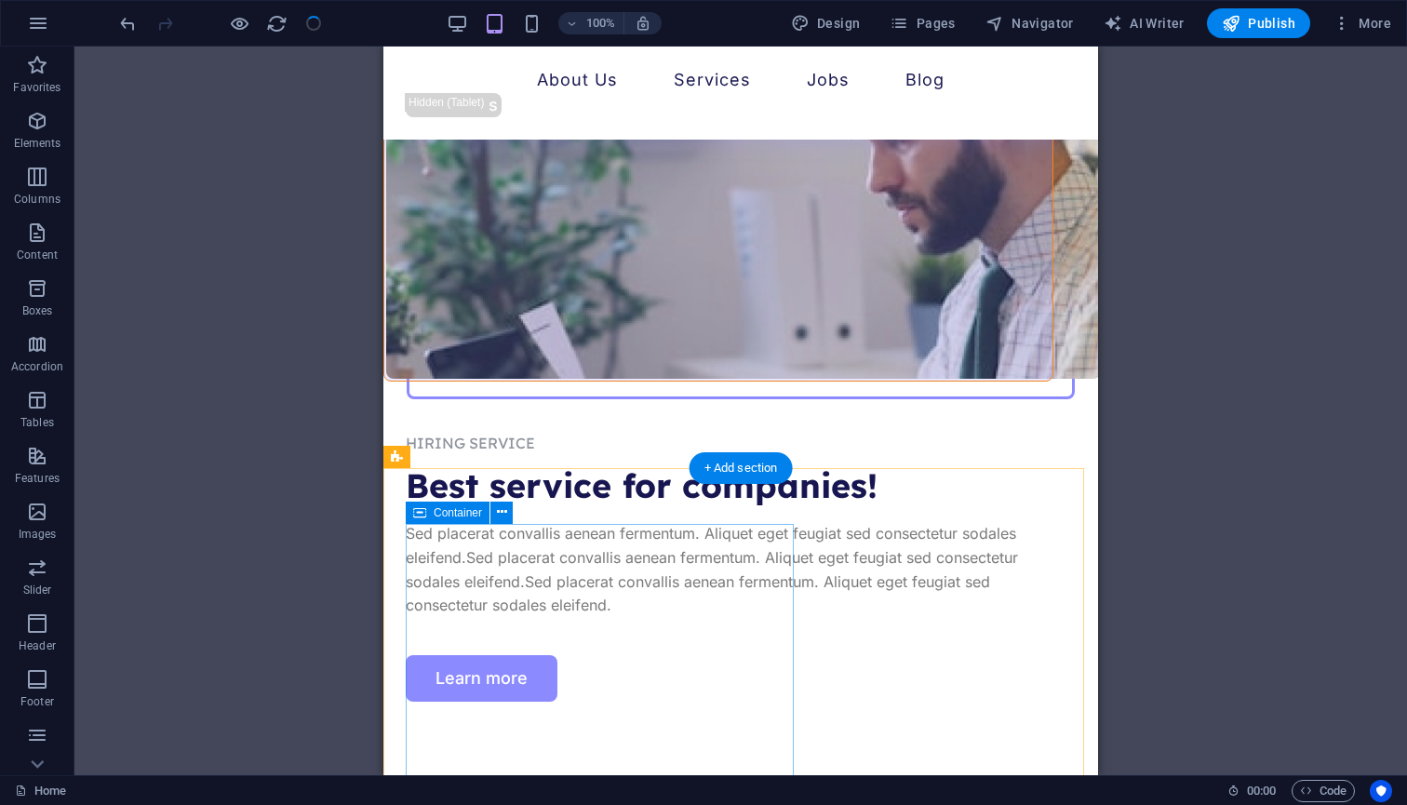
scroll to position [5680, 0]
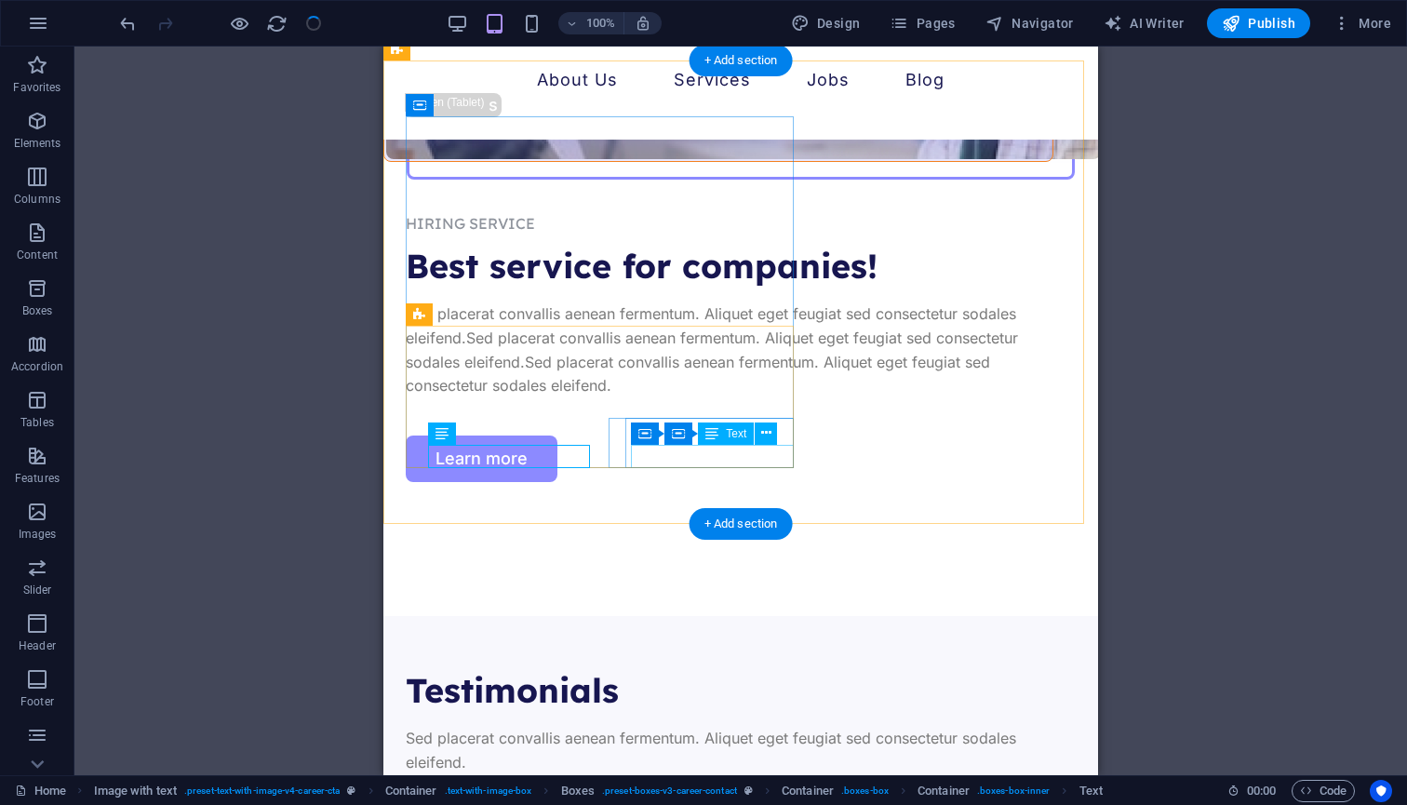
click at [758, 438] on button at bounding box center [765, 433] width 22 height 22
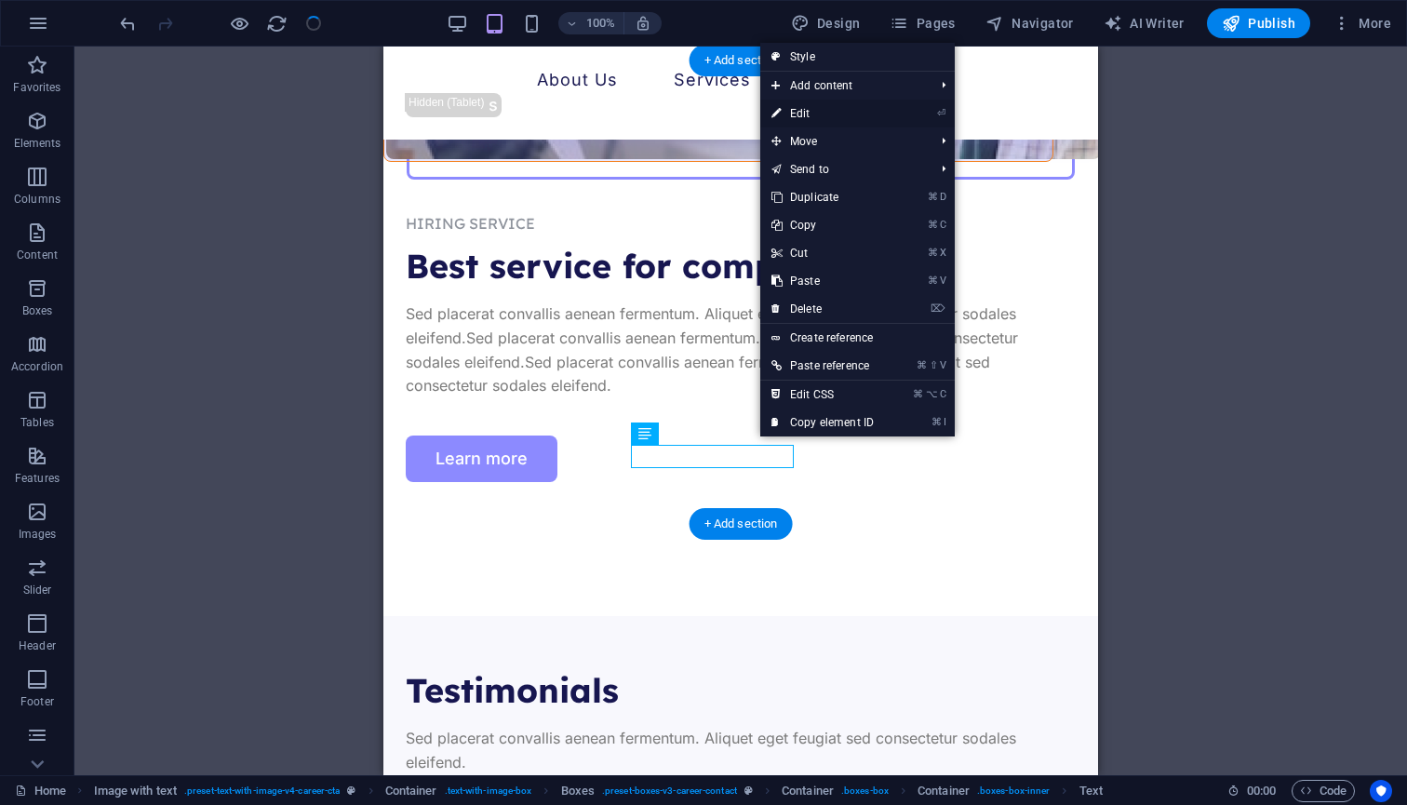
drag, startPoint x: 810, startPoint y: 111, endPoint x: 190, endPoint y: 171, distance: 623.5
click at [810, 111] on link "⏎ Edit" at bounding box center [822, 114] width 125 height 28
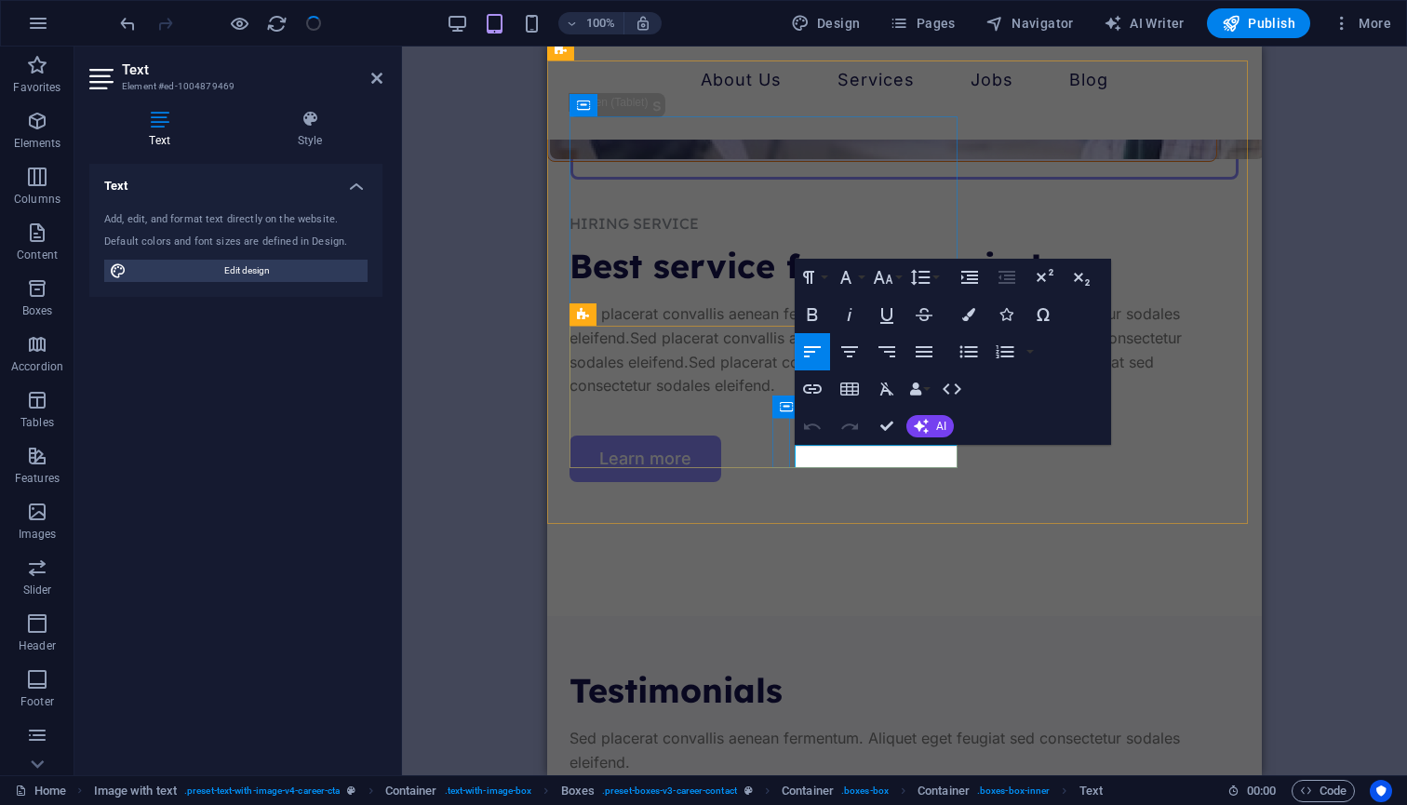
click at [371, 81] on icon at bounding box center [376, 78] width 11 height 15
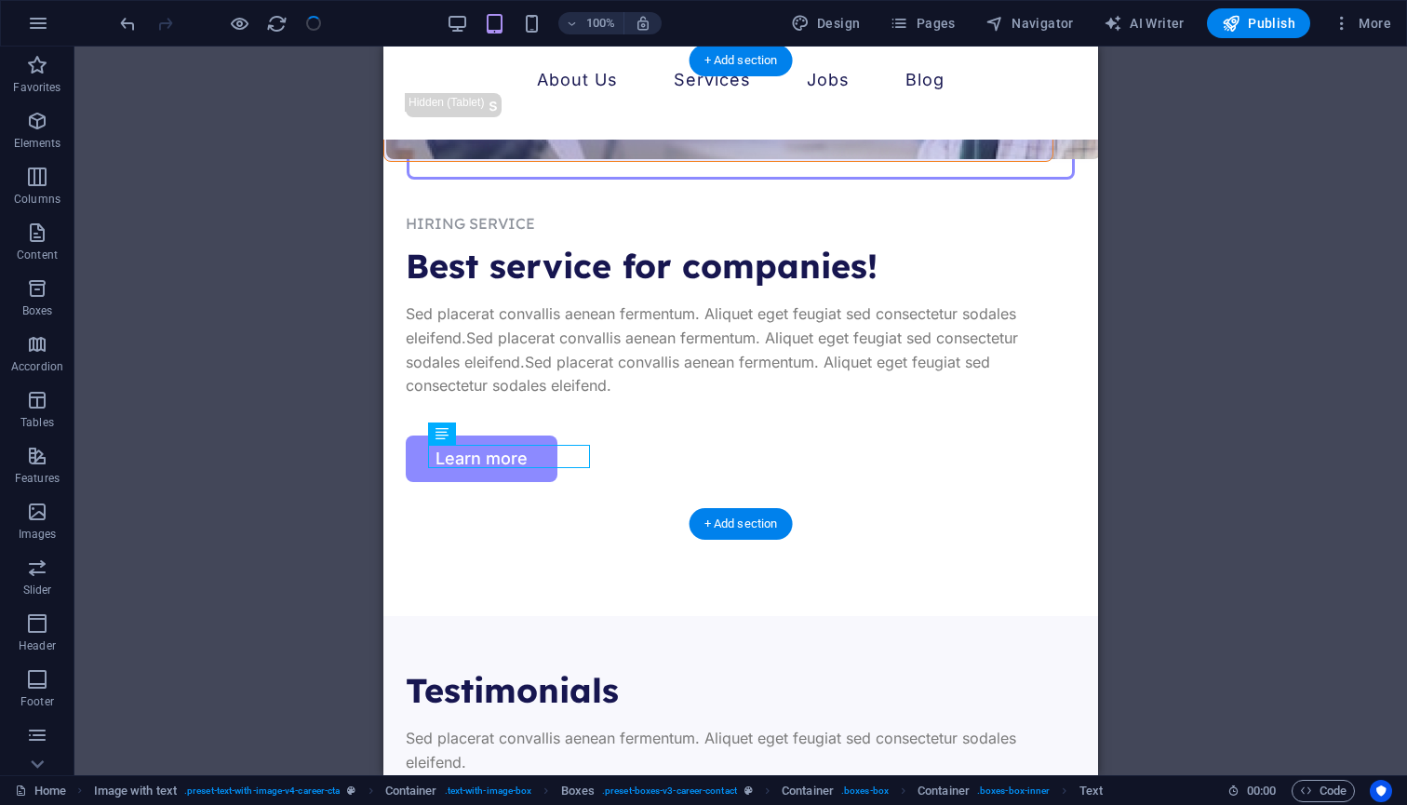
click at [468, 454] on div "H1 Banner Banner Container Container Spacer Button Text Spacer Separator Menu B…" at bounding box center [740, 411] width 1332 height 728
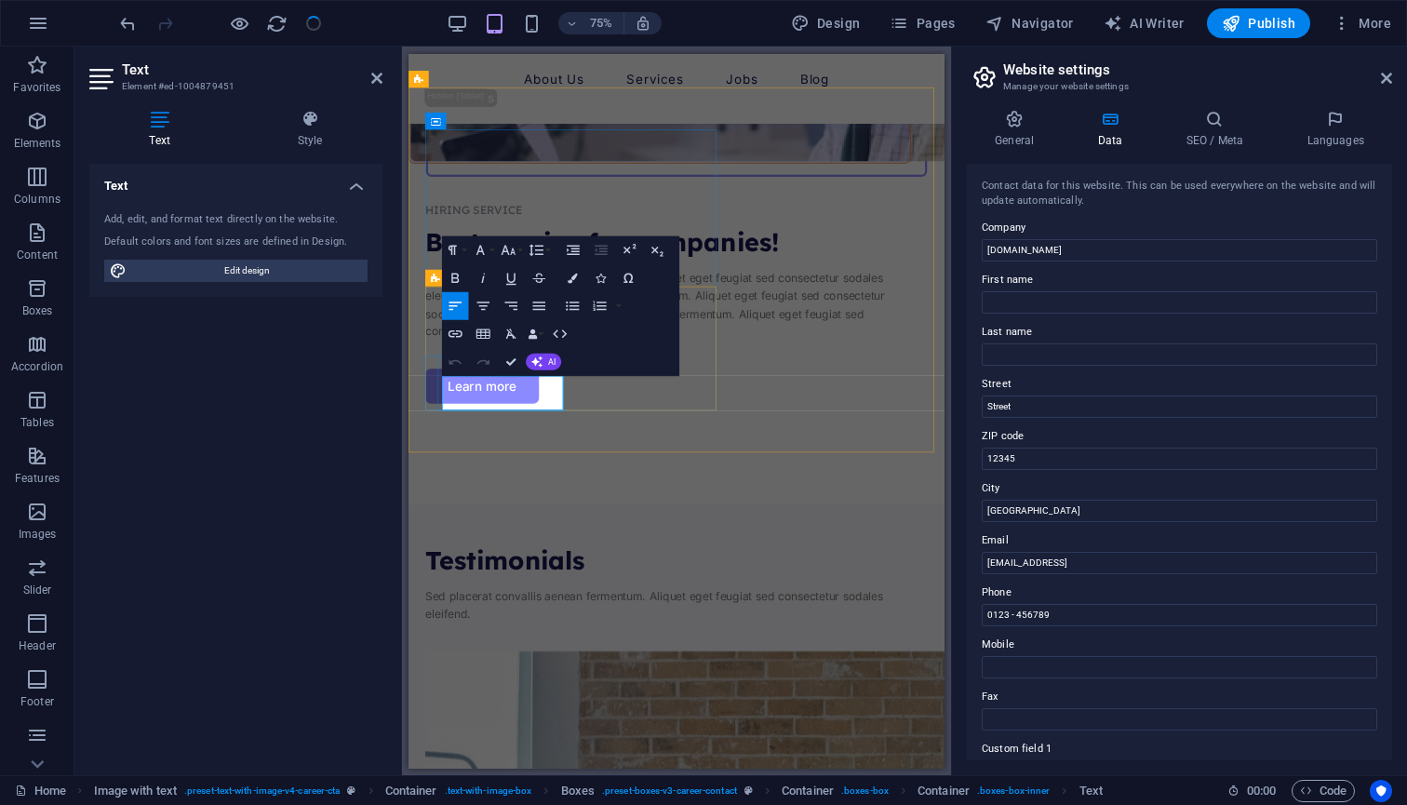
drag, startPoint x: 536, startPoint y: 509, endPoint x: 569, endPoint y: 501, distance: 34.5
drag, startPoint x: 889, startPoint y: 437, endPoint x: 506, endPoint y: 495, distance: 387.6
paste input "[EMAIL_ADDRESS][DOMAIN_NAME]"
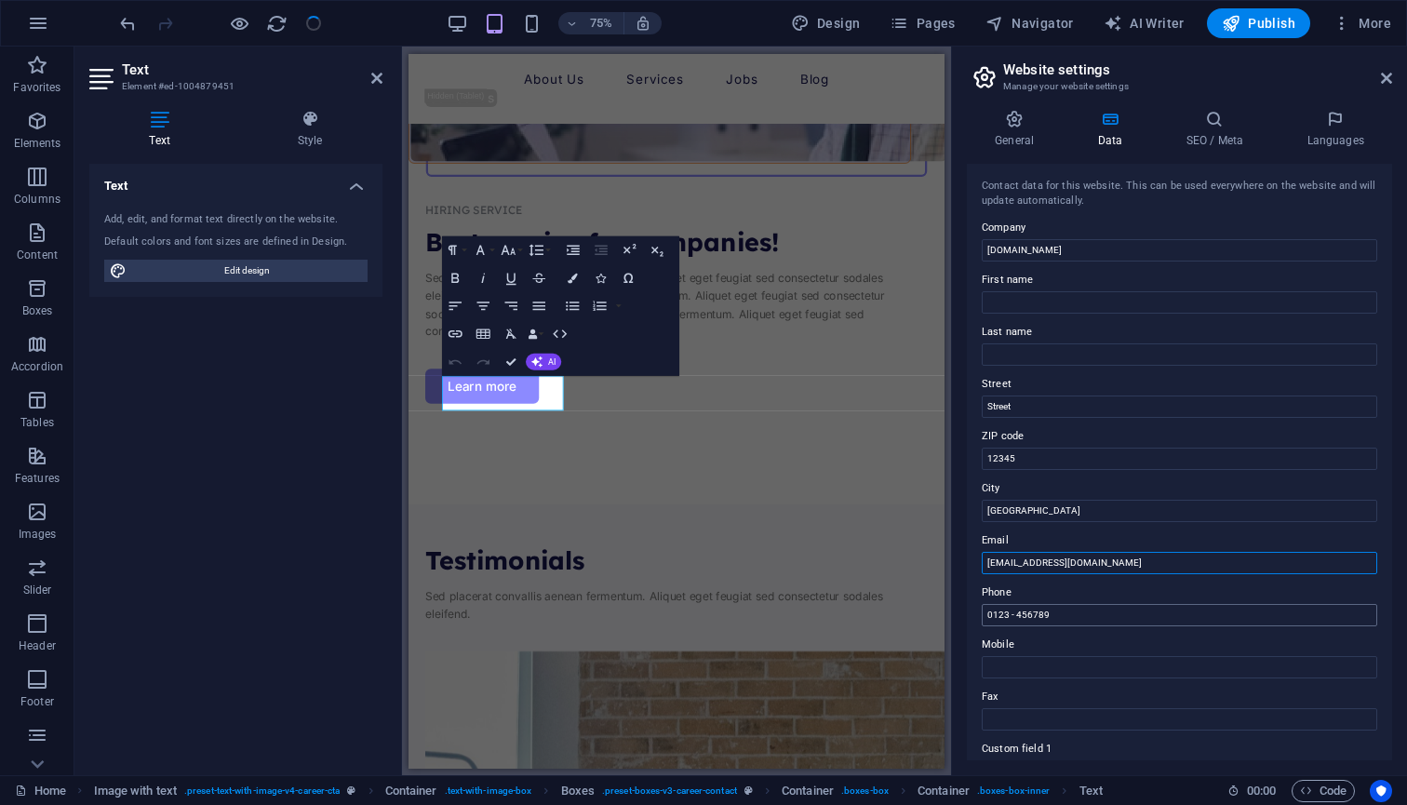
type input "[EMAIL_ADDRESS][DOMAIN_NAME]"
click at [1025, 615] on input "0123 - 456789" at bounding box center [1178, 615] width 395 height 22
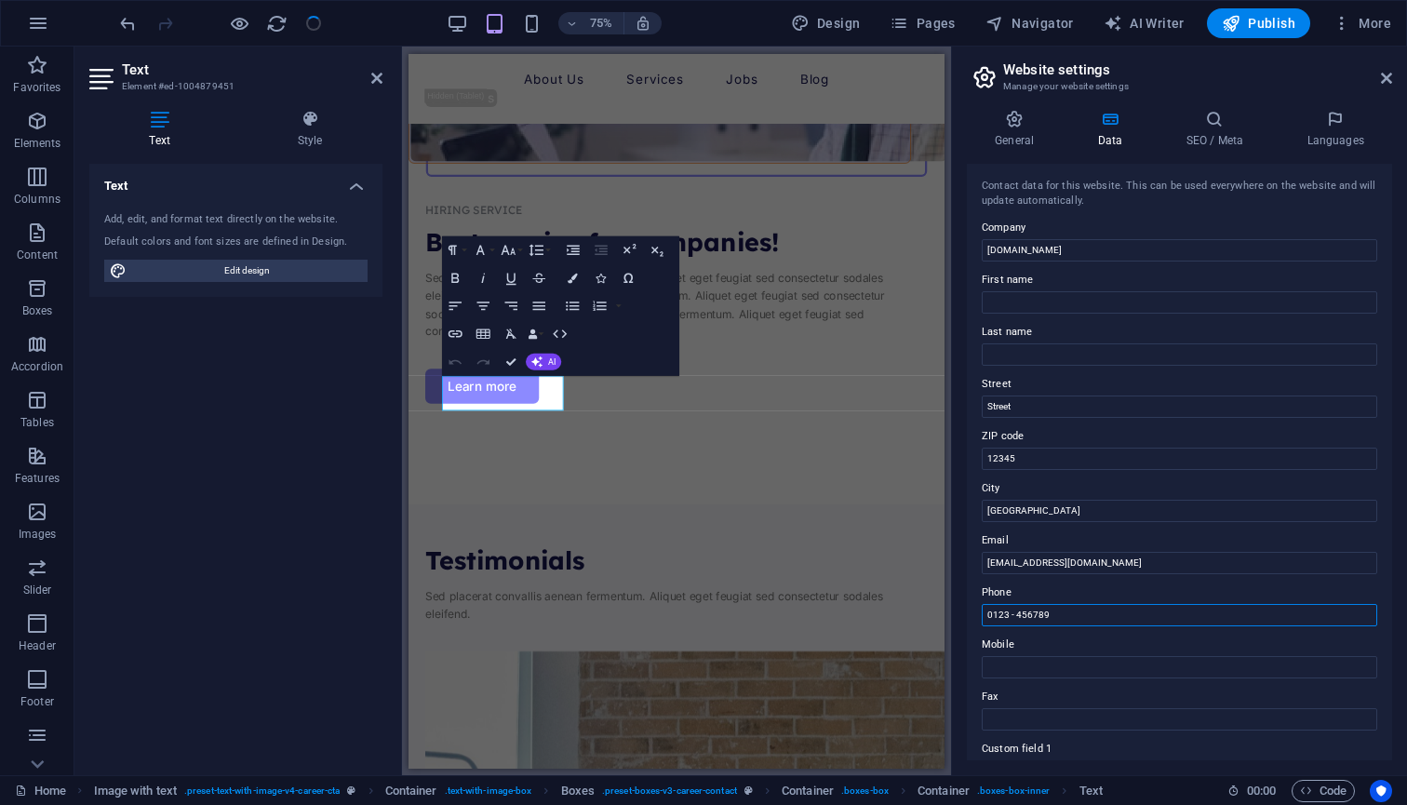
click at [1025, 615] on input "0123 - 456789" at bounding box center [1178, 615] width 395 height 22
type input "8190900099"
click at [1023, 512] on input "[GEOGRAPHIC_DATA]" at bounding box center [1178, 511] width 395 height 22
type input "i"
type input "[GEOGRAPHIC_DATA]"
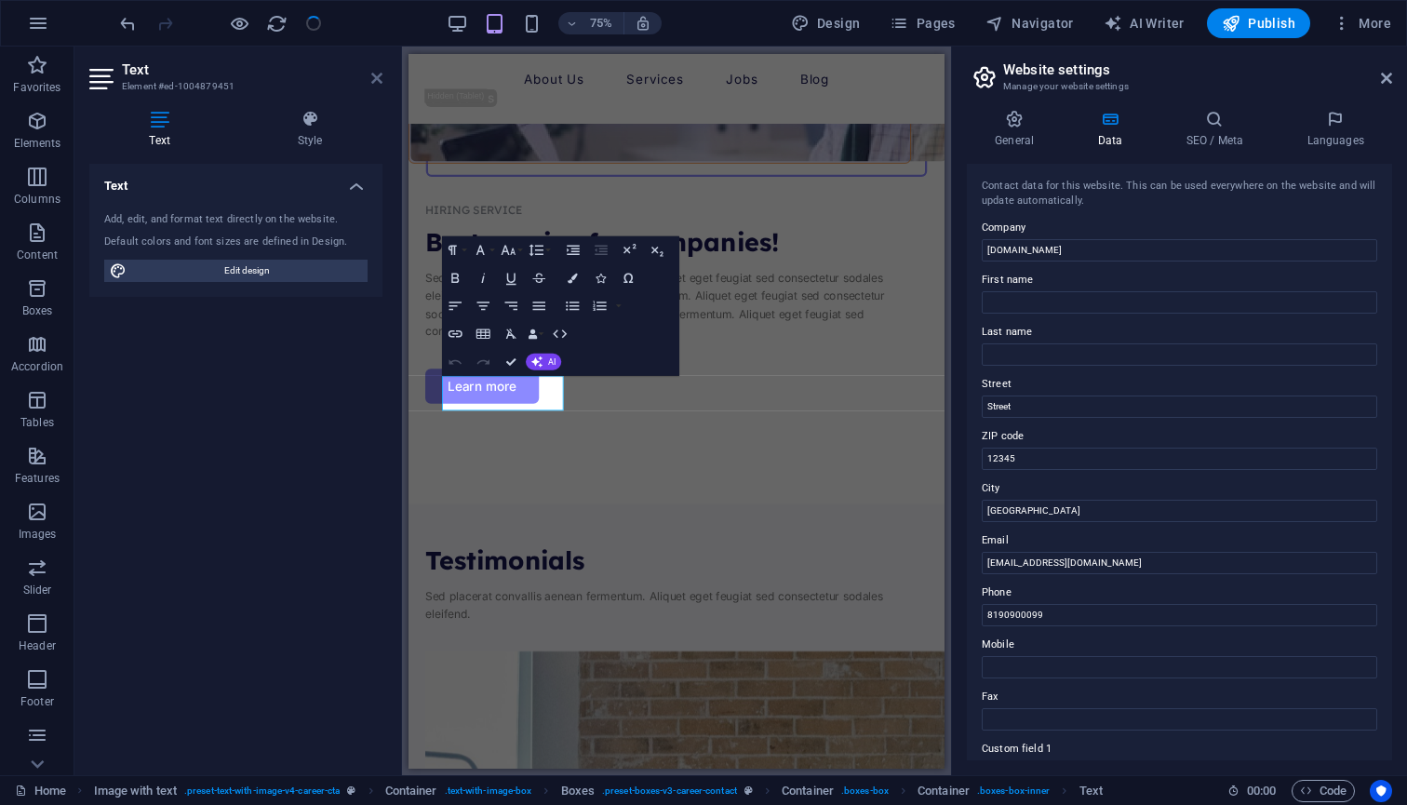
click at [373, 79] on icon at bounding box center [376, 78] width 11 height 15
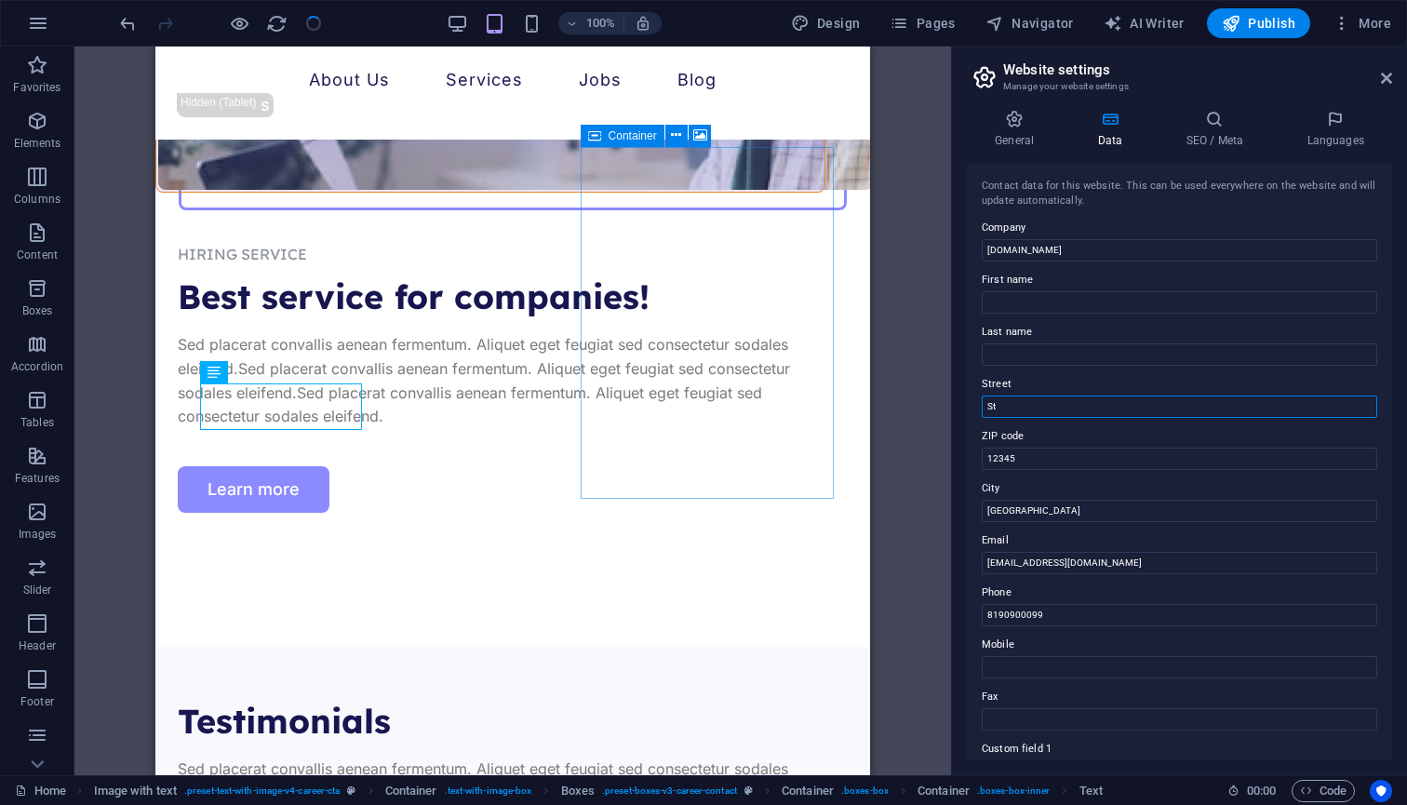
type input "S"
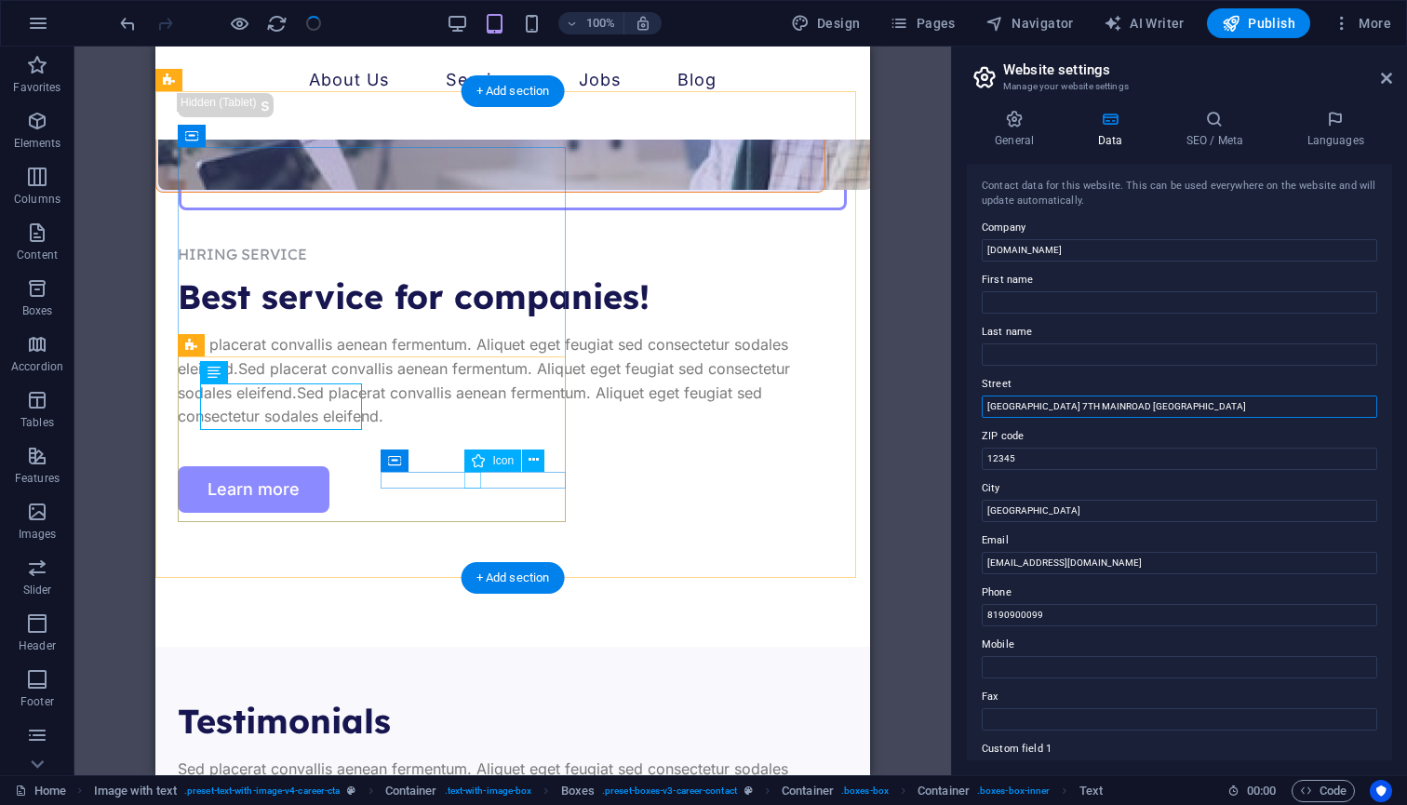
type input "[GEOGRAPHIC_DATA] 7TH MAINROAD [GEOGRAPHIC_DATA]"
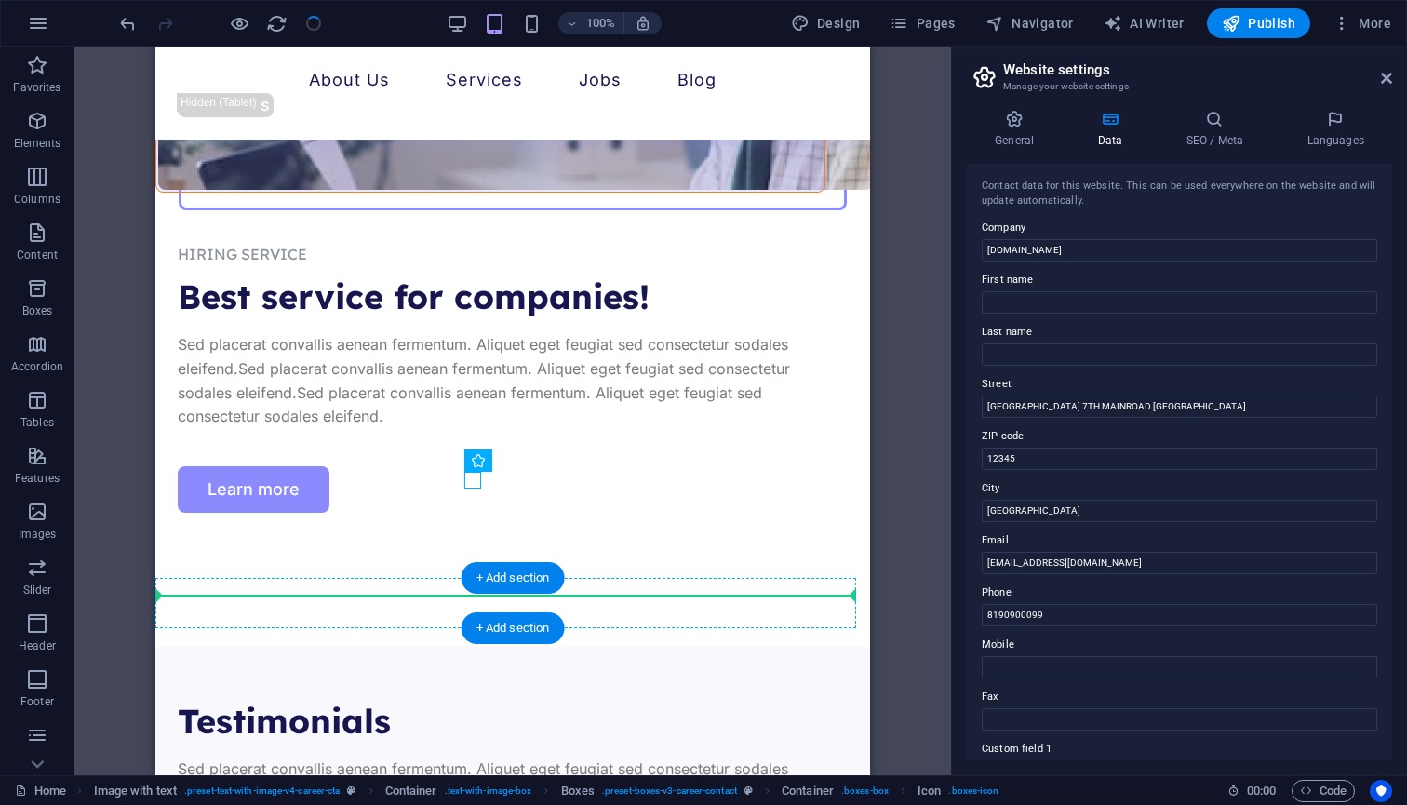
drag, startPoint x: 473, startPoint y: 482, endPoint x: 194, endPoint y: 587, distance: 297.4
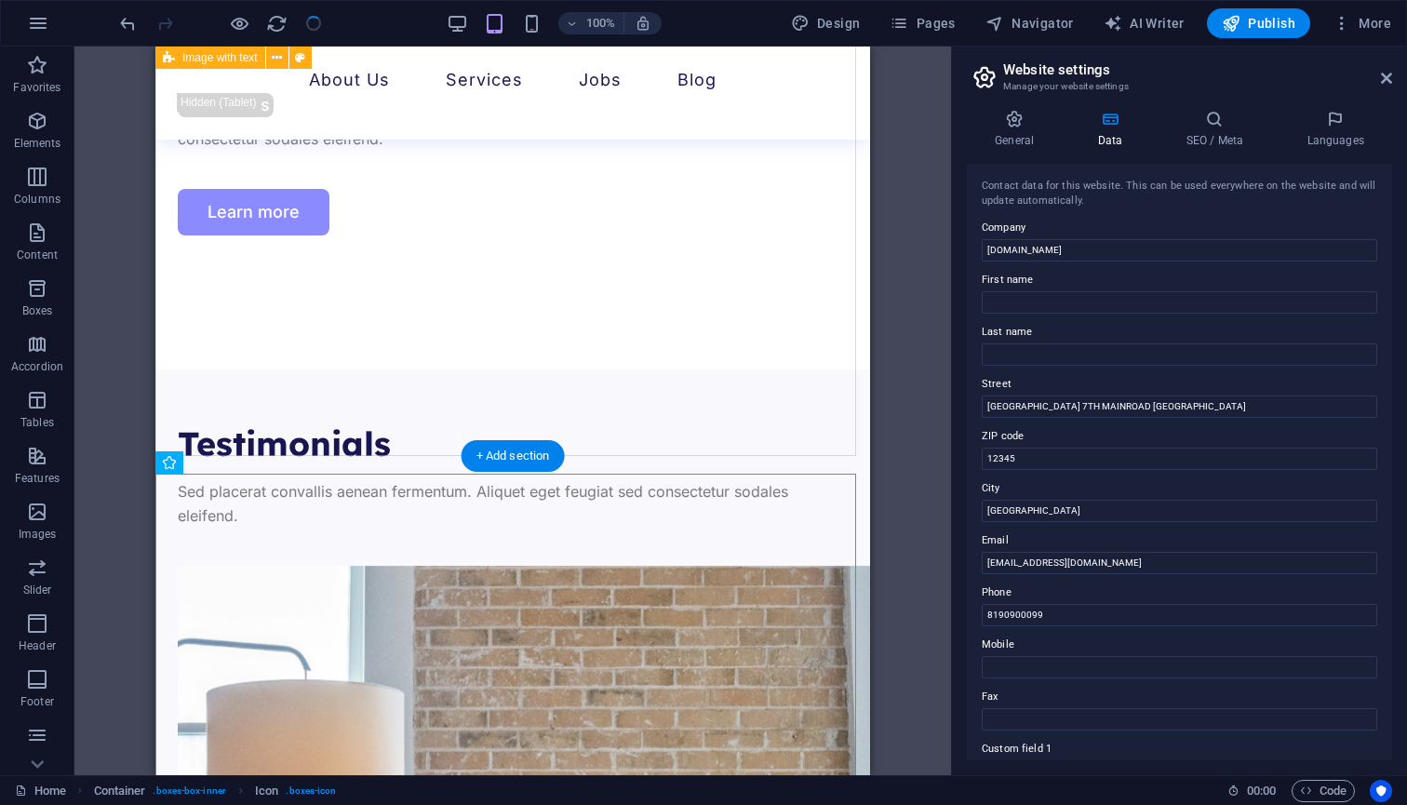
scroll to position [5886, 0]
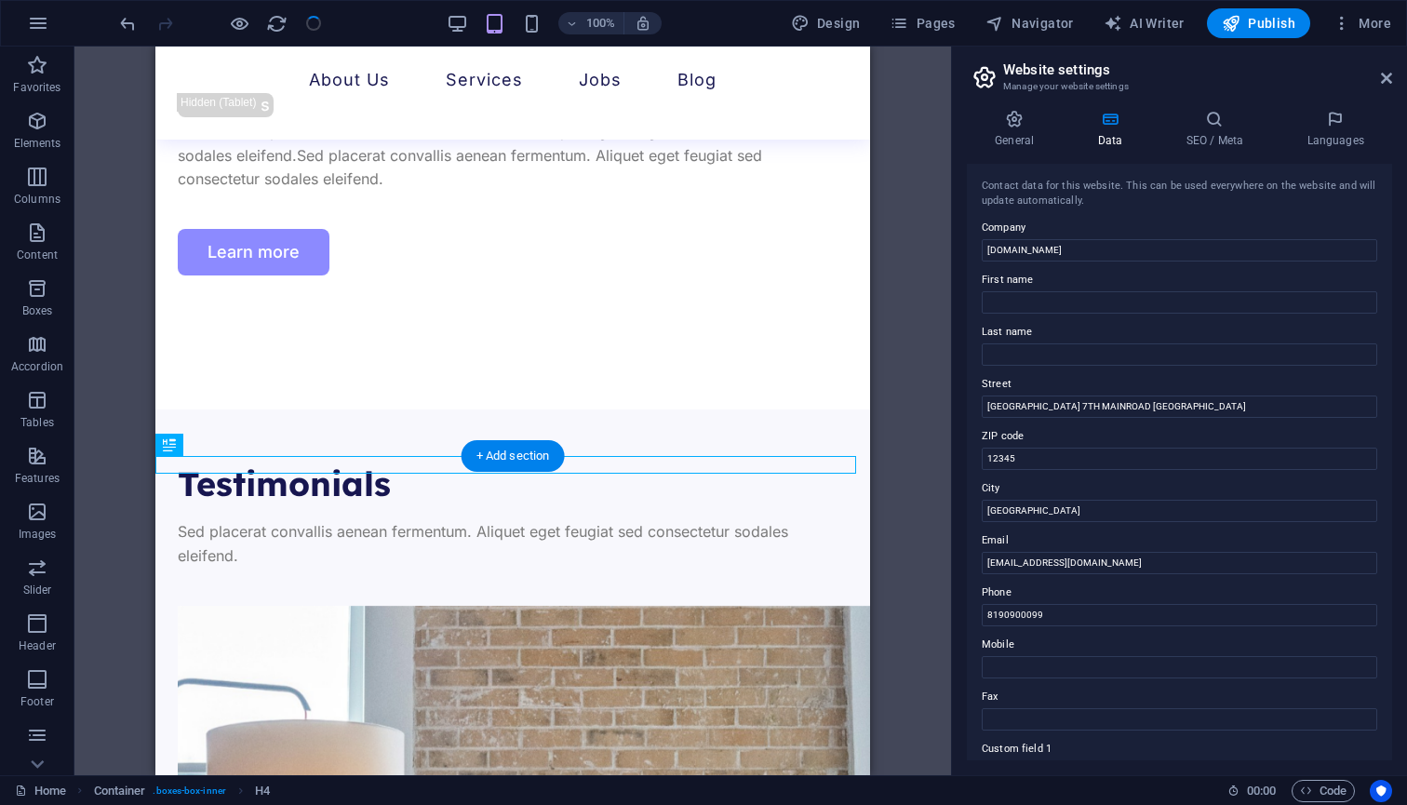
drag, startPoint x: 224, startPoint y: 465, endPoint x: 409, endPoint y: 340, distance: 223.7
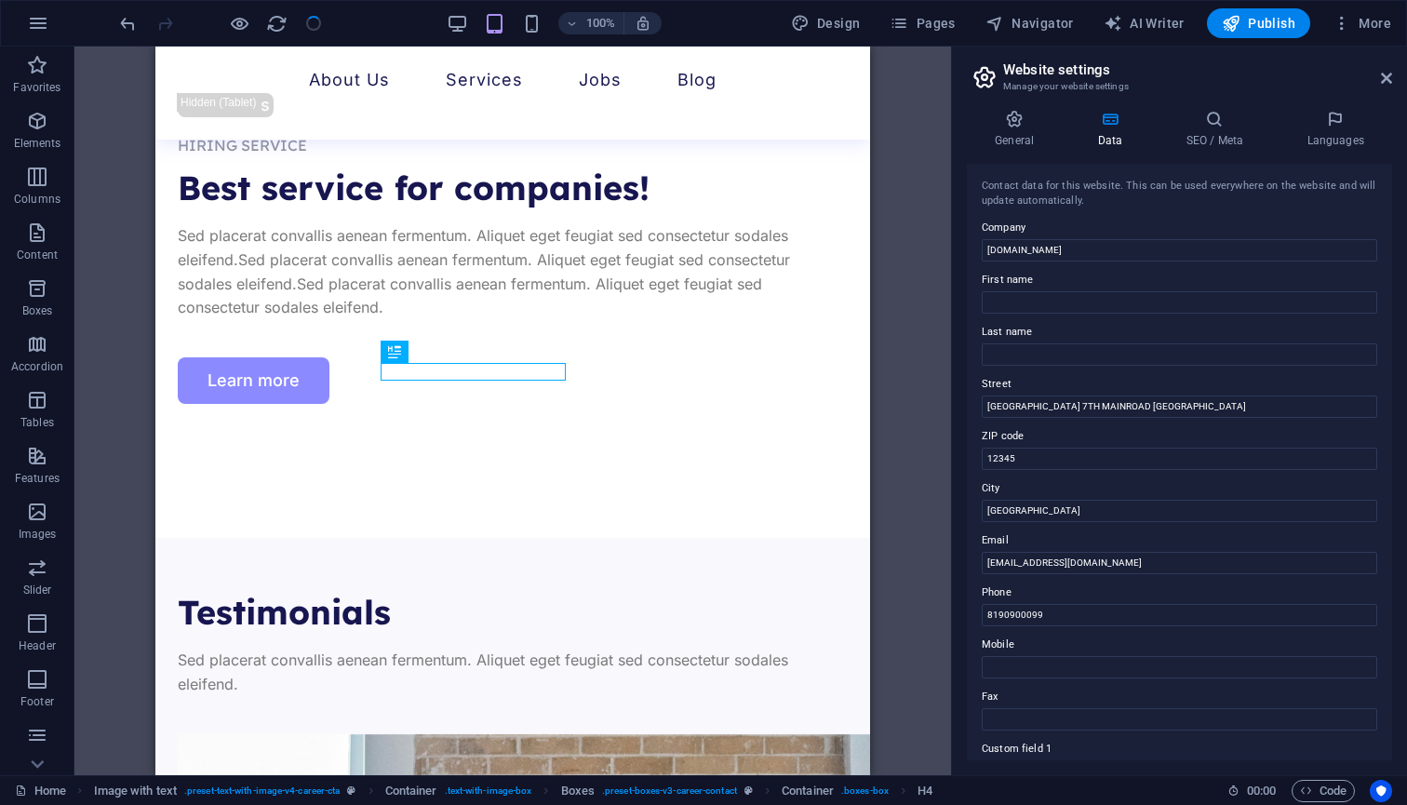
scroll to position [296, 0]
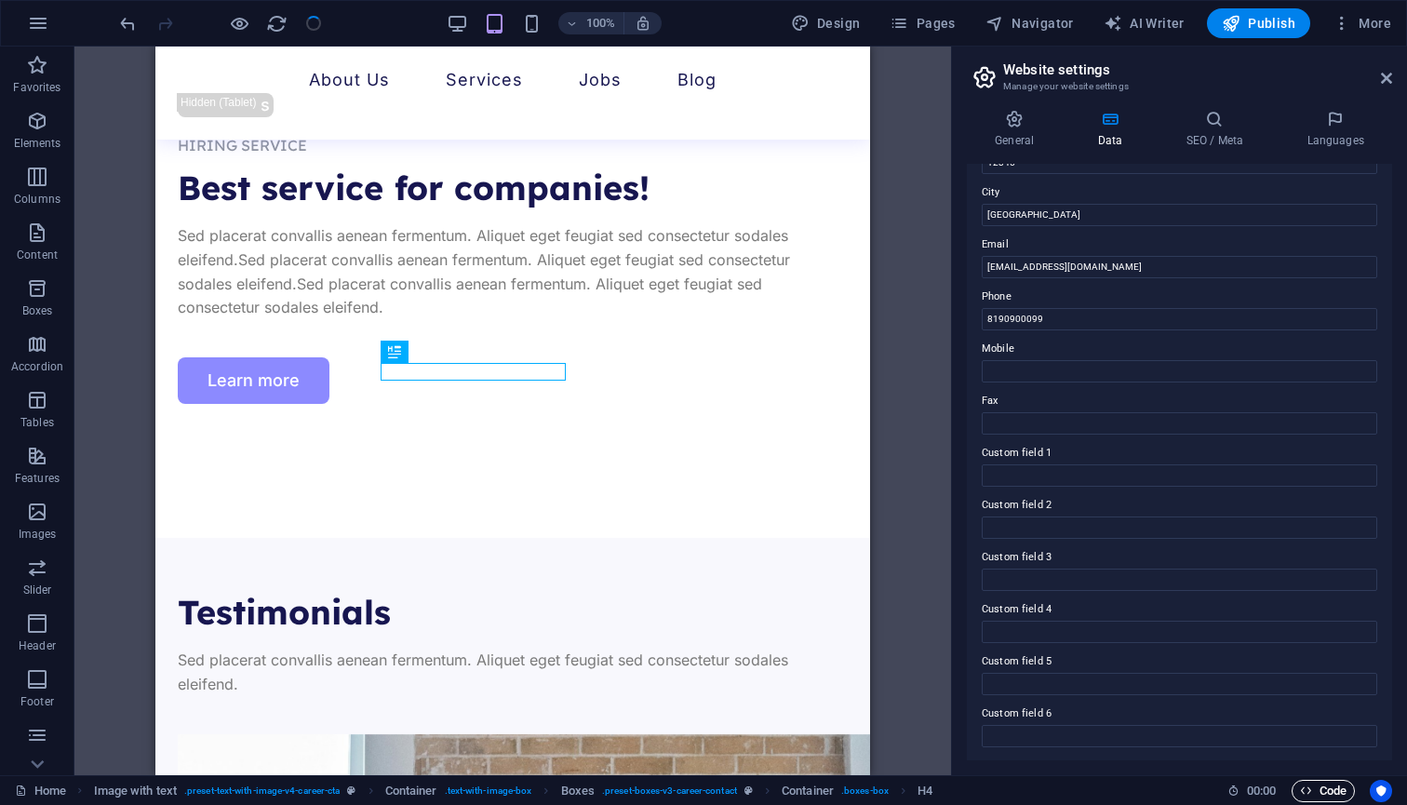
click at [1324, 793] on span "Code" at bounding box center [1323, 791] width 47 height 22
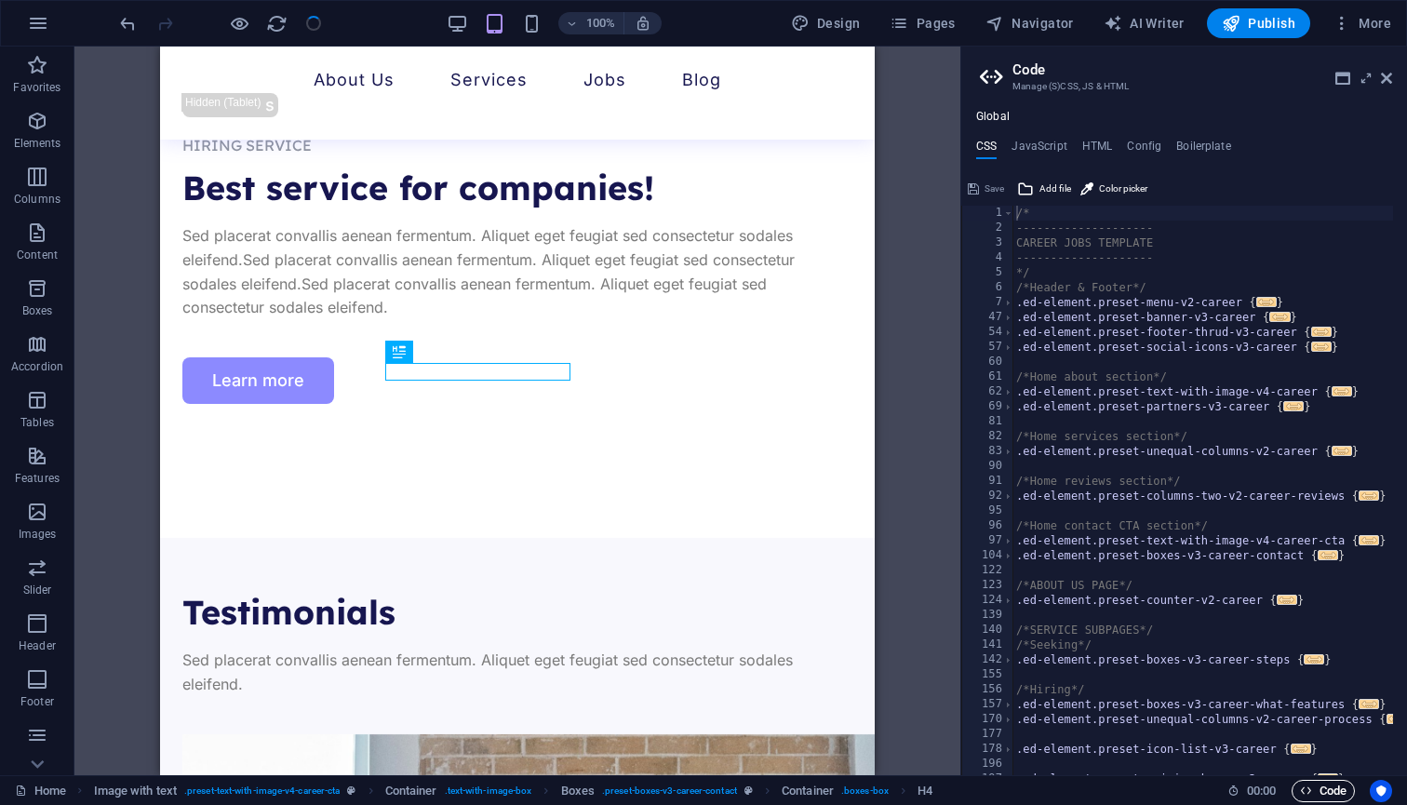
click at [1318, 785] on span "Code" at bounding box center [1323, 791] width 47 height 22
click at [1386, 76] on icon at bounding box center [1386, 78] width 11 height 15
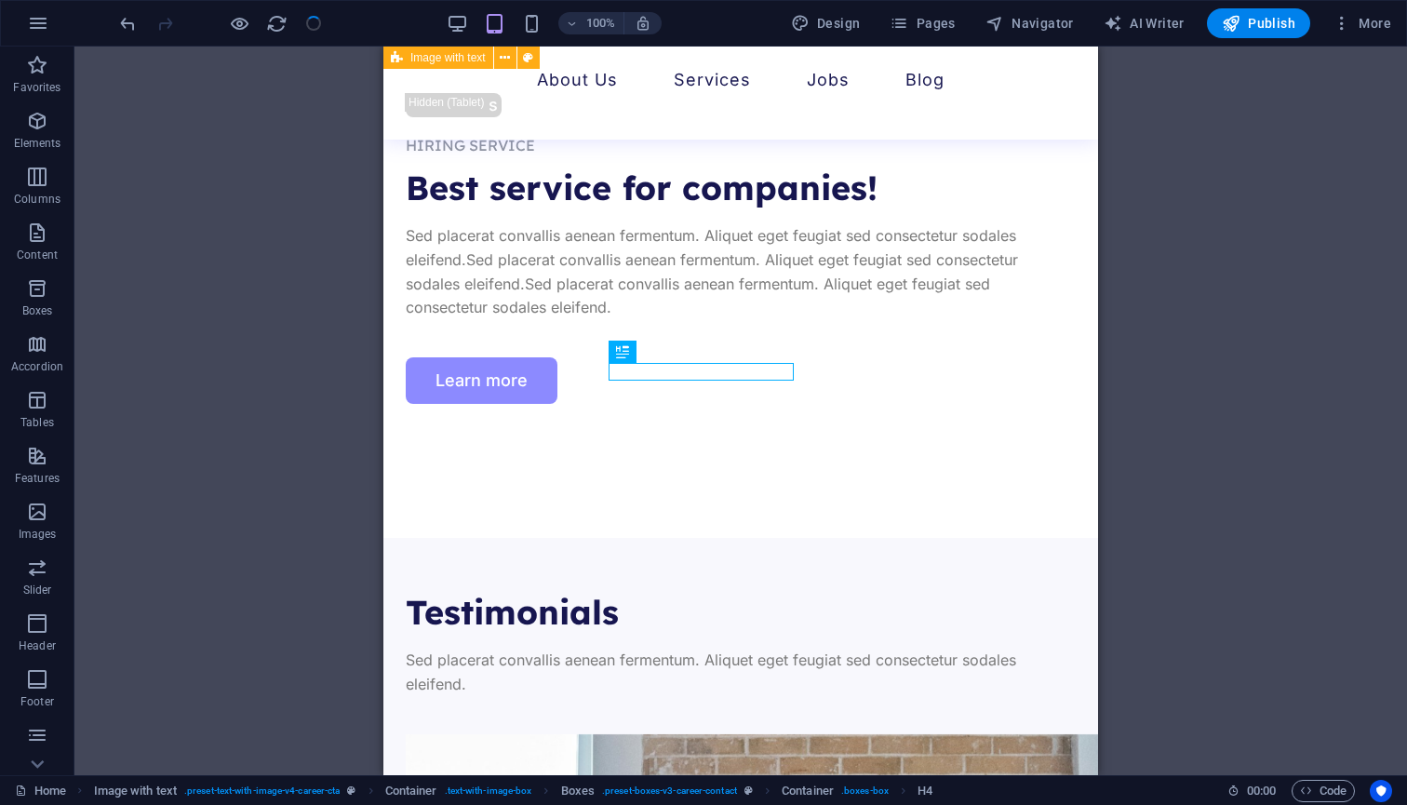
click at [1155, 379] on div "H1 Banner Banner Container Container Spacer Button Text Spacer Separator Menu B…" at bounding box center [740, 411] width 1332 height 728
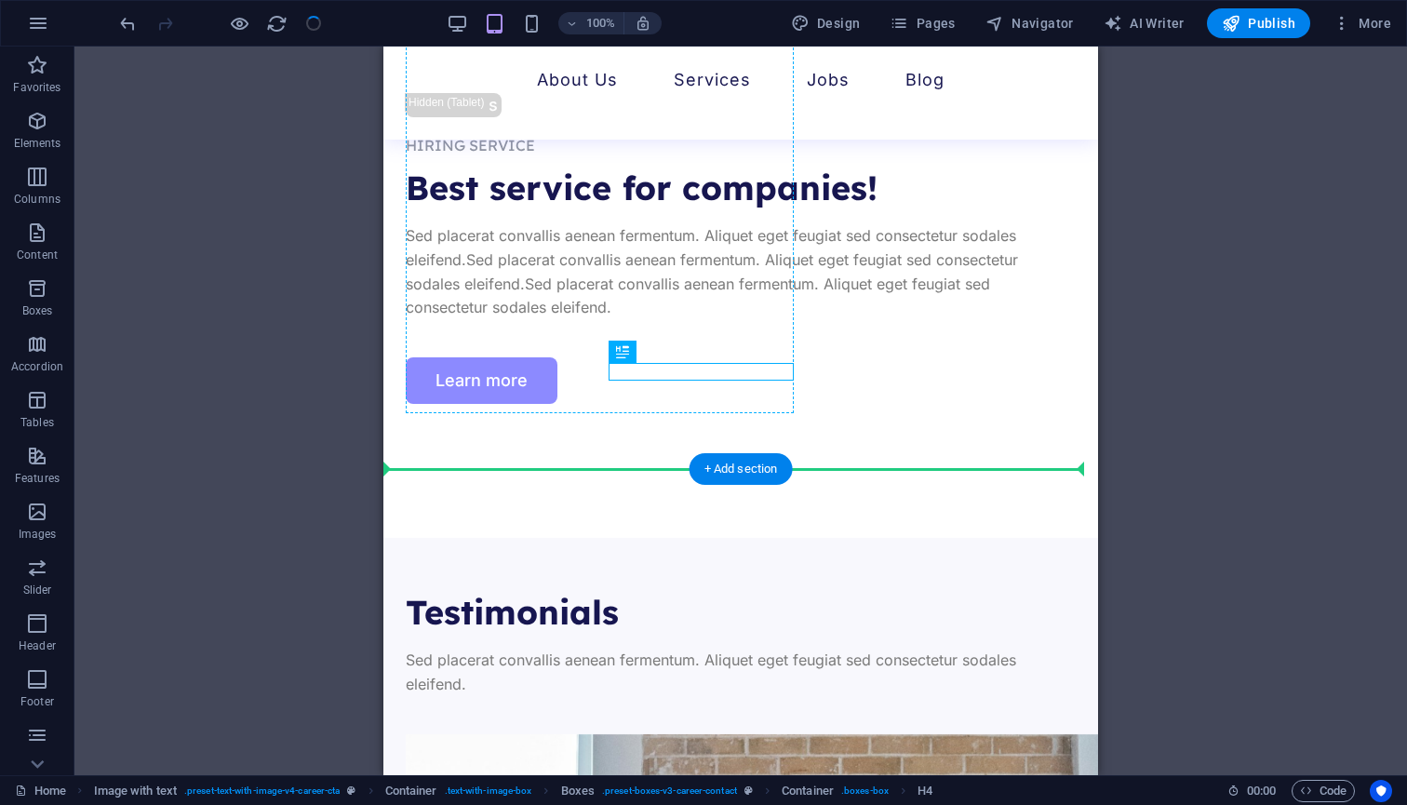
drag, startPoint x: 665, startPoint y: 374, endPoint x: 640, endPoint y: 409, distance: 43.4
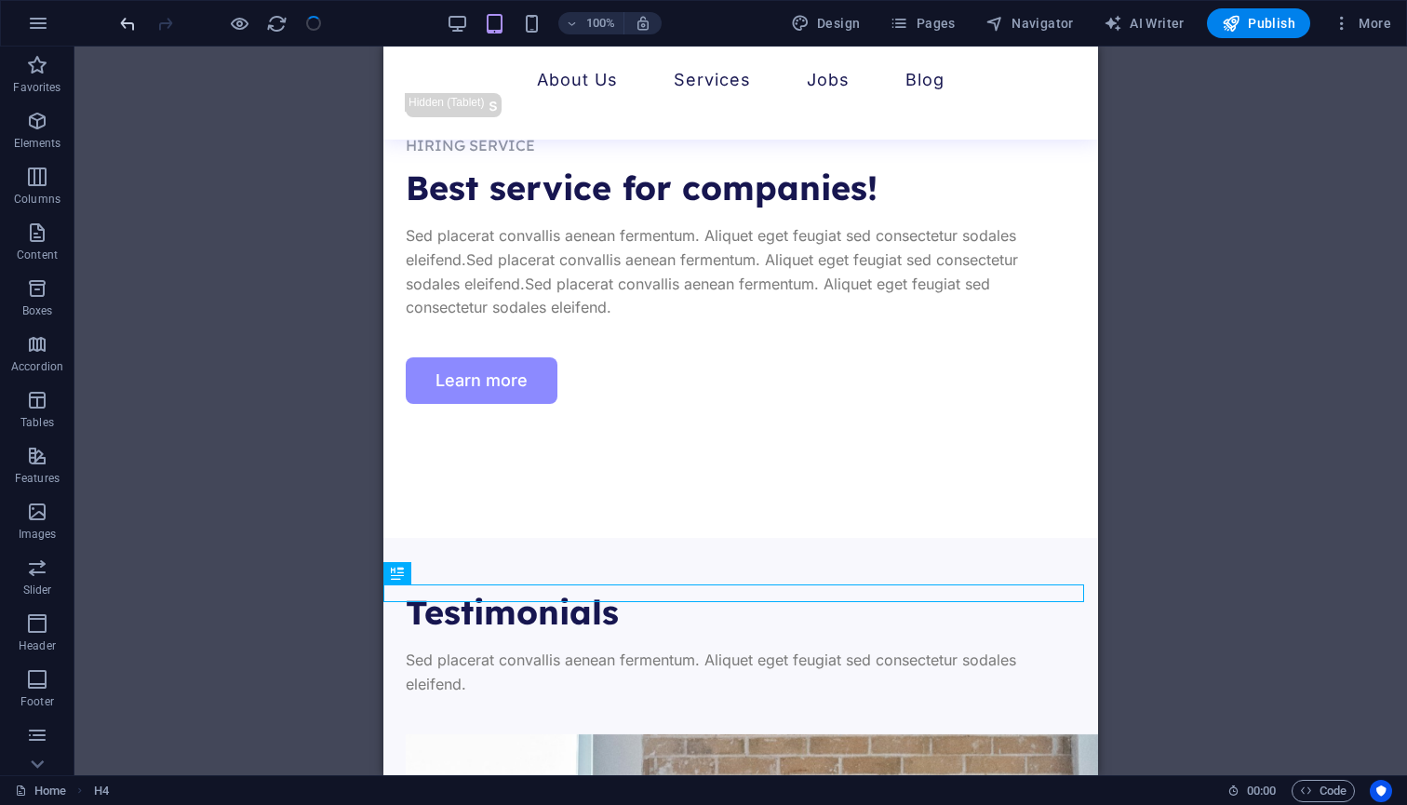
click at [123, 31] on icon "undo" at bounding box center [127, 23] width 21 height 21
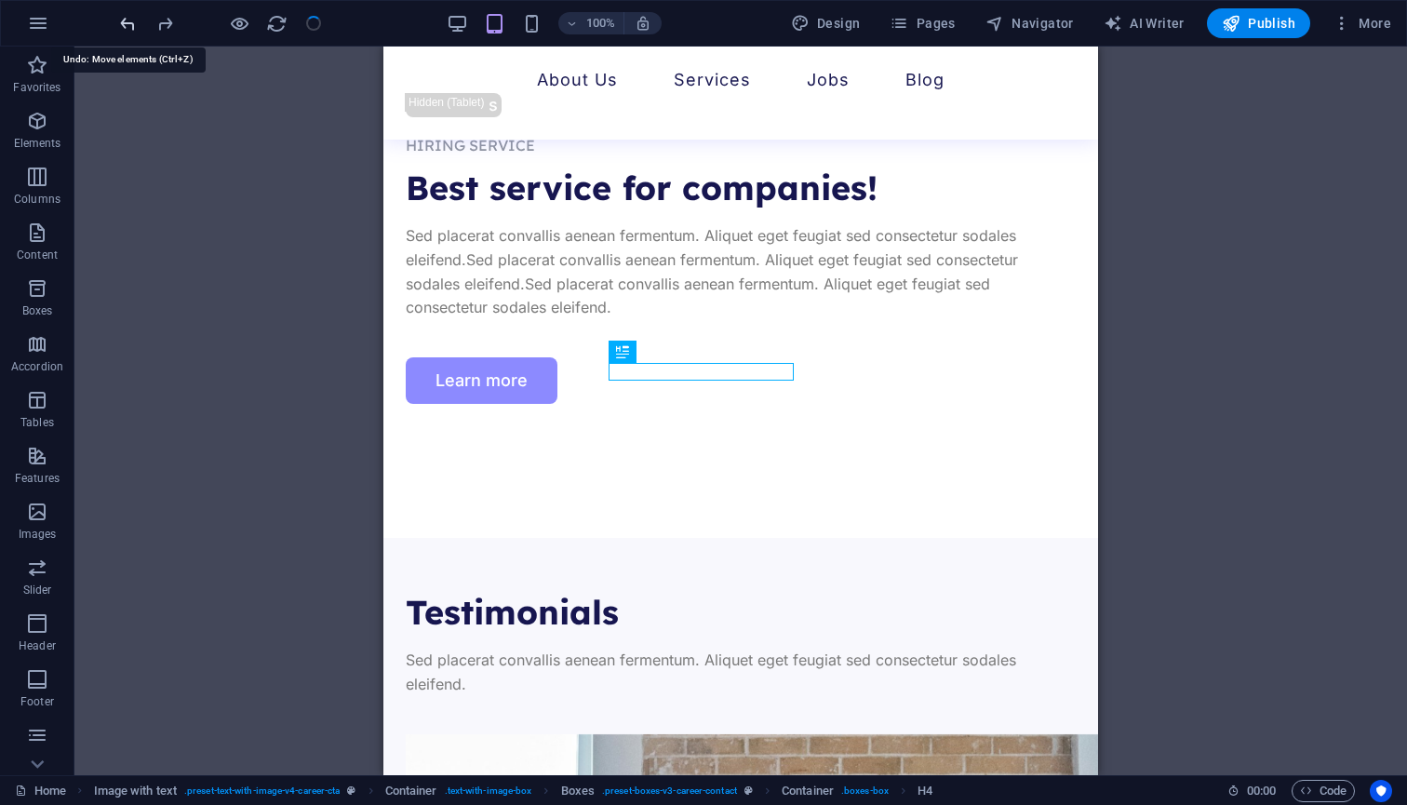
click at [123, 31] on icon "undo" at bounding box center [127, 23] width 21 height 21
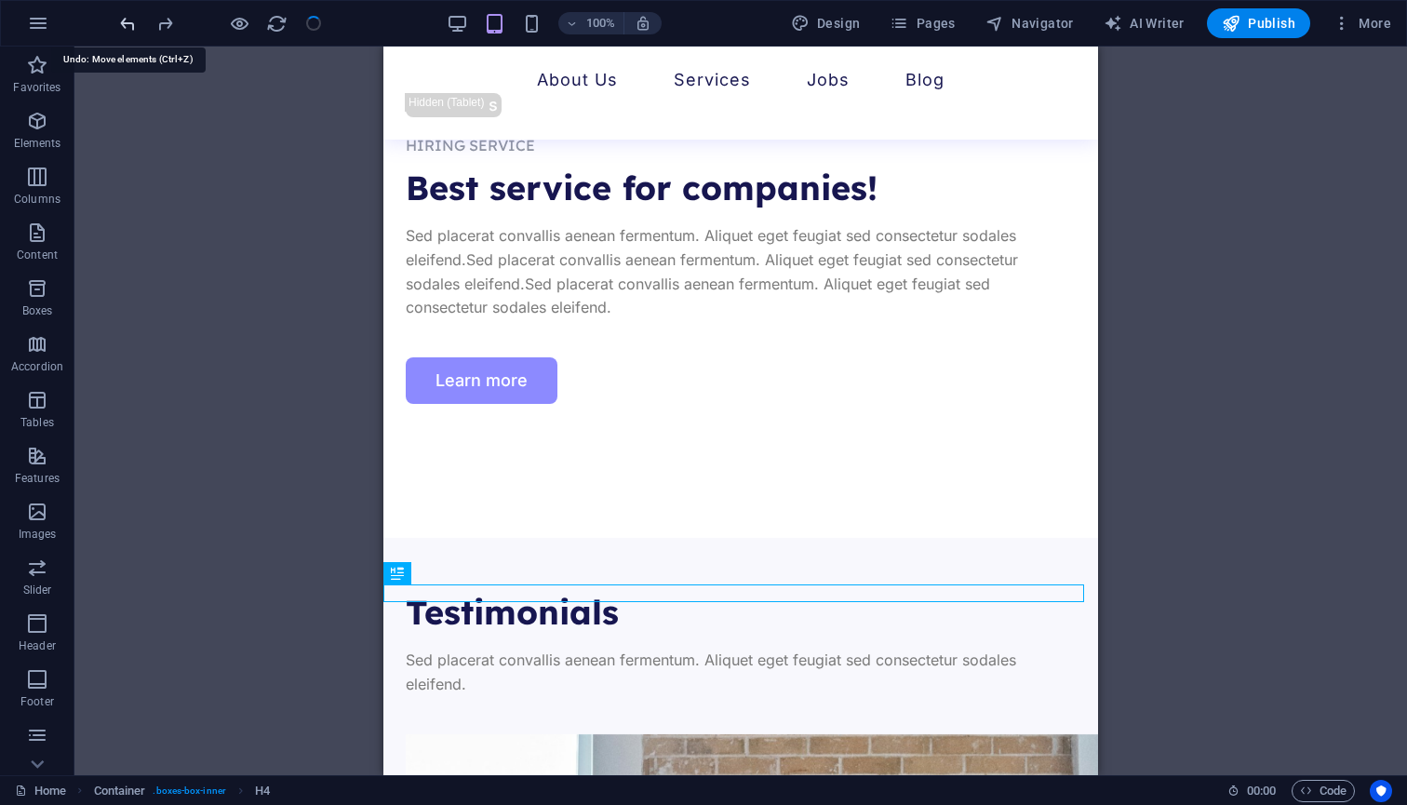
click at [123, 31] on icon "undo" at bounding box center [127, 23] width 21 height 21
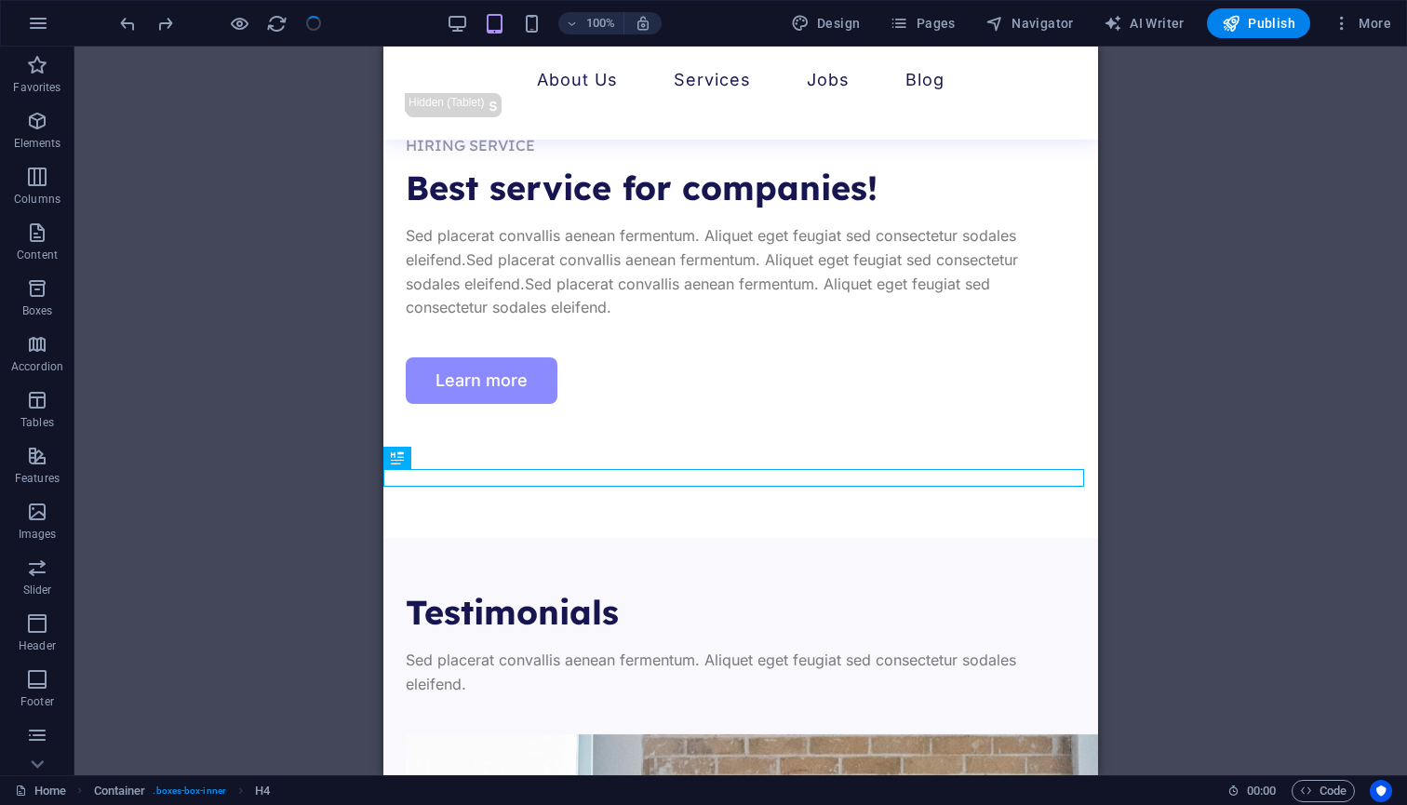
click at [267, 416] on div "H1 Banner Banner Container Container Spacer Button Text Spacer Separator Menu B…" at bounding box center [740, 411] width 1332 height 728
click at [1353, 424] on div "H1 Banner Banner Container Container Spacer Button Text Spacer Separator Menu B…" at bounding box center [740, 411] width 1332 height 728
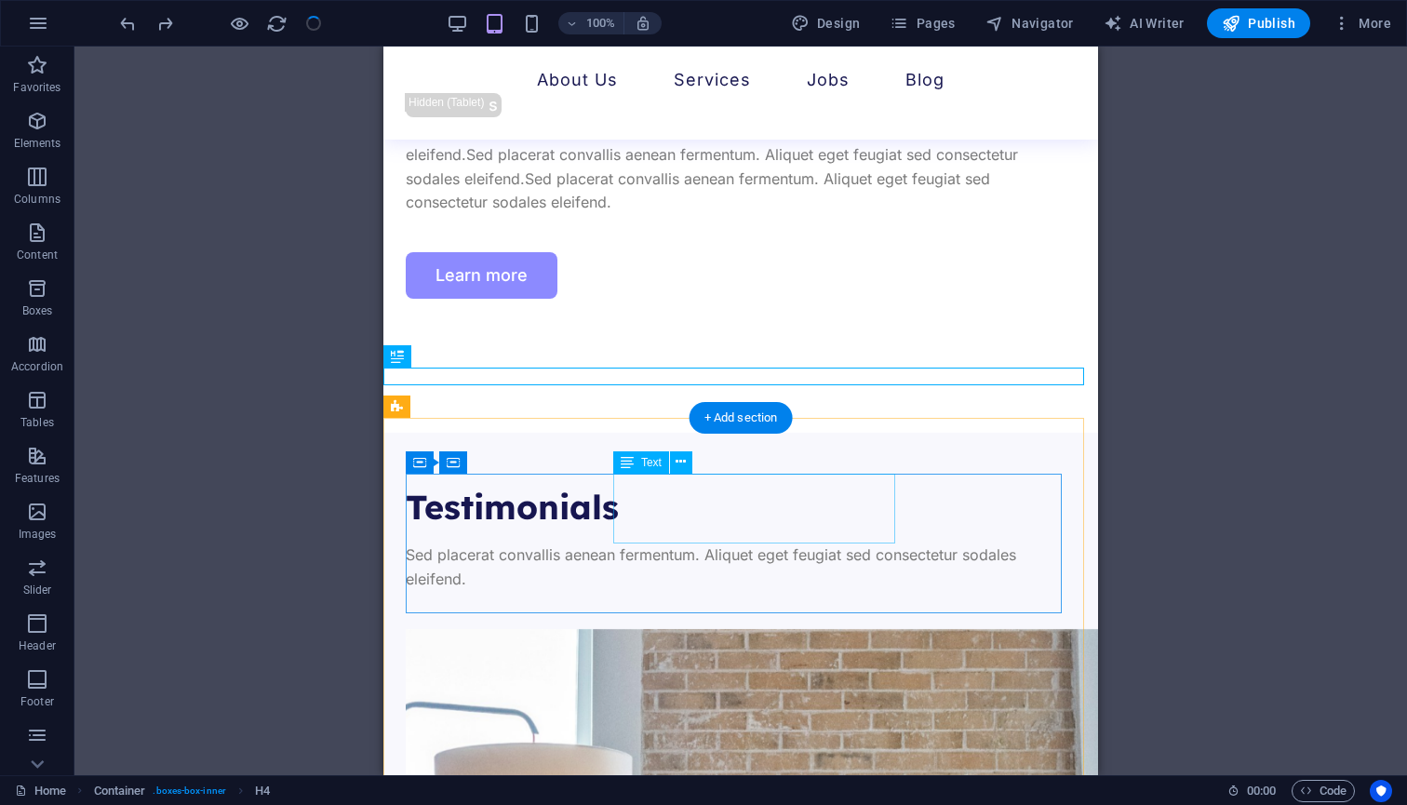
scroll to position [5920, 0]
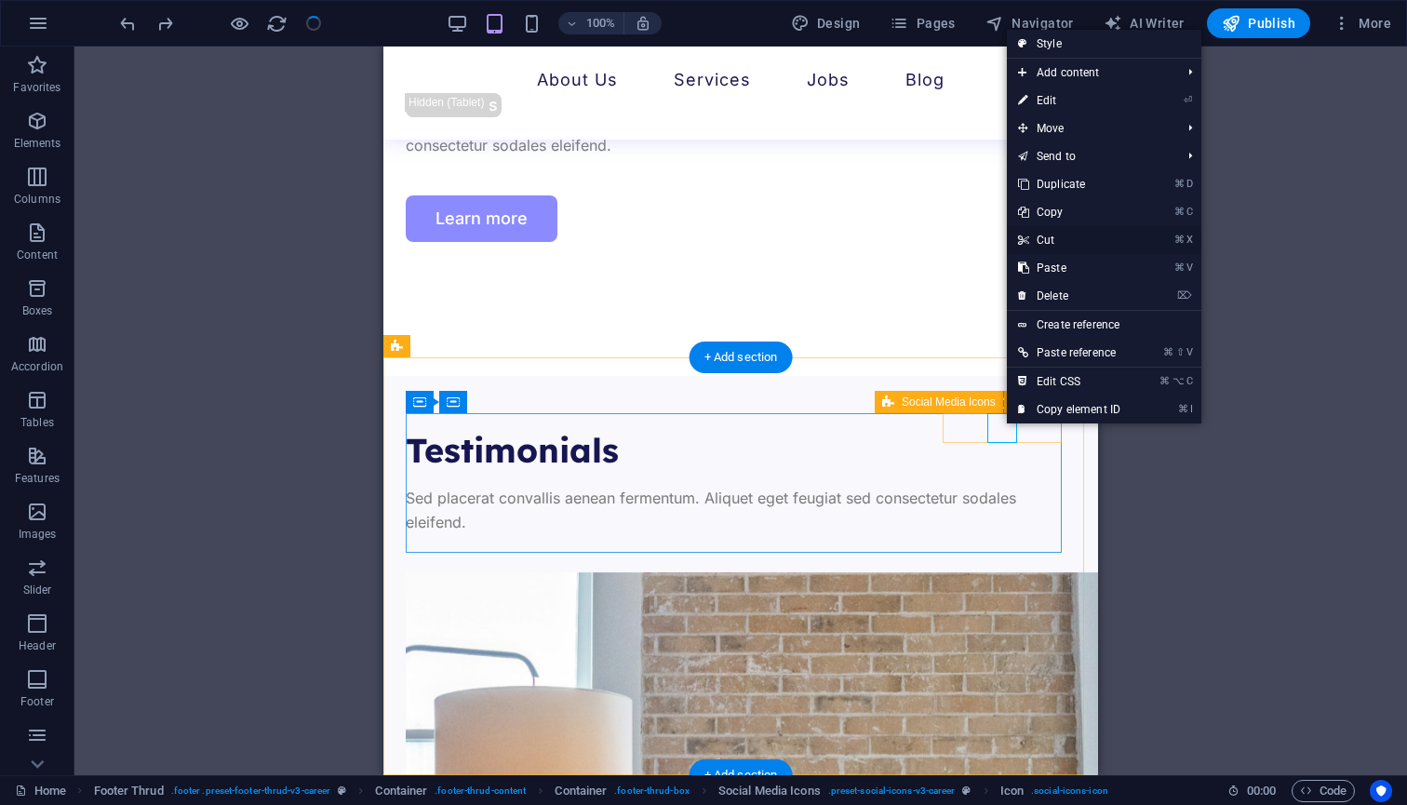
click at [1053, 236] on link "⌘ X Cut" at bounding box center [1069, 240] width 125 height 28
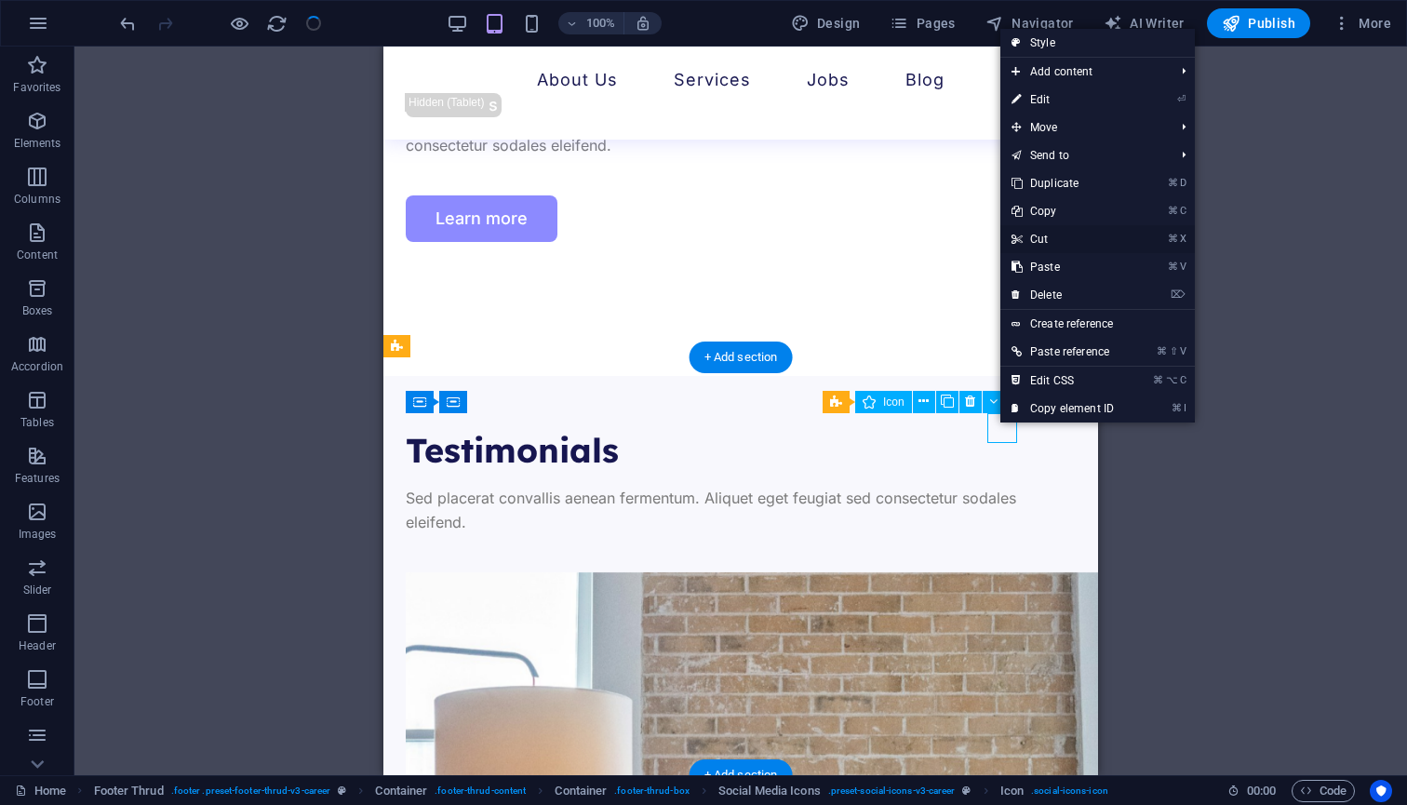
click at [1031, 243] on link "⌘ X Cut" at bounding box center [1062, 239] width 125 height 28
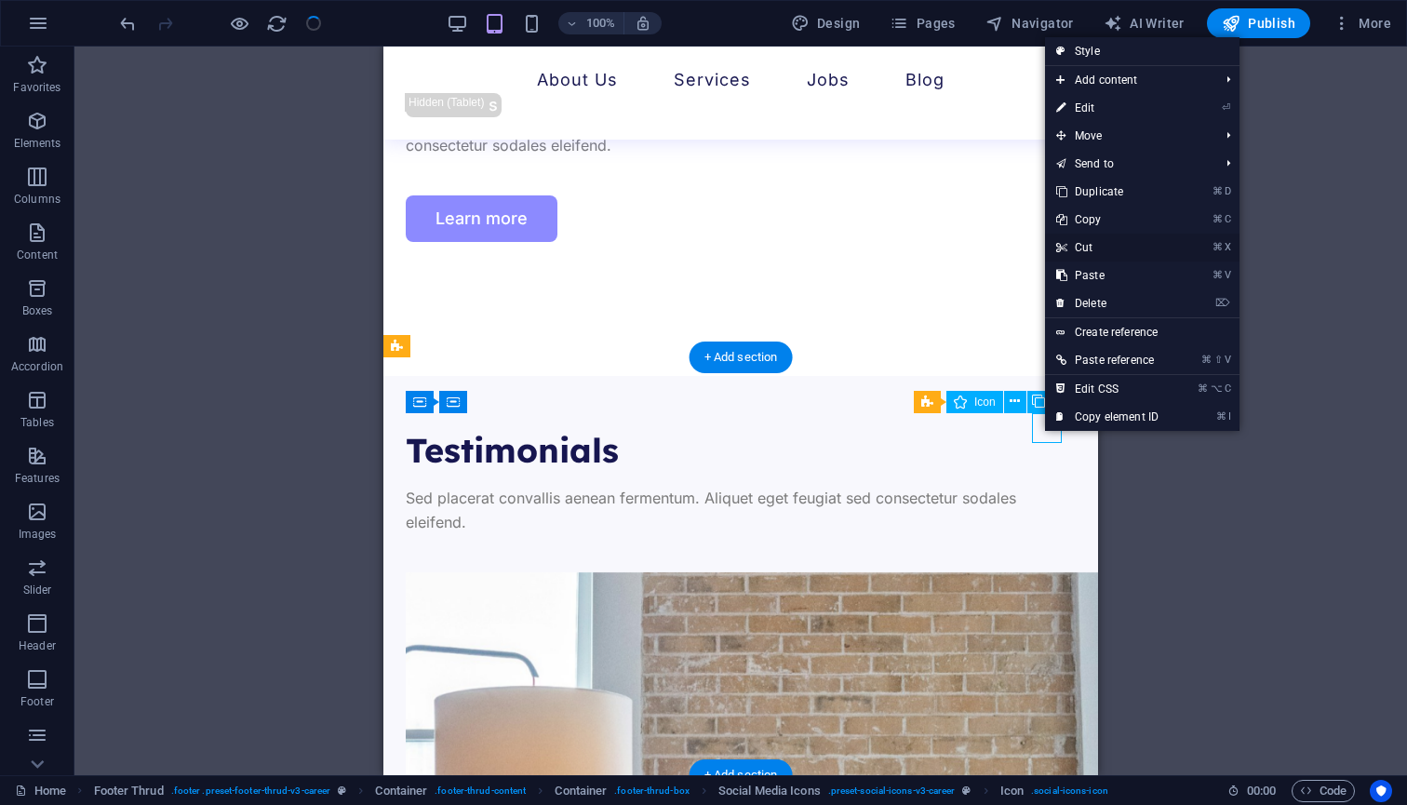
click at [1075, 249] on link "⌘ X Cut" at bounding box center [1107, 248] width 125 height 28
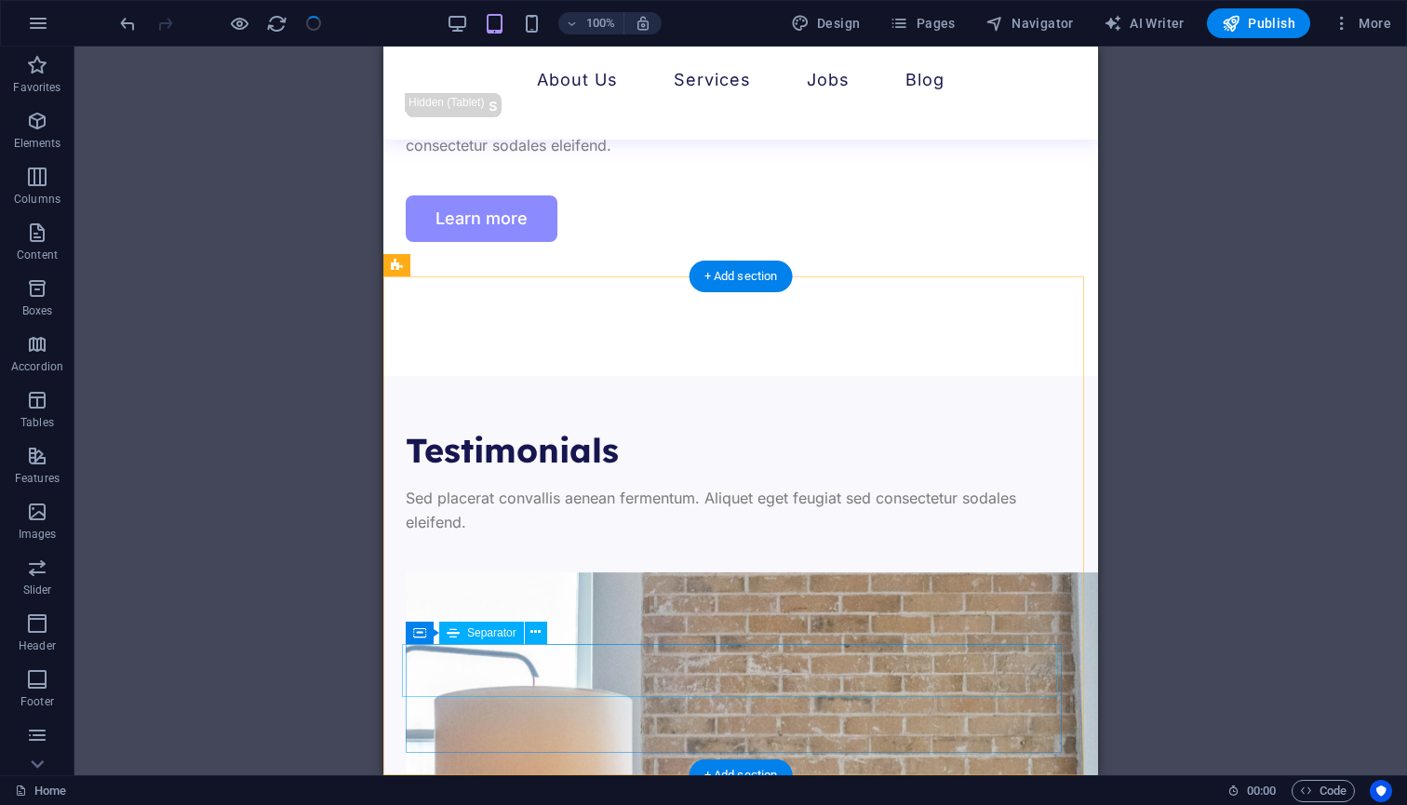
scroll to position [6000, 0]
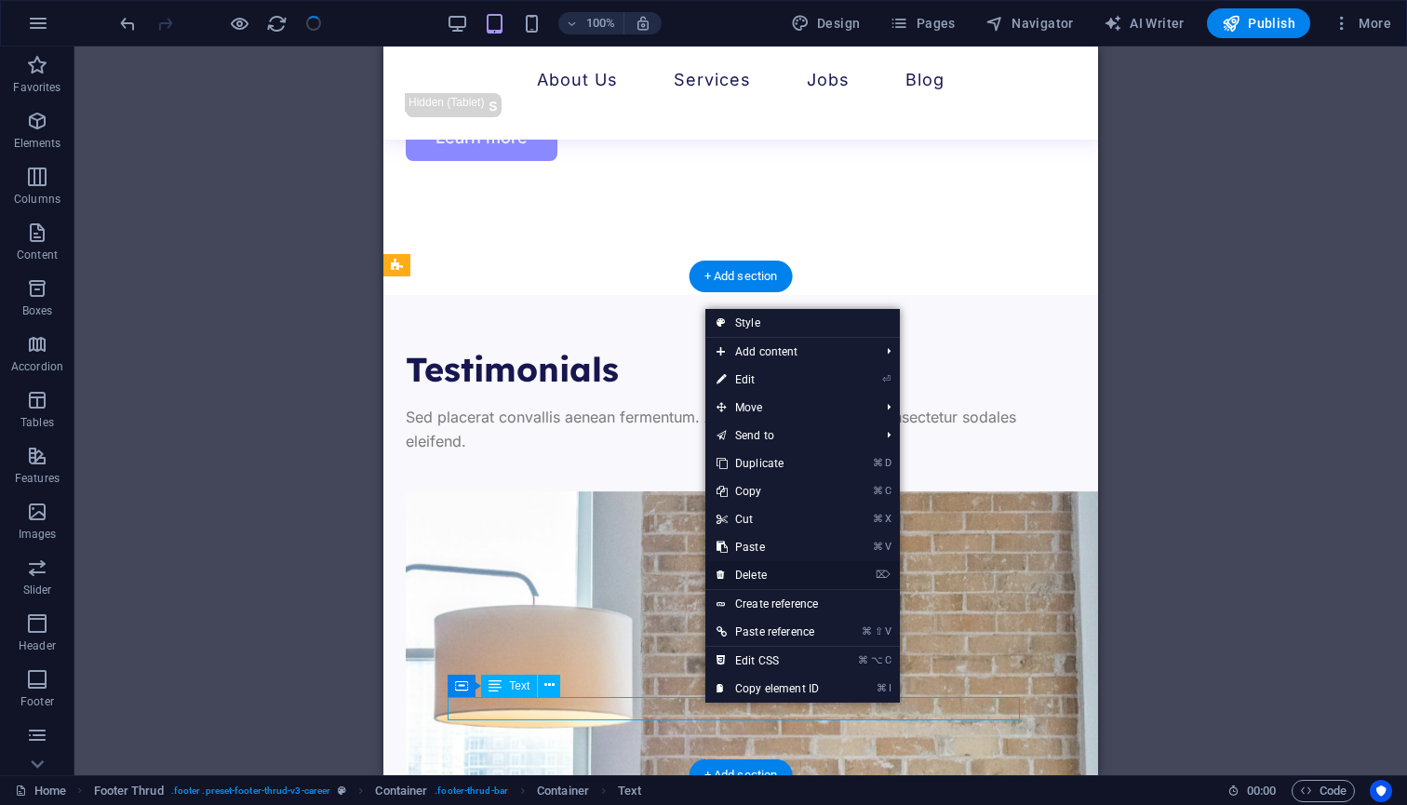
click at [768, 569] on link "⌦ Delete" at bounding box center [767, 575] width 125 height 28
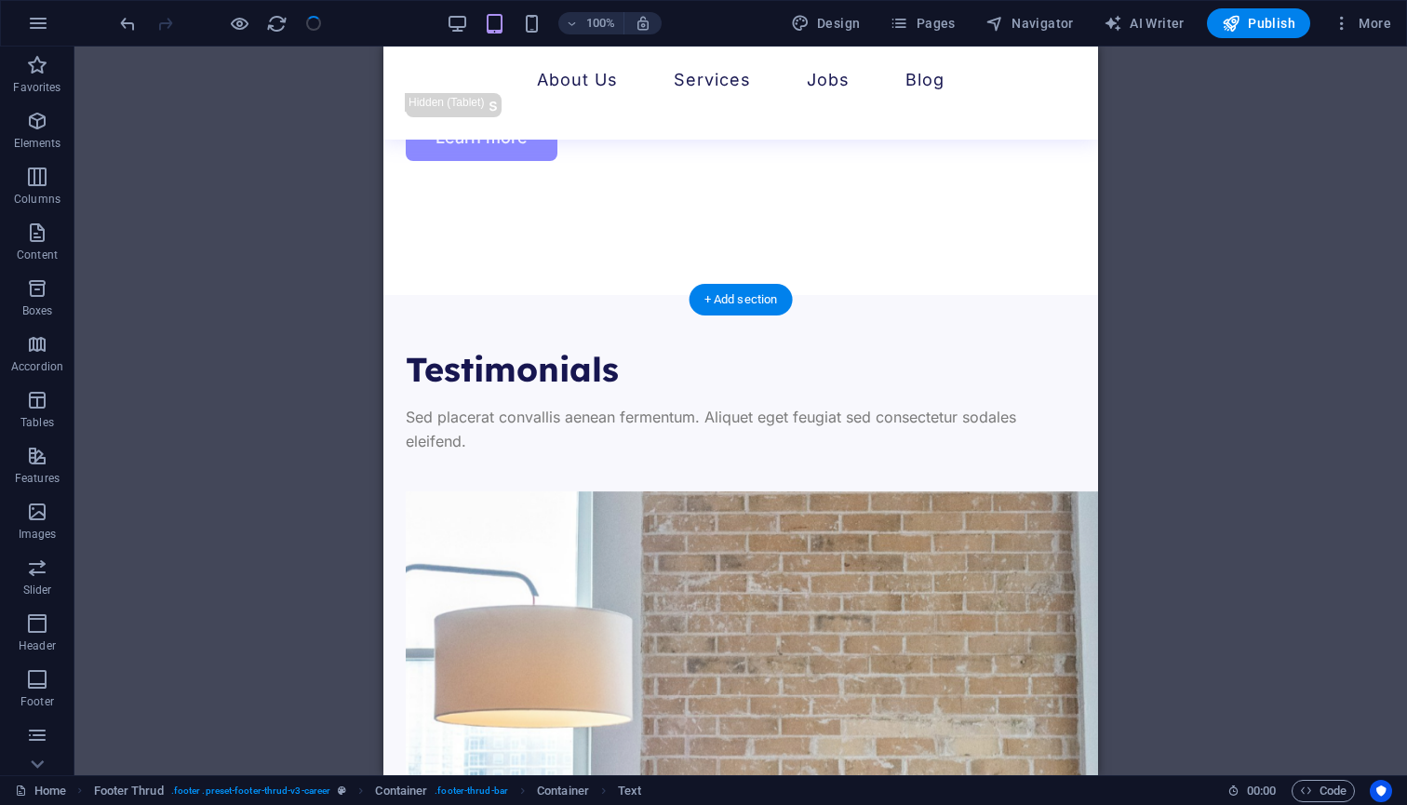
scroll to position [5977, 0]
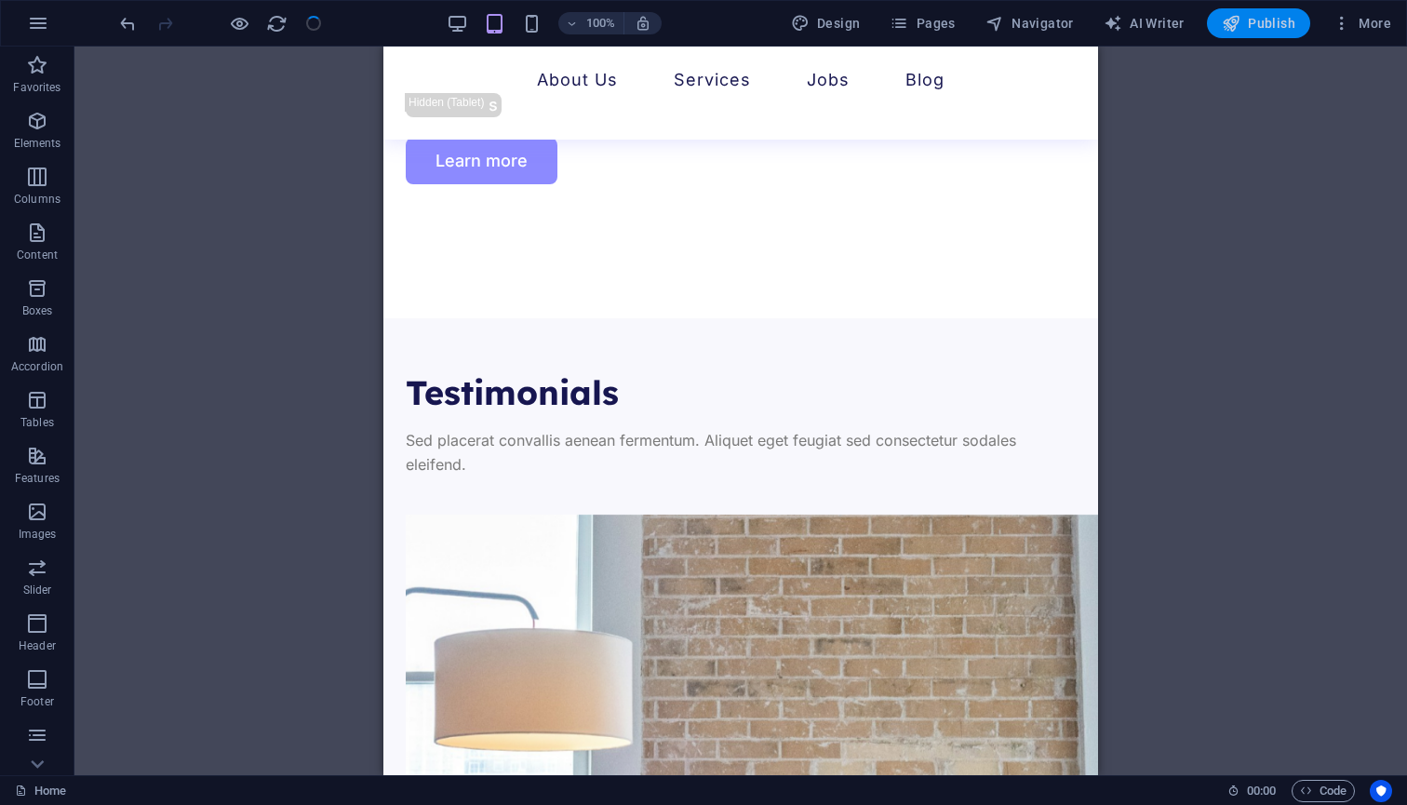
click at [1263, 34] on button "Publish" at bounding box center [1258, 23] width 103 height 30
click at [1278, 20] on span "Publish" at bounding box center [1257, 23] width 73 height 19
click at [1278, 26] on span "Publish" at bounding box center [1257, 23] width 73 height 19
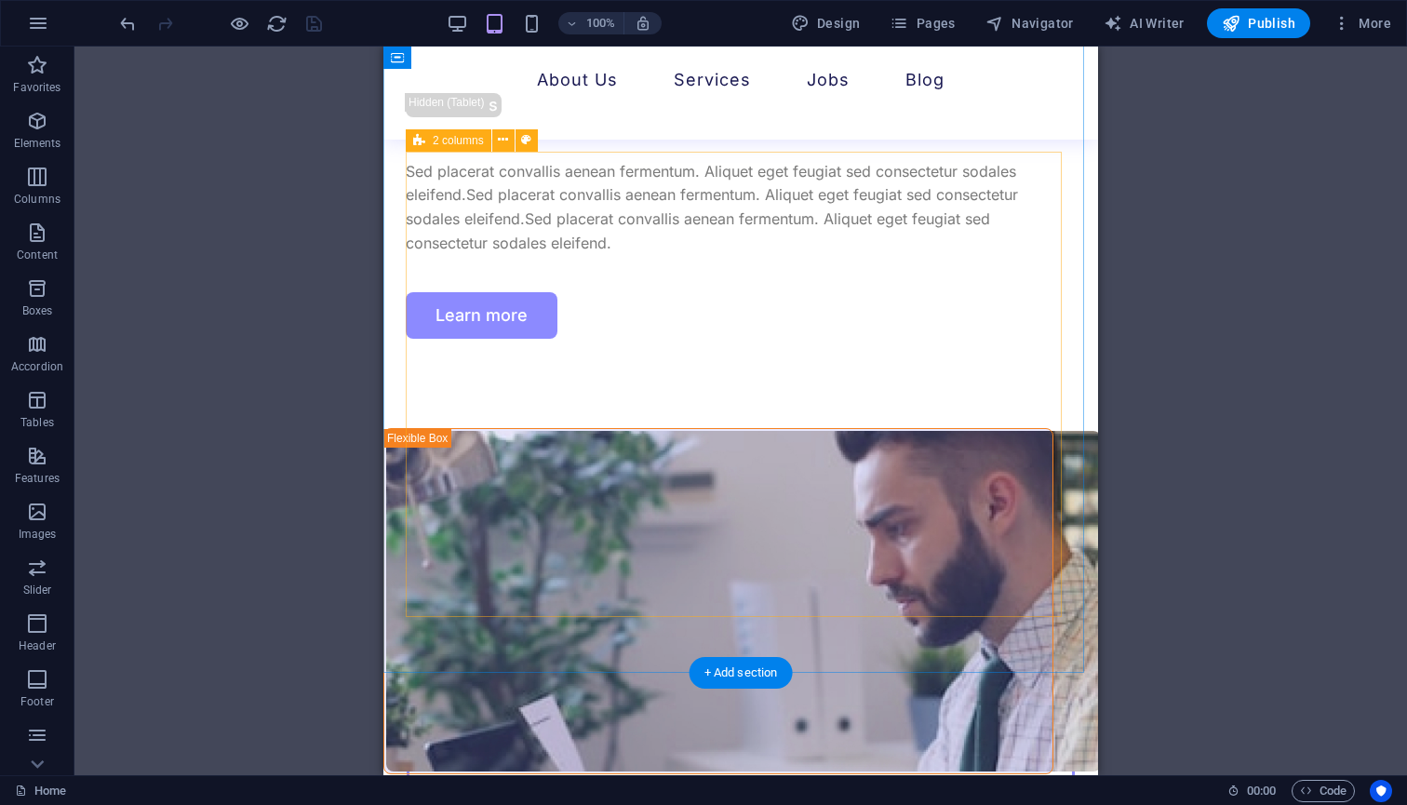
scroll to position [5413, 0]
